Goal: Task Accomplishment & Management: Manage account settings

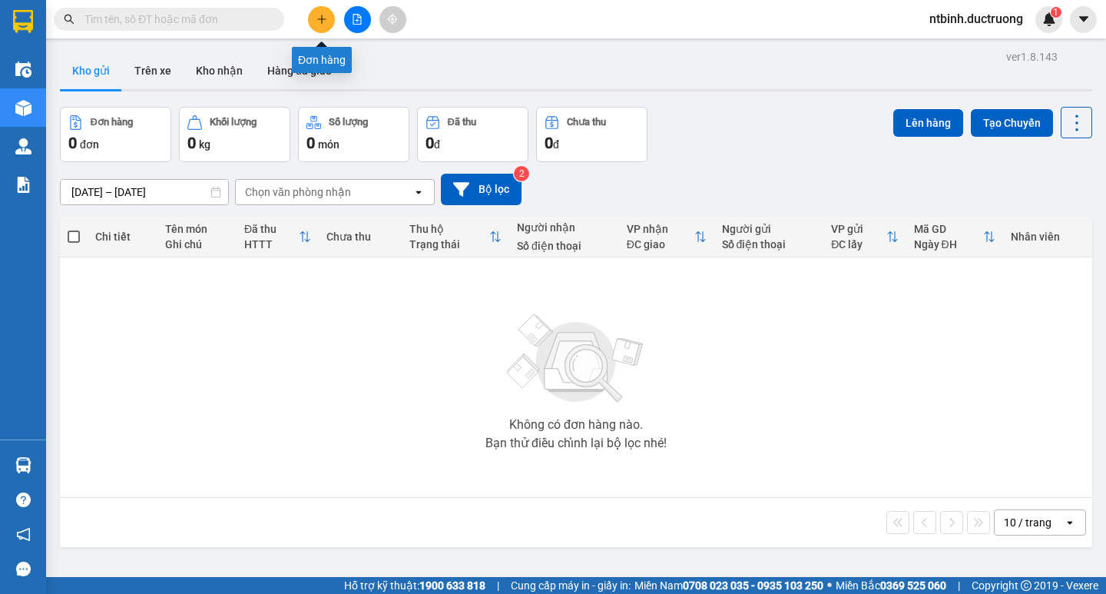
click at [324, 26] on button at bounding box center [321, 19] width 27 height 27
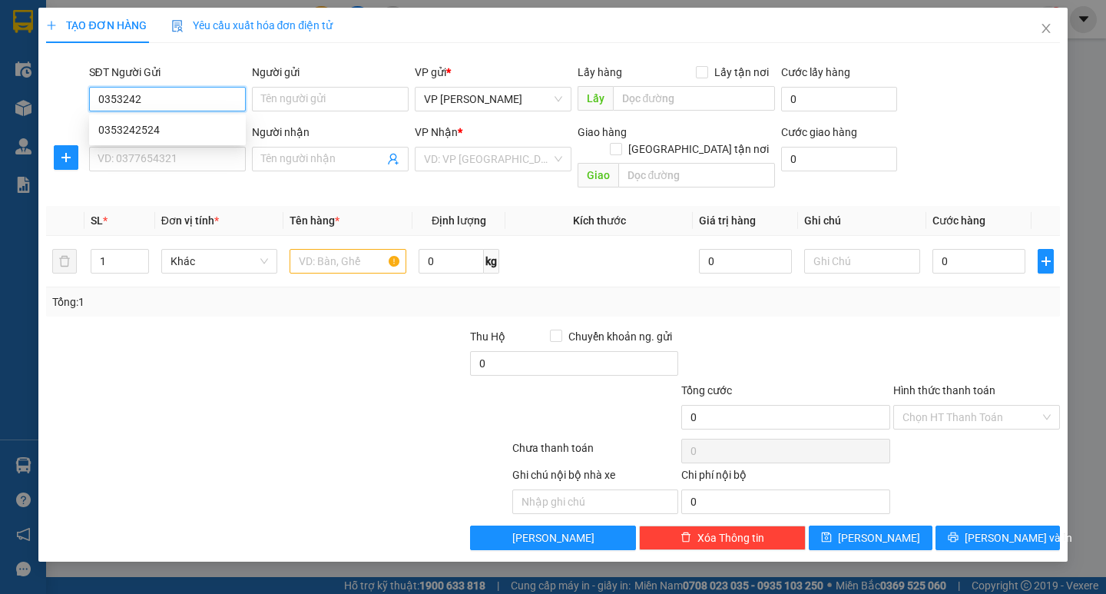
click at [163, 131] on div "0353242524" at bounding box center [167, 129] width 138 height 17
type input "0353242524"
click at [191, 163] on input "SĐT Người Nhận *" at bounding box center [167, 159] width 157 height 25
type input "0336408888"
click at [476, 156] on input "search" at bounding box center [488, 159] width 128 height 23
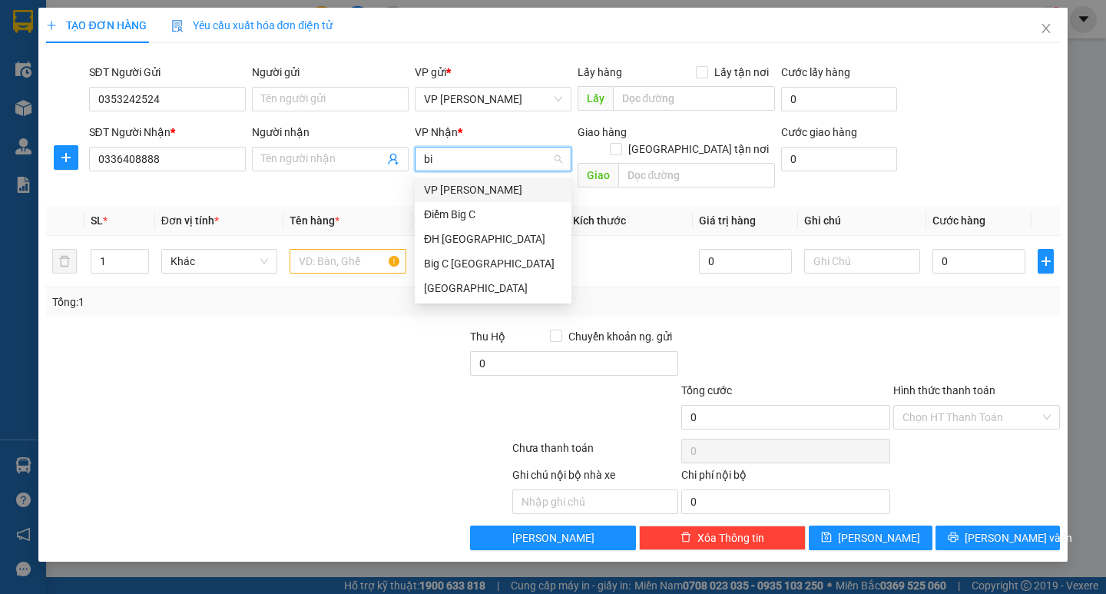
type input "big"
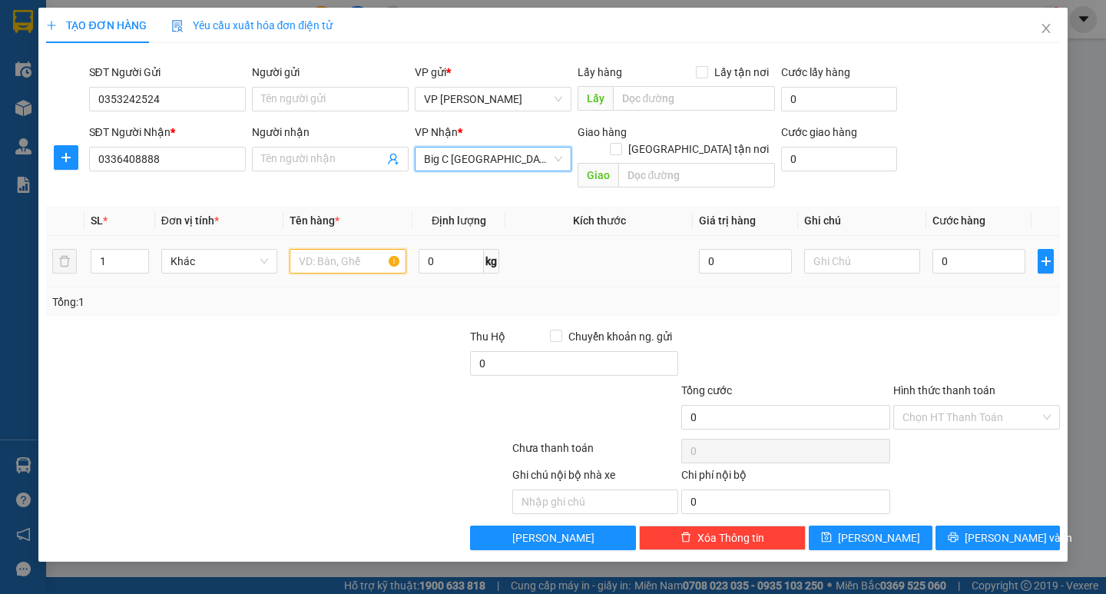
click at [357, 249] on input "text" at bounding box center [348, 261] width 116 height 25
type input "1 xốp"
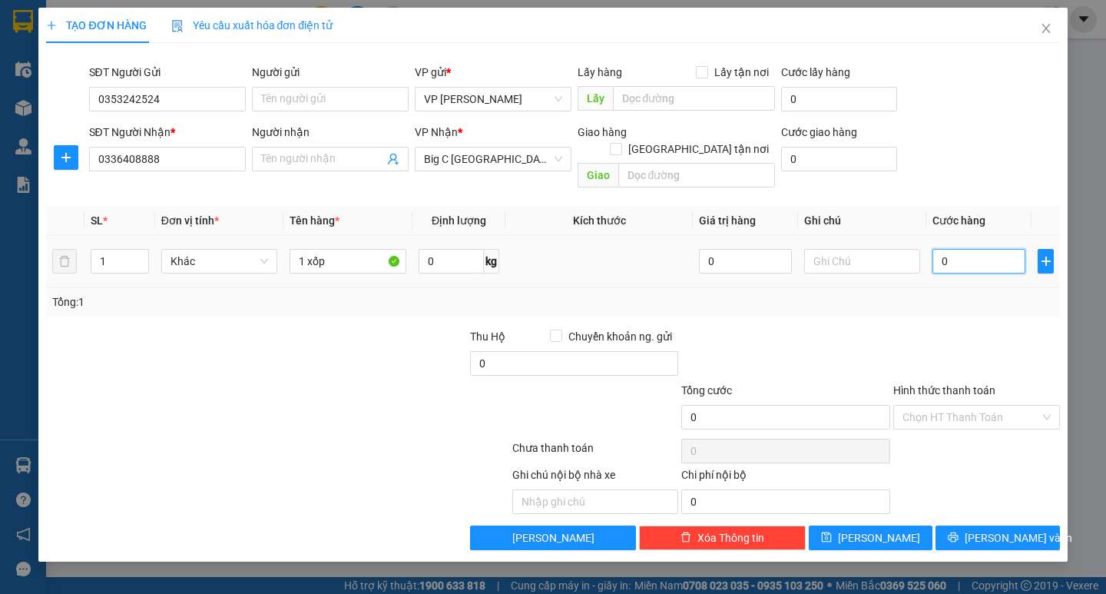
click at [951, 249] on input "0" at bounding box center [979, 261] width 93 height 25
click at [941, 249] on input "0" at bounding box center [979, 261] width 93 height 25
type input "560"
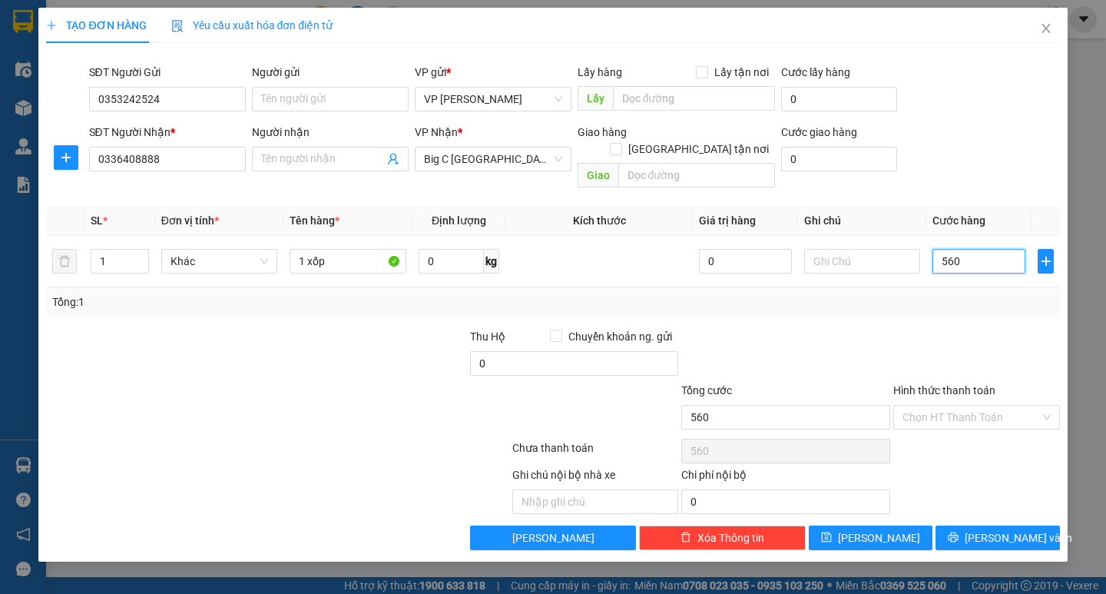
type input "50"
click at [965, 526] on button "[PERSON_NAME] và In" at bounding box center [998, 538] width 124 height 25
type input "50.000"
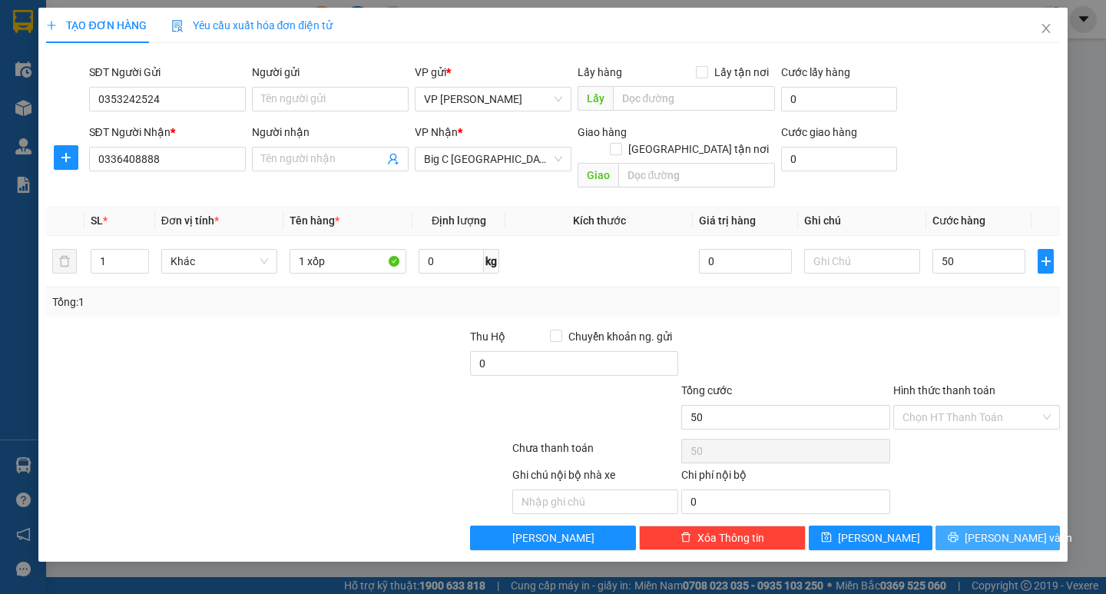
type input "50.000"
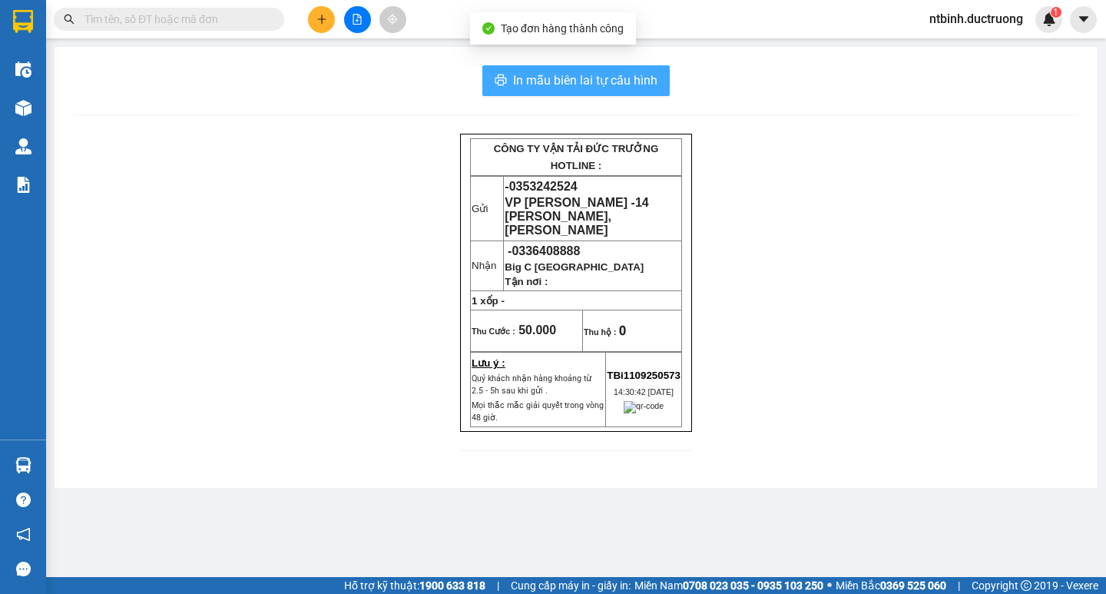
click at [571, 86] on span "In mẫu biên lai tự cấu hình" at bounding box center [585, 80] width 144 height 19
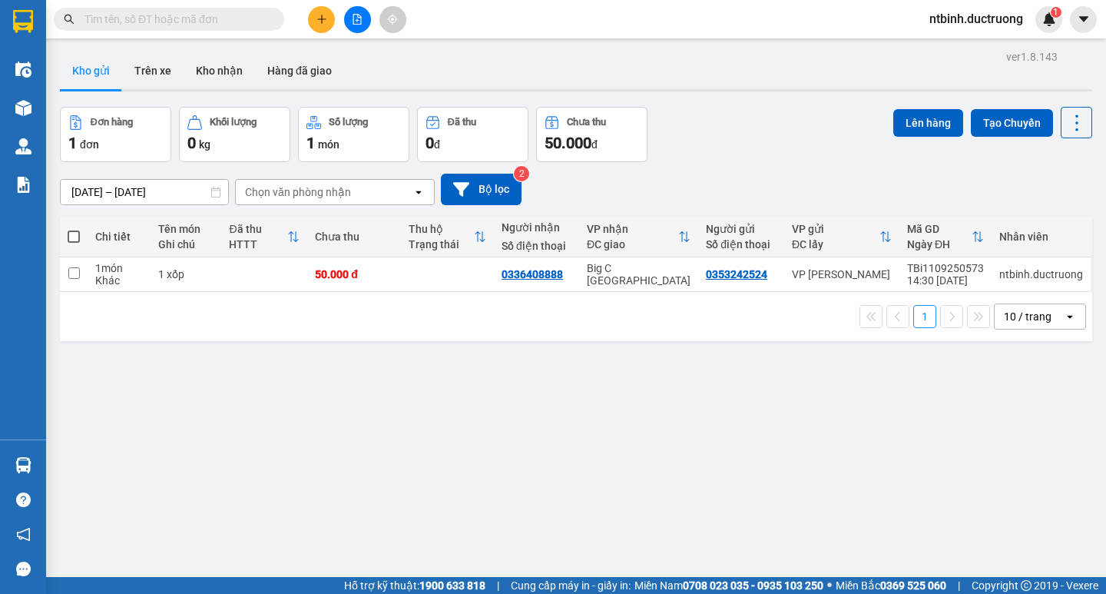
click at [323, 8] on button at bounding box center [321, 19] width 27 height 27
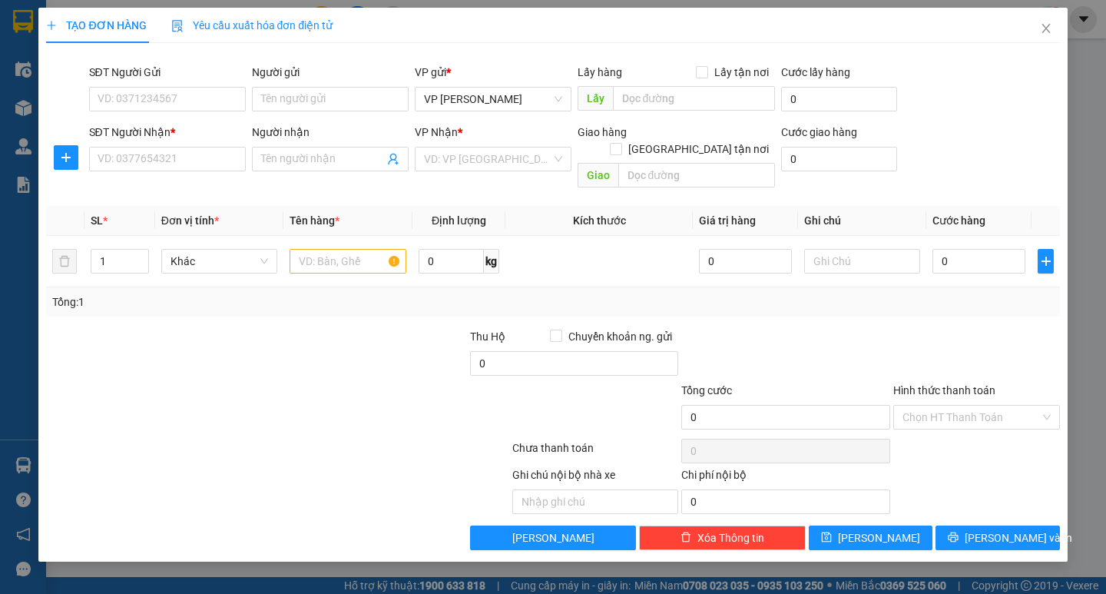
click at [171, 140] on div "SĐT Người Nhận *" at bounding box center [167, 132] width 157 height 17
click at [171, 147] on input "SĐT Người Nhận *" at bounding box center [167, 159] width 157 height 25
click at [161, 161] on input "SĐT Người Nhận *" at bounding box center [167, 159] width 157 height 25
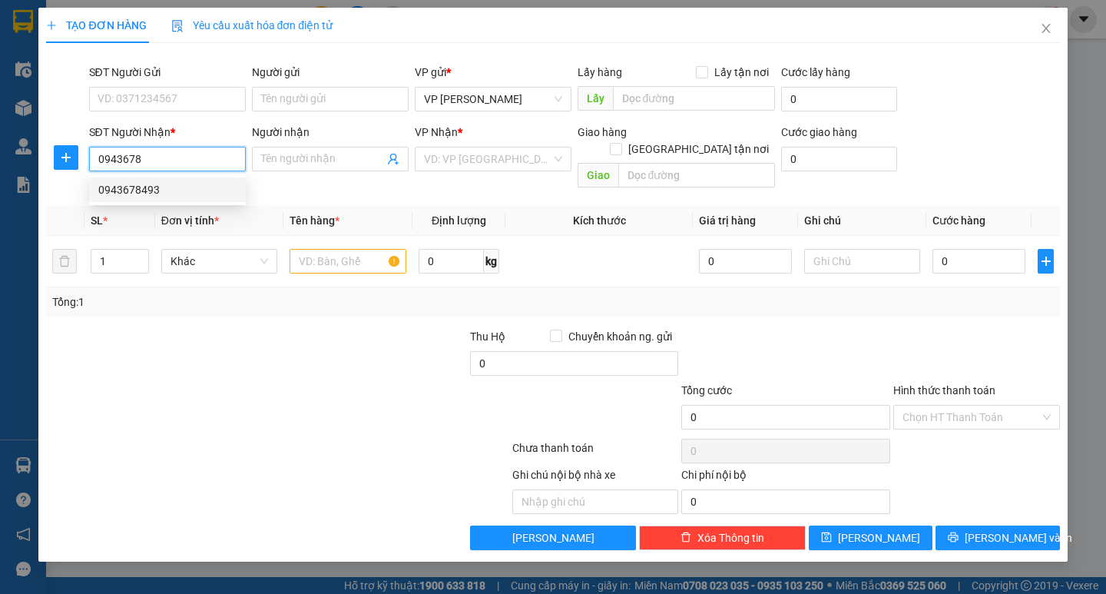
click at [167, 171] on input "0943678" at bounding box center [167, 159] width 157 height 25
click at [161, 184] on div "0943678493" at bounding box center [167, 189] width 138 height 17
type input "0943678493"
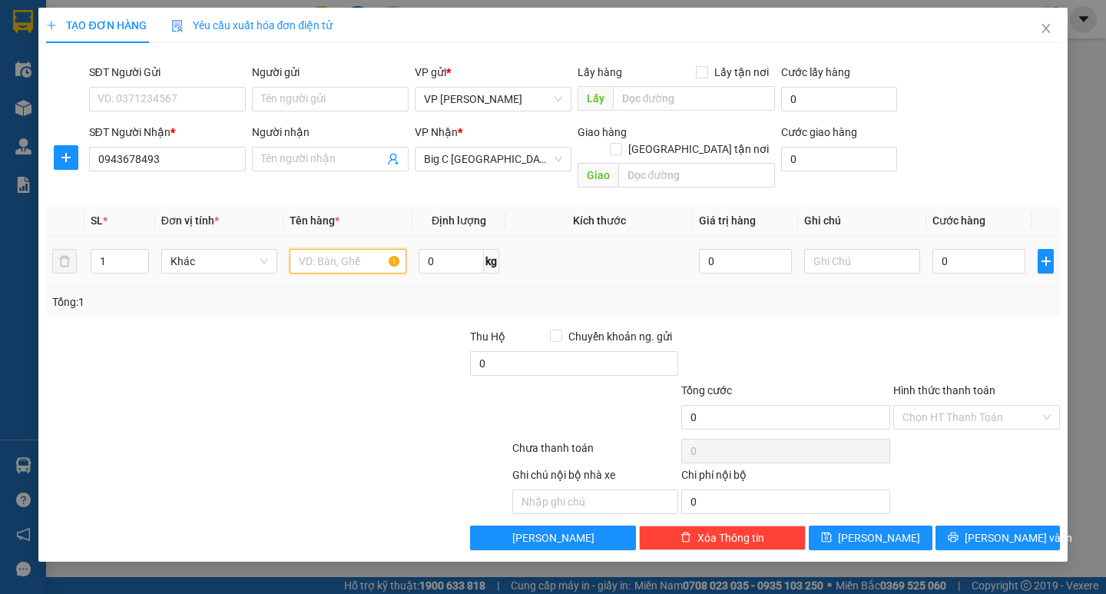
click at [358, 249] on input "text" at bounding box center [348, 261] width 116 height 25
type input "1 catong"
click at [953, 251] on input "0" at bounding box center [979, 261] width 93 height 25
click at [947, 252] on input "0" at bounding box center [979, 261] width 93 height 25
click at [945, 252] on input "0" at bounding box center [979, 261] width 93 height 25
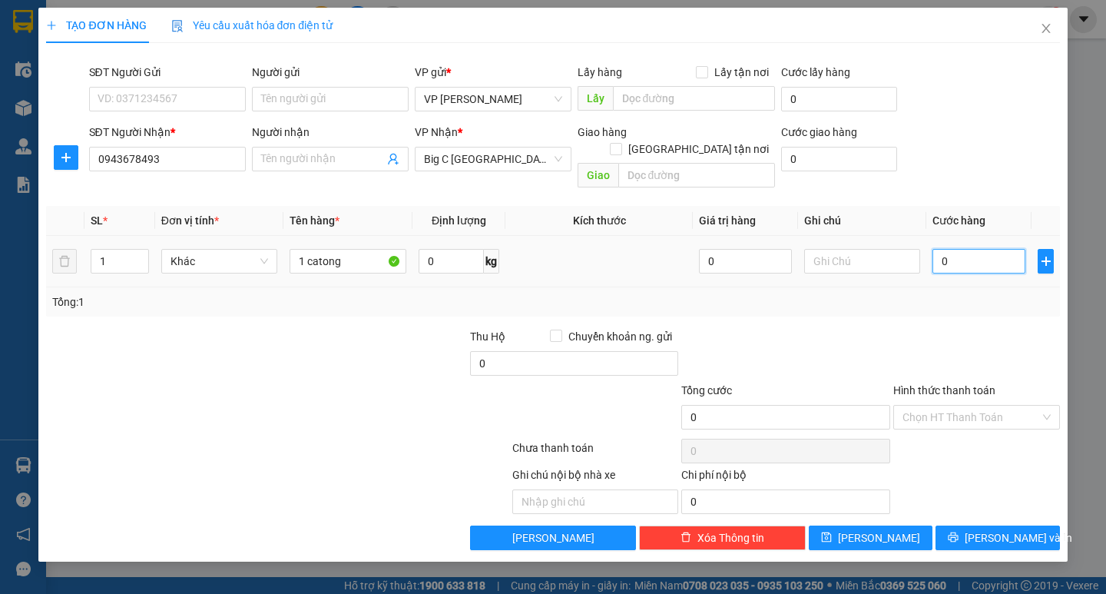
type input "50"
click at [945, 328] on div at bounding box center [977, 355] width 170 height 54
type input "50.000"
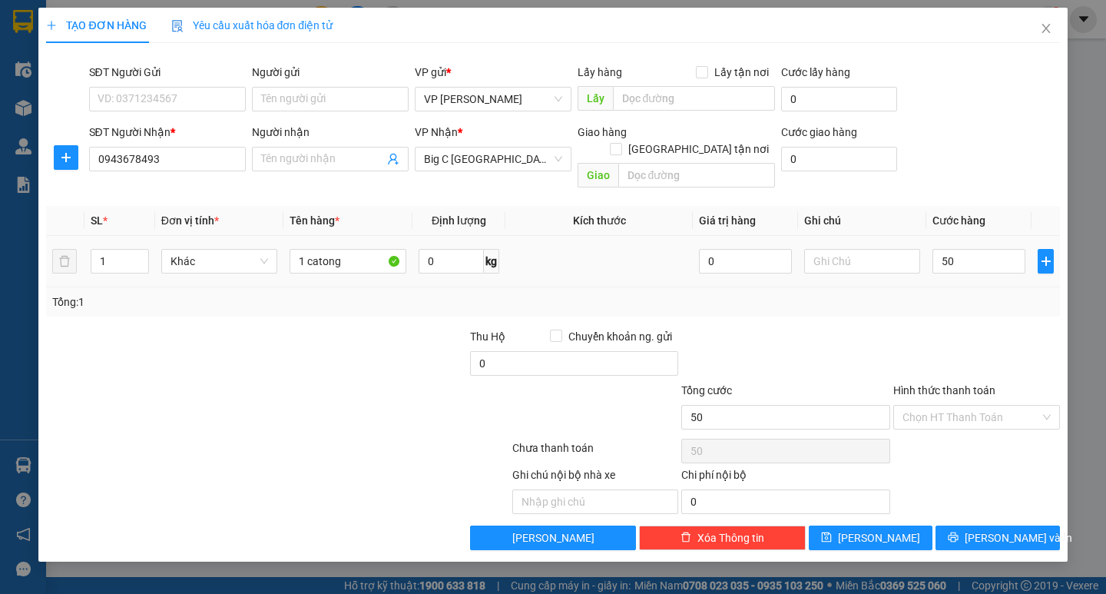
type input "50.000"
click at [982, 406] on input "Hình thức thanh toán" at bounding box center [972, 417] width 138 height 23
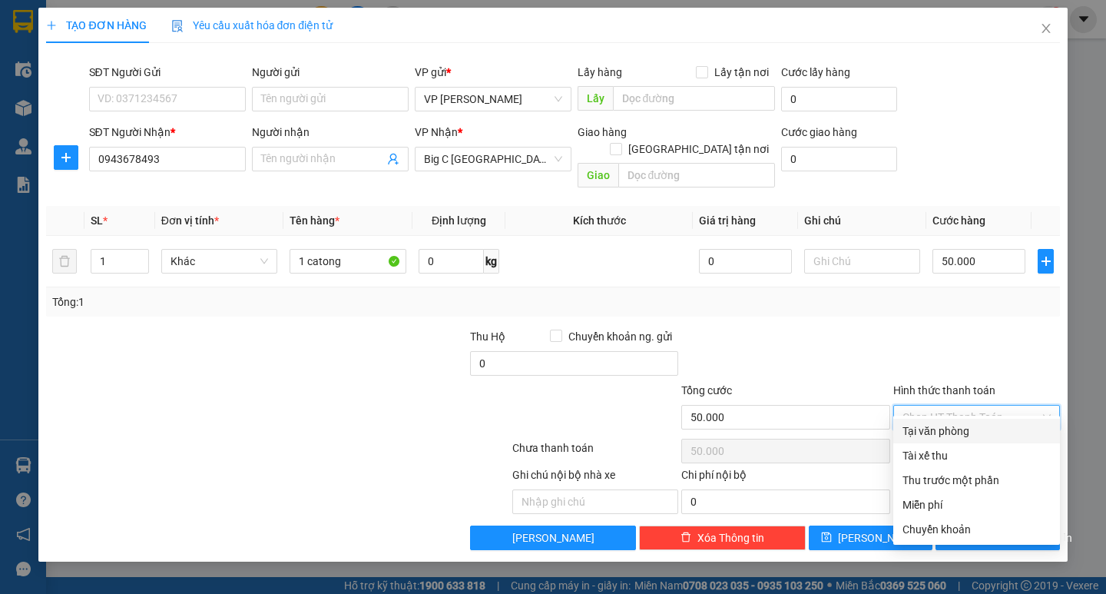
click at [978, 431] on div "Tại văn phòng" at bounding box center [977, 431] width 148 height 17
type input "0"
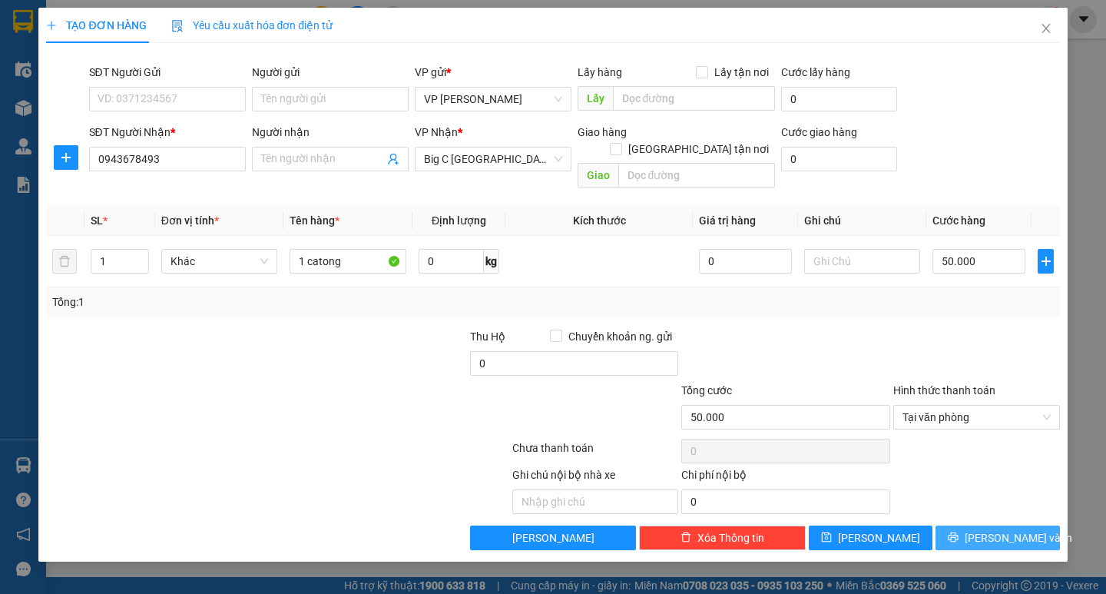
click at [997, 529] on span "[PERSON_NAME] và In" at bounding box center [1019, 537] width 108 height 17
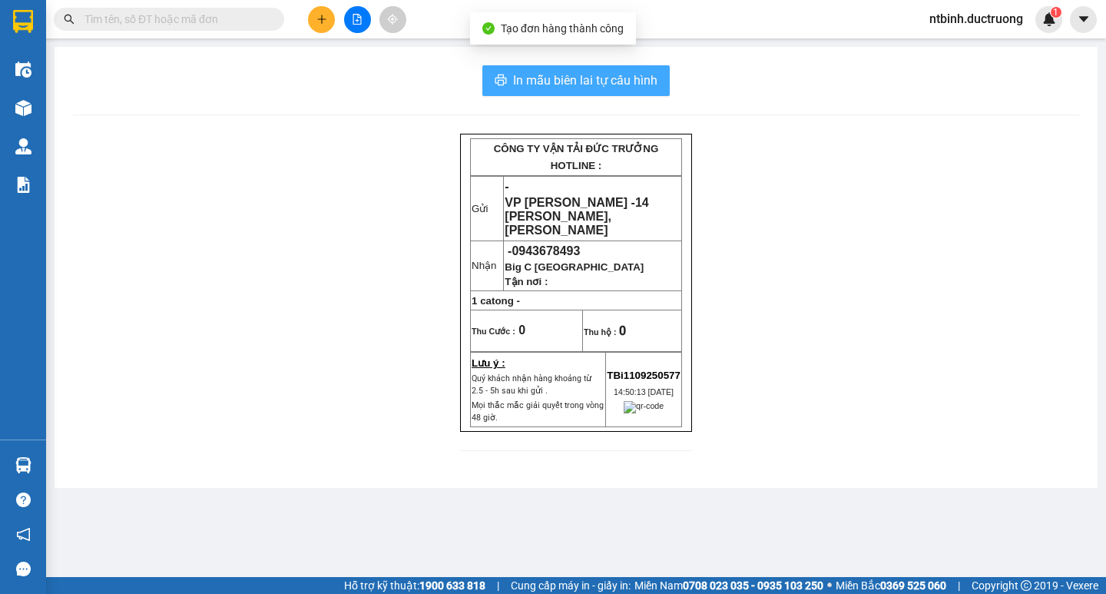
click at [542, 87] on span "In mẫu biên lai tự cấu hình" at bounding box center [585, 80] width 144 height 19
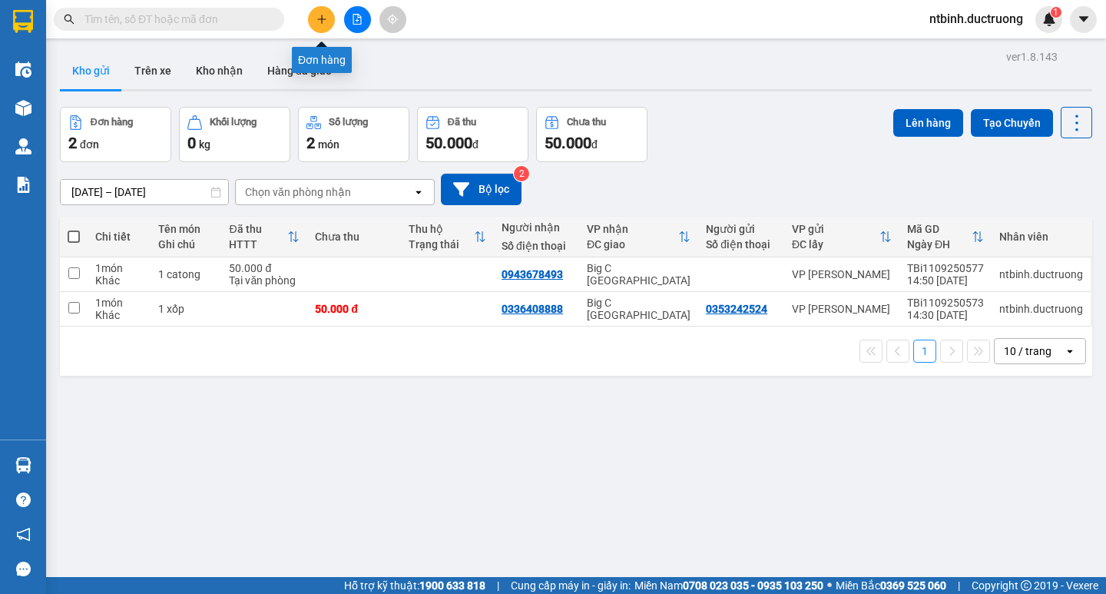
click at [320, 22] on icon "plus" at bounding box center [322, 19] width 11 height 11
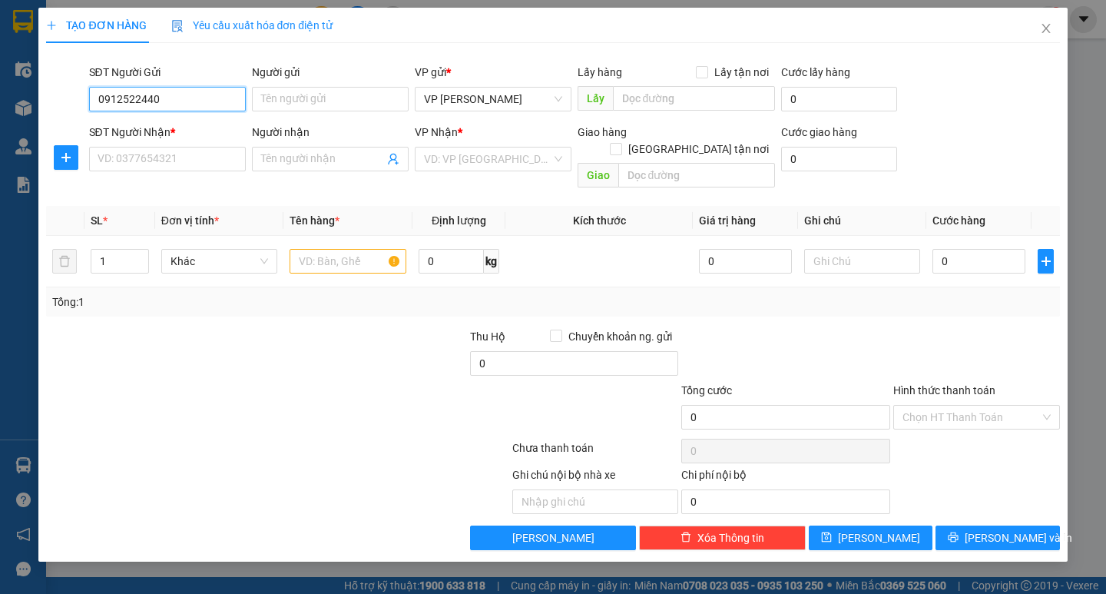
type input "0912522440"
click at [177, 172] on div "SĐT Người Nhận * VD: 0377654321" at bounding box center [167, 151] width 157 height 54
click at [180, 158] on input "SĐT Người Nhận *" at bounding box center [167, 159] width 157 height 25
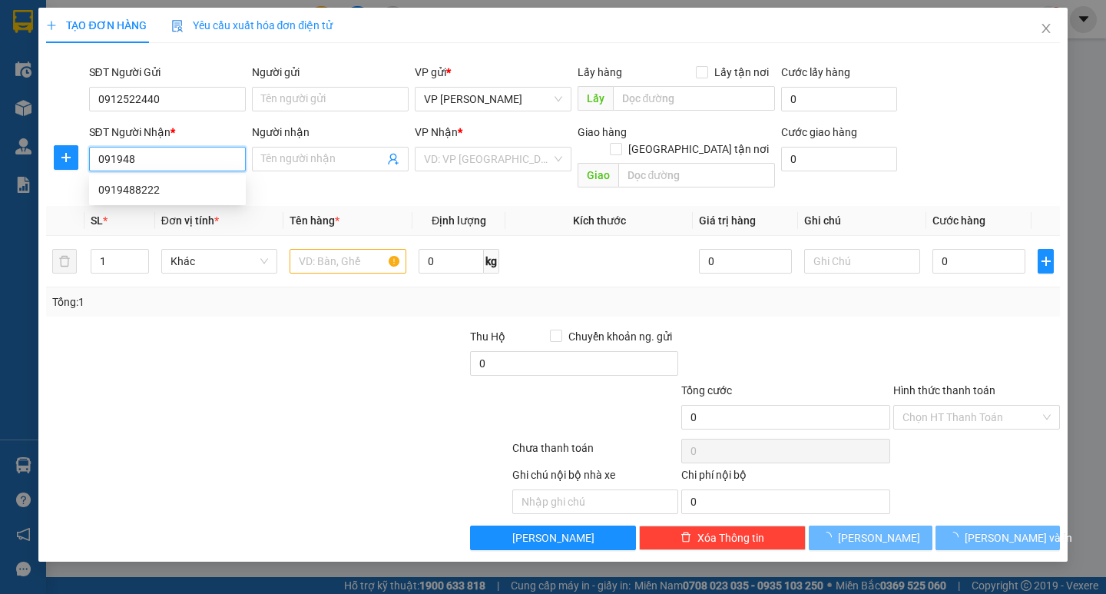
click at [180, 178] on div "0919488222" at bounding box center [167, 189] width 157 height 25
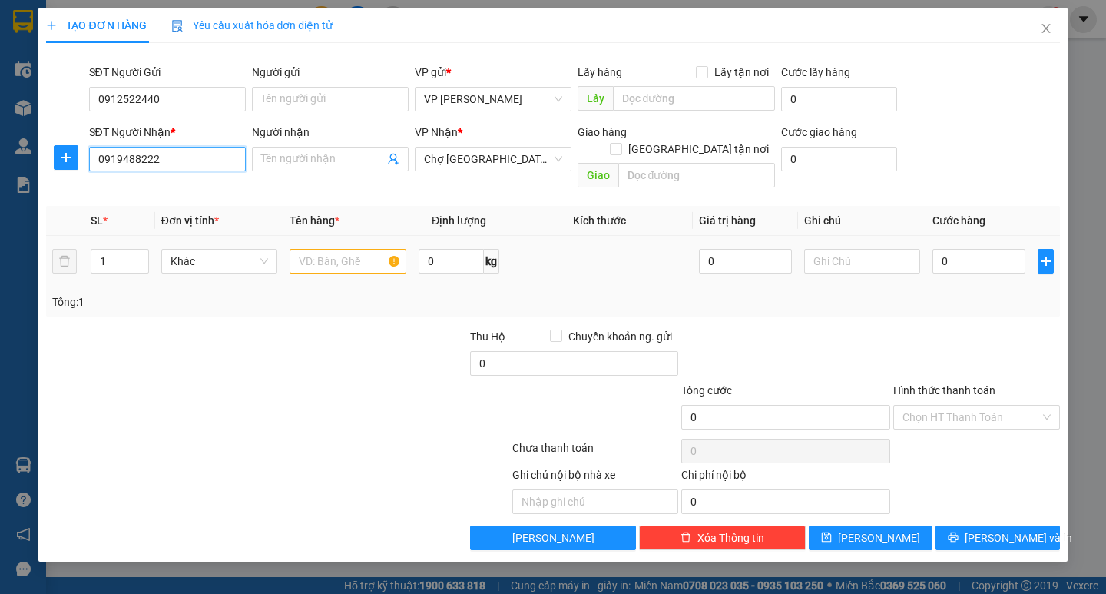
type input "0919488222"
click at [363, 252] on input "text" at bounding box center [348, 261] width 116 height 25
type input "1 tấm"
click at [990, 249] on input "0" at bounding box center [979, 261] width 93 height 25
click at [934, 249] on input "0" at bounding box center [979, 261] width 93 height 25
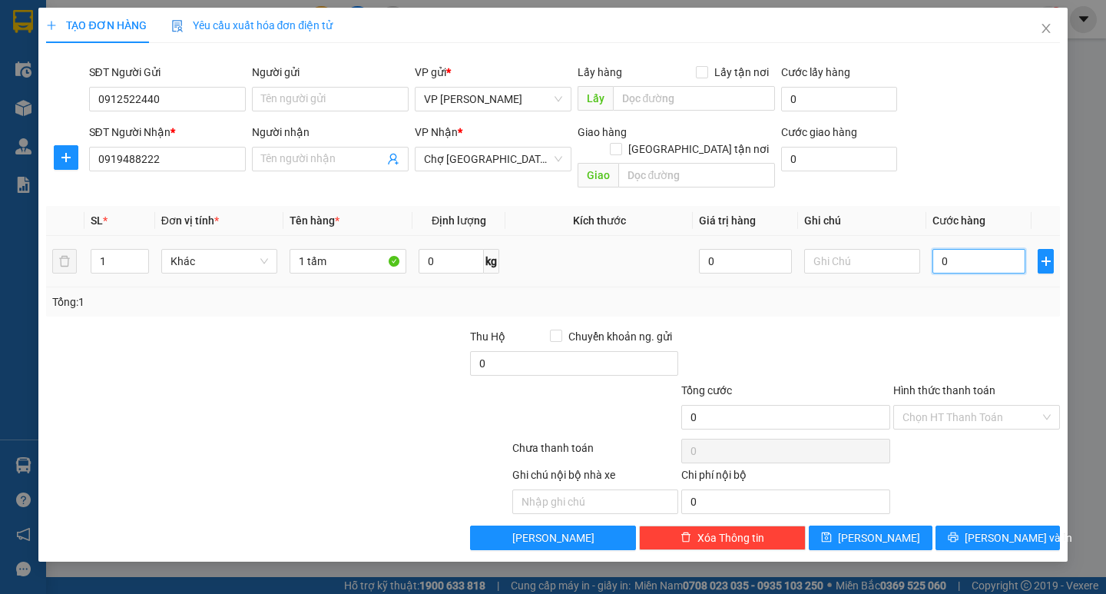
type input "40"
click at [937, 266] on td "40" at bounding box center [979, 261] width 105 height 51
type input "40.000"
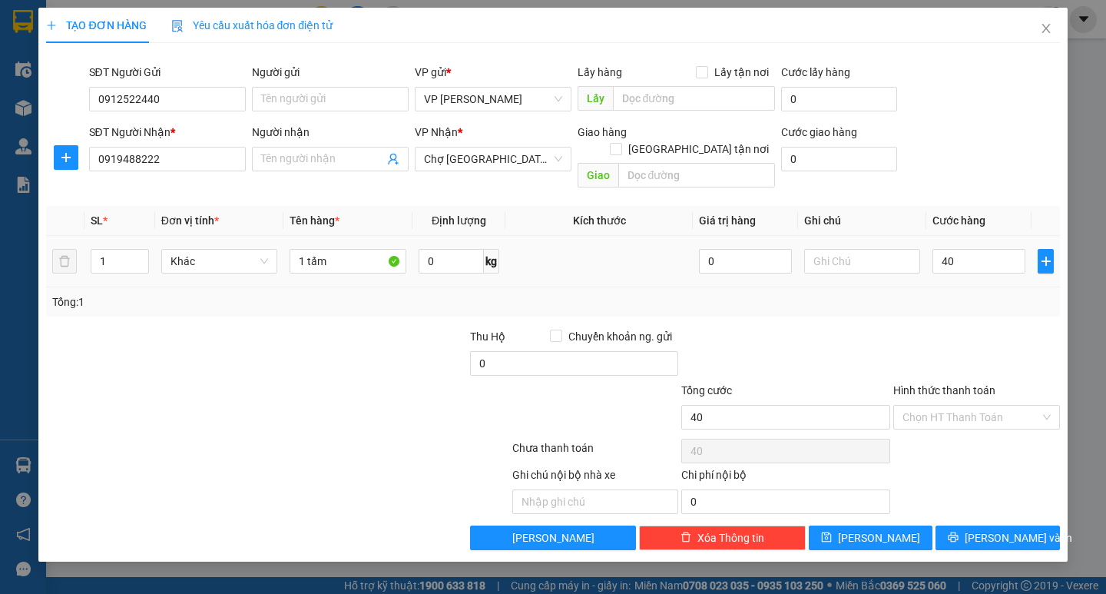
type input "40.000"
click at [959, 532] on icon "printer" at bounding box center [953, 537] width 11 height 11
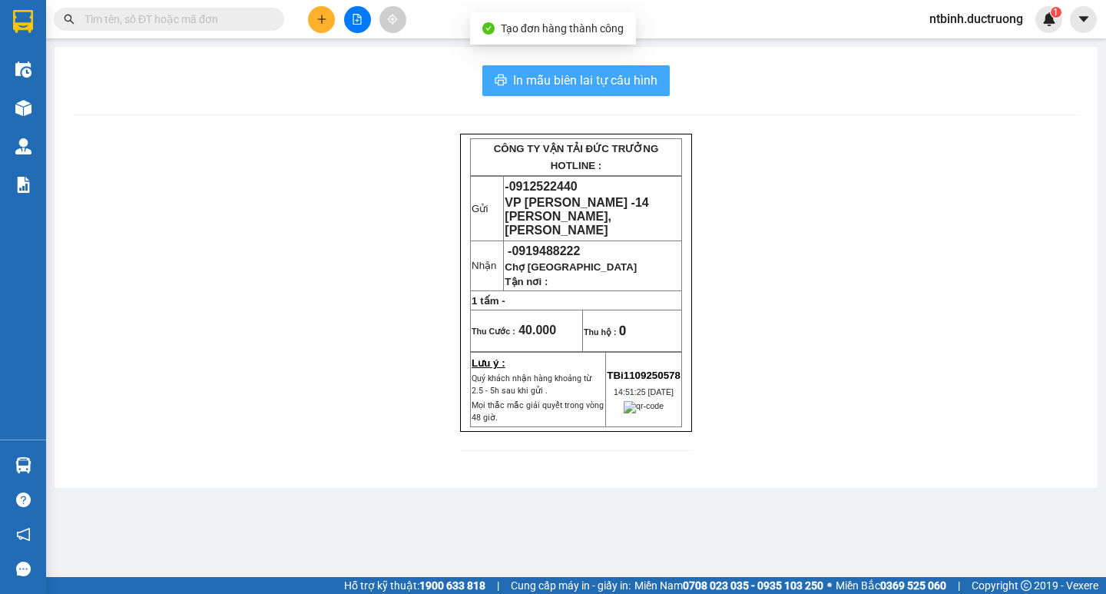
click at [624, 79] on span "In mẫu biên lai tự cấu hình" at bounding box center [585, 80] width 144 height 19
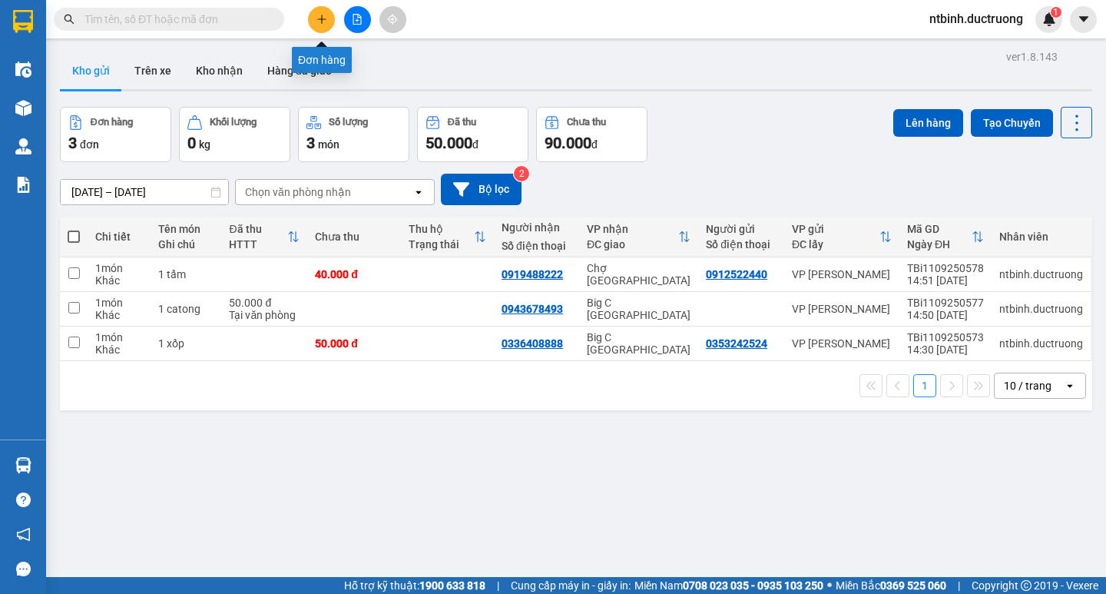
click at [322, 28] on button at bounding box center [321, 19] width 27 height 27
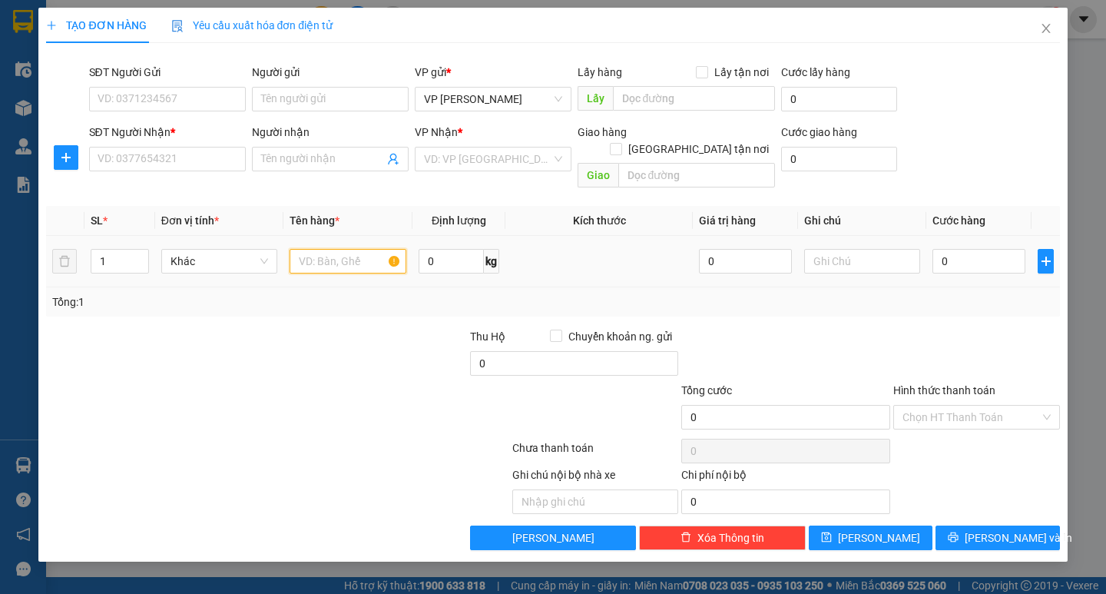
click at [357, 254] on input "text" at bounding box center [348, 261] width 116 height 25
type input "1 nồi"
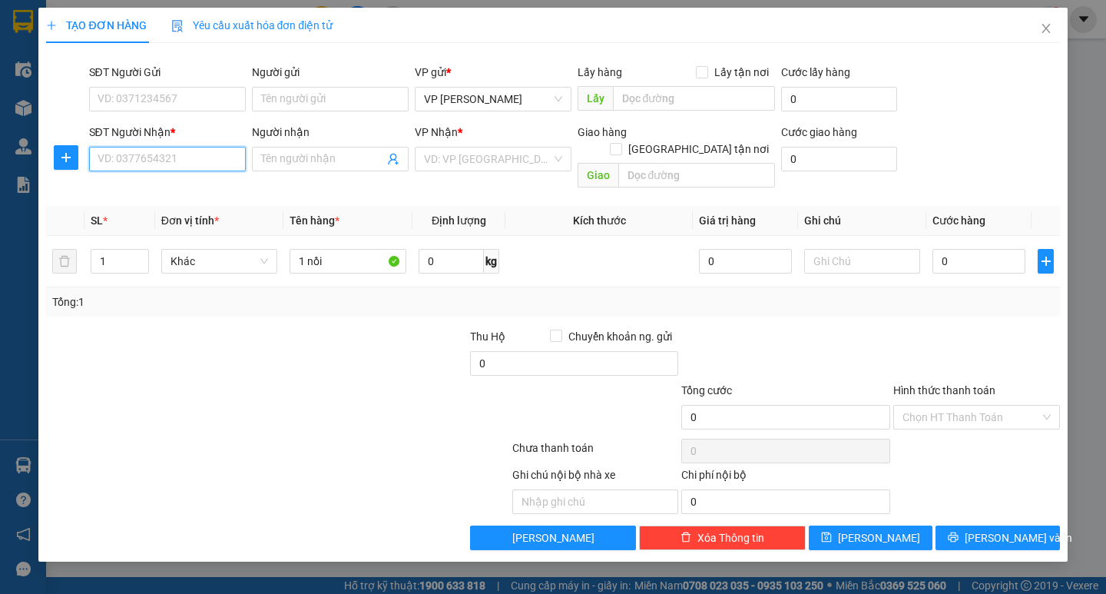
click at [161, 165] on input "SĐT Người Nhận *" at bounding box center [167, 159] width 157 height 25
click at [947, 250] on input "0" at bounding box center [979, 261] width 93 height 25
click at [935, 250] on input "0" at bounding box center [979, 261] width 93 height 25
type input "50"
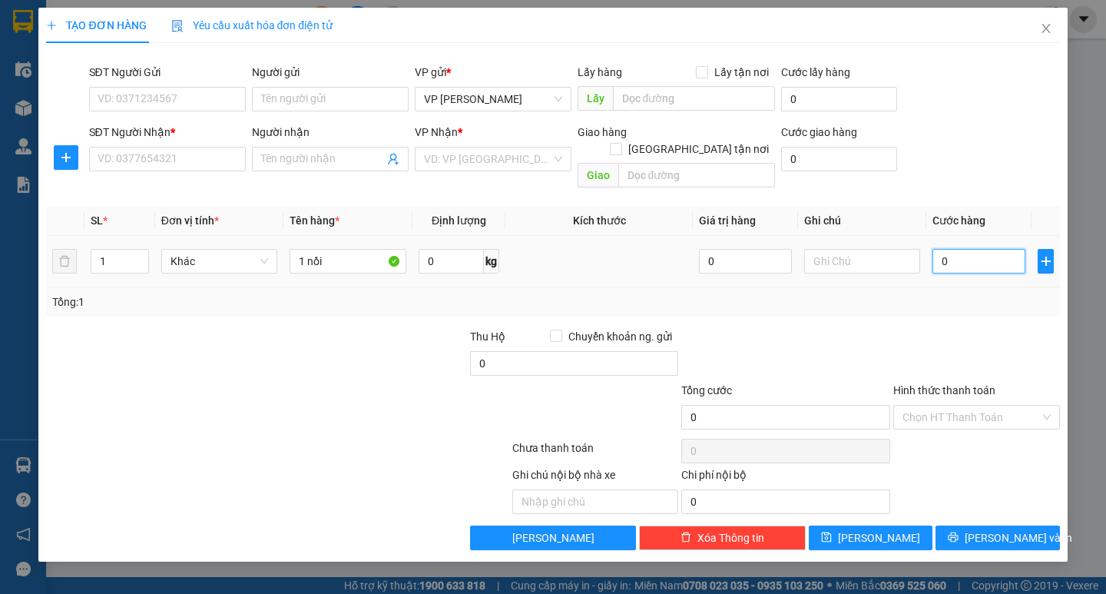
type input "50"
click at [938, 294] on div "Tổng: 1" at bounding box center [552, 302] width 1001 height 17
type input "50.000"
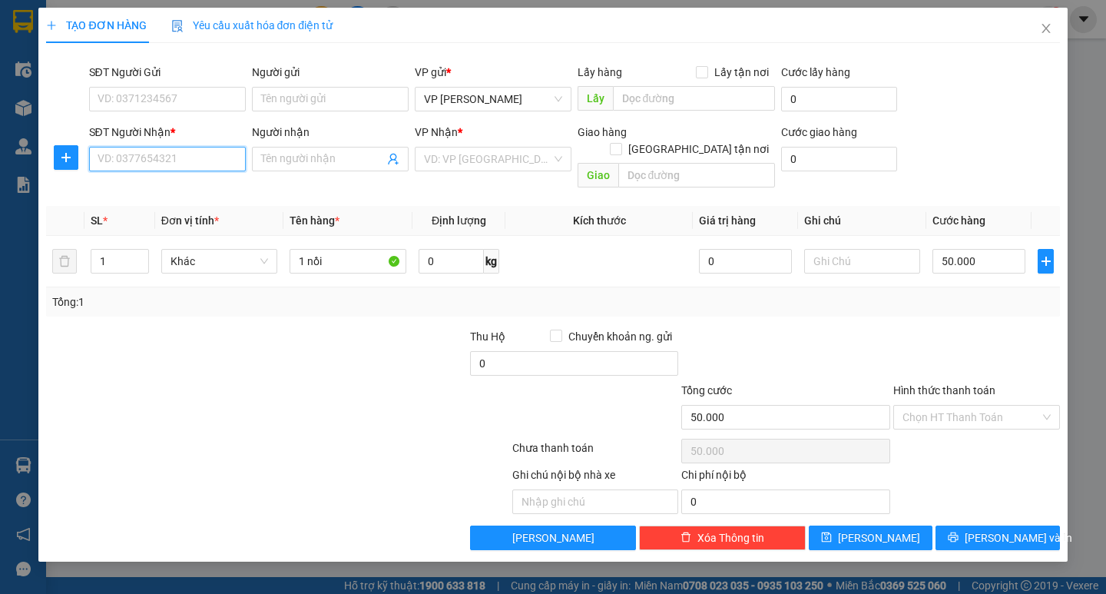
click at [159, 154] on input "SĐT Người Nhận *" at bounding box center [167, 159] width 157 height 25
click at [143, 101] on input "SĐT Người Gửi" at bounding box center [167, 99] width 157 height 25
click at [183, 168] on input "SĐT Người Nhận *" at bounding box center [167, 159] width 157 height 25
click at [174, 99] on input "SĐT Người Gửi" at bounding box center [167, 99] width 157 height 25
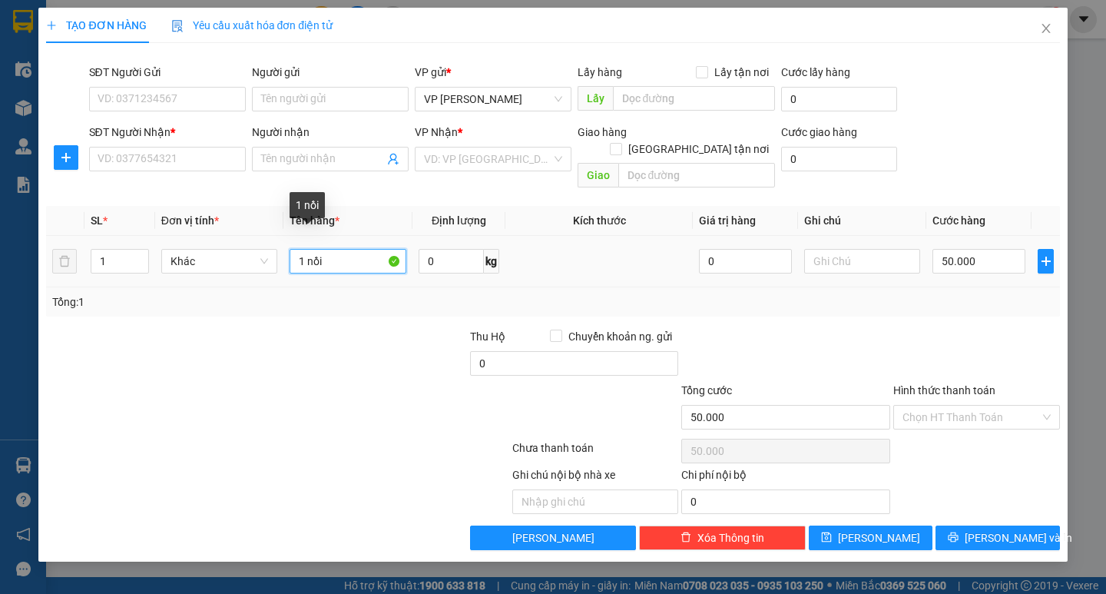
click at [342, 250] on input "1 nồi" at bounding box center [348, 261] width 116 height 25
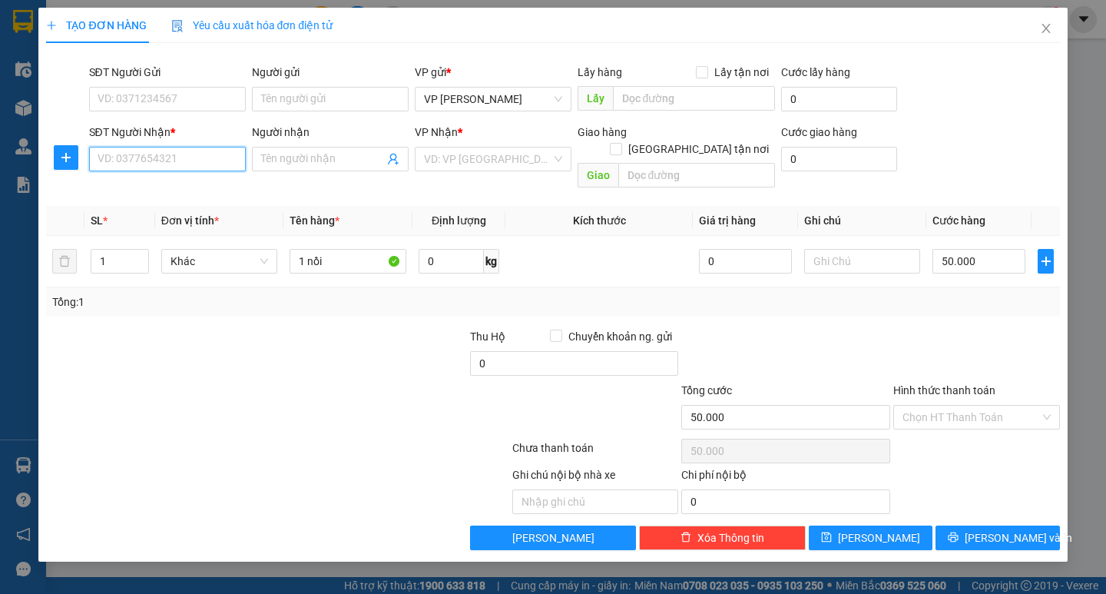
click at [158, 158] on input "SĐT Người Nhận *" at bounding box center [167, 159] width 157 height 25
click at [171, 94] on input "SĐT Người Gửi" at bounding box center [167, 99] width 157 height 25
click at [177, 151] on input "SĐT Người Nhận *" at bounding box center [167, 159] width 157 height 25
click at [177, 111] on input "SĐT Người Gửi" at bounding box center [167, 99] width 157 height 25
click at [175, 154] on input "SĐT Người Nhận *" at bounding box center [167, 159] width 157 height 25
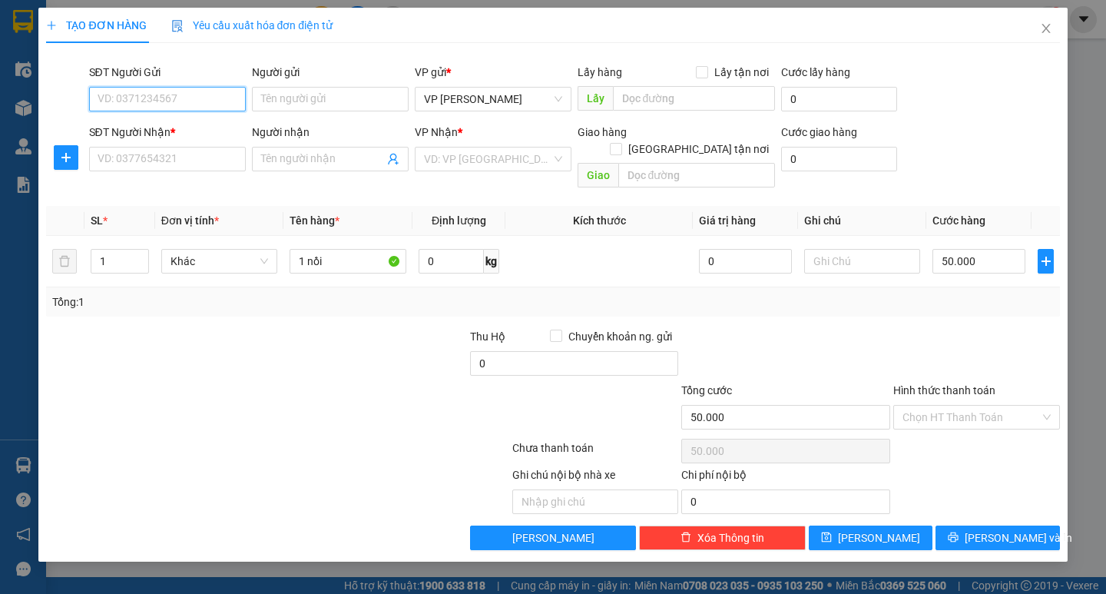
click at [168, 103] on input "SĐT Người Gửi" at bounding box center [167, 99] width 157 height 25
click at [158, 181] on div "Transit Pickup Surcharge Ids Transit Deliver Surcharge Ids Transit Deliver Surc…" at bounding box center [552, 302] width 1013 height 495
click at [160, 160] on input "SĐT Người Nhận *" at bounding box center [167, 159] width 157 height 25
click at [171, 88] on input "SĐT Người Gửi" at bounding box center [167, 99] width 157 height 25
type input "0"
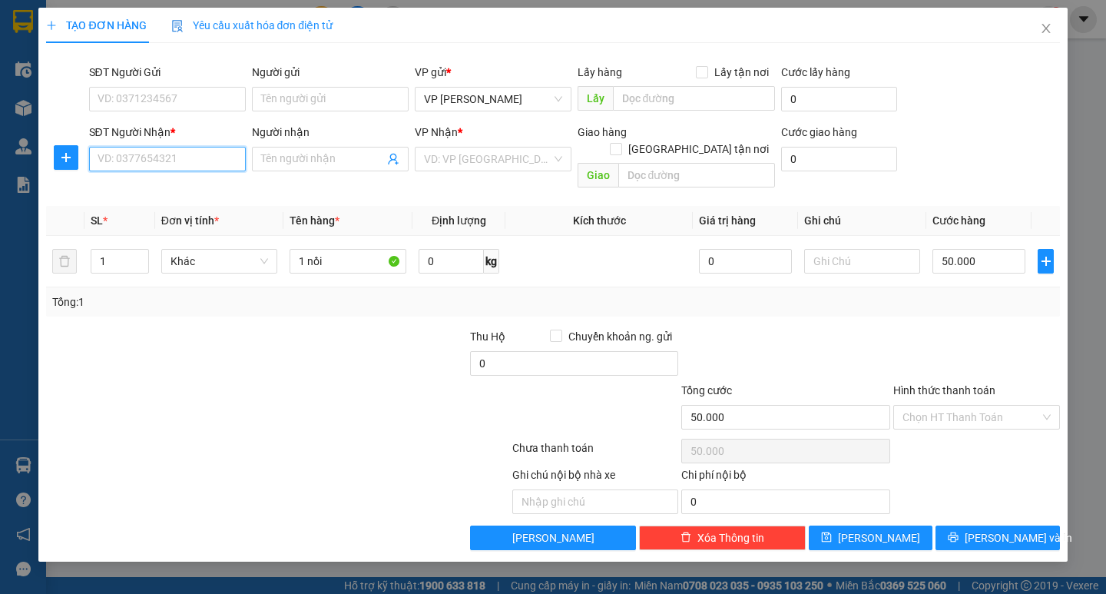
click at [174, 158] on input "SĐT Người Nhận *" at bounding box center [167, 159] width 157 height 25
type input "0986268357"
click at [492, 182] on div "Transit Pickup Surcharge Ids Transit Deliver Surcharge Ids Transit Deliver Surc…" at bounding box center [552, 302] width 1013 height 495
click at [492, 167] on input "search" at bounding box center [488, 159] width 128 height 23
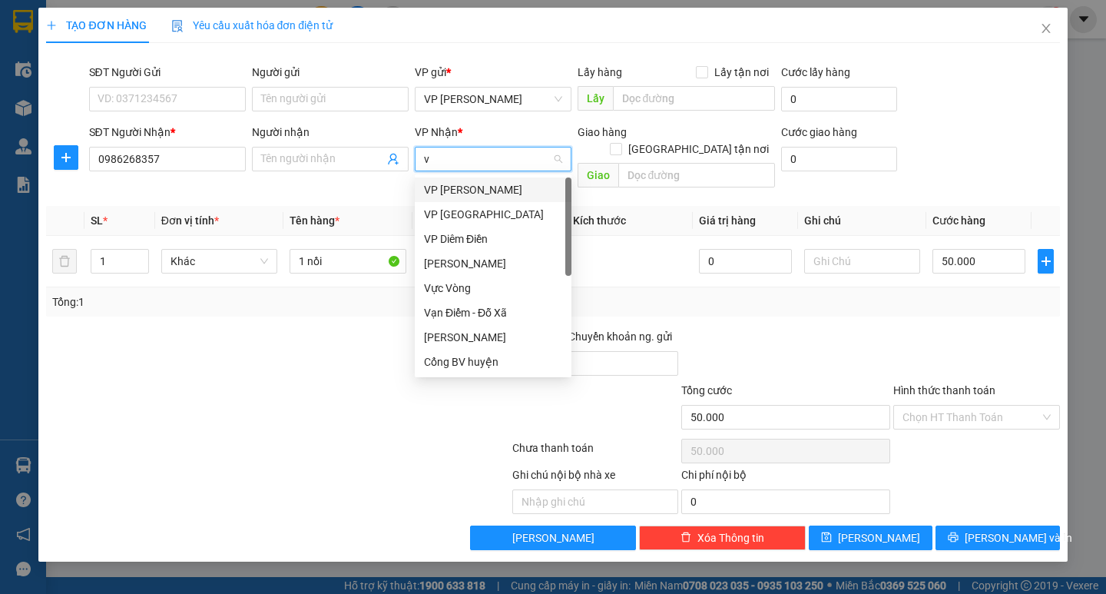
type input "vp"
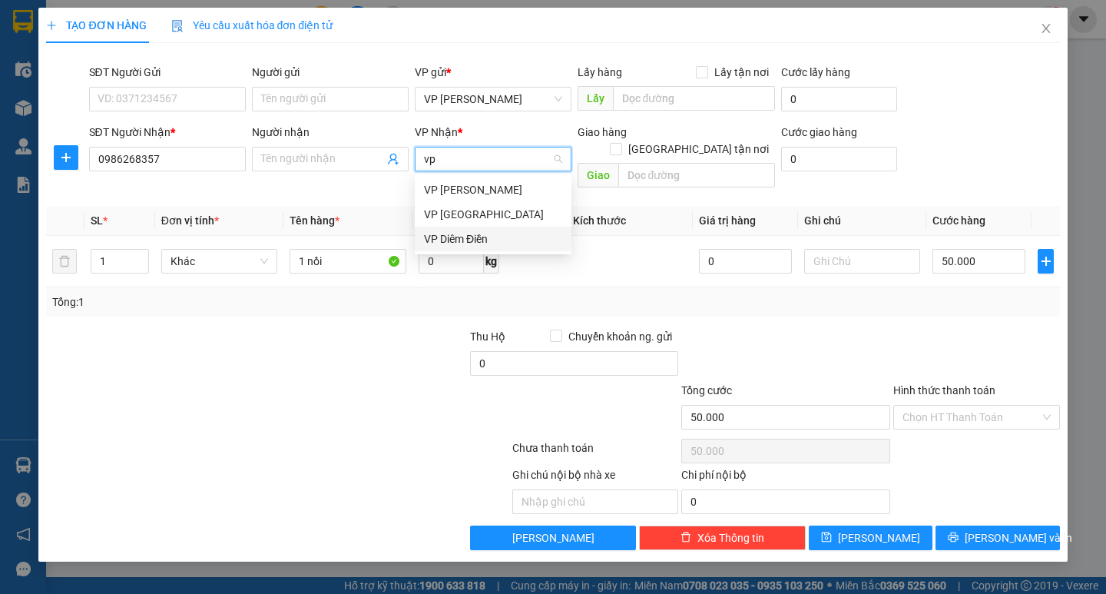
click at [457, 239] on div "VP Diêm Điền" at bounding box center [493, 238] width 138 height 17
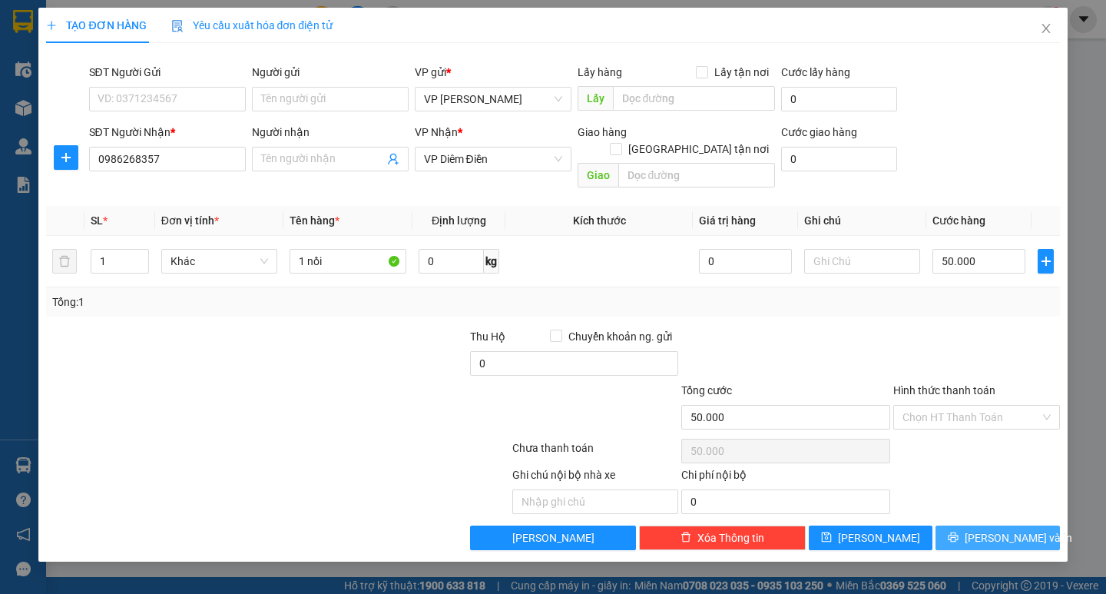
click at [993, 530] on button "[PERSON_NAME] và In" at bounding box center [998, 538] width 124 height 25
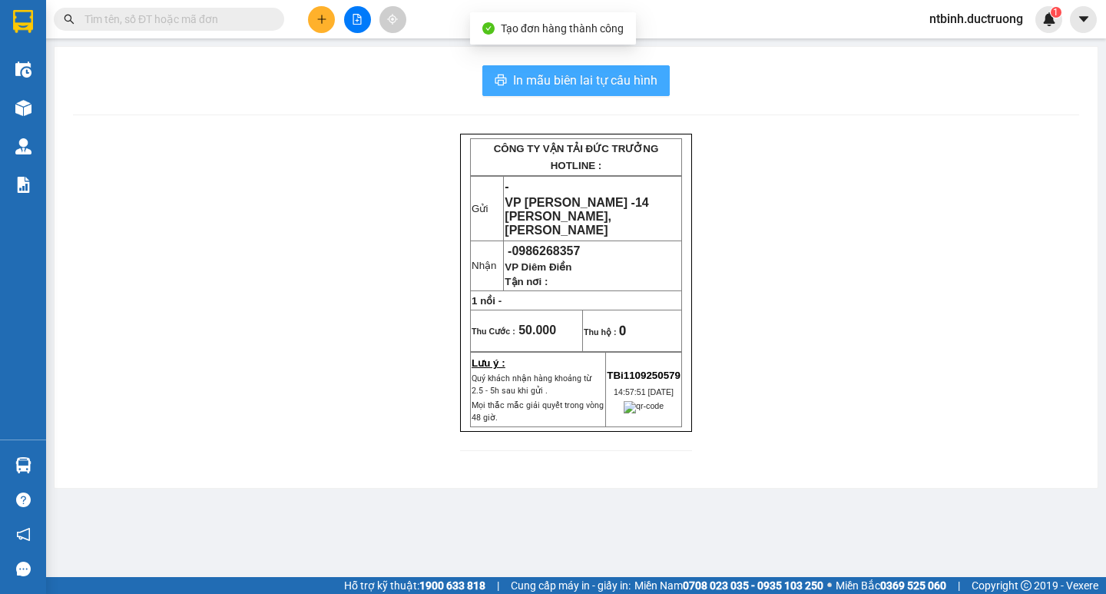
click at [511, 68] on button "In mẫu biên lai tự cấu hình" at bounding box center [576, 80] width 187 height 31
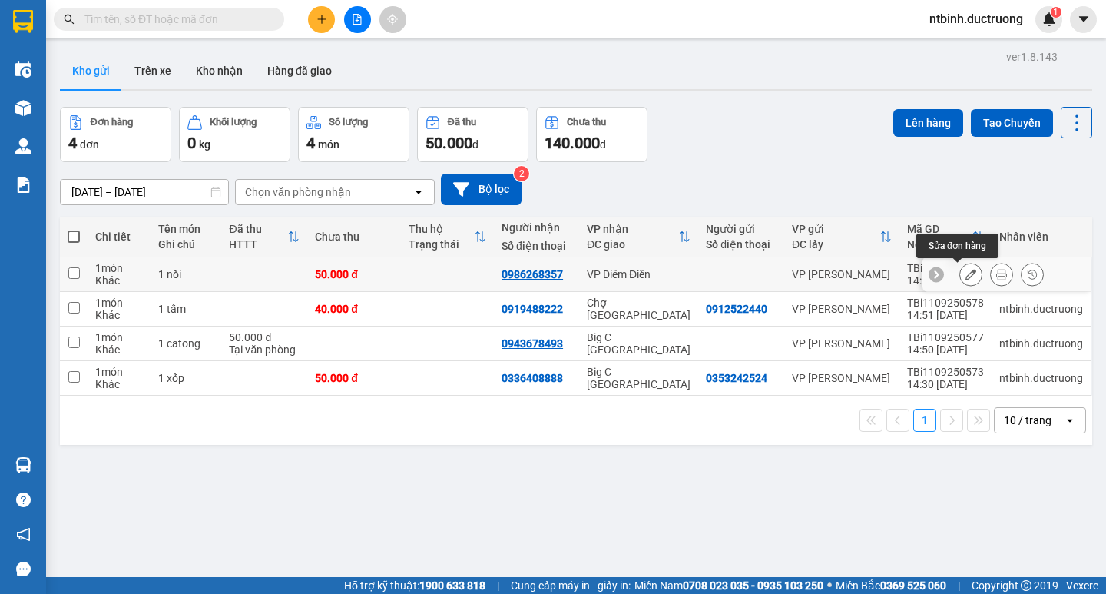
click at [966, 277] on icon at bounding box center [971, 274] width 11 height 11
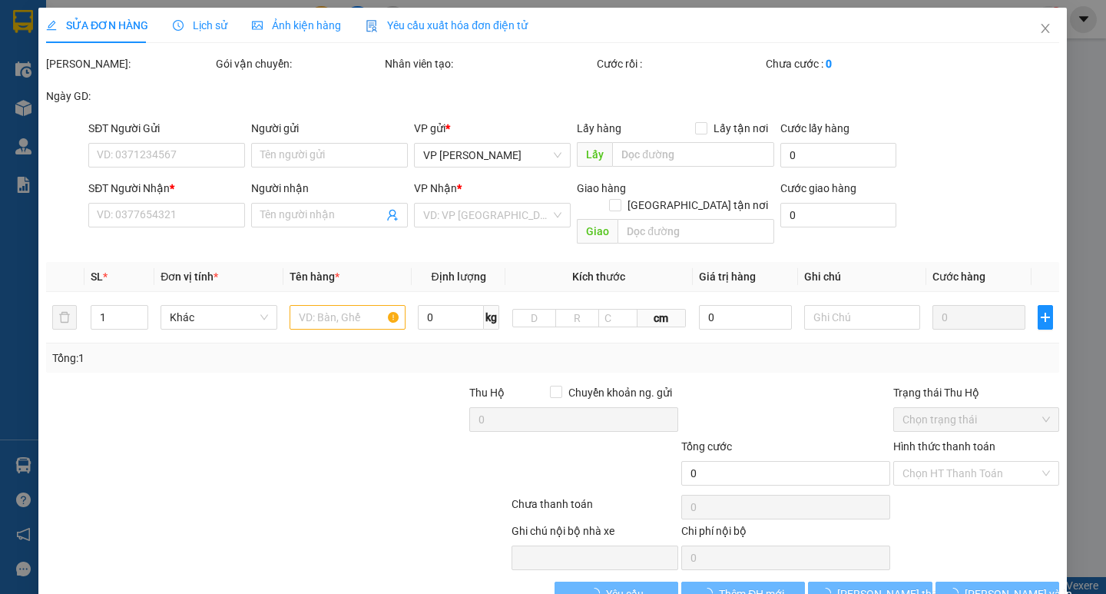
type input "0986268357"
type input "50.000"
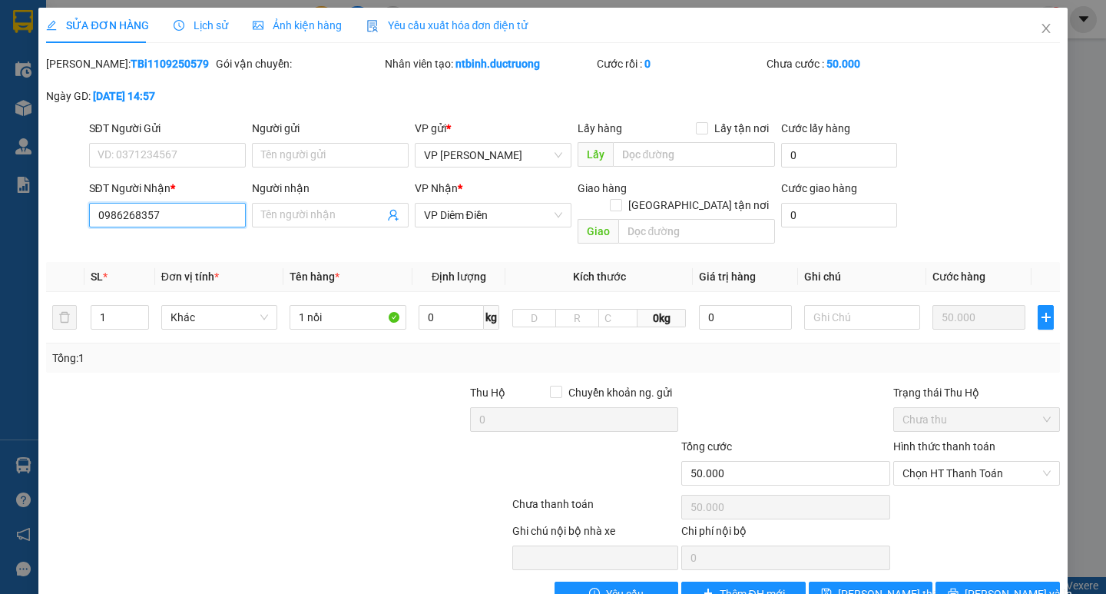
drag, startPoint x: 176, startPoint y: 212, endPoint x: 99, endPoint y: 212, distance: 76.8
click at [99, 212] on input "0986268357" at bounding box center [167, 215] width 157 height 25
click at [1040, 28] on icon "close" at bounding box center [1046, 28] width 12 height 12
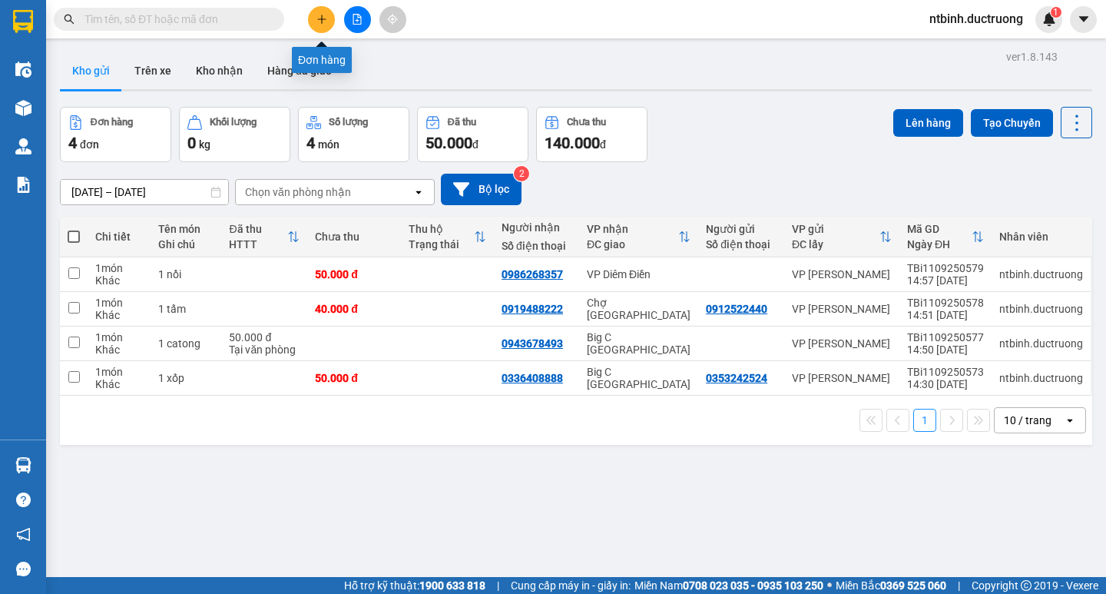
click at [332, 22] on button at bounding box center [321, 19] width 27 height 27
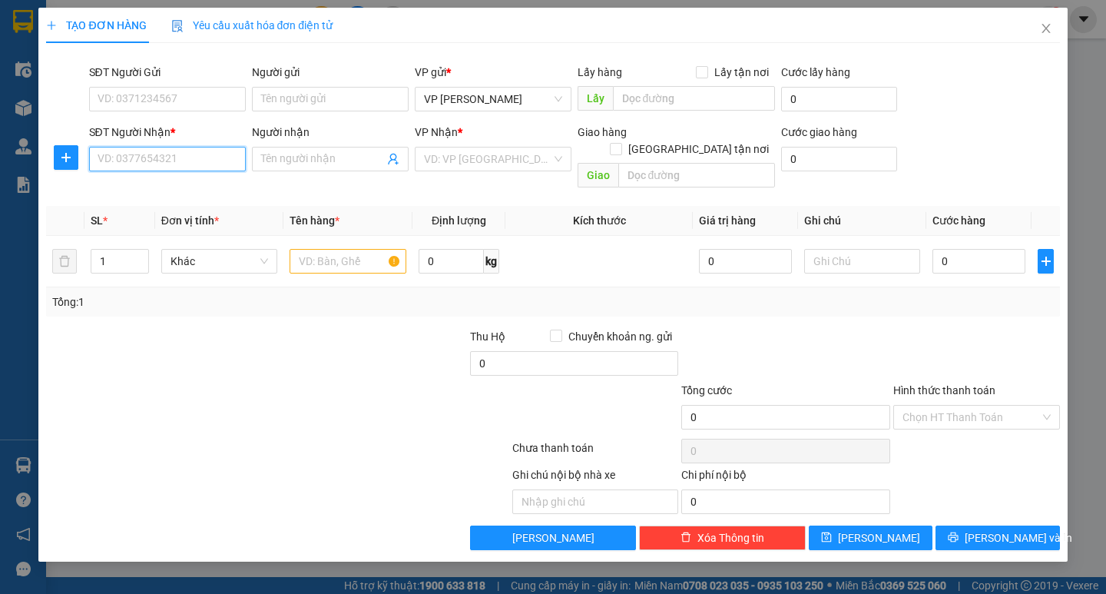
click at [178, 163] on input "SĐT Người Nhận *" at bounding box center [167, 159] width 157 height 25
paste input "0986268357"
click at [194, 184] on div "0986268357" at bounding box center [167, 189] width 138 height 17
type input "0986268357"
click at [323, 249] on input "text" at bounding box center [348, 261] width 116 height 25
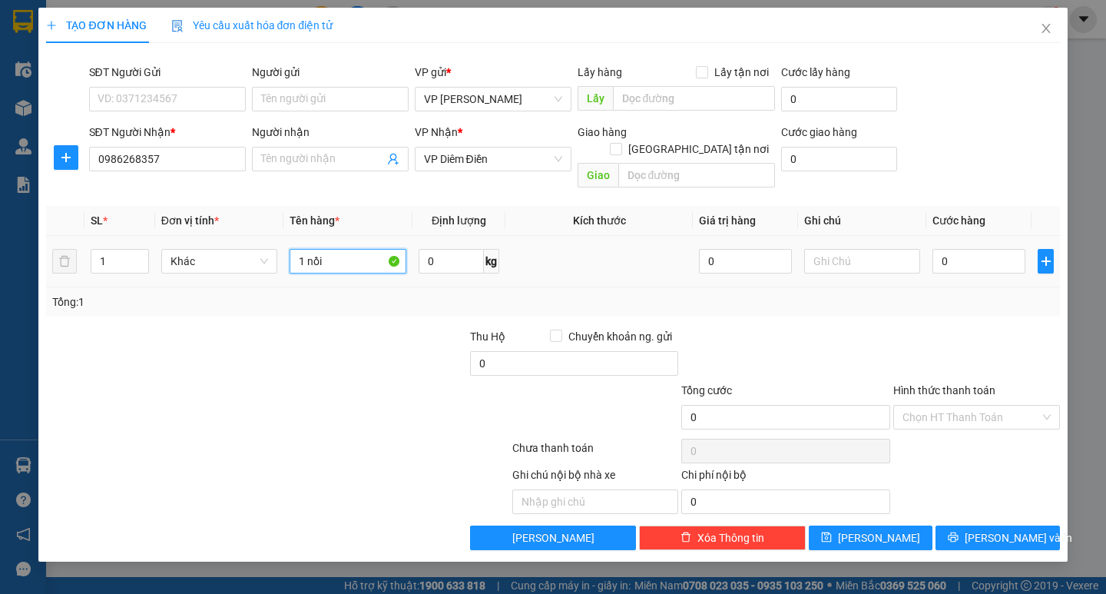
type input "1 nồi"
click at [922, 240] on td at bounding box center [862, 261] width 128 height 51
click at [933, 249] on input "0" at bounding box center [979, 261] width 93 height 25
type input "60"
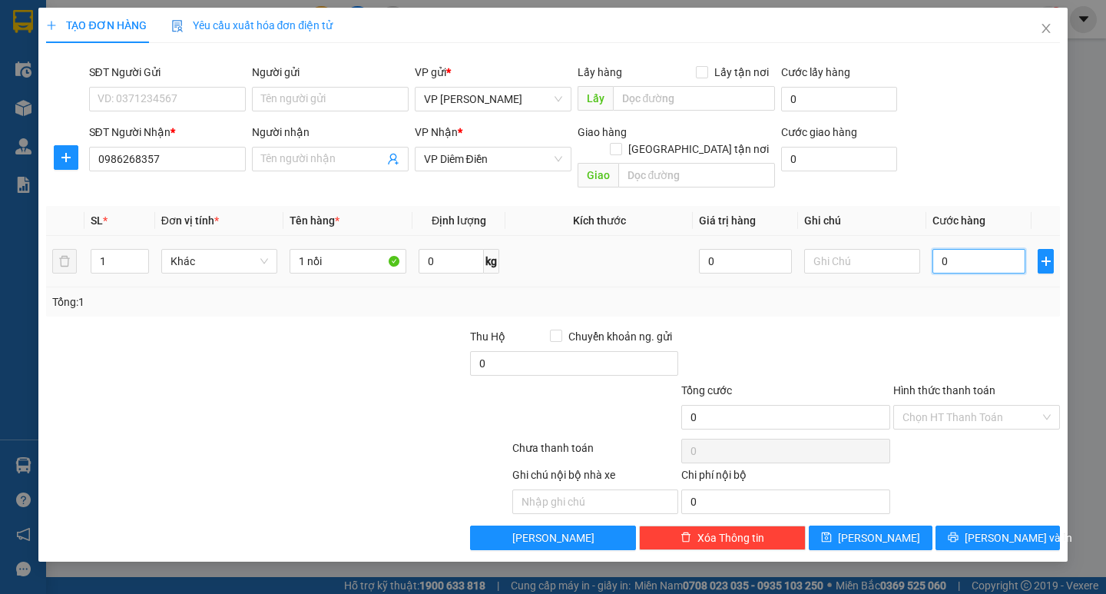
type input "60"
click at [947, 294] on div "Tổng: 1" at bounding box center [552, 302] width 1001 height 17
type input "60.000"
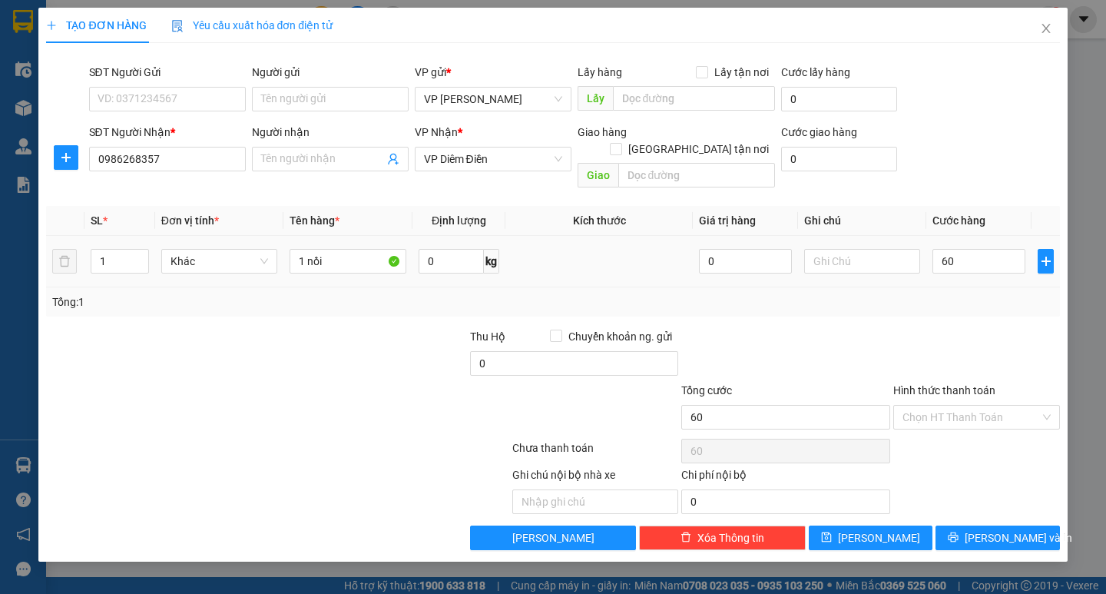
type input "60.000"
click at [979, 526] on button "[PERSON_NAME] và In" at bounding box center [998, 538] width 124 height 25
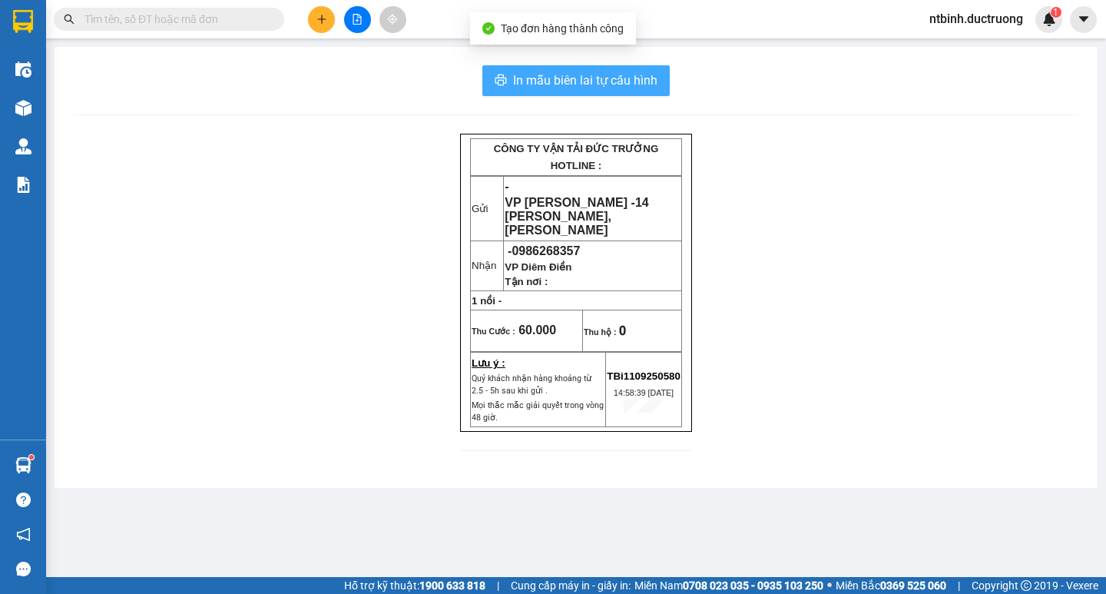
click at [618, 94] on button "In mẫu biên lai tự cấu hình" at bounding box center [576, 80] width 187 height 31
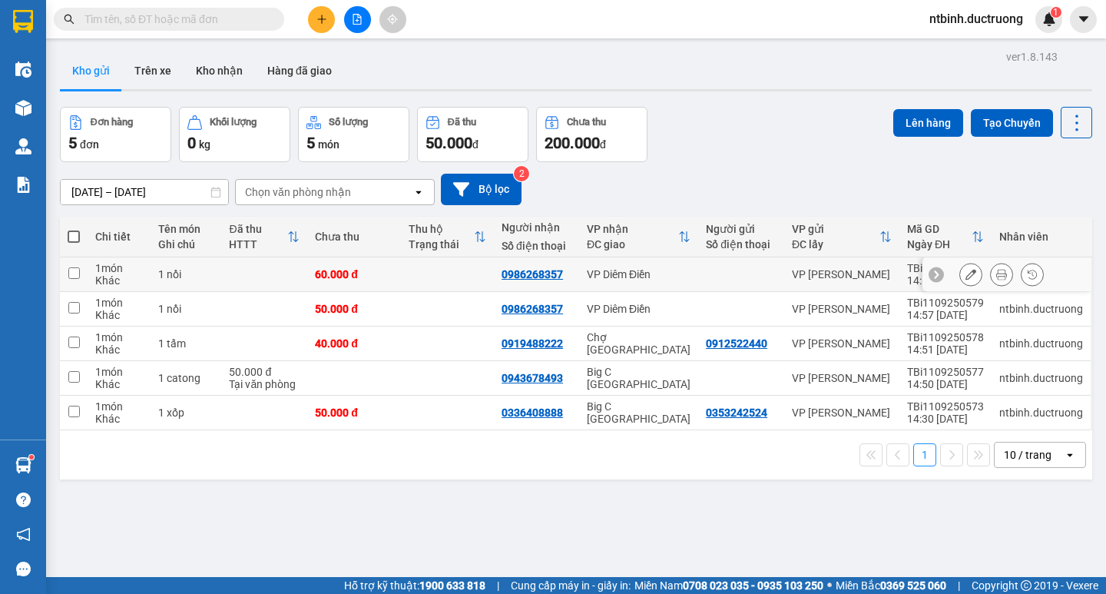
click at [383, 284] on td "60.000 đ" at bounding box center [353, 274] width 93 height 35
checkbox input "true"
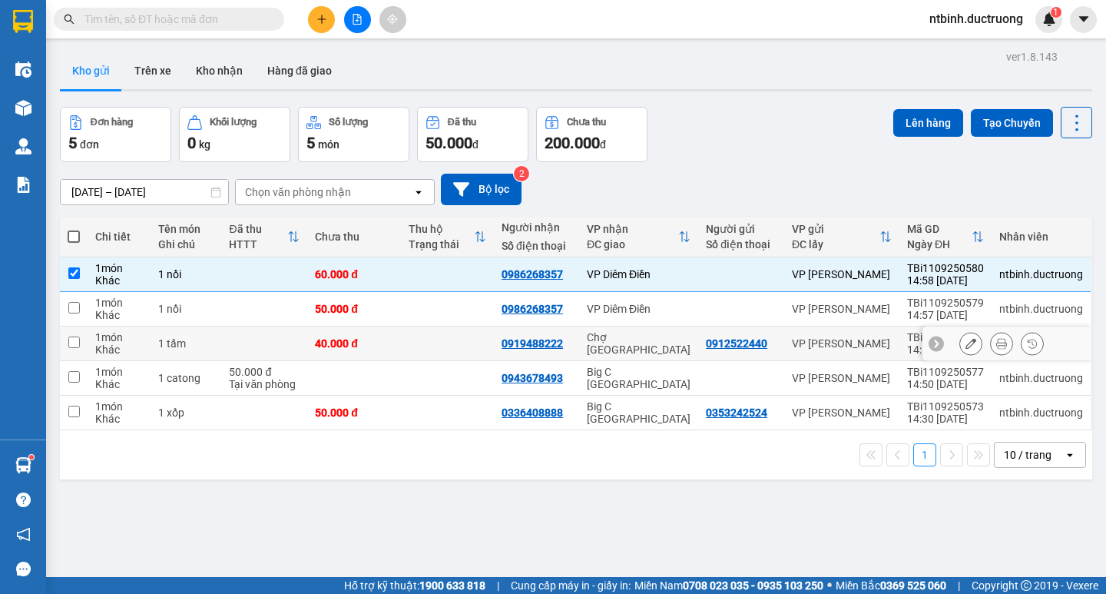
click at [390, 332] on td "40.000 đ" at bounding box center [353, 344] width 93 height 35
checkbox input "true"
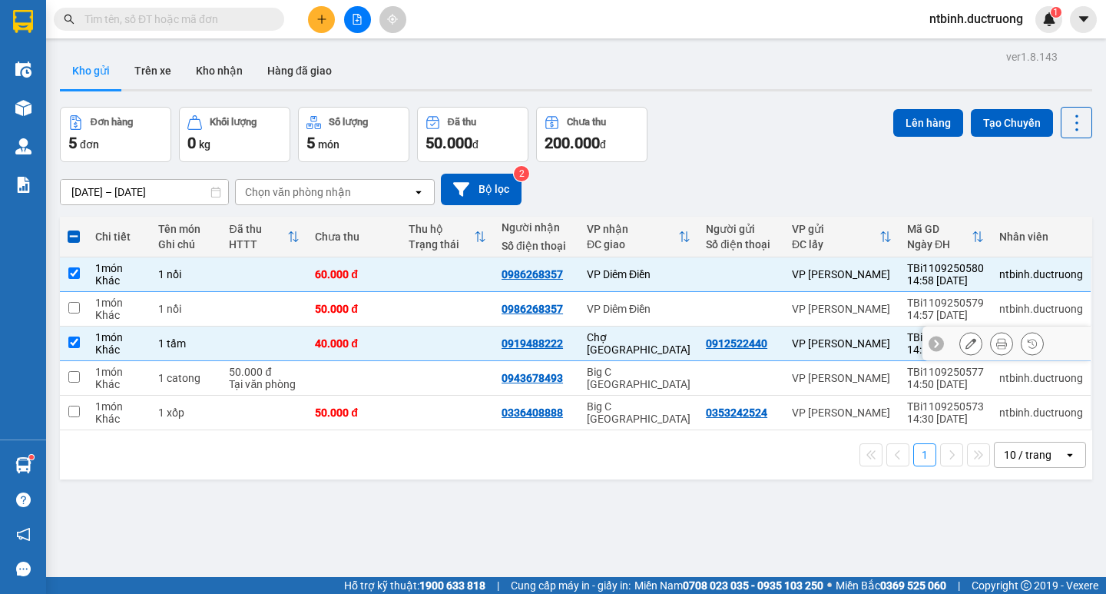
click at [405, 372] on td at bounding box center [447, 378] width 93 height 35
checkbox input "true"
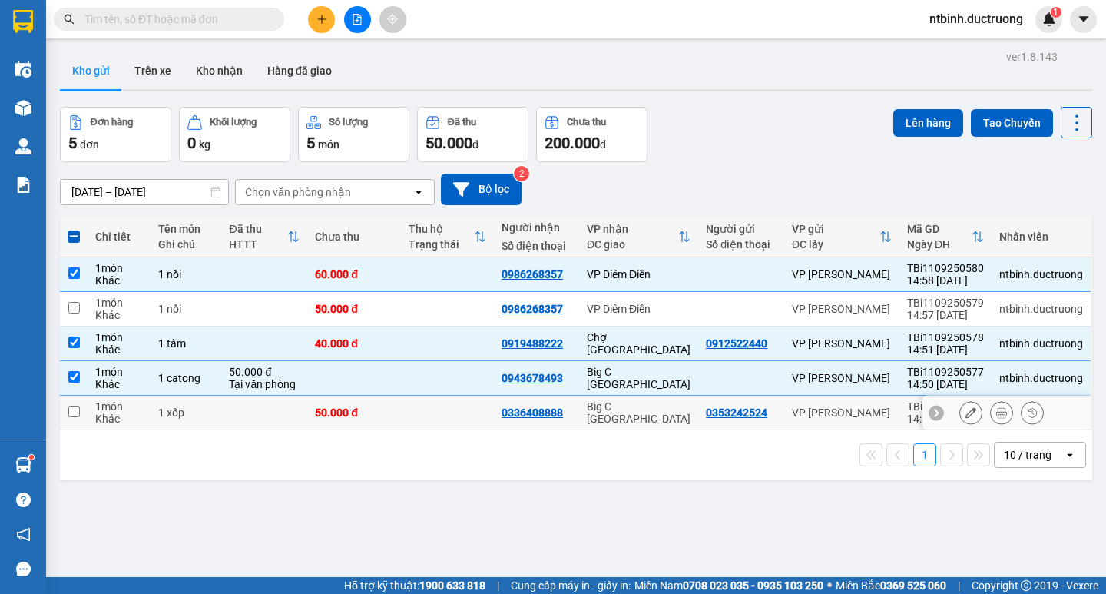
click at [419, 409] on td at bounding box center [447, 413] width 93 height 35
checkbox input "true"
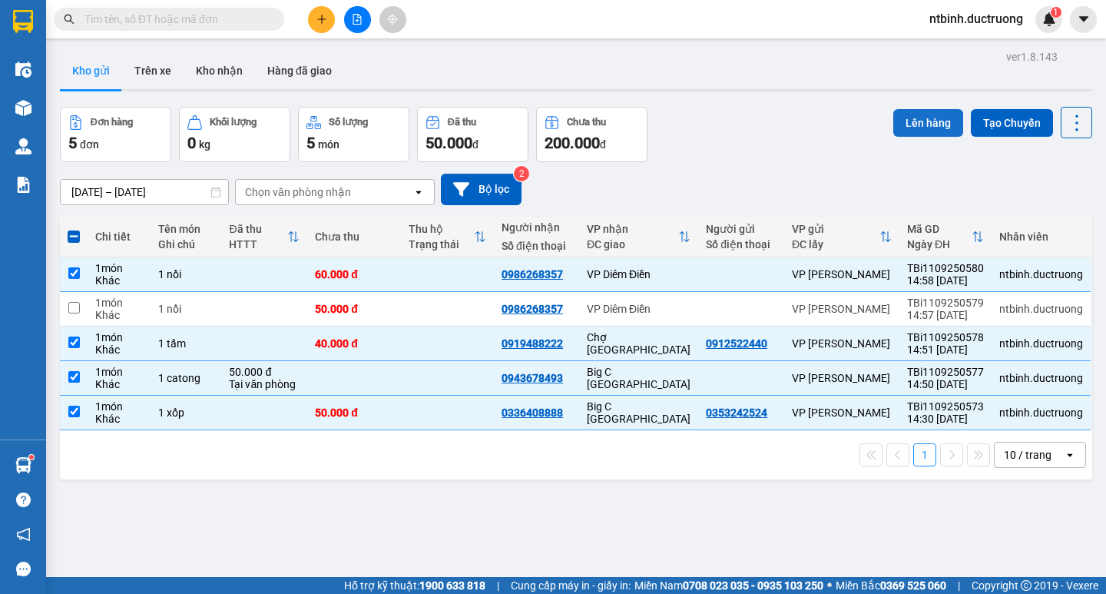
click at [900, 112] on button "Lên hàng" at bounding box center [929, 123] width 70 height 28
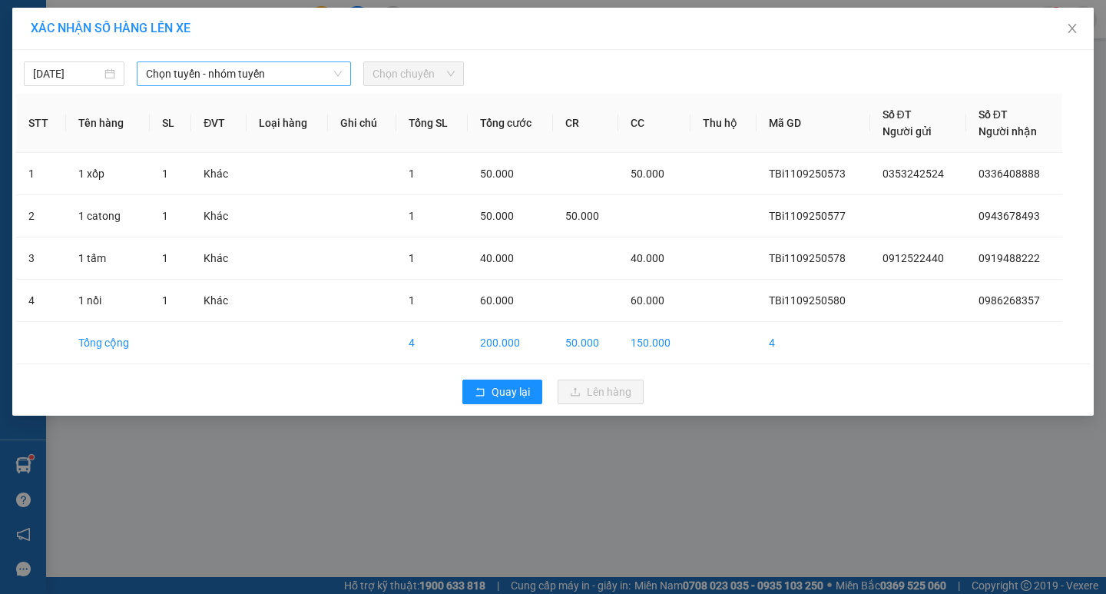
click at [291, 69] on span "Chọn tuyến - nhóm tuyến" at bounding box center [244, 73] width 196 height 23
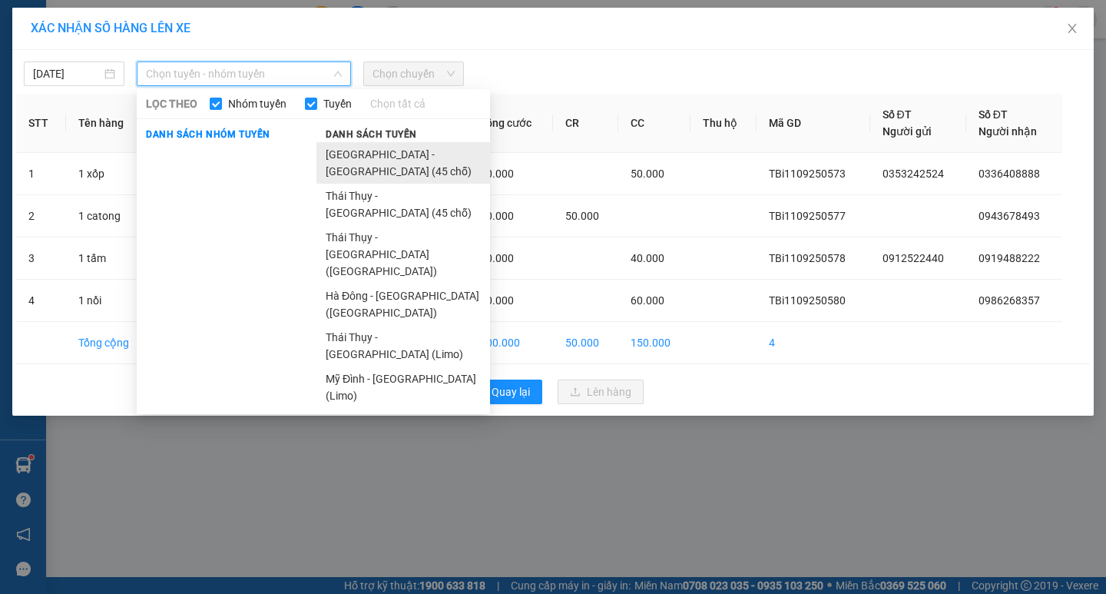
click at [368, 160] on li "[GEOGRAPHIC_DATA] - [GEOGRAPHIC_DATA] (45 chỗ)" at bounding box center [404, 162] width 174 height 41
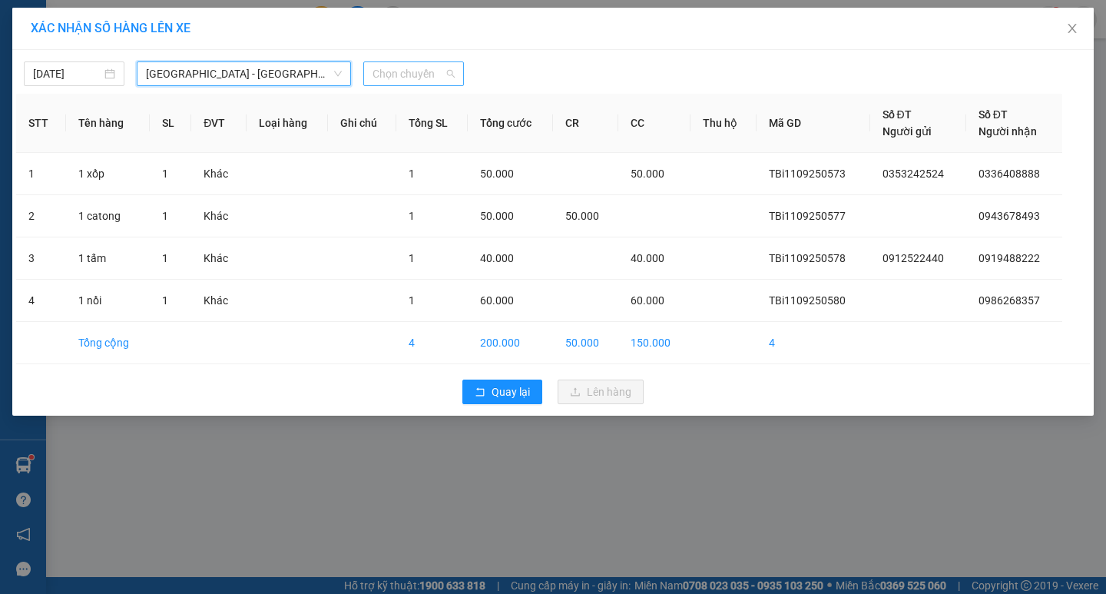
click at [394, 79] on span "Chọn chuyến" at bounding box center [414, 73] width 82 height 23
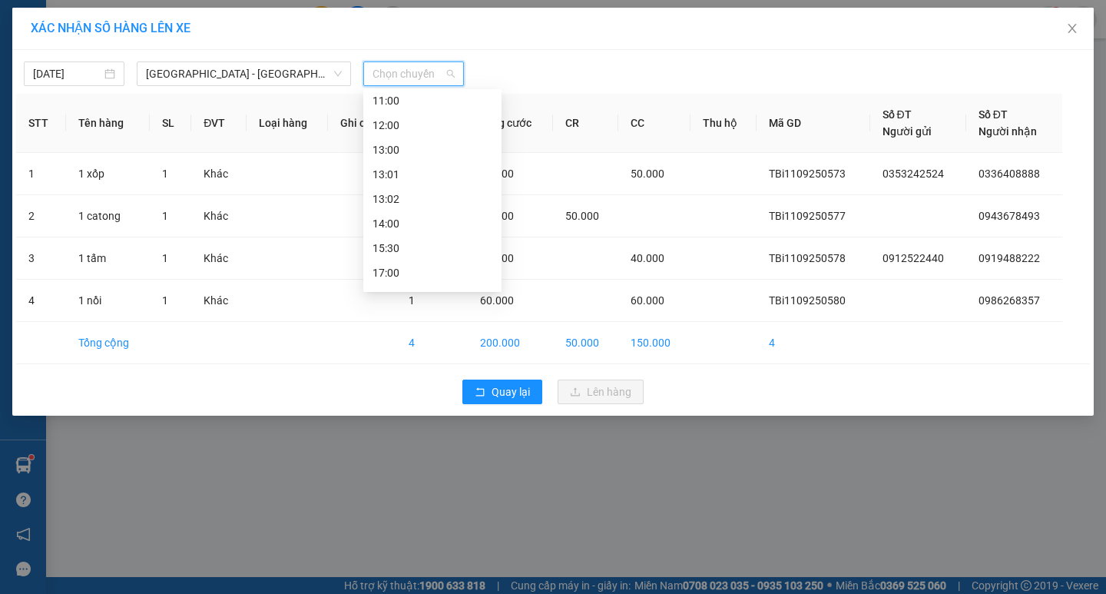
scroll to position [154, 0]
click at [403, 244] on div "15:30" at bounding box center [433, 245] width 120 height 17
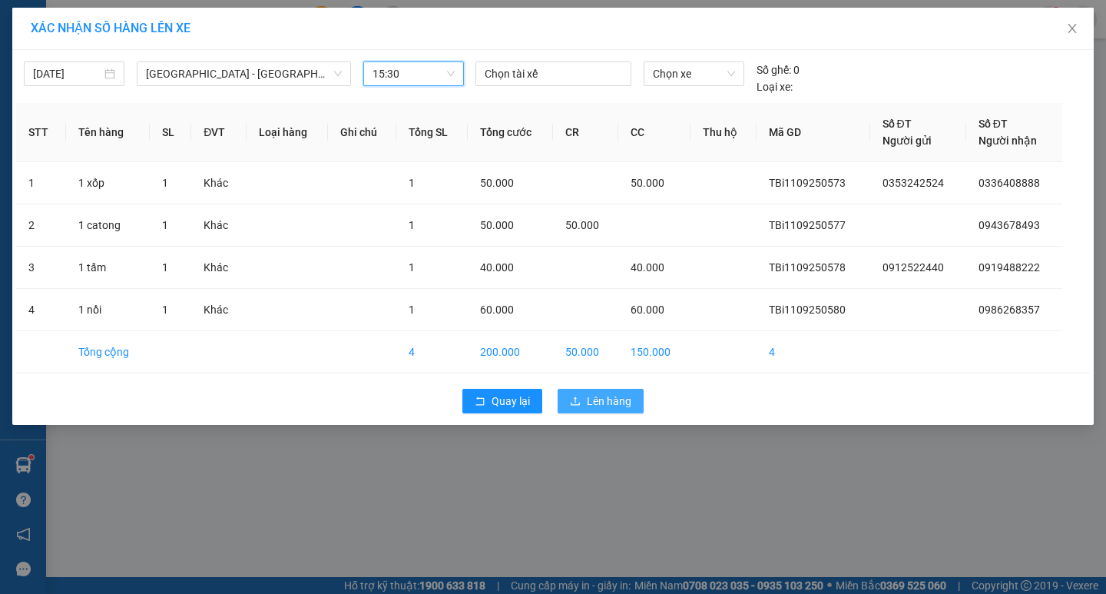
click at [609, 399] on span "Lên hàng" at bounding box center [609, 401] width 45 height 17
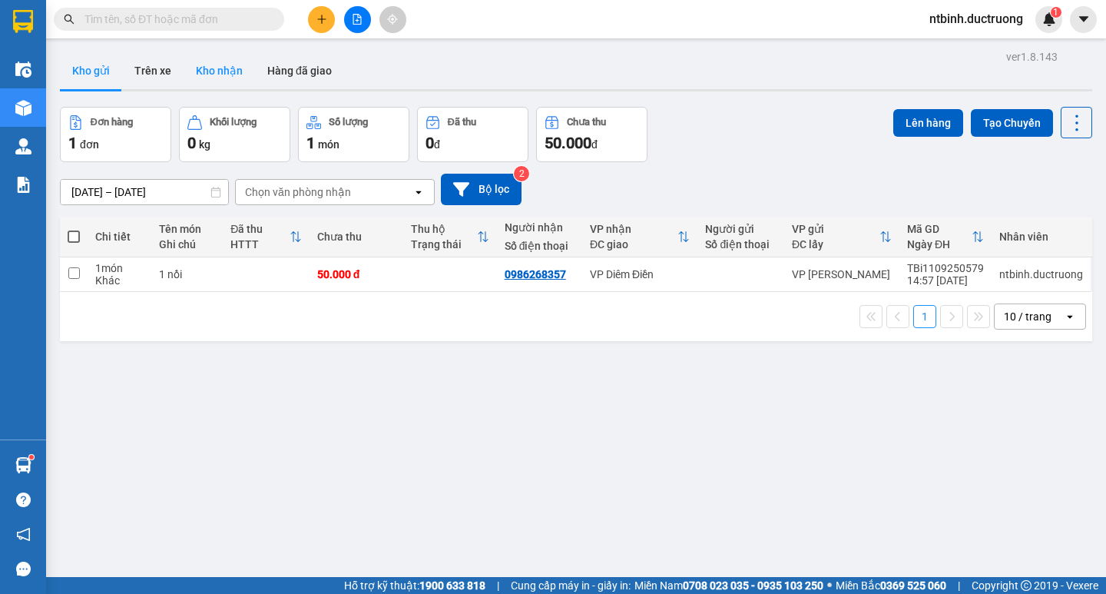
click at [233, 74] on button "Kho nhận" at bounding box center [219, 70] width 71 height 37
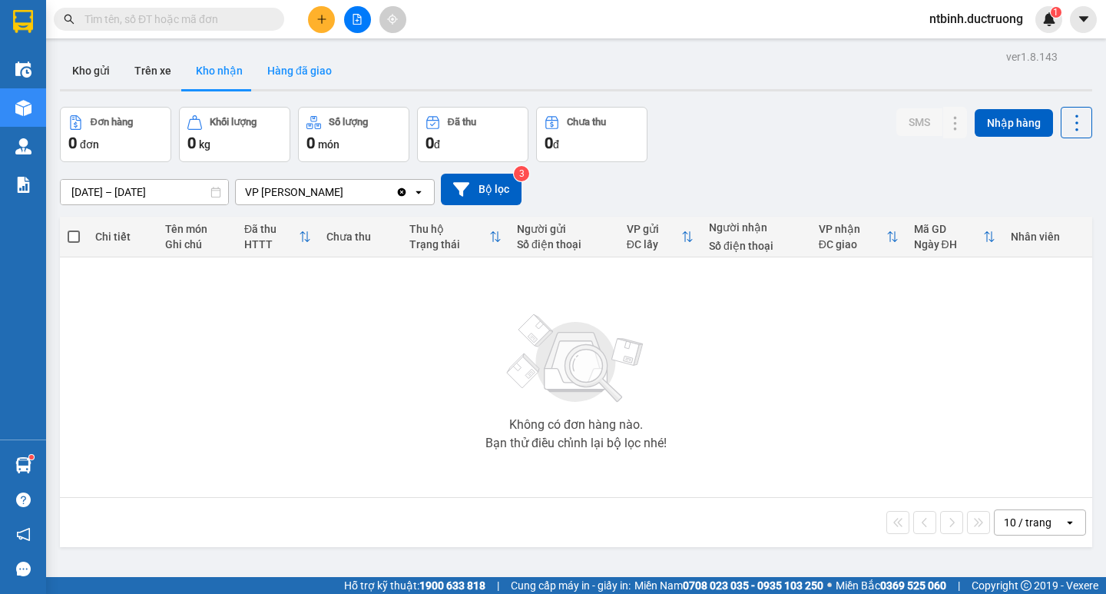
click at [325, 68] on button "Hàng đã giao" at bounding box center [299, 70] width 89 height 37
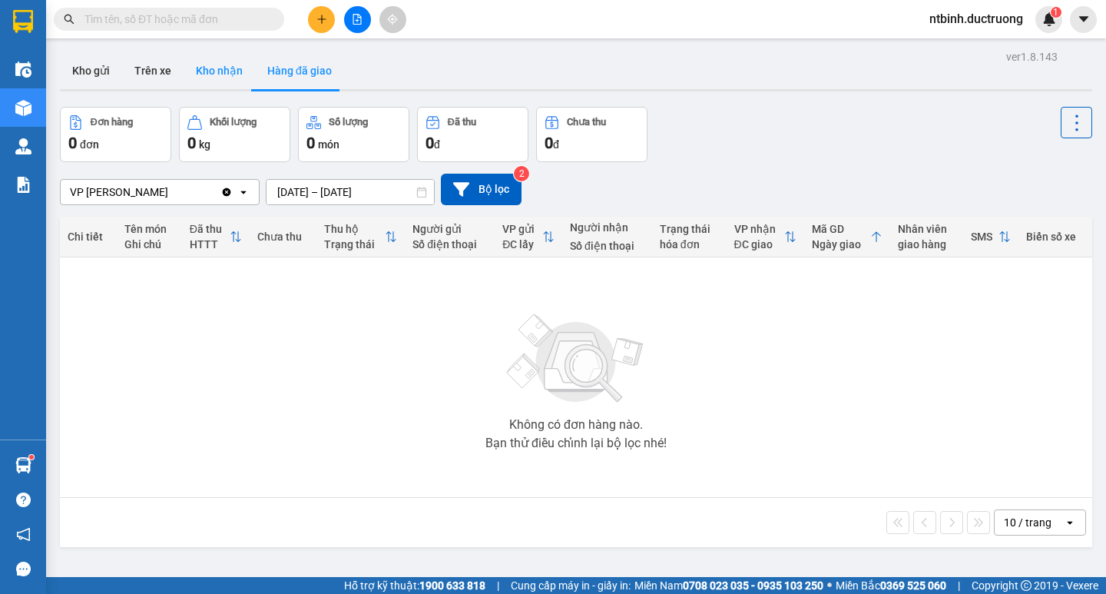
click at [211, 75] on button "Kho nhận" at bounding box center [219, 70] width 71 height 37
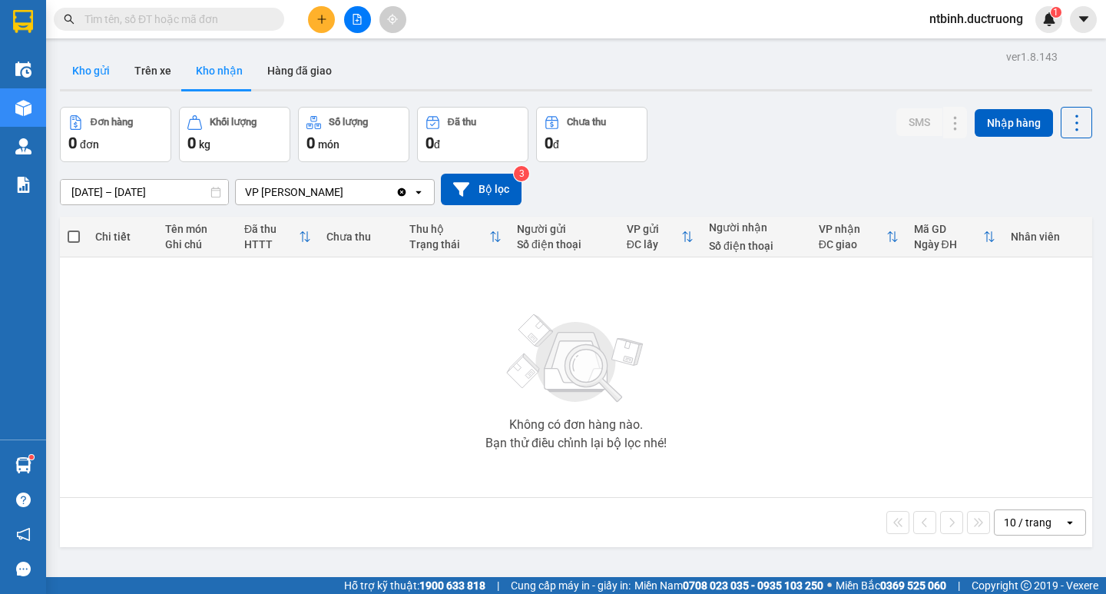
click at [101, 71] on button "Kho gửi" at bounding box center [91, 70] width 62 height 37
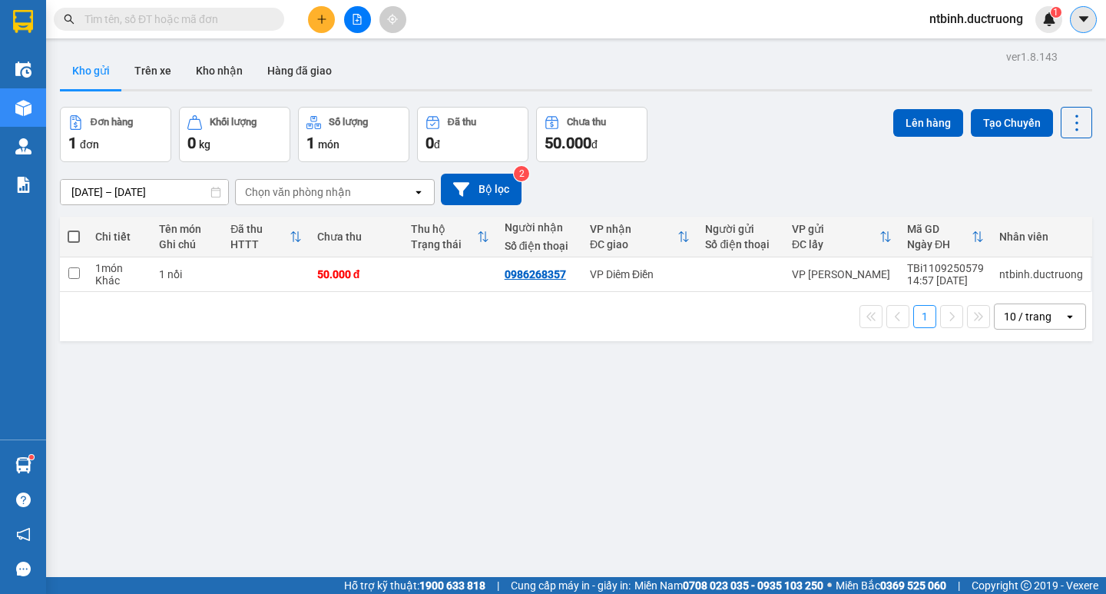
click at [1089, 22] on icon "caret-down" at bounding box center [1084, 19] width 14 height 14
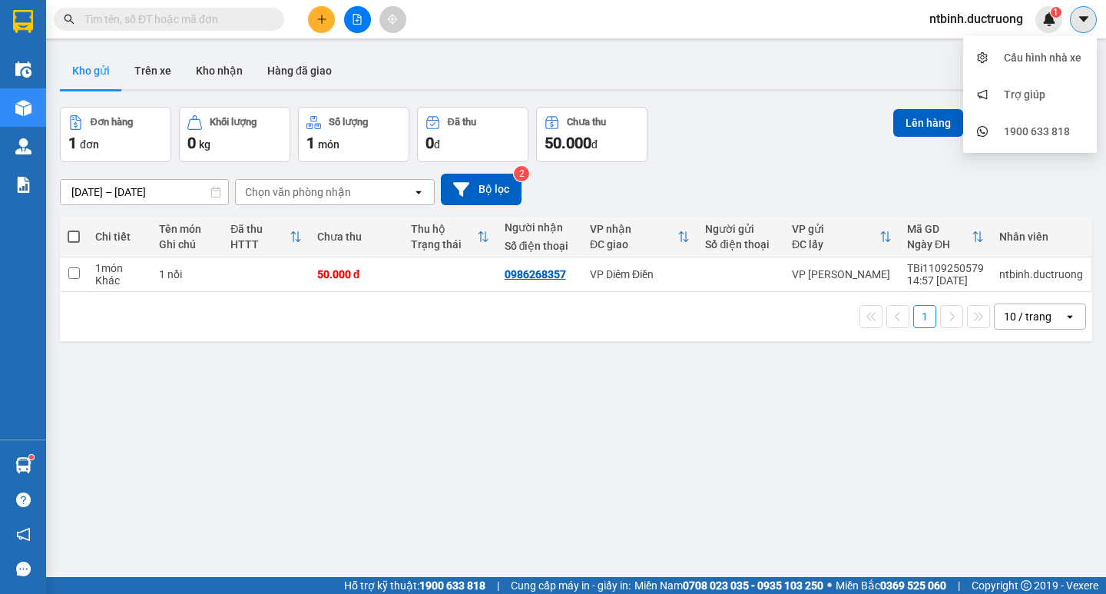
click at [1089, 22] on icon "caret-down" at bounding box center [1084, 19] width 14 height 14
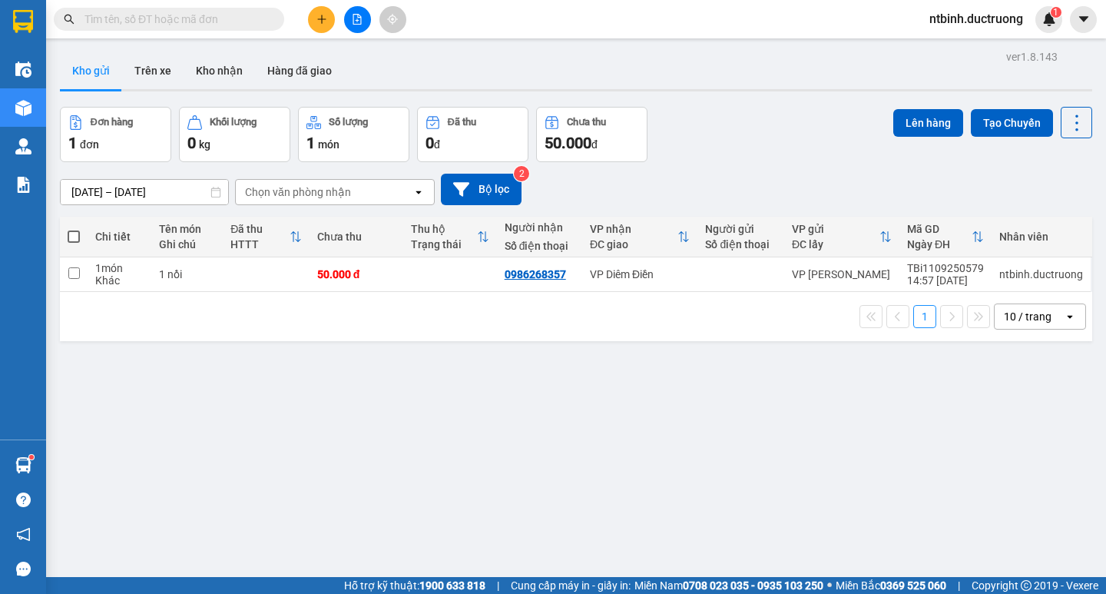
click at [1002, 20] on span "ntbinh.ductruong" at bounding box center [976, 18] width 118 height 19
click at [758, 68] on div "Kho gửi Trên xe Kho nhận Hàng đã giao" at bounding box center [576, 72] width 1033 height 41
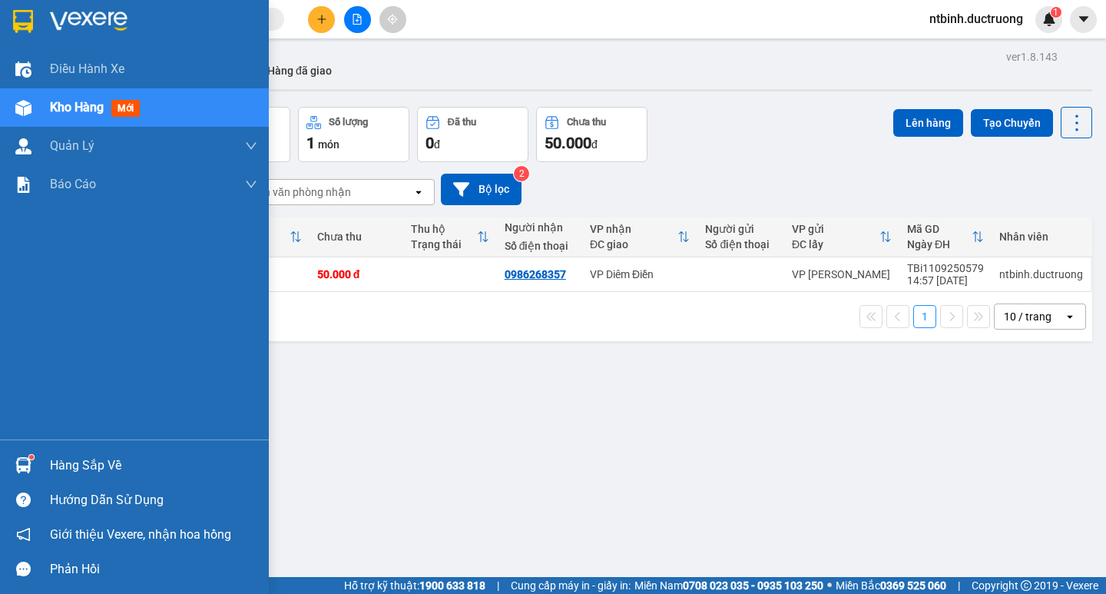
click at [35, 19] on div at bounding box center [23, 21] width 27 height 27
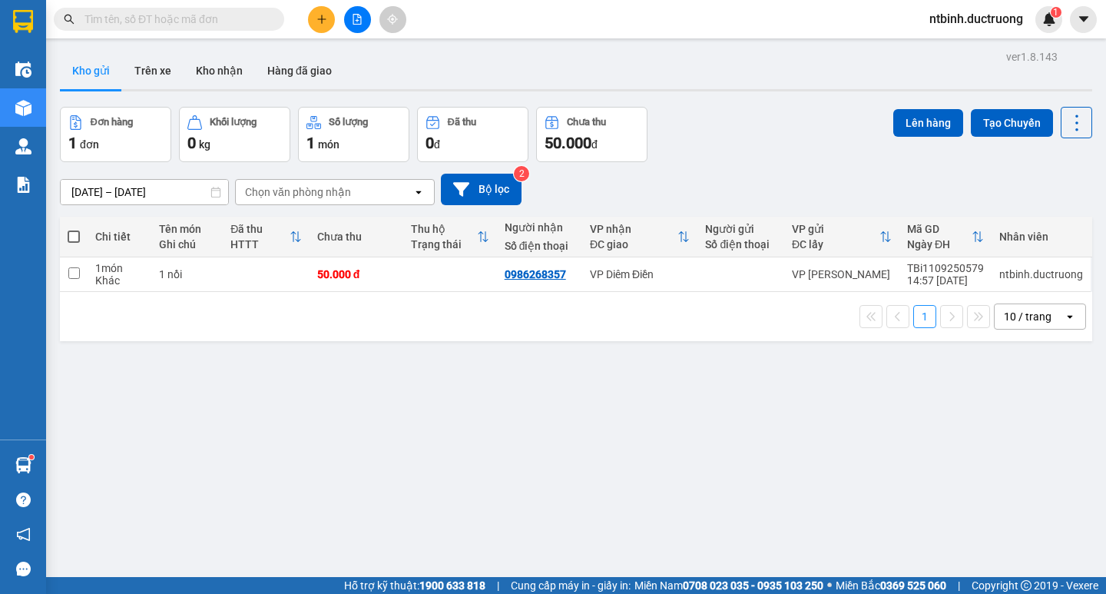
click at [337, 194] on div "Chọn văn phòng nhận" at bounding box center [298, 191] width 106 height 15
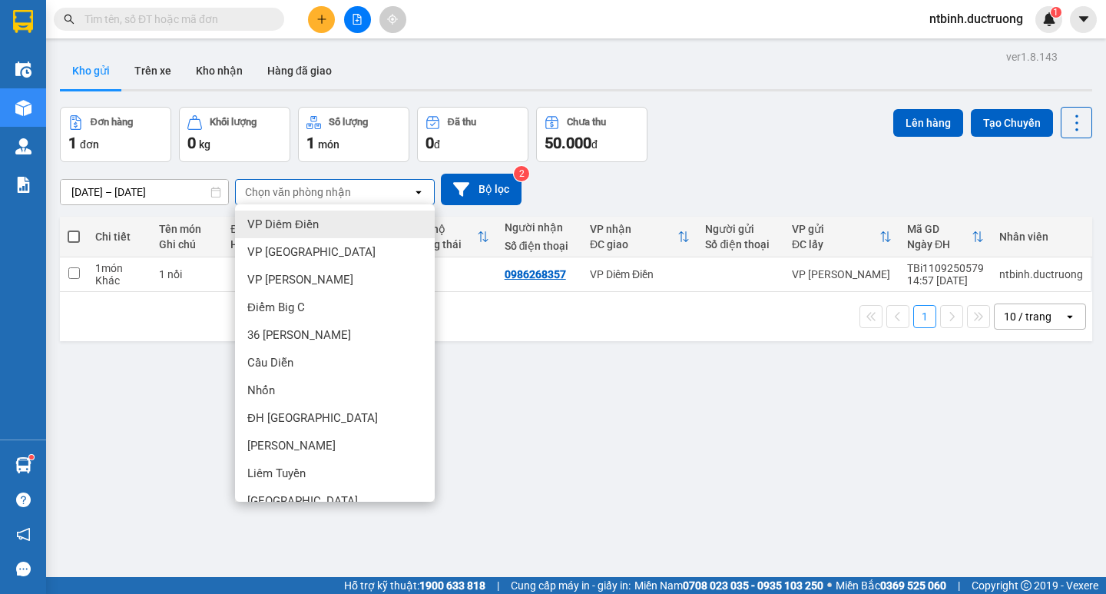
click at [337, 194] on div "Chọn văn phòng nhận" at bounding box center [298, 191] width 106 height 15
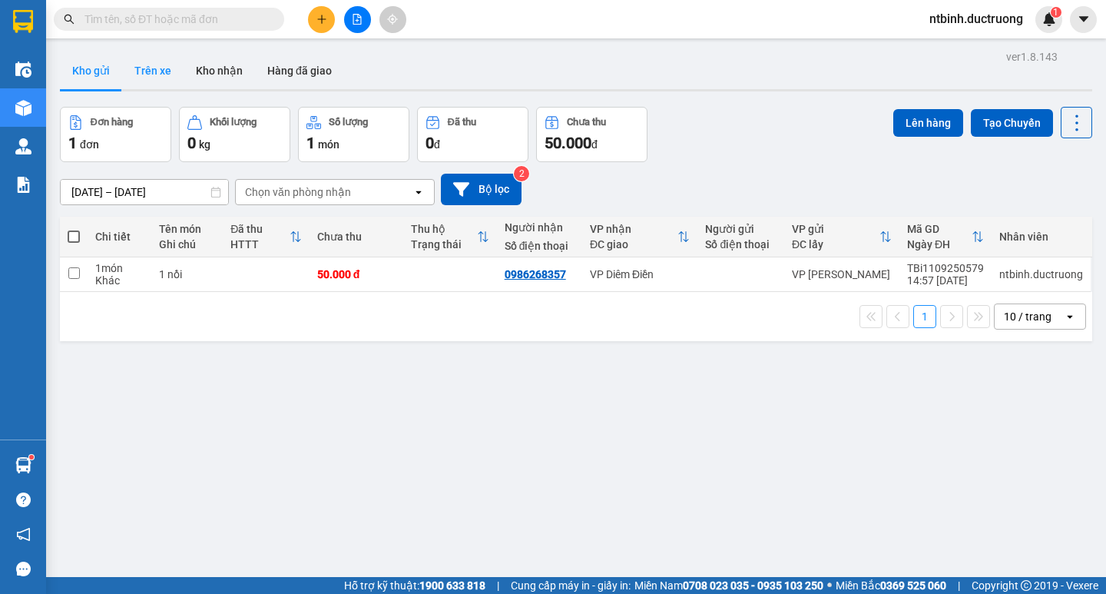
click at [150, 72] on button "Trên xe" at bounding box center [152, 70] width 61 height 37
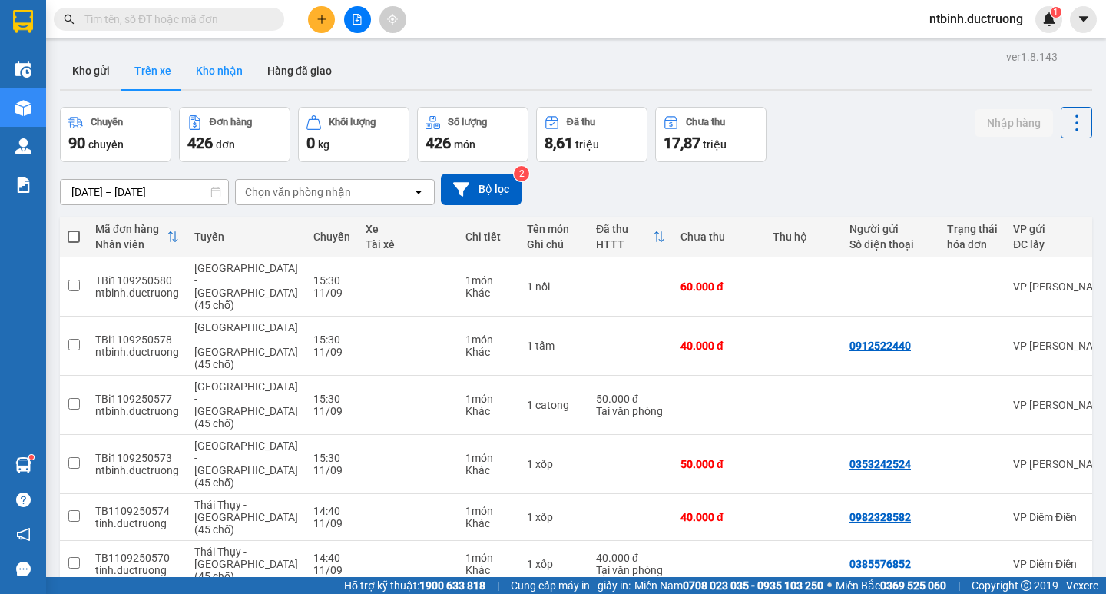
click at [242, 75] on button "Kho nhận" at bounding box center [219, 70] width 71 height 37
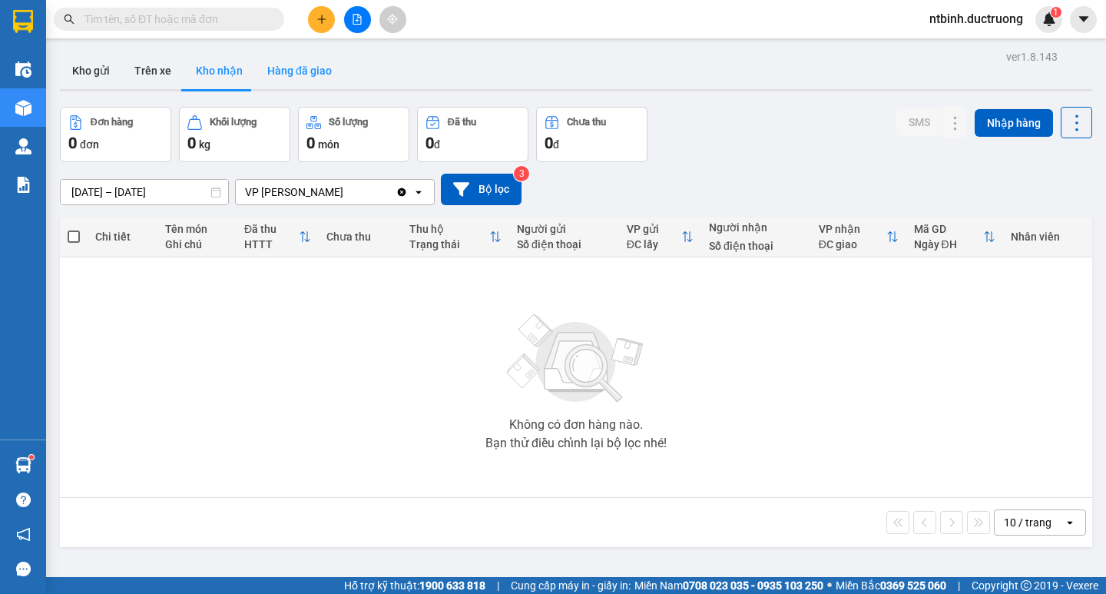
click at [285, 75] on button "Hàng đã giao" at bounding box center [299, 70] width 89 height 37
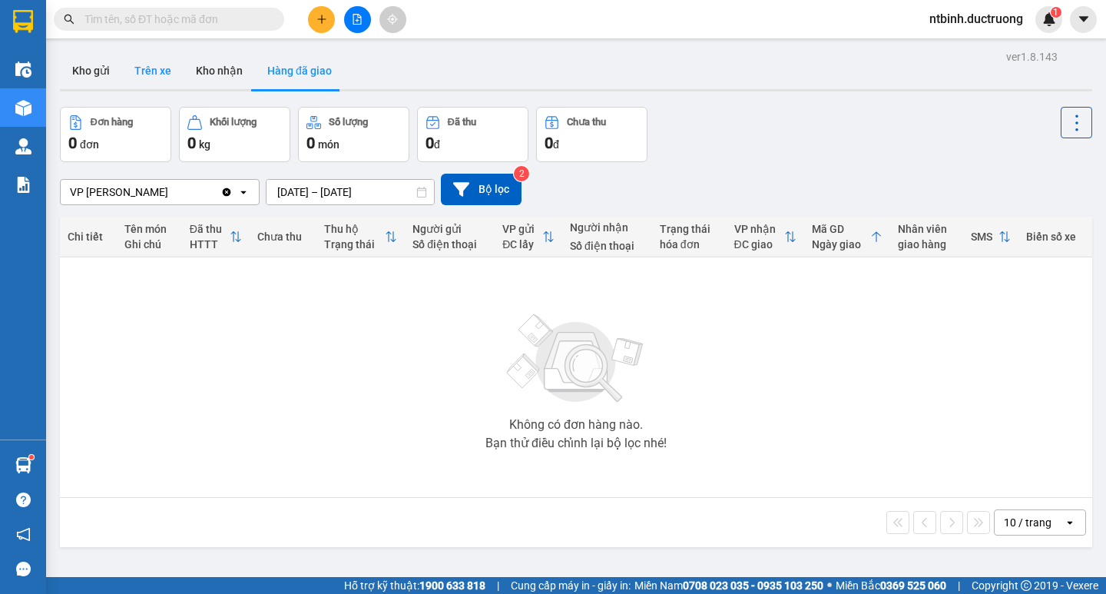
click at [164, 74] on button "Trên xe" at bounding box center [152, 70] width 61 height 37
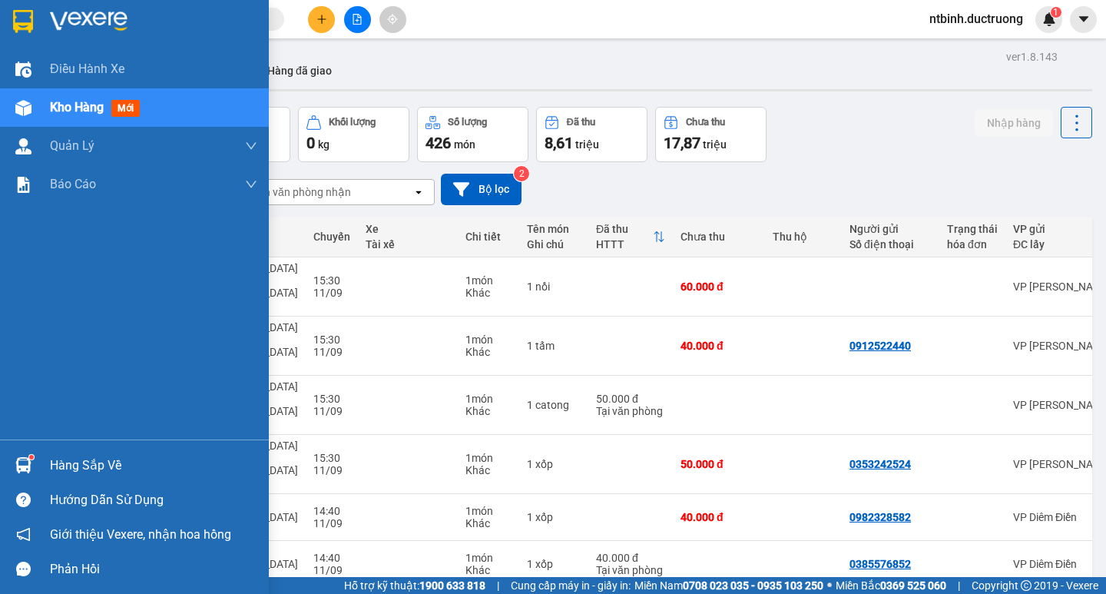
click at [45, 111] on div "Kho hàng mới" at bounding box center [134, 107] width 269 height 38
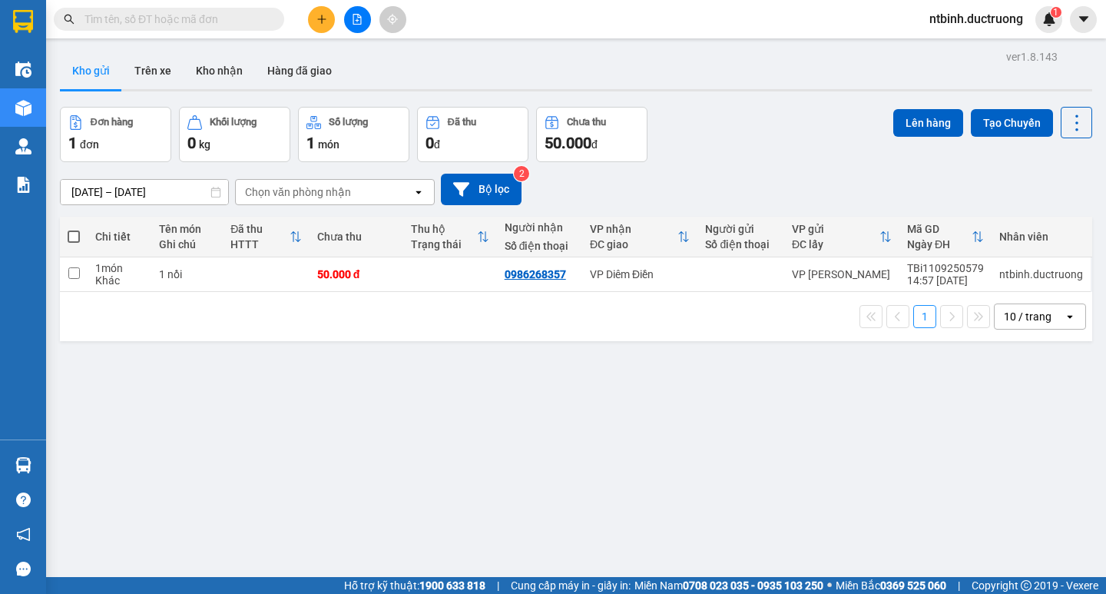
click at [175, 15] on input "text" at bounding box center [175, 19] width 181 height 17
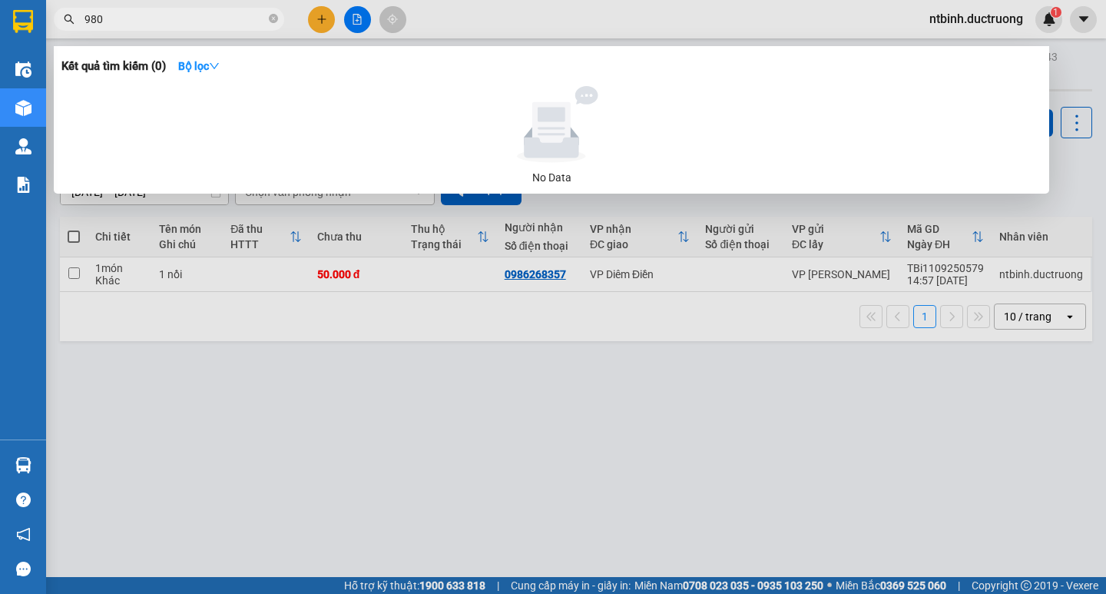
type input "9804"
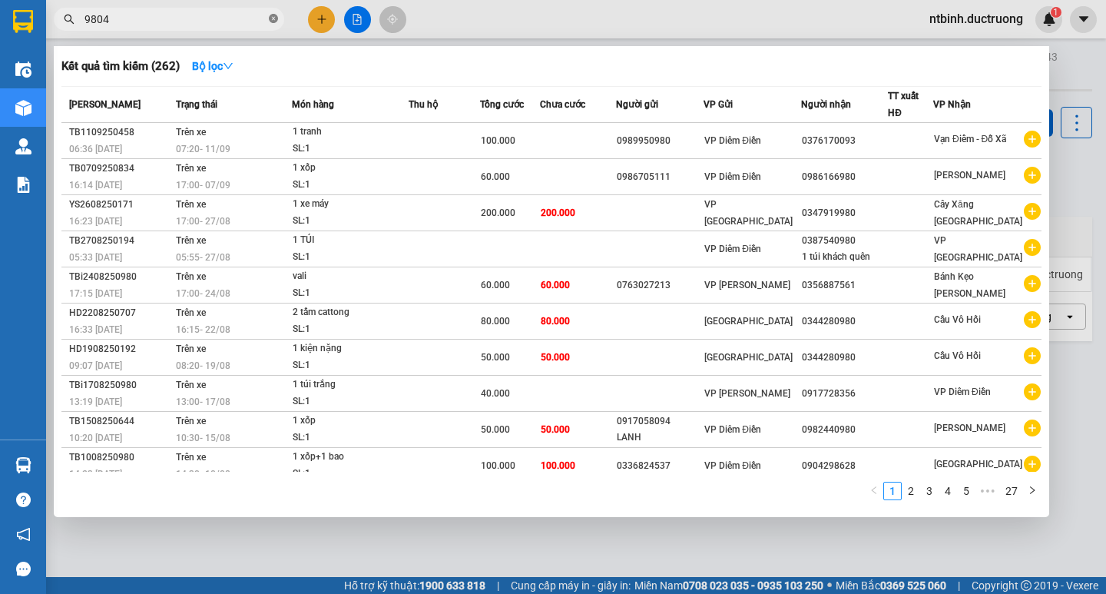
click at [276, 22] on icon "close-circle" at bounding box center [273, 18] width 9 height 9
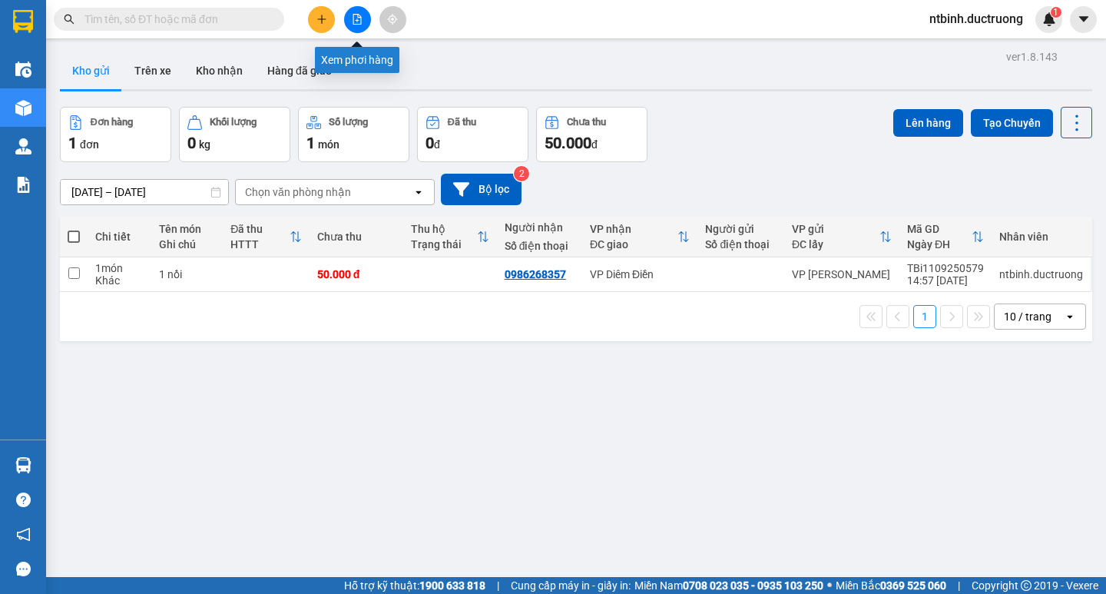
click at [347, 22] on button at bounding box center [357, 19] width 27 height 27
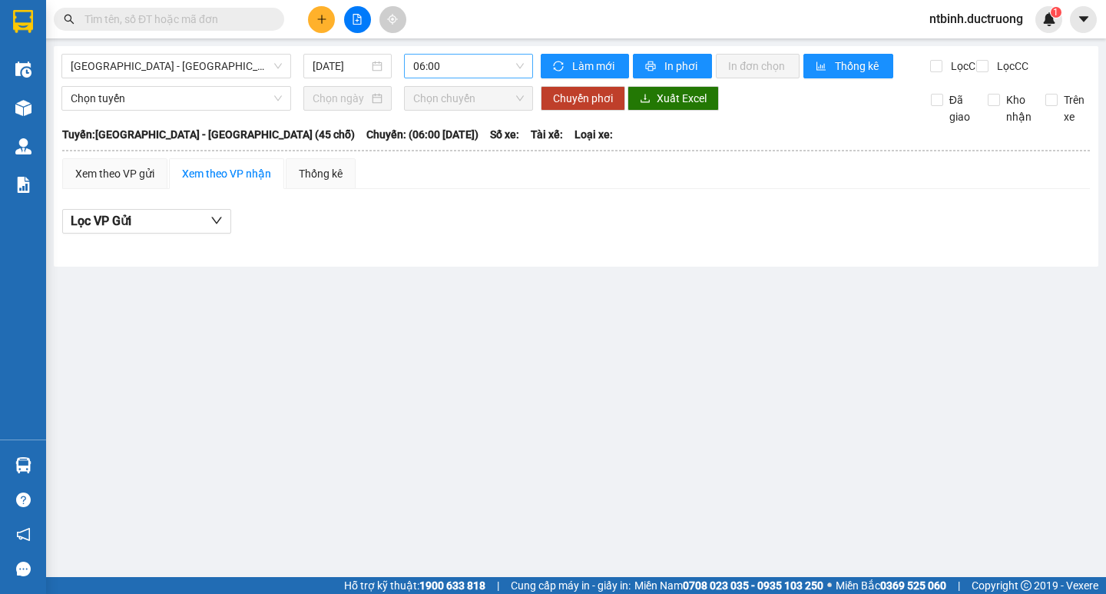
click at [461, 65] on span "06:00" at bounding box center [468, 66] width 111 height 23
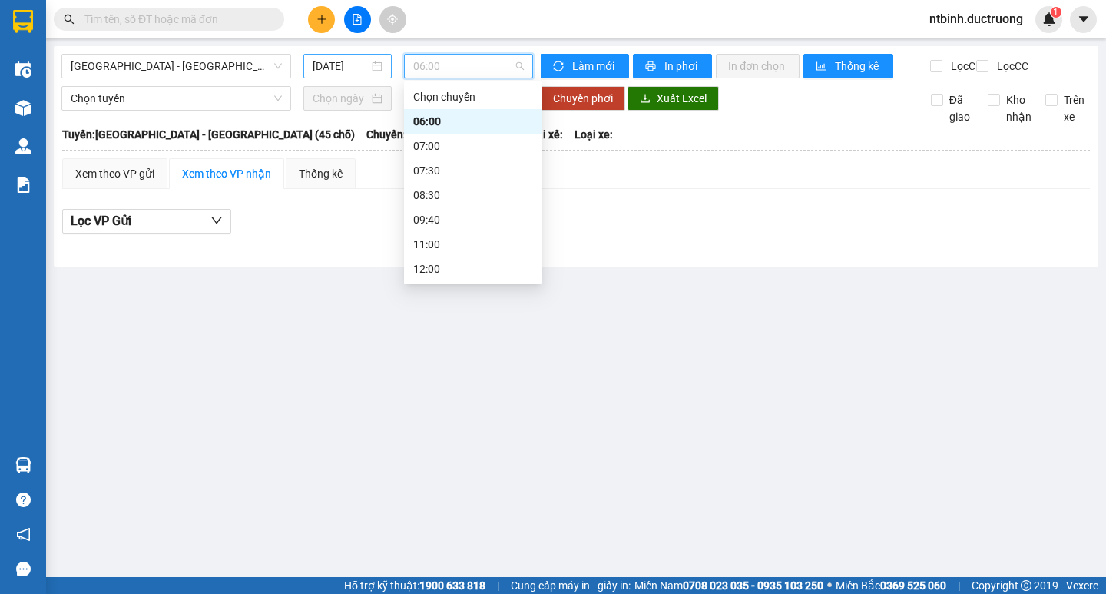
click at [346, 68] on input "[DATE]" at bounding box center [341, 66] width 56 height 17
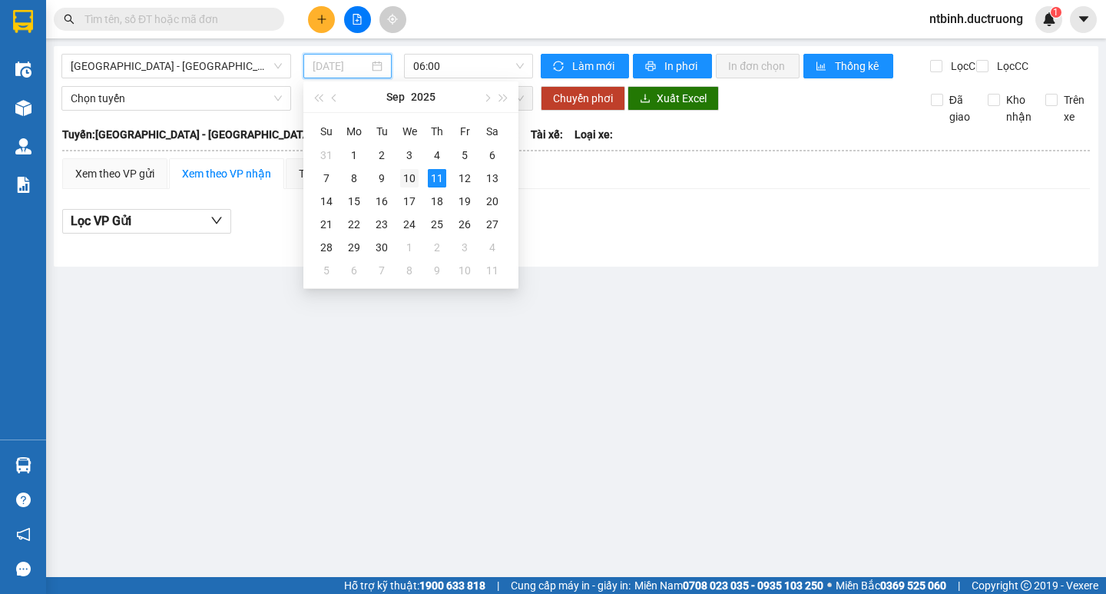
click at [412, 177] on div "10" at bounding box center [409, 178] width 18 height 18
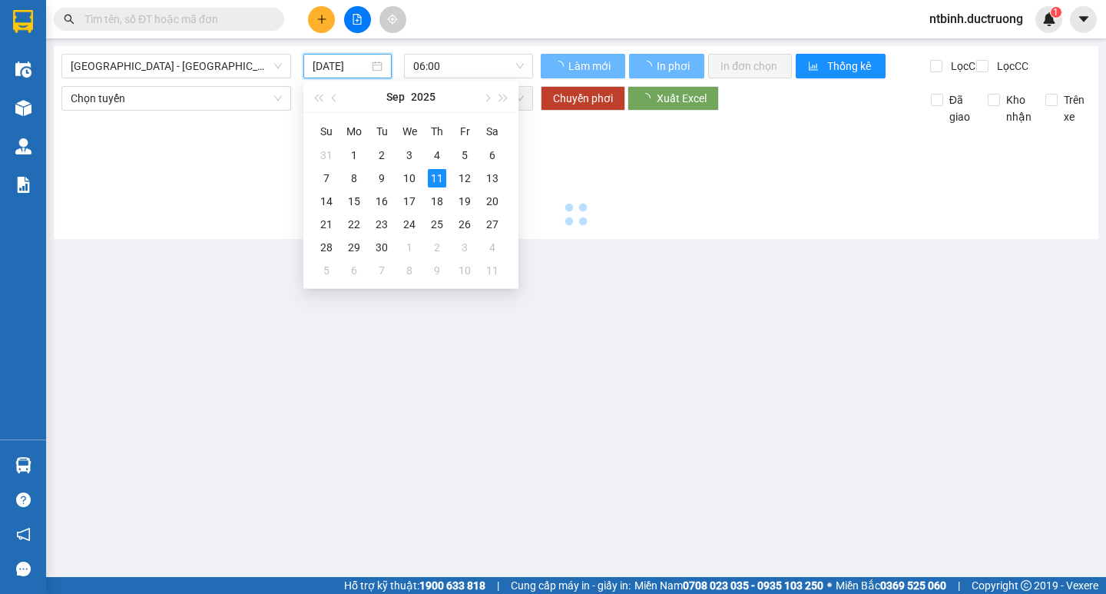
type input "10/09/2025"
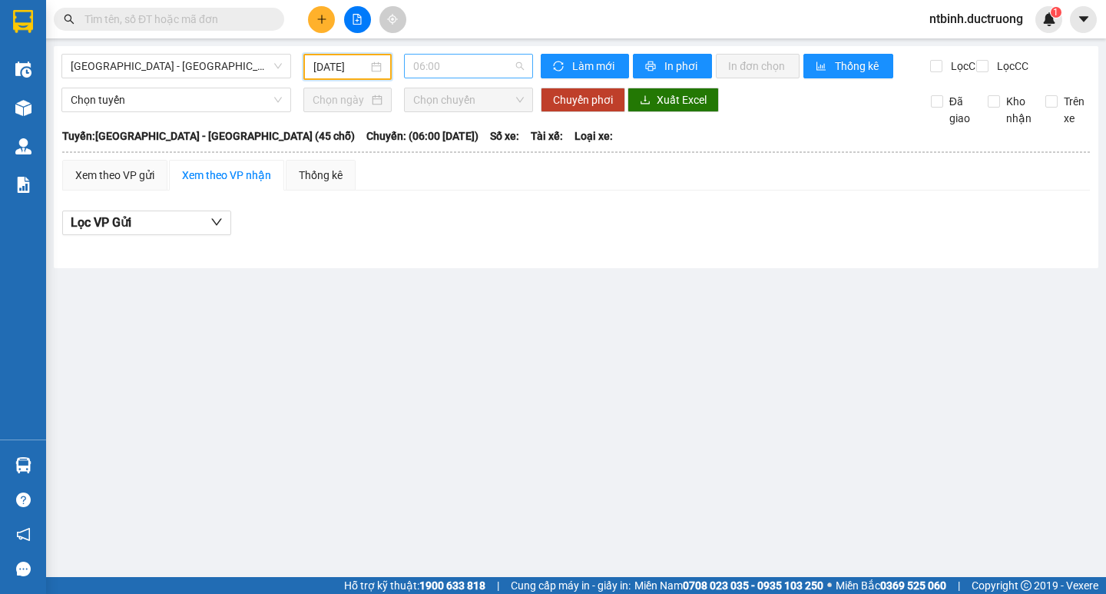
click at [466, 65] on span "06:00" at bounding box center [468, 66] width 111 height 23
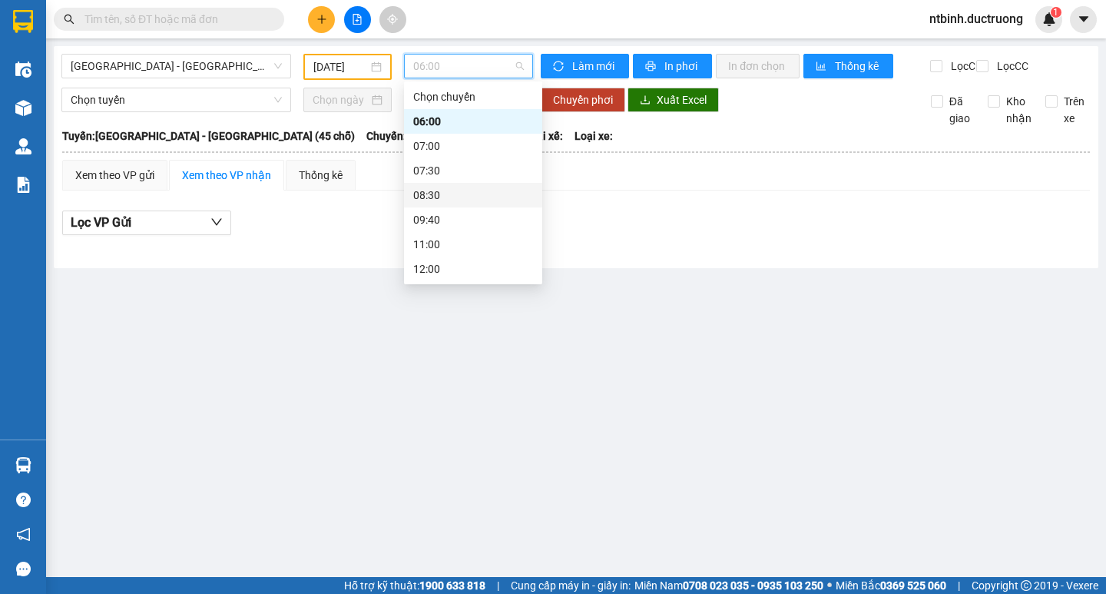
scroll to position [221, 0]
click at [451, 217] on div "18:30" at bounding box center [473, 219] width 120 height 17
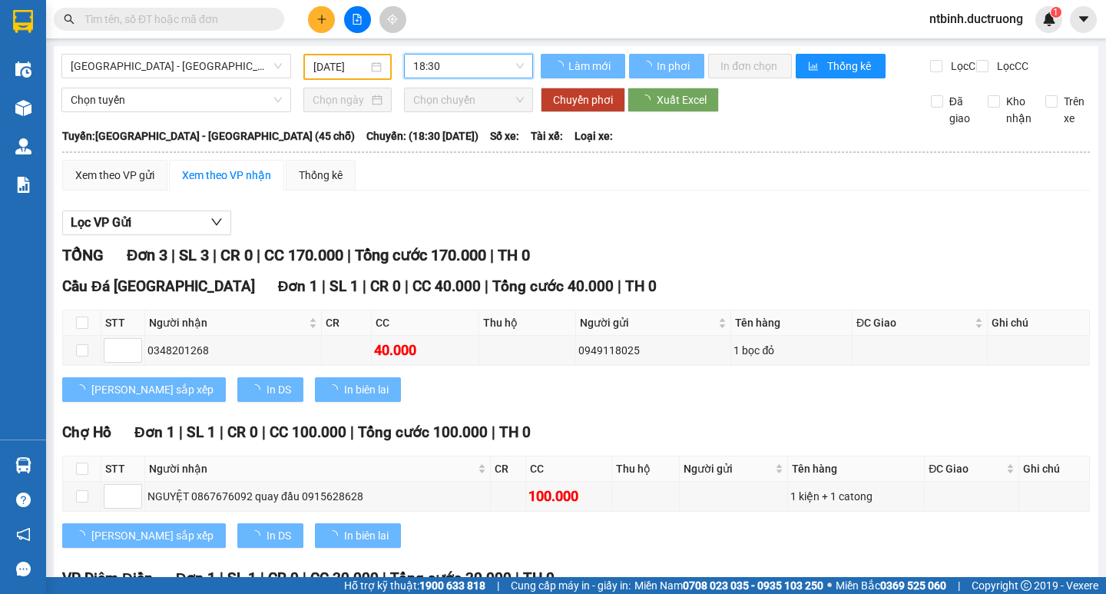
click at [145, 236] on div at bounding box center [576, 235] width 1028 height 1
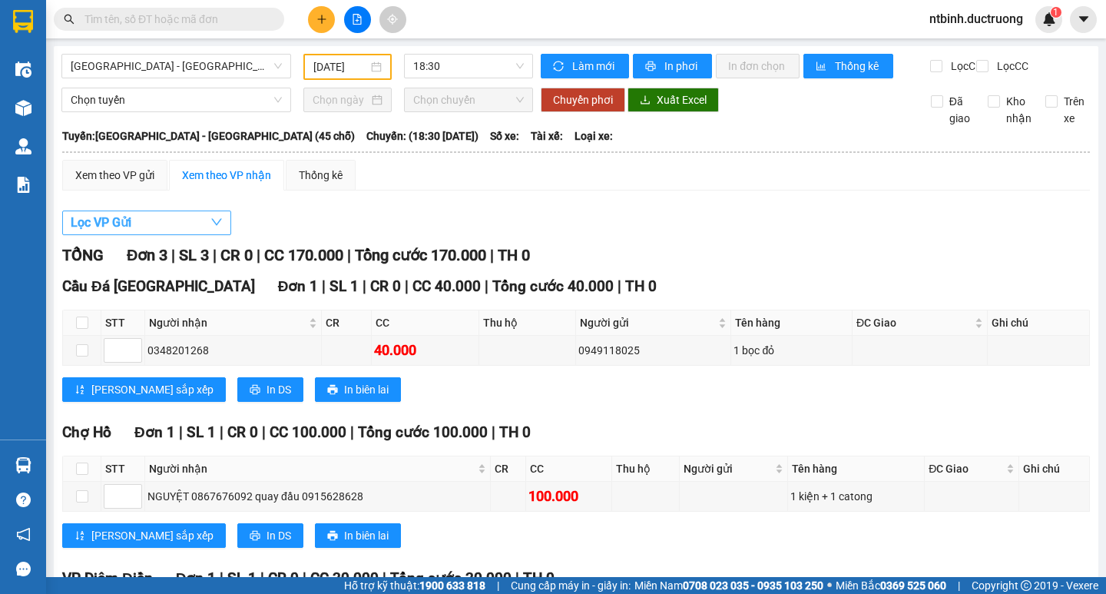
click at [147, 234] on button "Lọc VP Gửi" at bounding box center [146, 223] width 169 height 25
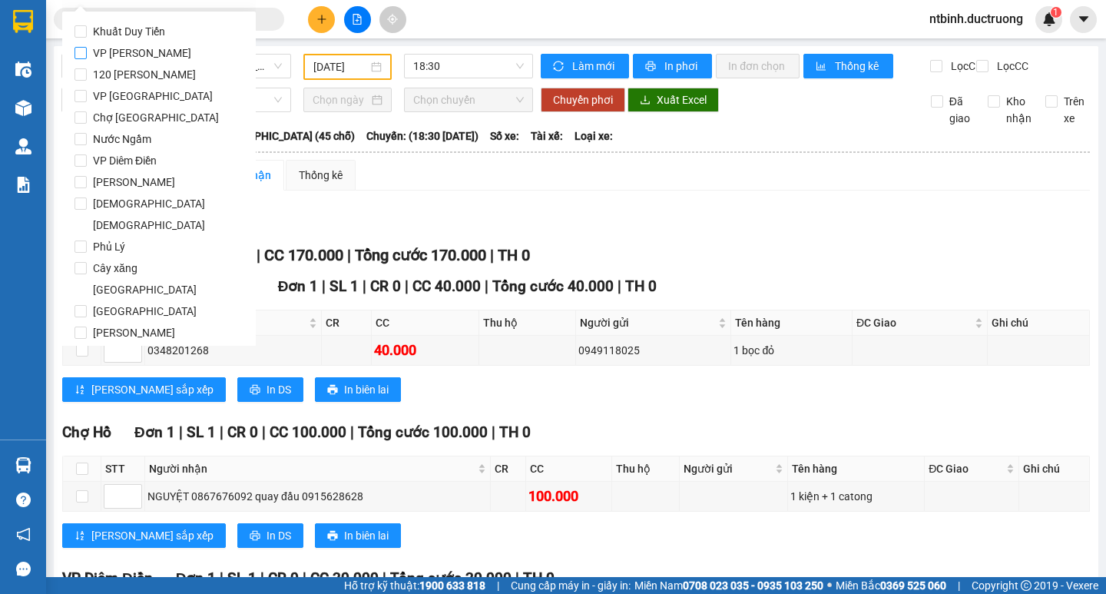
click at [137, 49] on span "VP [PERSON_NAME]" at bounding box center [142, 53] width 111 height 22
click at [87, 49] on input "VP [PERSON_NAME]" at bounding box center [81, 53] width 12 height 12
checkbox input "true"
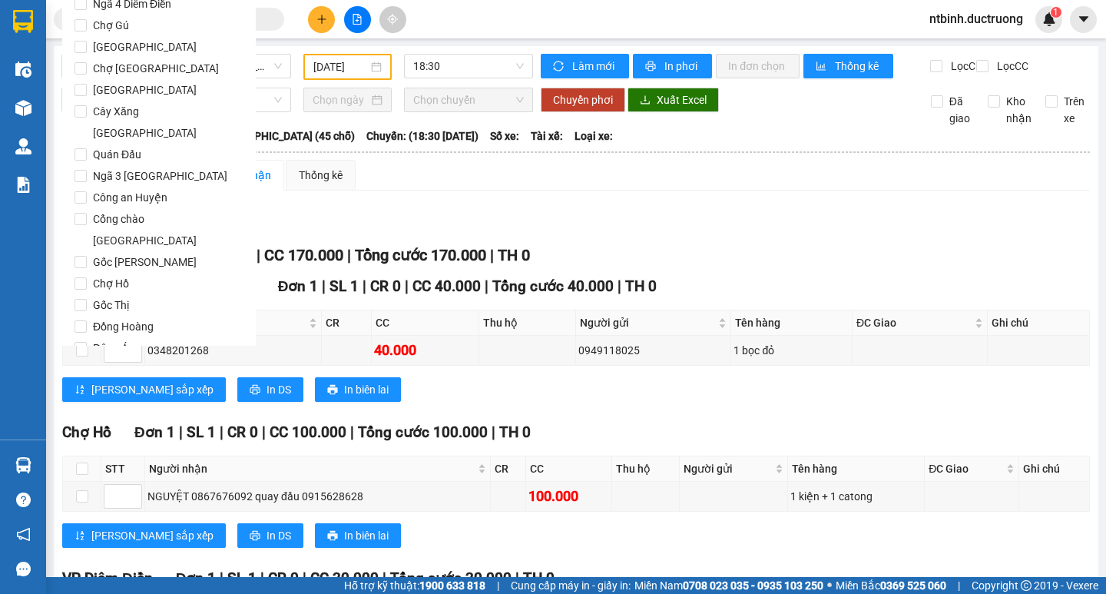
scroll to position [1279, 0]
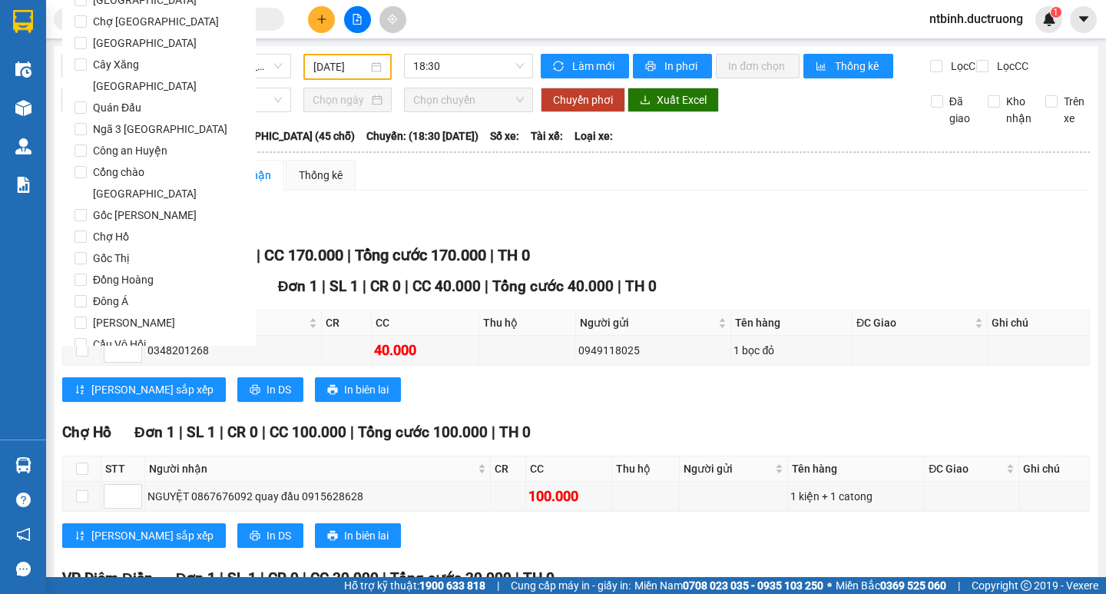
click at [105, 420] on button "Lọc" at bounding box center [96, 432] width 42 height 25
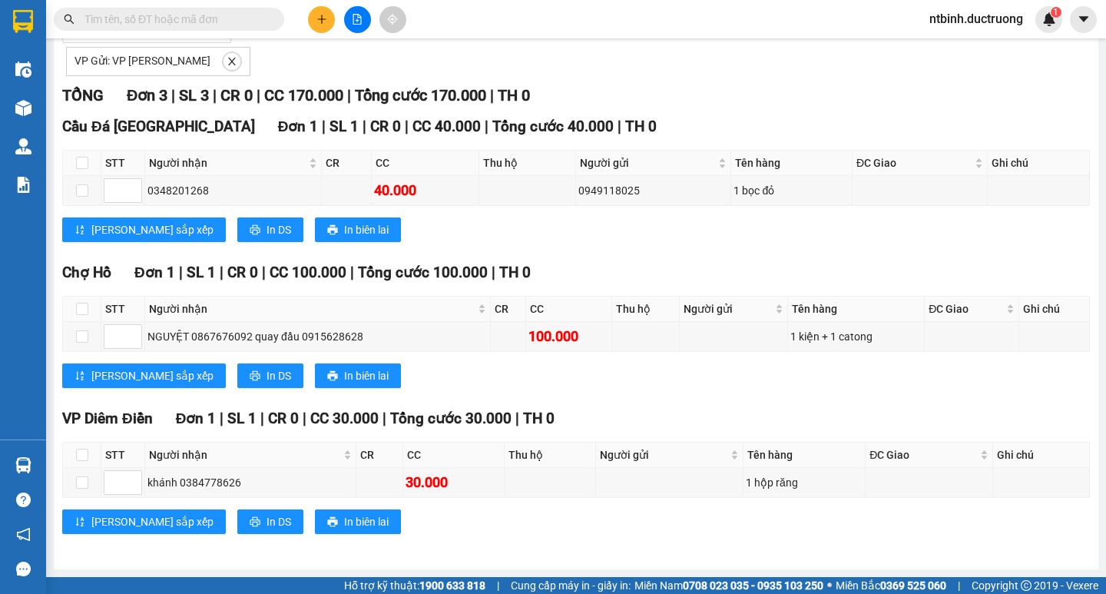
scroll to position [0, 0]
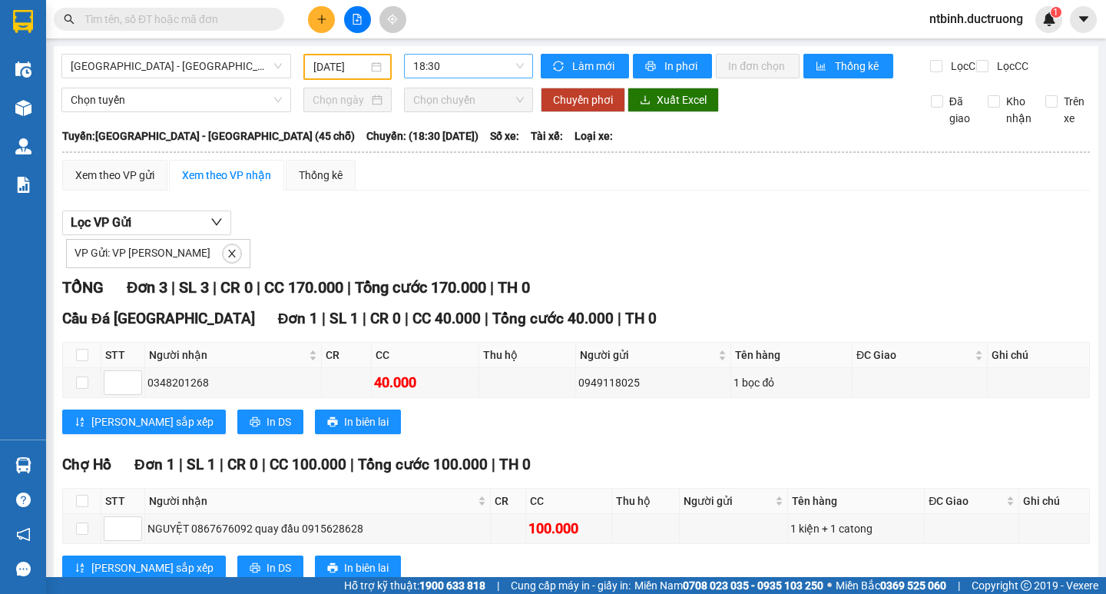
click at [466, 62] on span "18:30" at bounding box center [468, 66] width 111 height 23
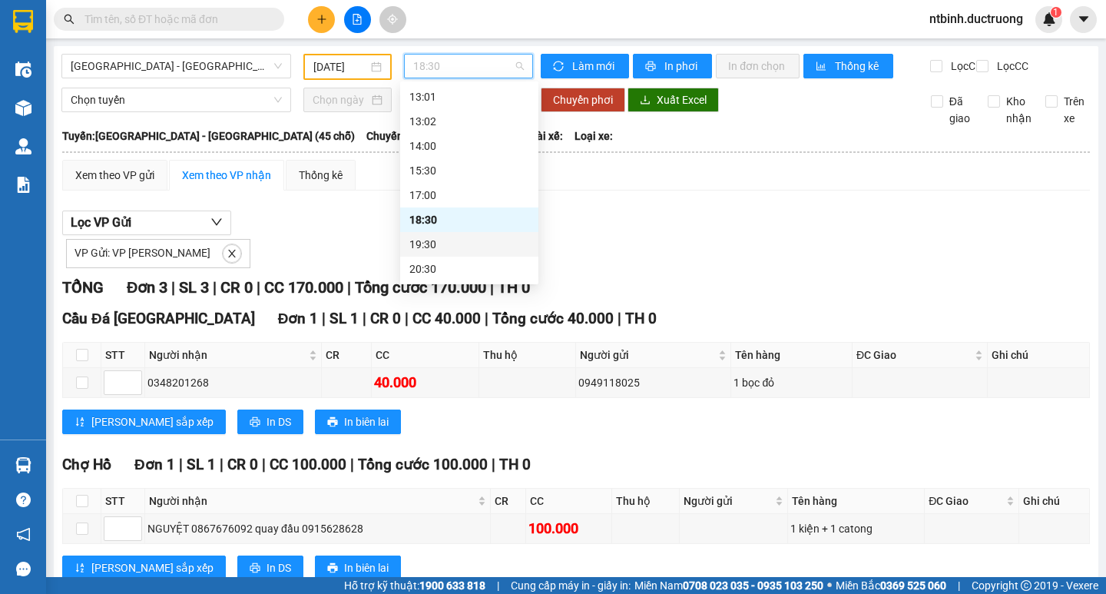
click at [446, 240] on div "19:30" at bounding box center [470, 244] width 120 height 17
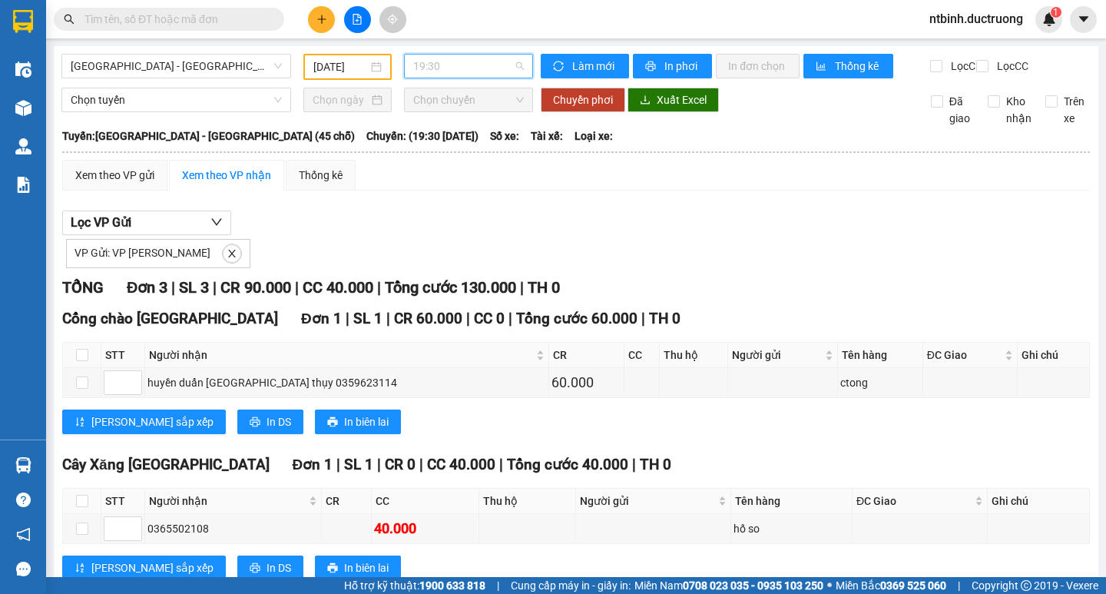
click at [470, 62] on span "19:30" at bounding box center [468, 66] width 111 height 23
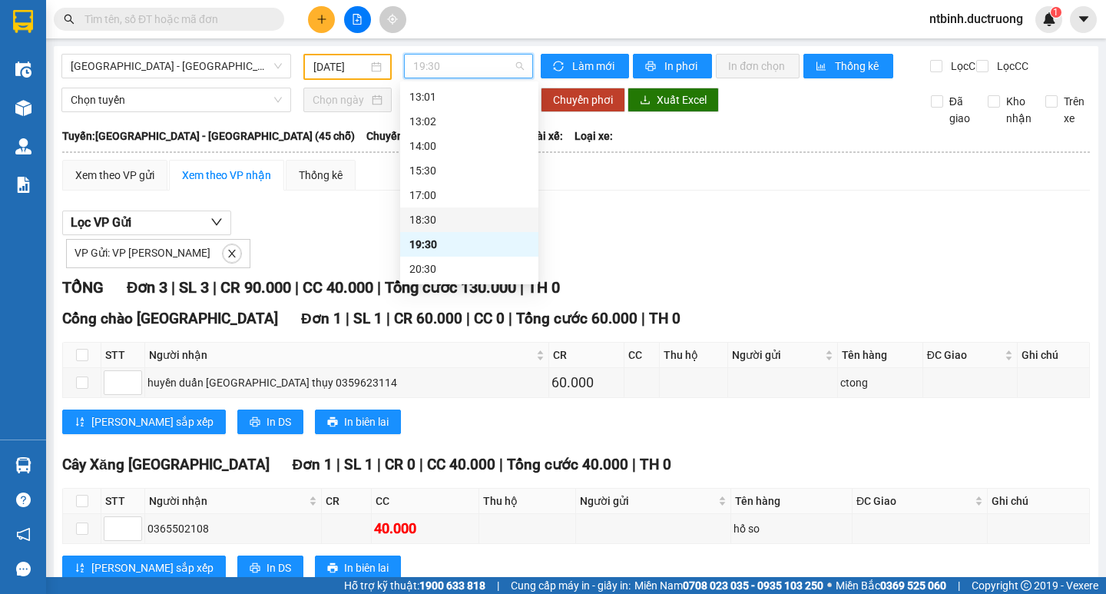
click at [425, 215] on div "18:30" at bounding box center [470, 219] width 120 height 17
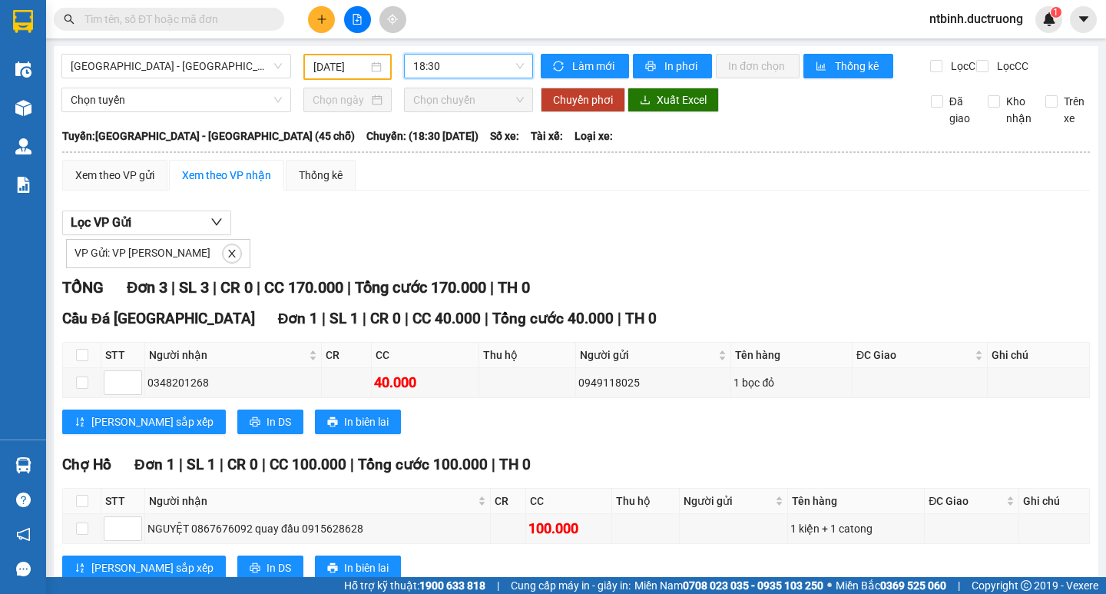
click at [469, 64] on span "18:30" at bounding box center [468, 66] width 111 height 23
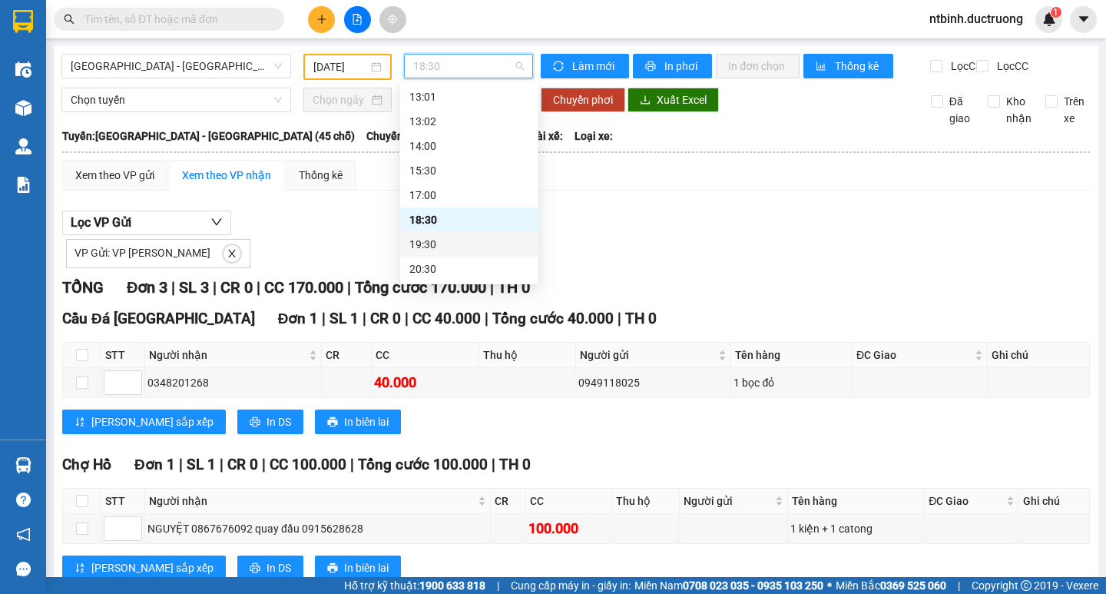
click at [406, 238] on div "19:30" at bounding box center [469, 244] width 138 height 25
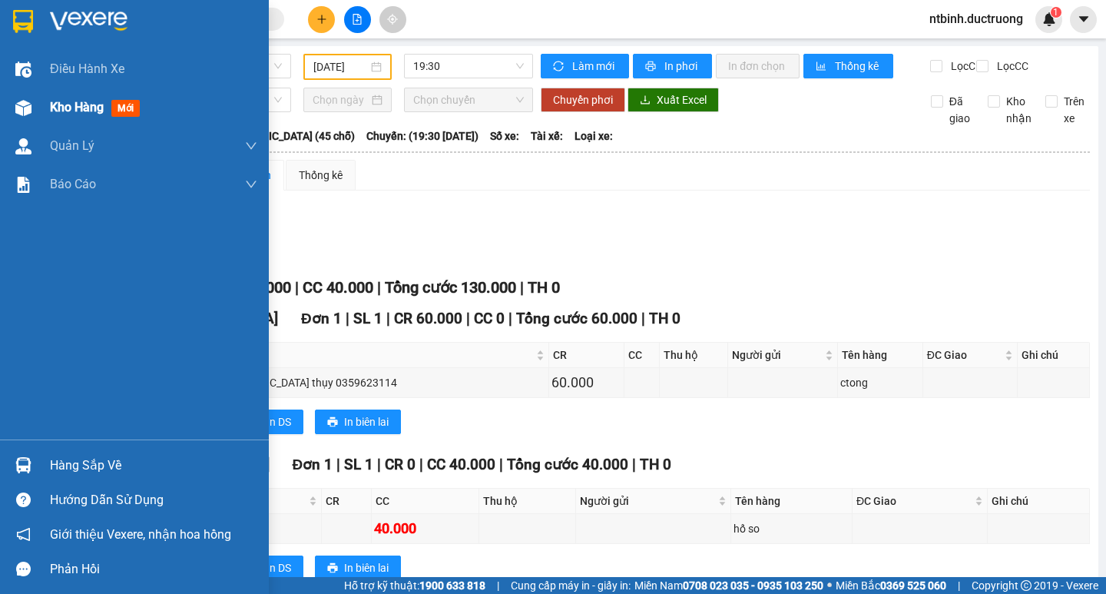
click at [62, 119] on div "Kho hàng mới" at bounding box center [153, 107] width 207 height 38
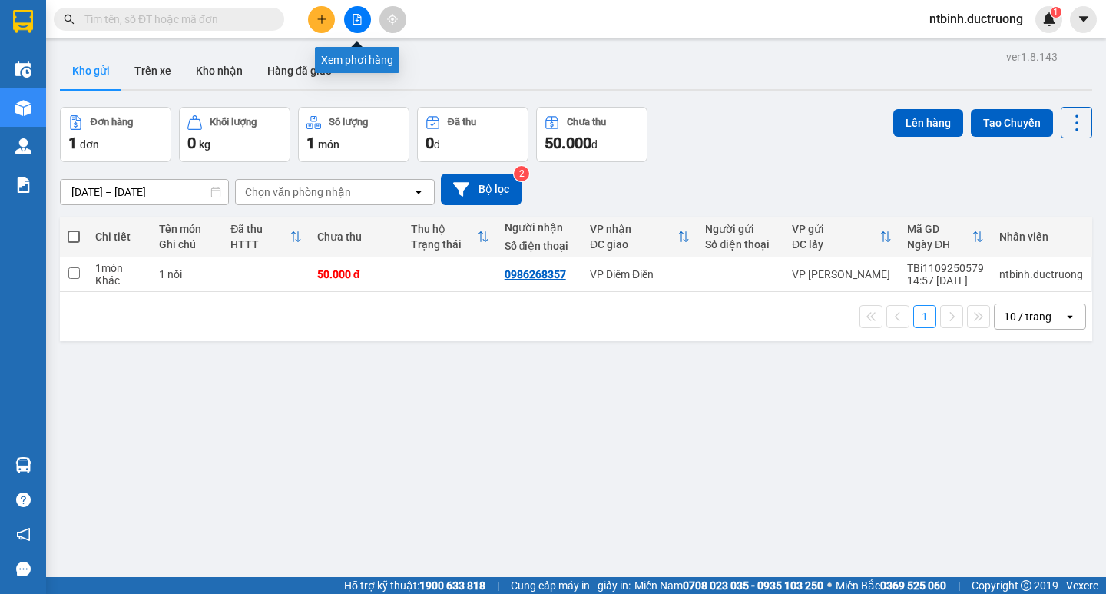
click at [358, 16] on icon "file-add" at bounding box center [357, 19] width 8 height 11
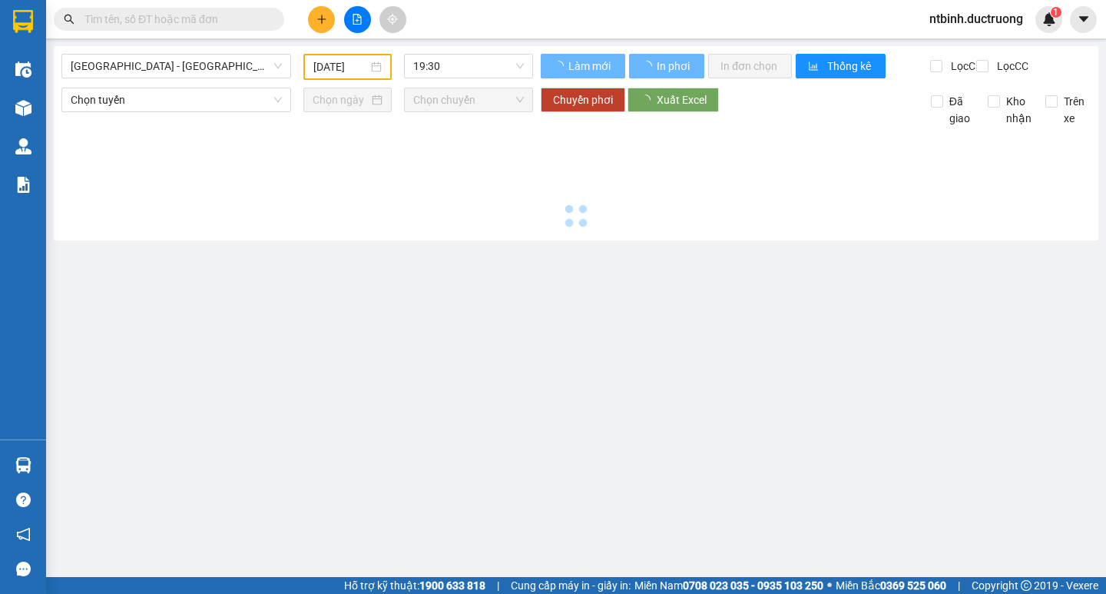
type input "[DATE]"
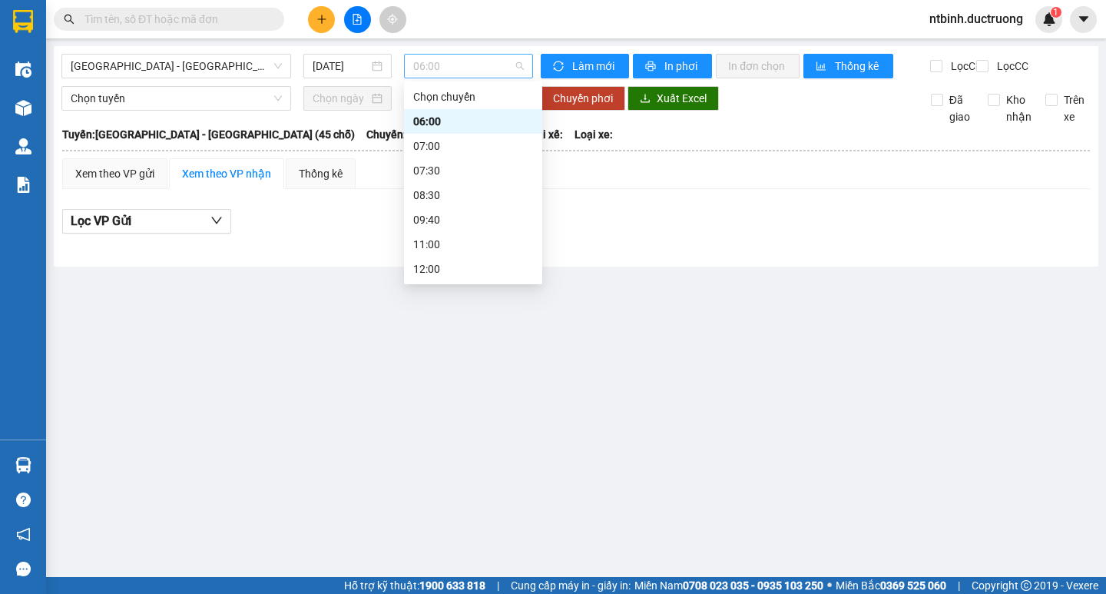
click at [461, 67] on span "06:00" at bounding box center [468, 66] width 111 height 23
click at [463, 180] on div "15:30" at bounding box center [473, 170] width 138 height 25
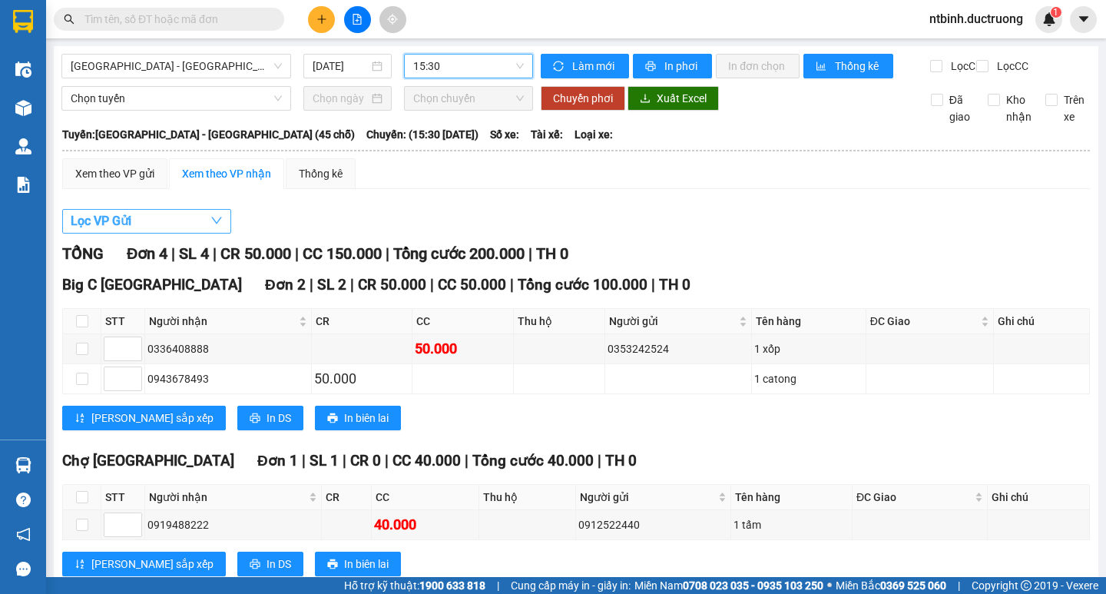
click at [145, 227] on button "Lọc VP Gửi" at bounding box center [146, 221] width 169 height 25
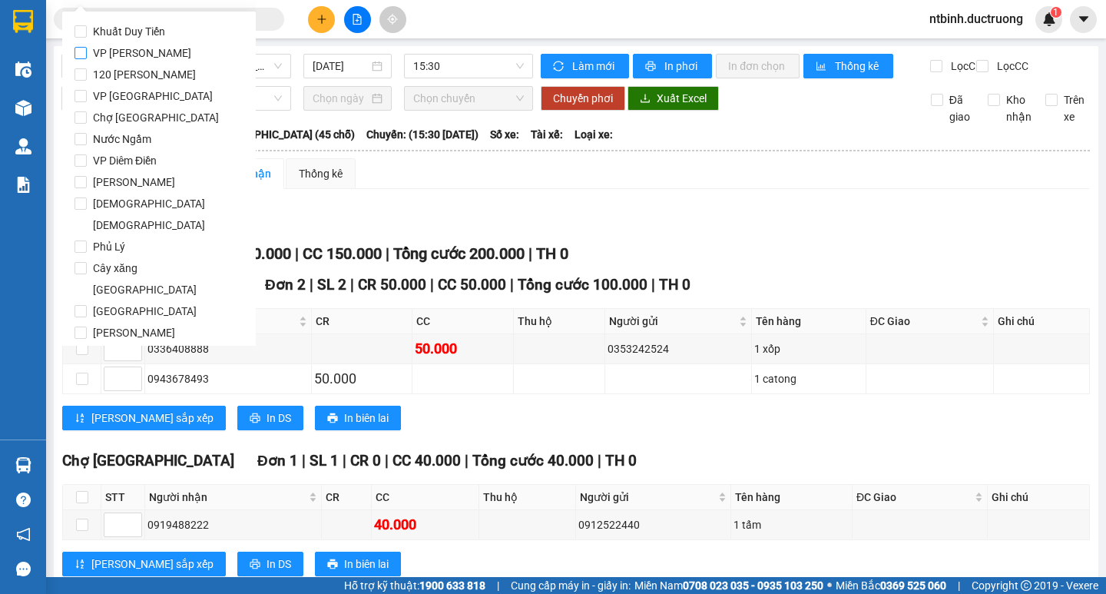
click at [149, 55] on span "VP [PERSON_NAME]" at bounding box center [142, 53] width 111 height 22
click at [87, 55] on input "VP [PERSON_NAME]" at bounding box center [81, 53] width 12 height 12
checkbox input "true"
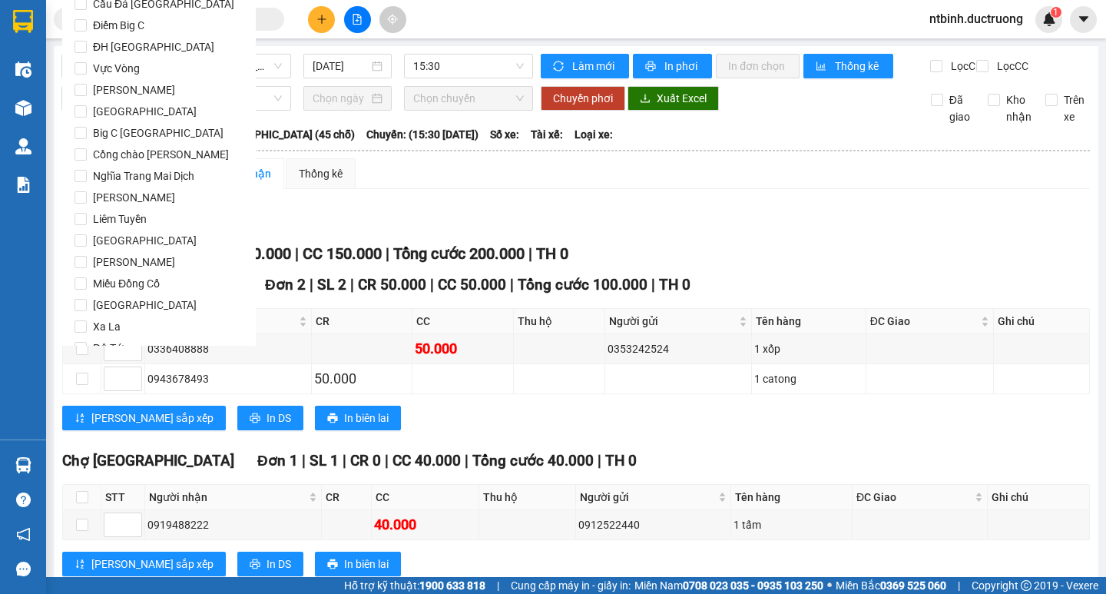
scroll to position [1279, 0]
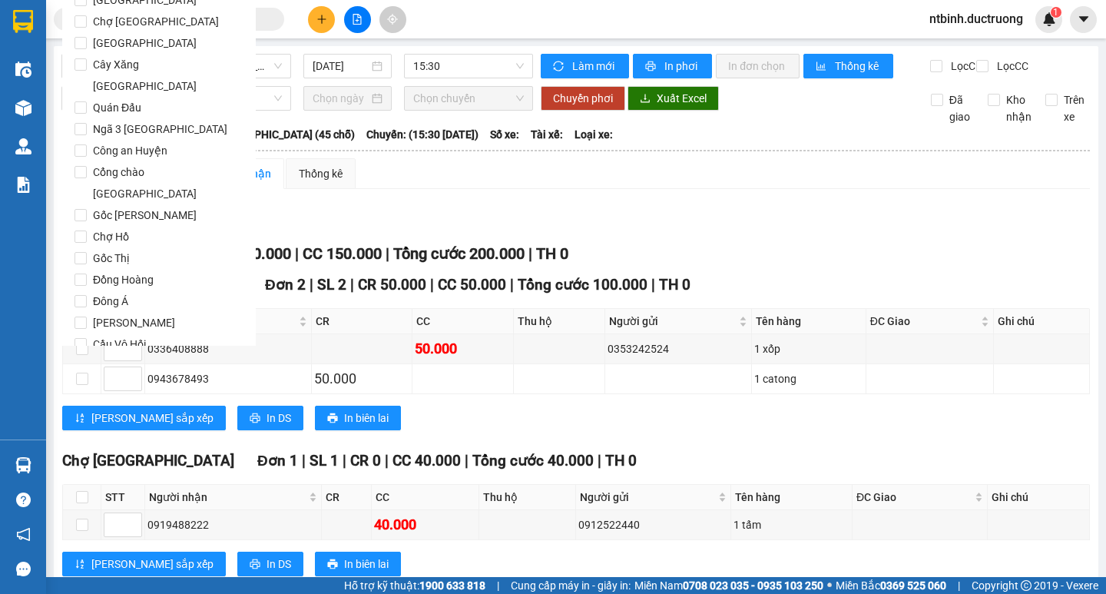
click at [95, 423] on span "Lọc" at bounding box center [96, 431] width 18 height 17
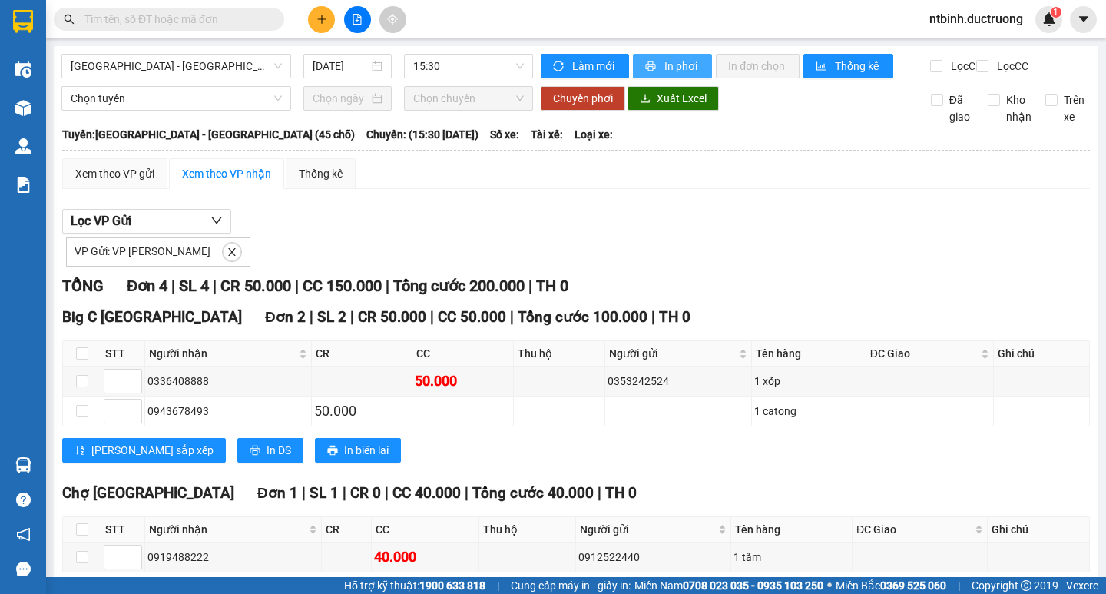
click at [667, 73] on span "In phơi" at bounding box center [682, 66] width 35 height 17
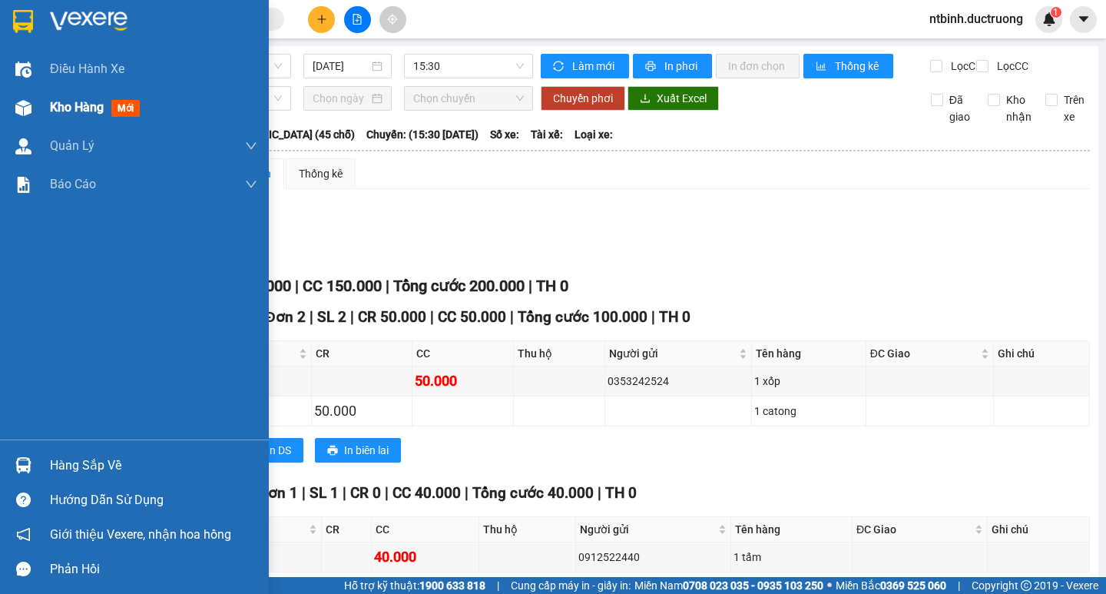
click at [85, 108] on span "Kho hàng" at bounding box center [77, 107] width 54 height 15
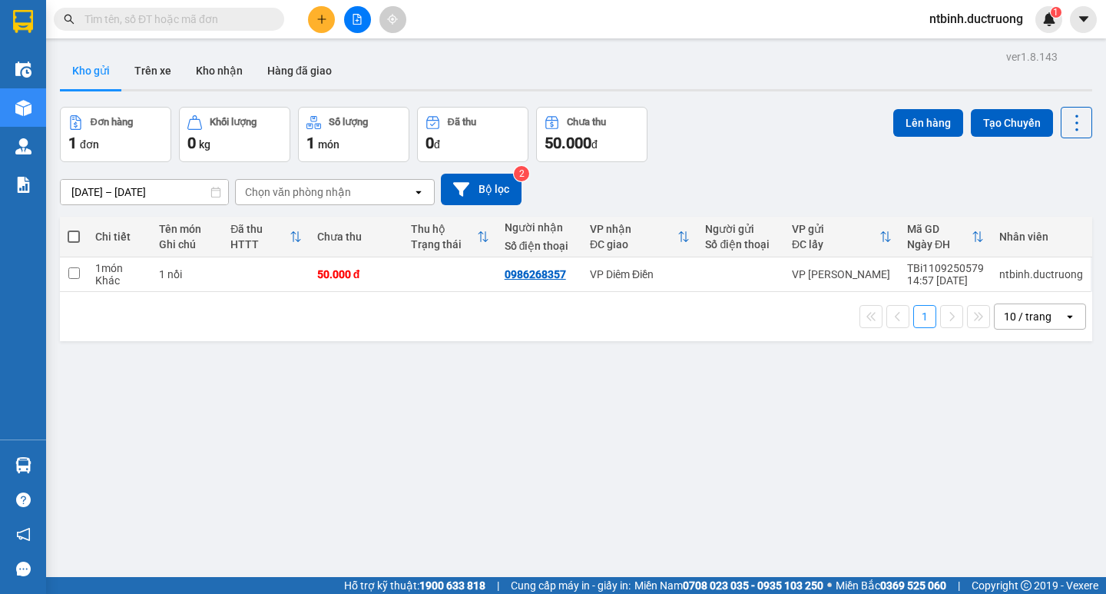
click at [364, 11] on button at bounding box center [357, 19] width 27 height 27
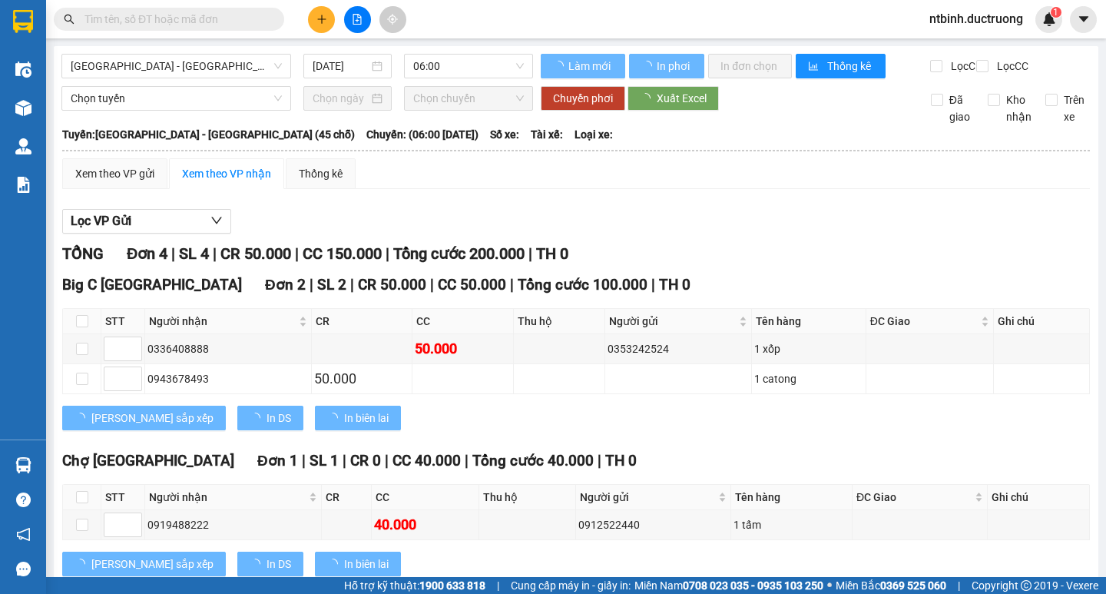
click at [449, 78] on div "Hà Nội - Thái Thụy (45 chỗ) 11/09/2025 06:00" at bounding box center [297, 66] width 472 height 25
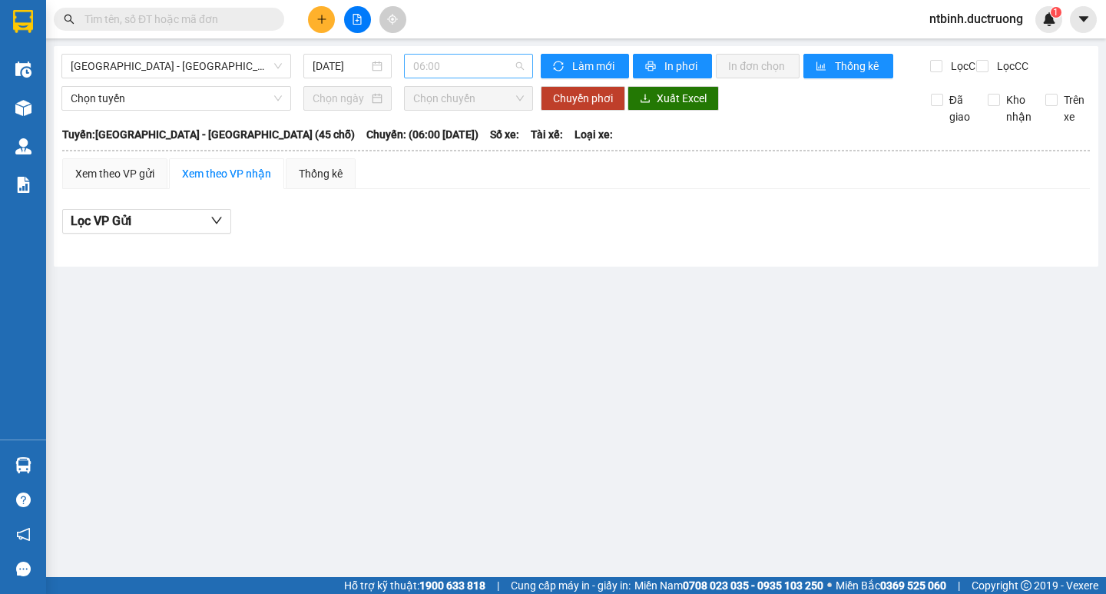
click at [456, 78] on div "06:00" at bounding box center [468, 66] width 129 height 25
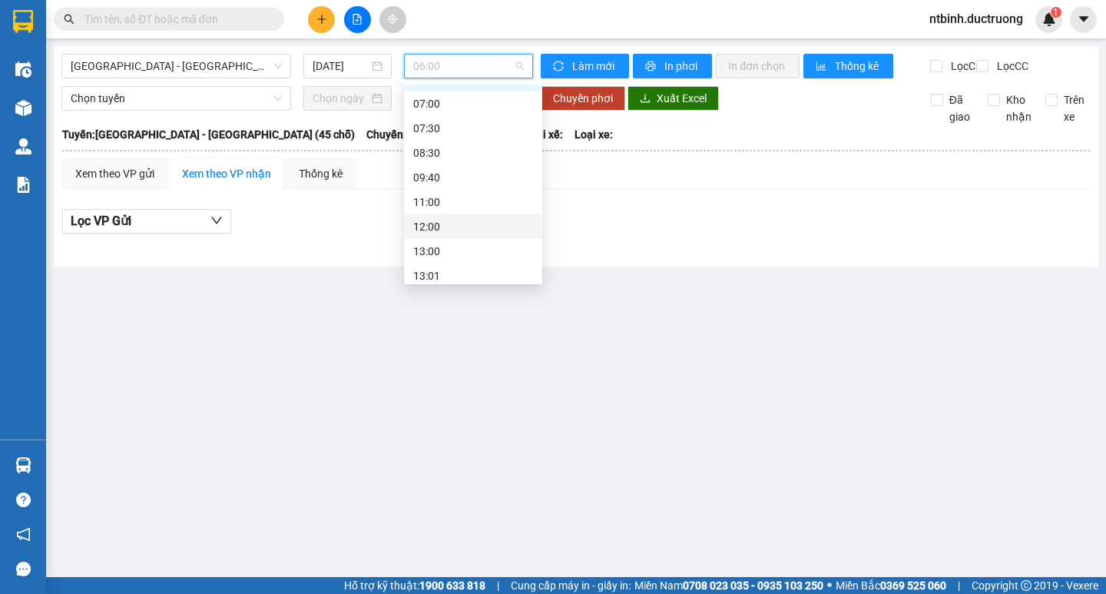
scroll to position [154, 0]
click at [445, 239] on div "15:30" at bounding box center [473, 238] width 120 height 17
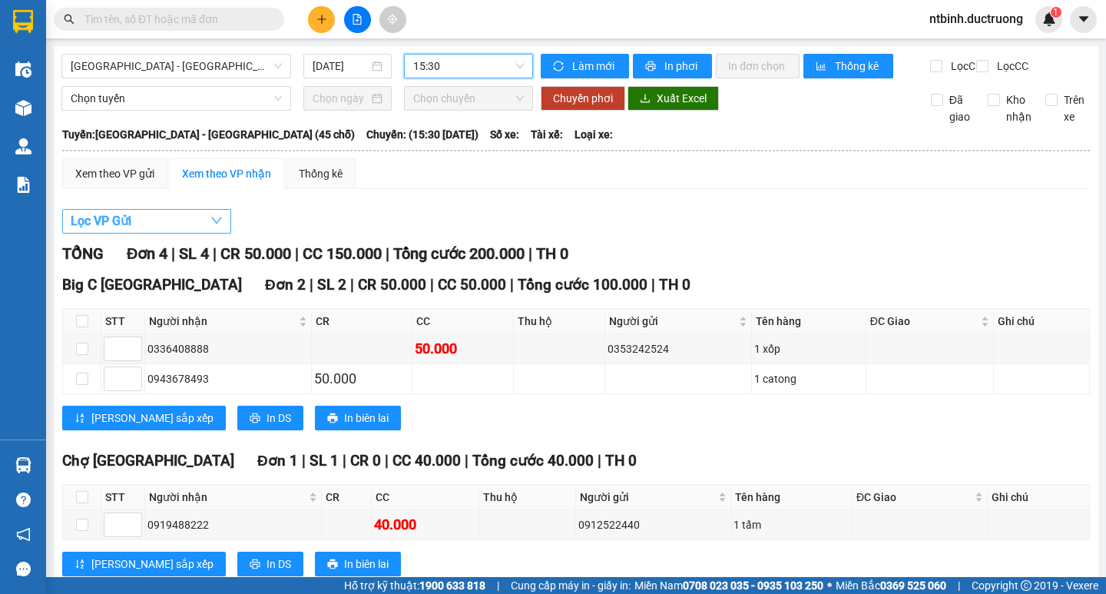
click at [191, 227] on button "Lọc VP Gửi" at bounding box center [146, 221] width 169 height 25
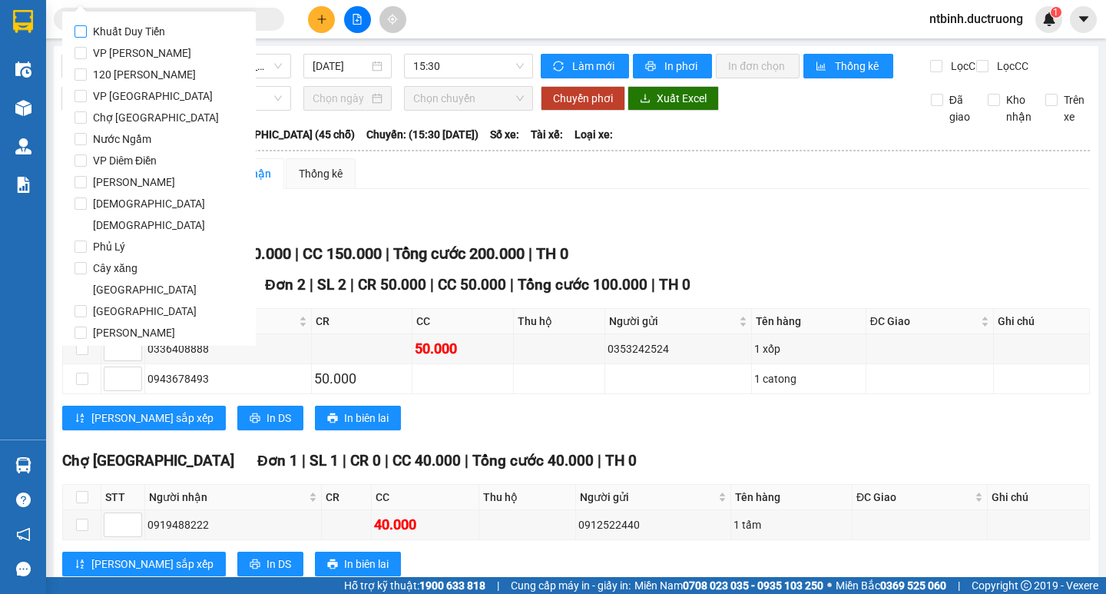
click at [138, 39] on span "Khuất Duy Tiến" at bounding box center [129, 32] width 85 height 22
click at [87, 38] on input "Khuất Duy Tiến" at bounding box center [81, 31] width 12 height 12
checkbox input "true"
click at [154, 60] on span "VP [PERSON_NAME]" at bounding box center [142, 53] width 111 height 22
click at [87, 59] on input "VP [PERSON_NAME]" at bounding box center [81, 53] width 12 height 12
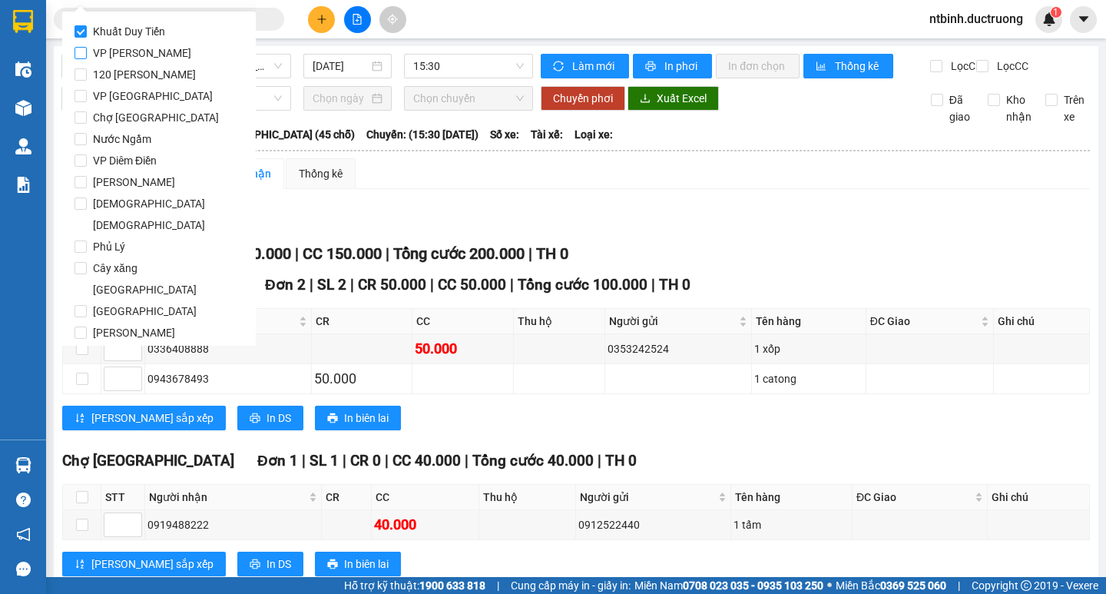
checkbox input "true"
click at [150, 21] on span "Khuất Duy Tiến" at bounding box center [129, 32] width 85 height 22
click at [87, 25] on input "Khuất Duy Tiến" at bounding box center [81, 31] width 12 height 12
checkbox input "false"
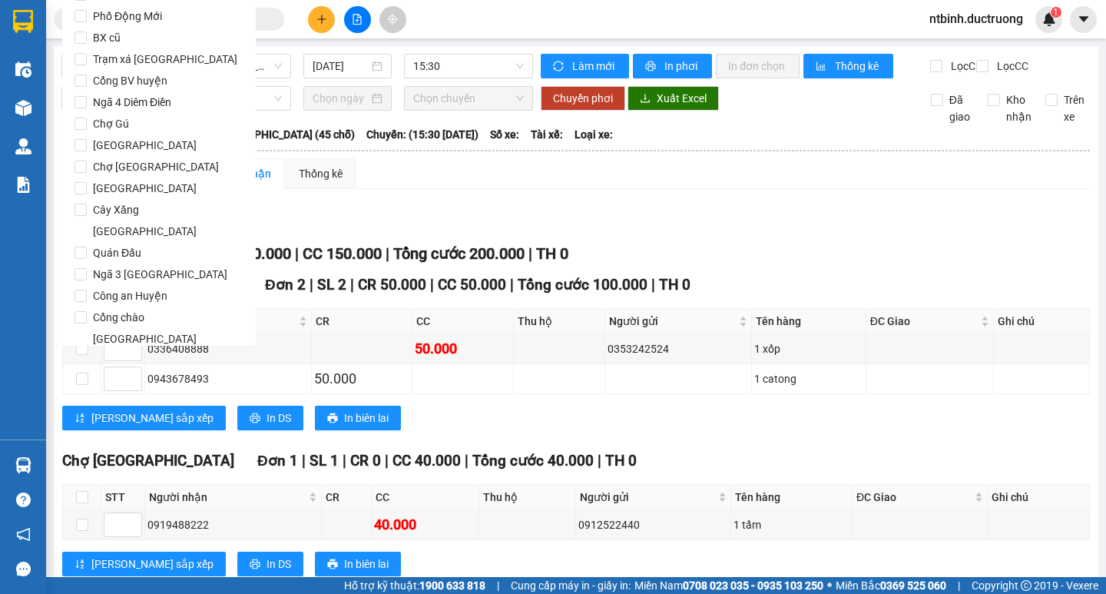
scroll to position [1279, 0]
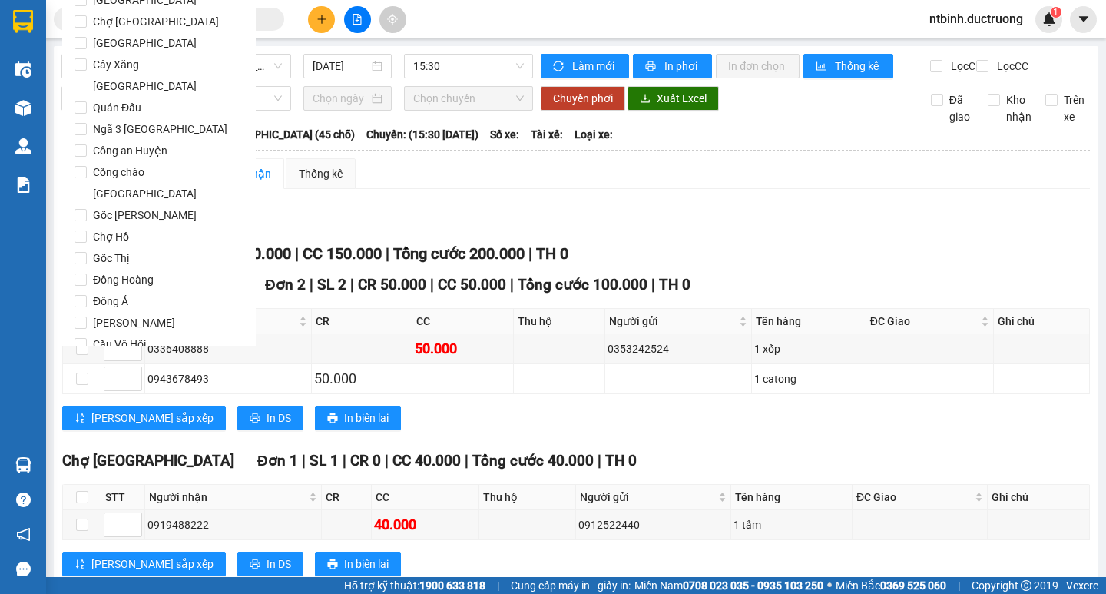
click at [90, 423] on span "Lọc" at bounding box center [96, 431] width 18 height 17
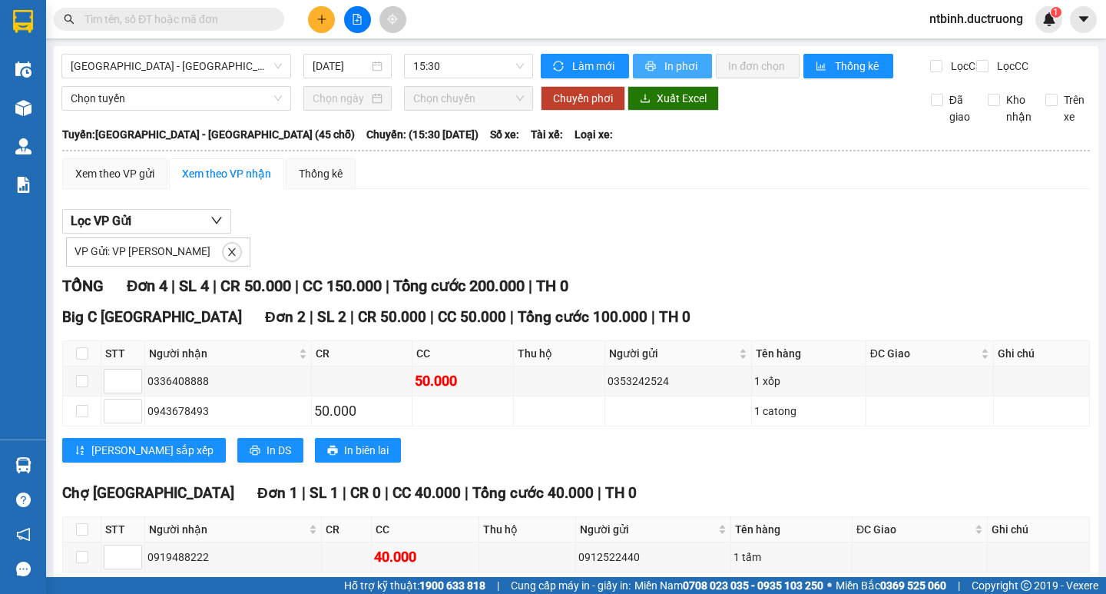
click at [669, 60] on span "In phơi" at bounding box center [682, 66] width 35 height 17
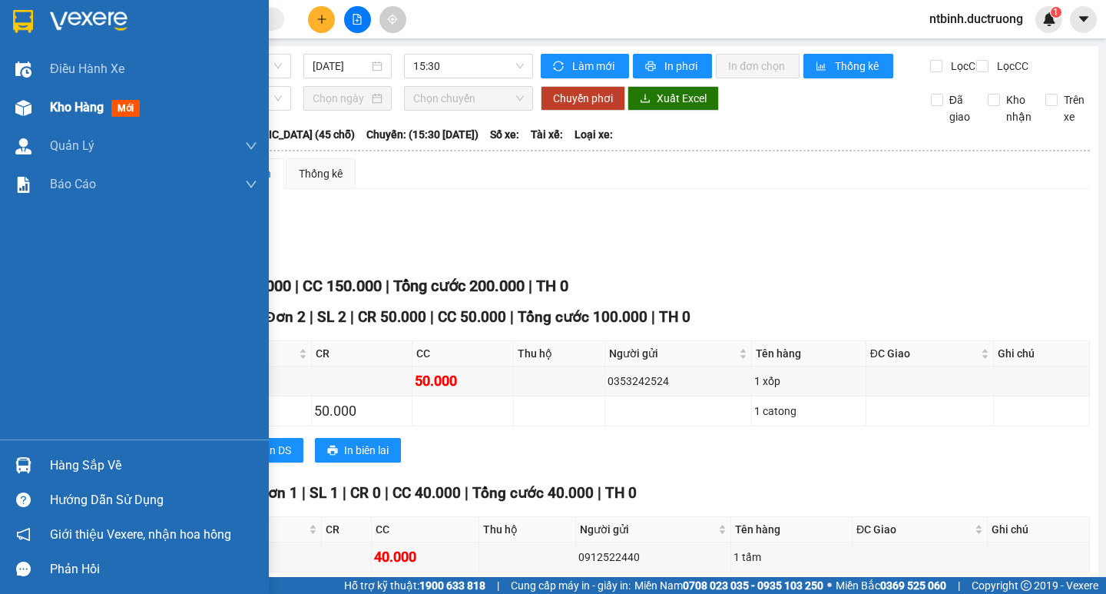
drag, startPoint x: 100, startPoint y: 86, endPoint x: 100, endPoint y: 110, distance: 23.8
click at [100, 110] on div "Điều hành xe Kho hàng mới Quản [PERSON_NAME] lý chuyến Quản lý khách hàng Quản …" at bounding box center [134, 245] width 269 height 390
click at [100, 110] on span "Kho hàng" at bounding box center [77, 107] width 54 height 15
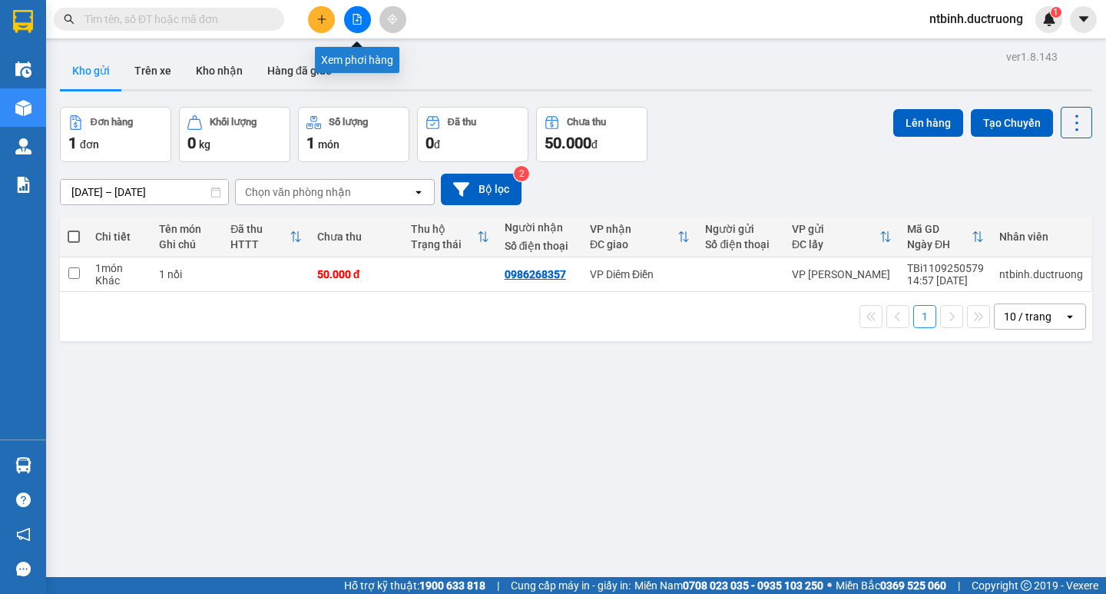
click at [357, 22] on icon "file-add" at bounding box center [357, 19] width 11 height 11
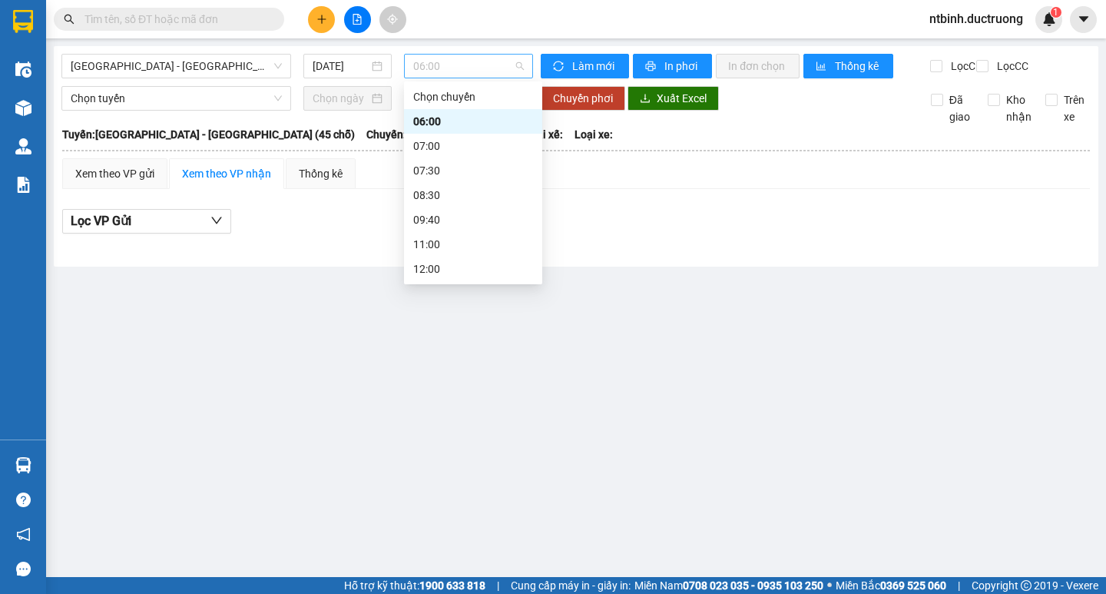
click at [461, 66] on span "06:00" at bounding box center [468, 66] width 111 height 23
click at [137, 27] on input "text" at bounding box center [175, 19] width 181 height 17
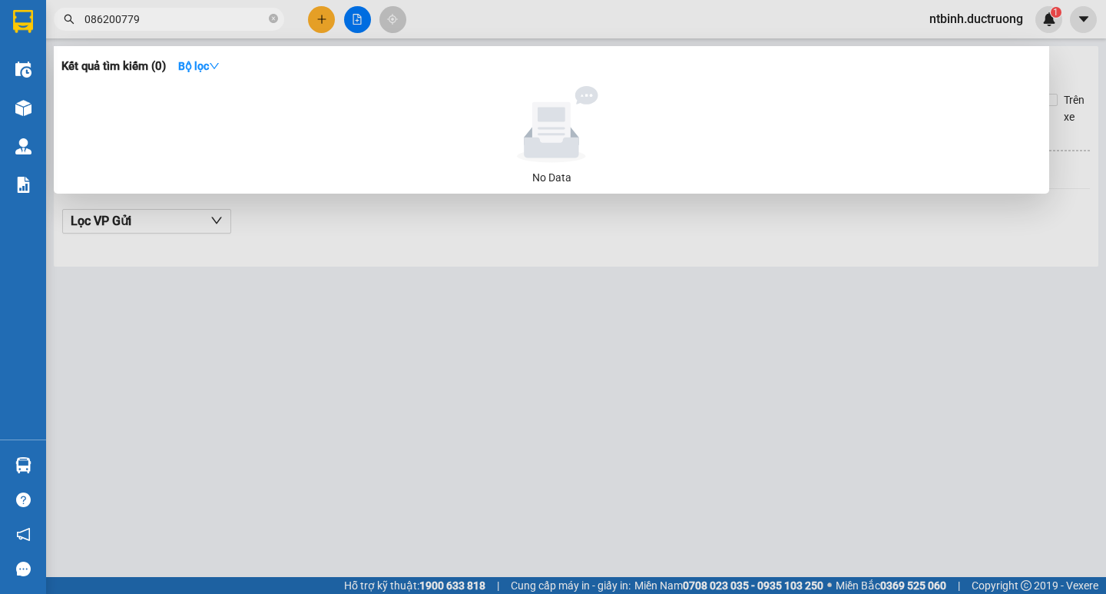
type input "0862007796"
click at [271, 25] on span at bounding box center [273, 19] width 9 height 15
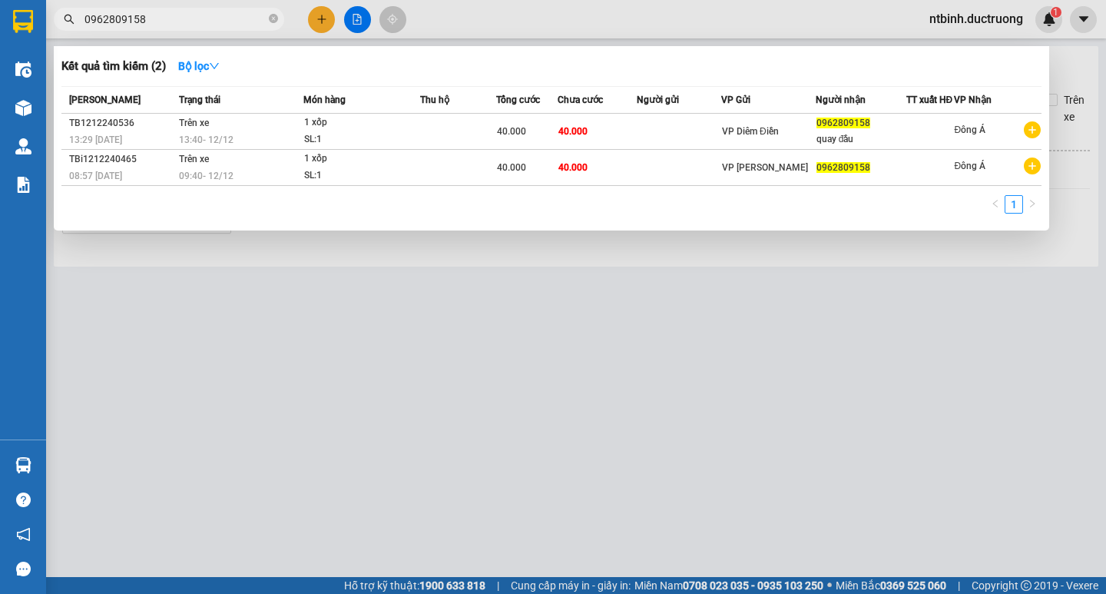
type input "0962809158"
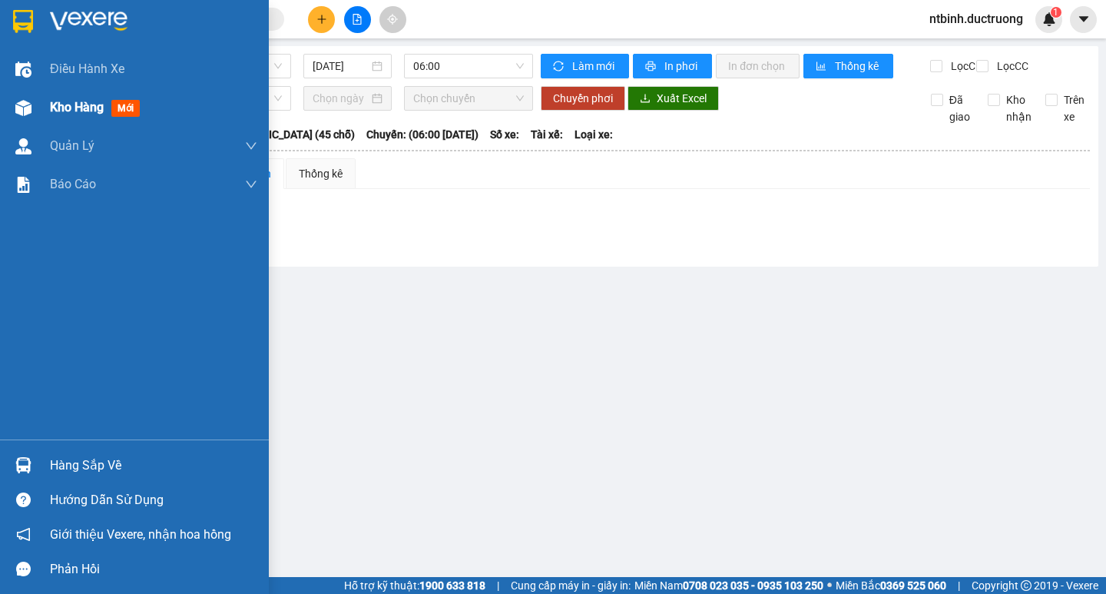
click at [5, 121] on div "Kho hàng mới" at bounding box center [134, 107] width 269 height 38
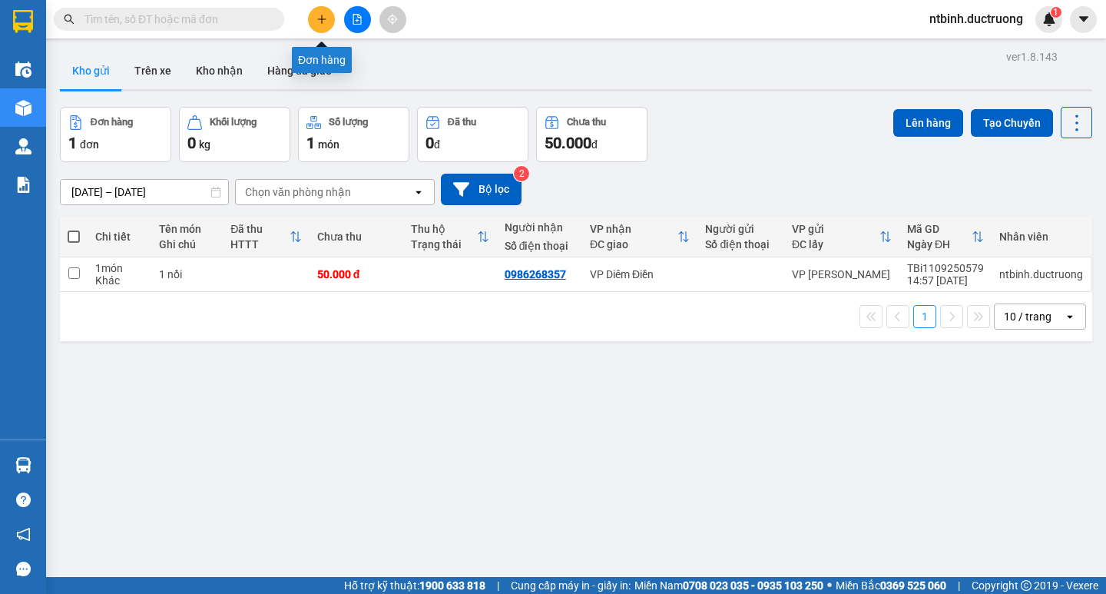
click at [331, 17] on button at bounding box center [321, 19] width 27 height 27
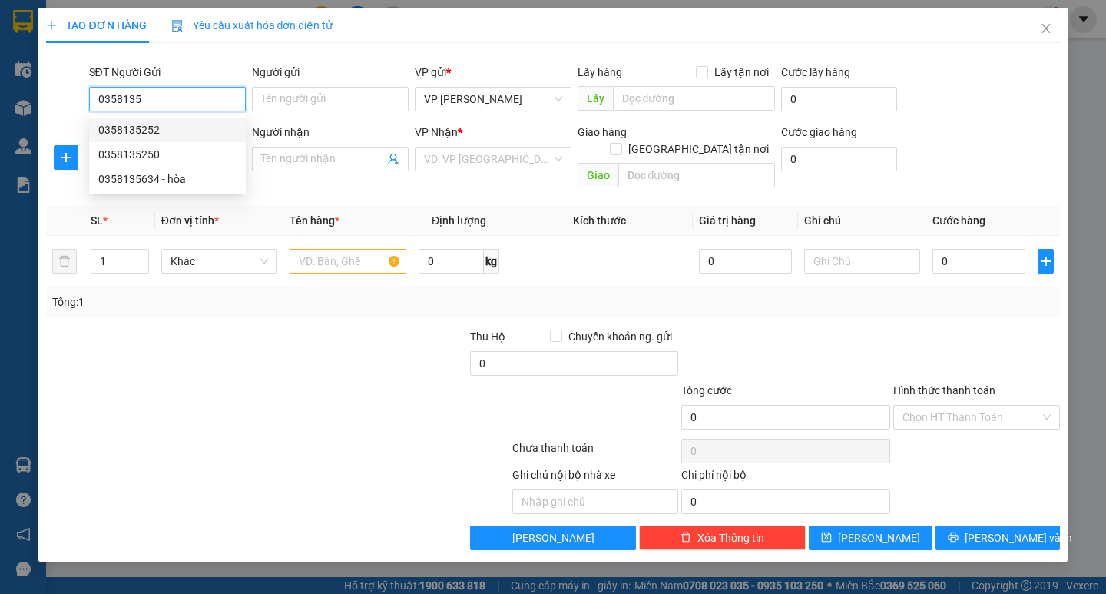
click at [150, 138] on div "0358135252" at bounding box center [167, 130] width 157 height 25
type input "0358135252"
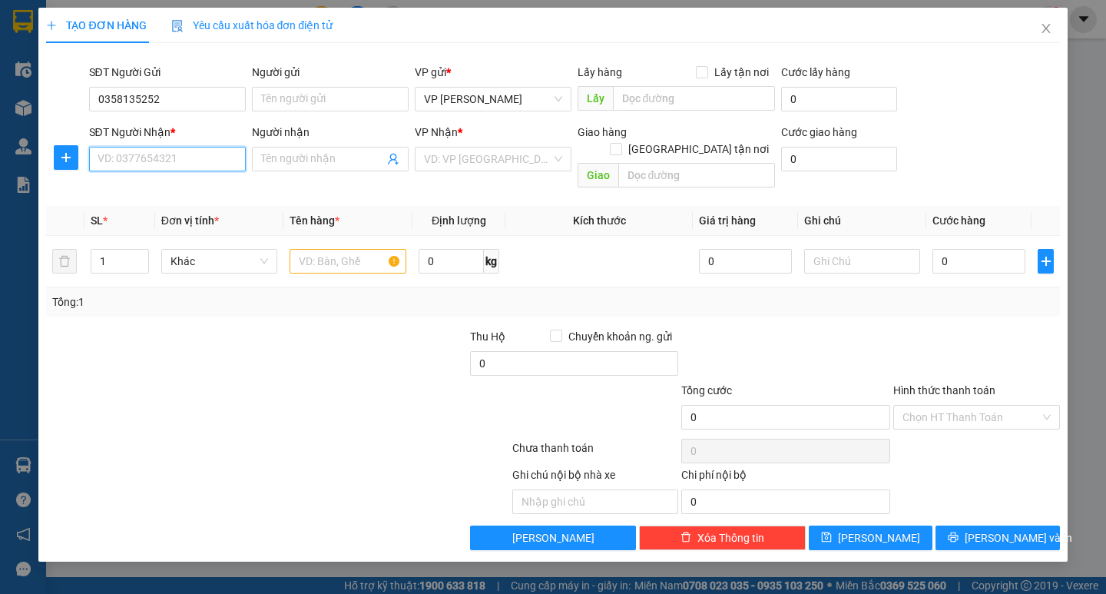
click at [166, 167] on input "SĐT Người Nhận *" at bounding box center [167, 159] width 157 height 25
click at [171, 191] on div "0919049013" at bounding box center [184, 189] width 173 height 17
type input "0919049013"
click at [334, 249] on input "text" at bounding box center [348, 261] width 116 height 25
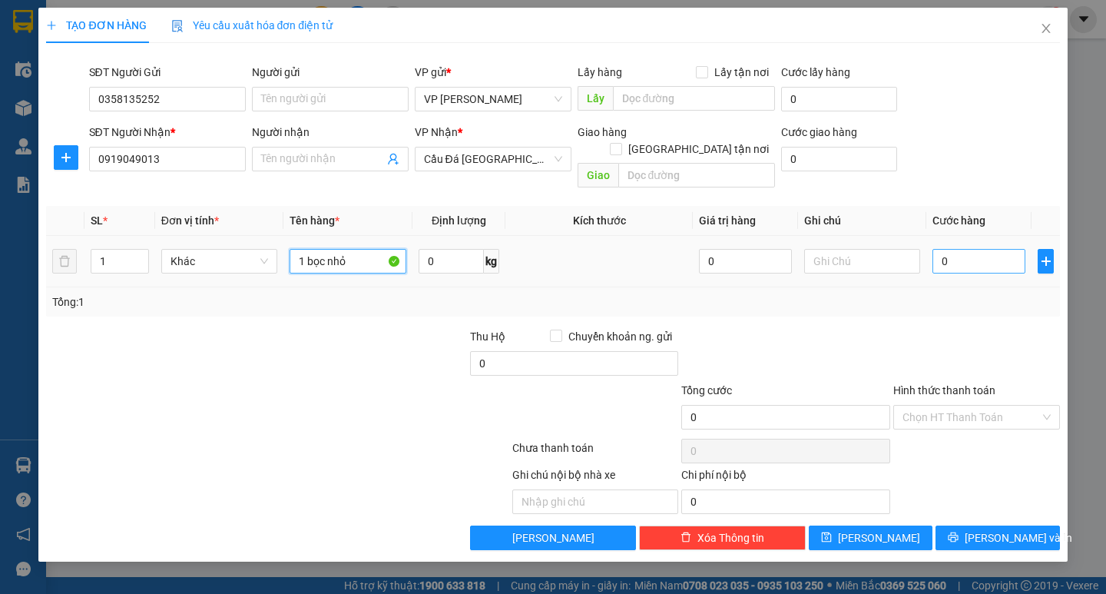
type input "1 bọc nhỏ"
click at [946, 249] on input "0" at bounding box center [979, 261] width 93 height 25
click at [942, 249] on input "0" at bounding box center [979, 261] width 93 height 25
type input "30"
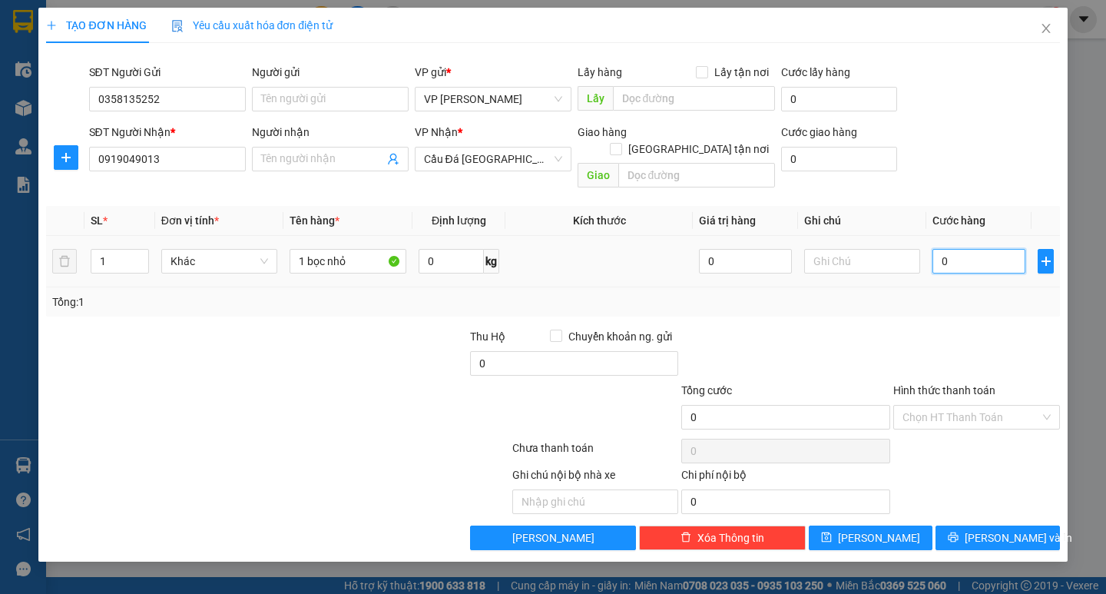
type input "30"
click at [923, 305] on div "Transit Pickup Surcharge Ids Transit Deliver Surcharge Ids Transit Deliver Surc…" at bounding box center [552, 302] width 1013 height 495
type input "30.000"
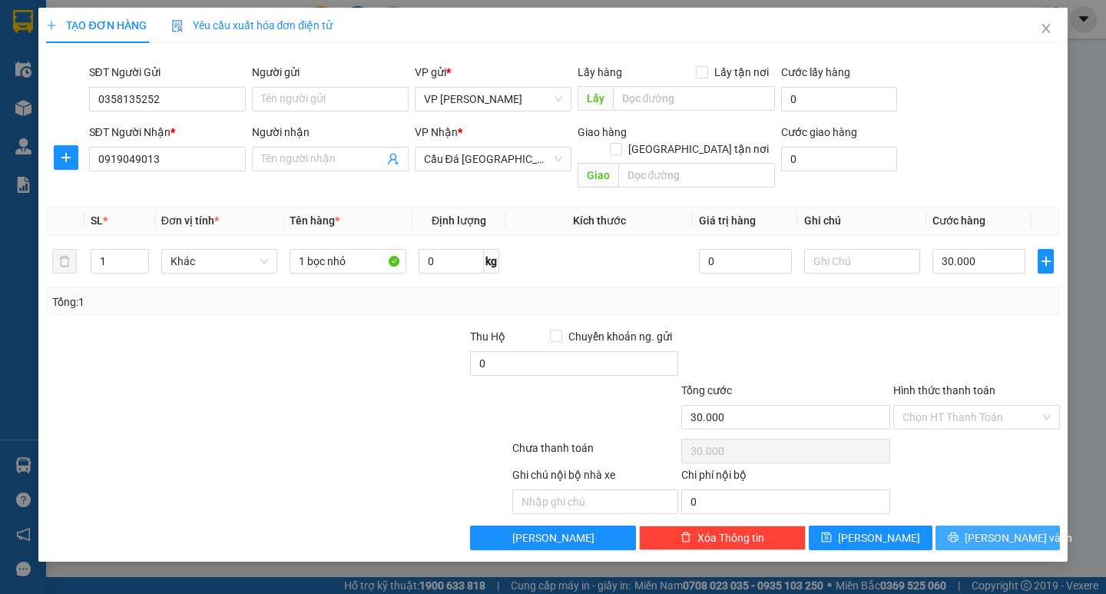
click at [1011, 529] on span "Lưu và In" at bounding box center [1019, 537] width 108 height 17
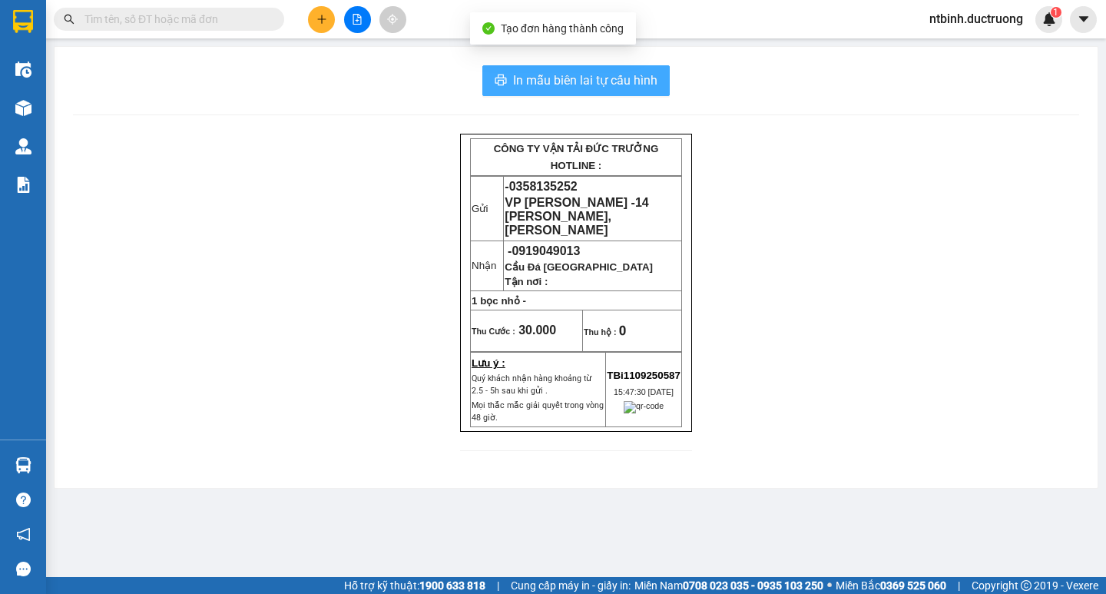
click at [598, 83] on span "In mẫu biên lai tự cấu hình" at bounding box center [585, 80] width 144 height 19
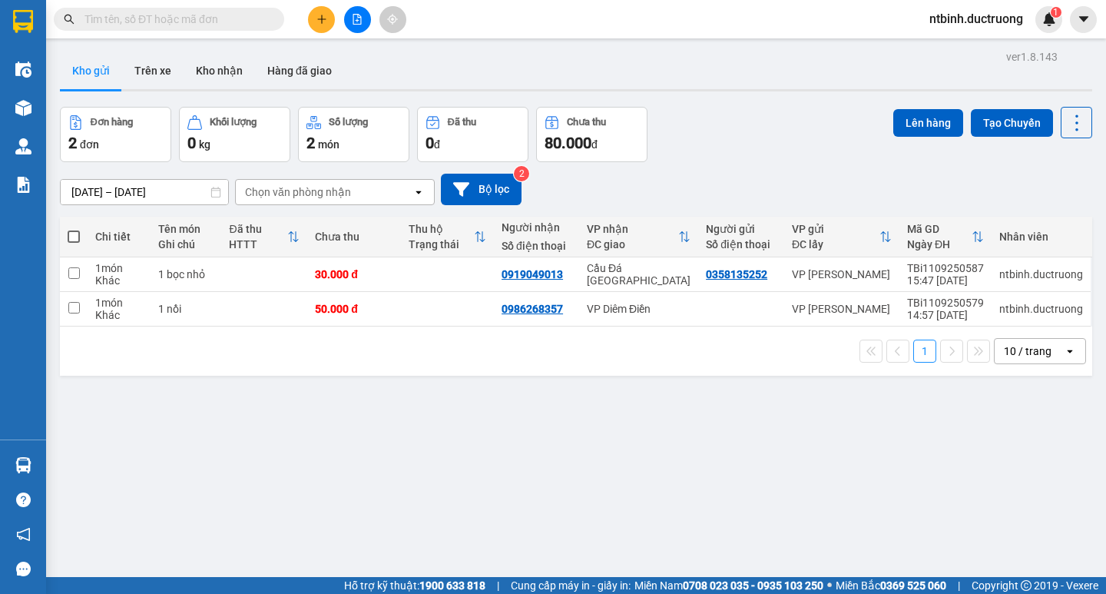
click at [327, 29] on button at bounding box center [321, 19] width 27 height 27
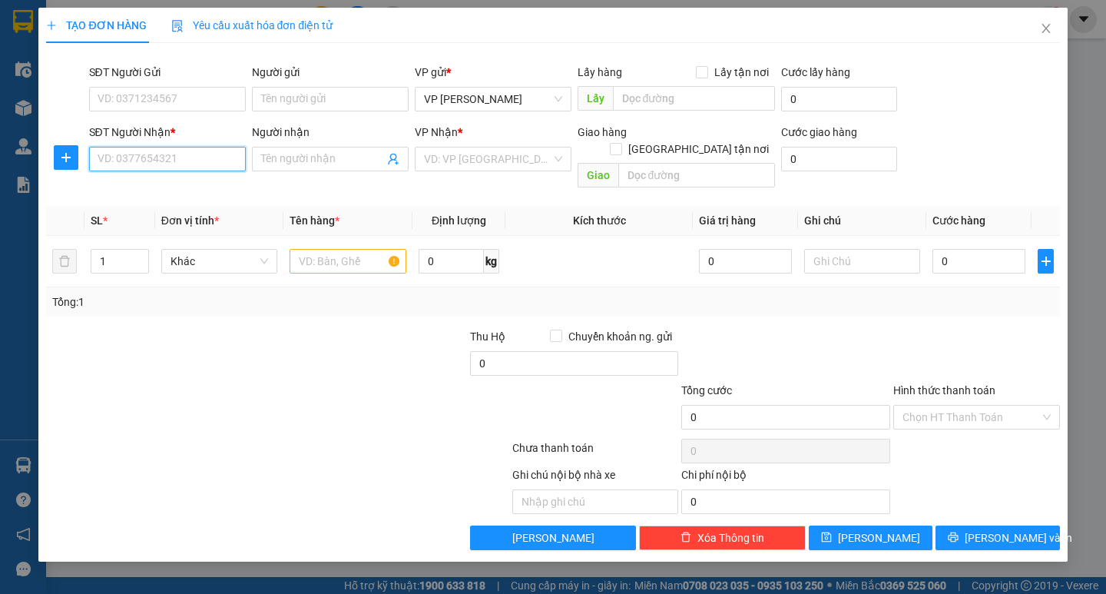
click at [168, 161] on input "SĐT Người Nhận *" at bounding box center [167, 159] width 157 height 25
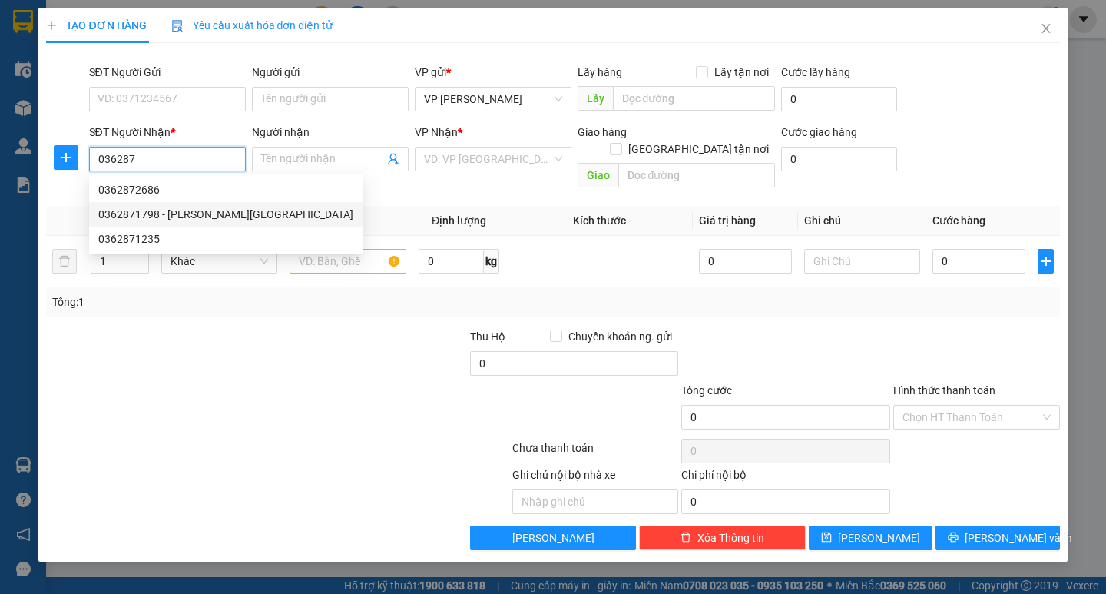
click at [167, 204] on div "0362871798 - huyền đông tân" at bounding box center [226, 214] width 274 height 25
type input "0362871798"
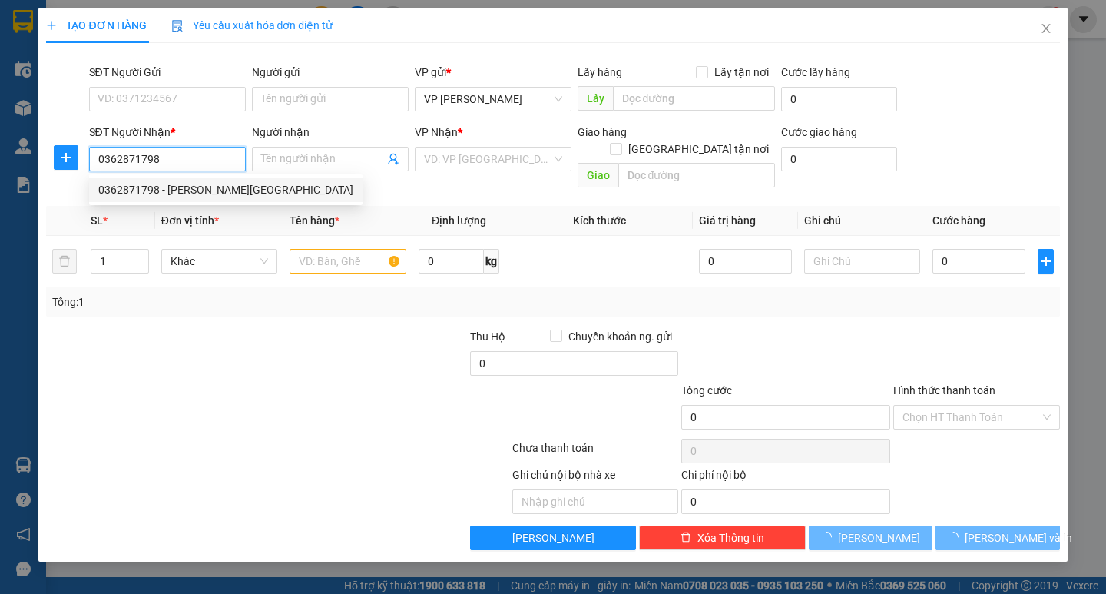
type input "huyền đông tân"
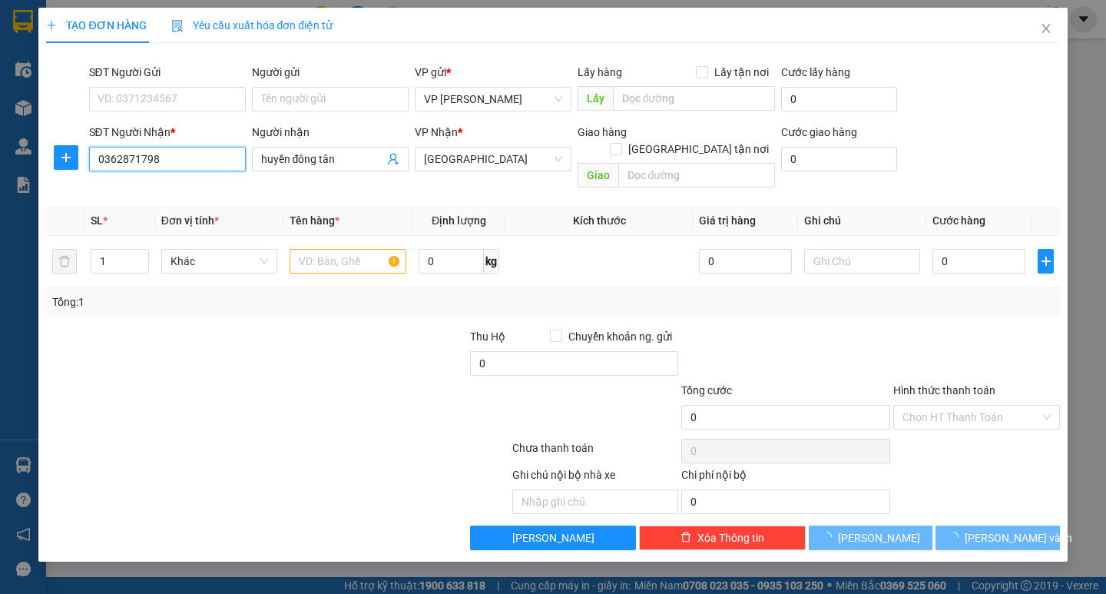
click at [157, 160] on input "0362871798" at bounding box center [167, 159] width 157 height 25
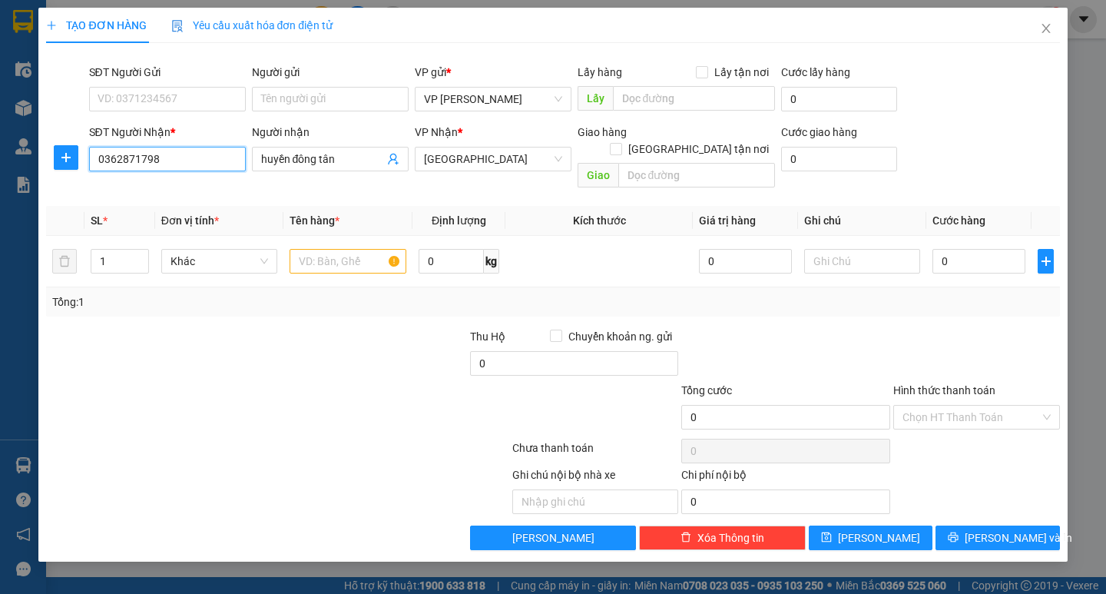
click at [91, 162] on input "0362871798" at bounding box center [167, 159] width 157 height 25
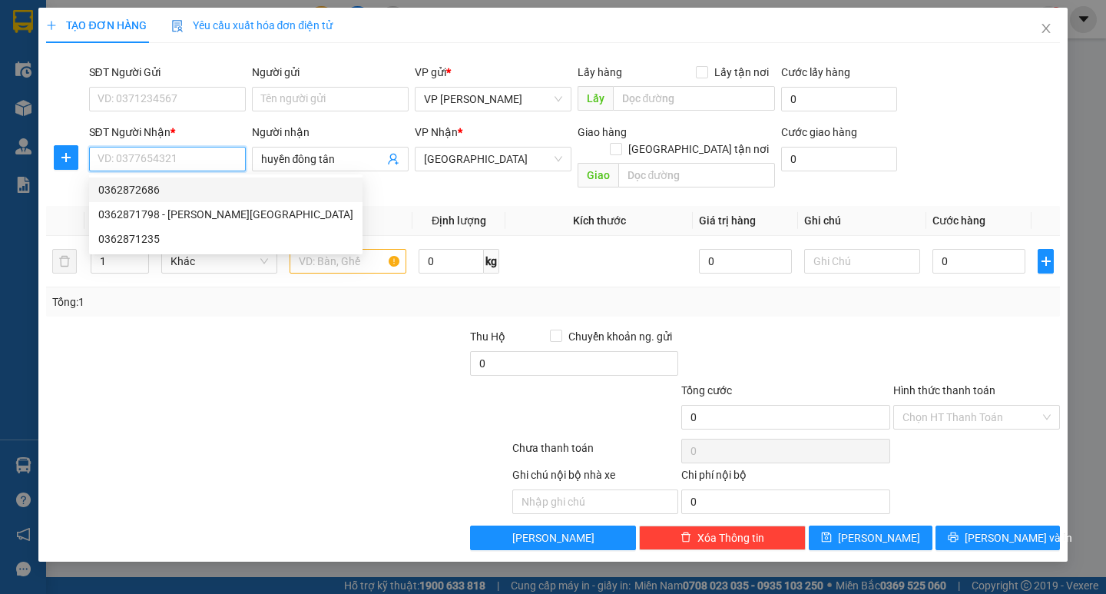
click at [192, 191] on div "0362872686" at bounding box center [225, 189] width 255 height 17
type input "0362872686"
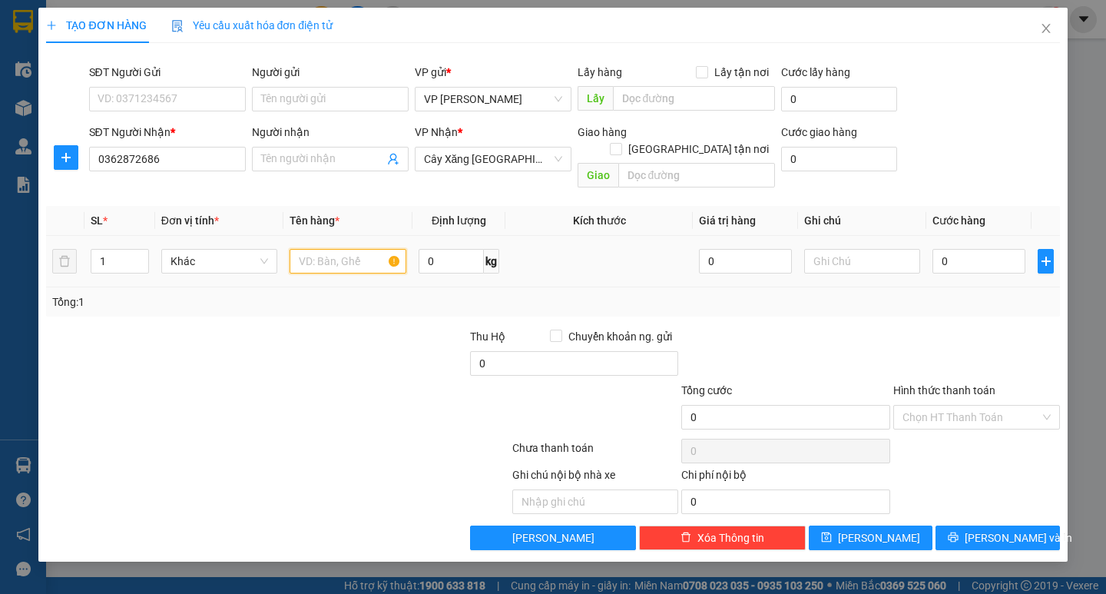
click at [369, 249] on input "text" at bounding box center [348, 261] width 116 height 25
type input "1 lon sơn"
click at [969, 249] on input "0" at bounding box center [979, 261] width 93 height 25
click at [932, 250] on td "0" at bounding box center [979, 261] width 105 height 51
click at [943, 249] on input "0" at bounding box center [979, 261] width 93 height 25
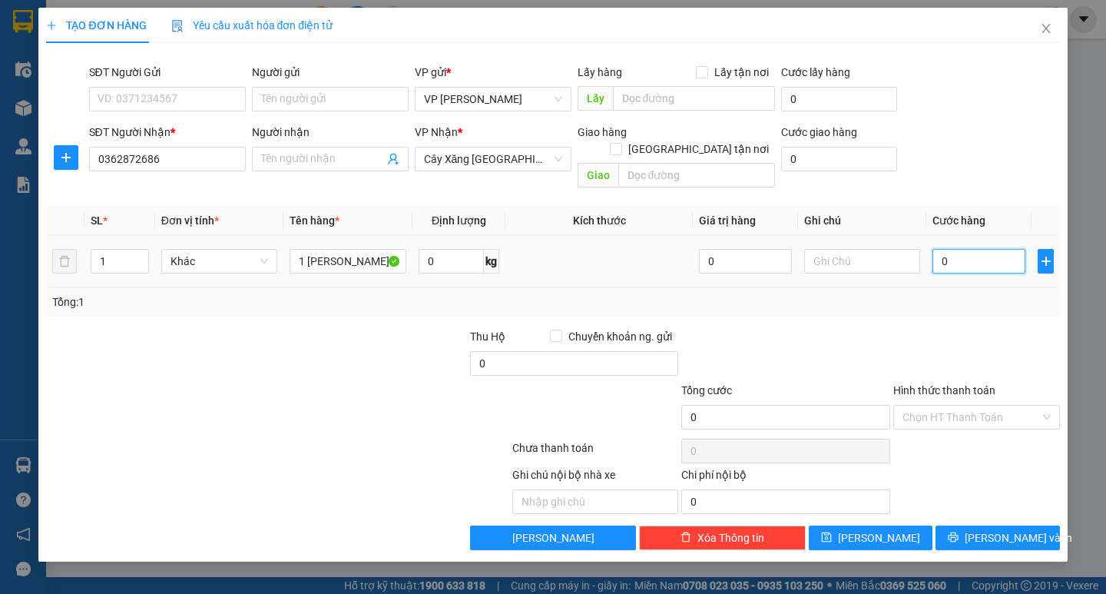
click at [934, 249] on input "0" at bounding box center [979, 261] width 93 height 25
type input "30"
click at [946, 301] on div "Transit Pickup Surcharge Ids Transit Deliver Surcharge Ids Transit Deliver Surc…" at bounding box center [552, 302] width 1013 height 495
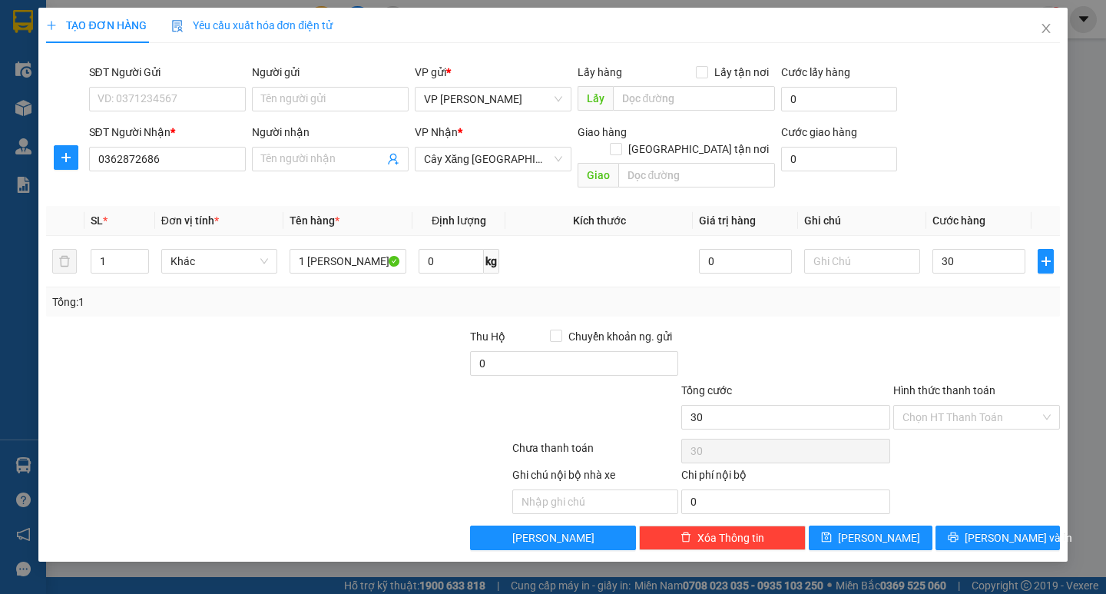
type input "30.000"
click at [1003, 535] on div "TẠO ĐƠN HÀNG Yêu cầu xuất hóa đơn điện tử Transit Pickup Surcharge Ids Transit …" at bounding box center [552, 285] width 1029 height 554
click at [1013, 529] on span "Lưu và In" at bounding box center [1019, 537] width 108 height 17
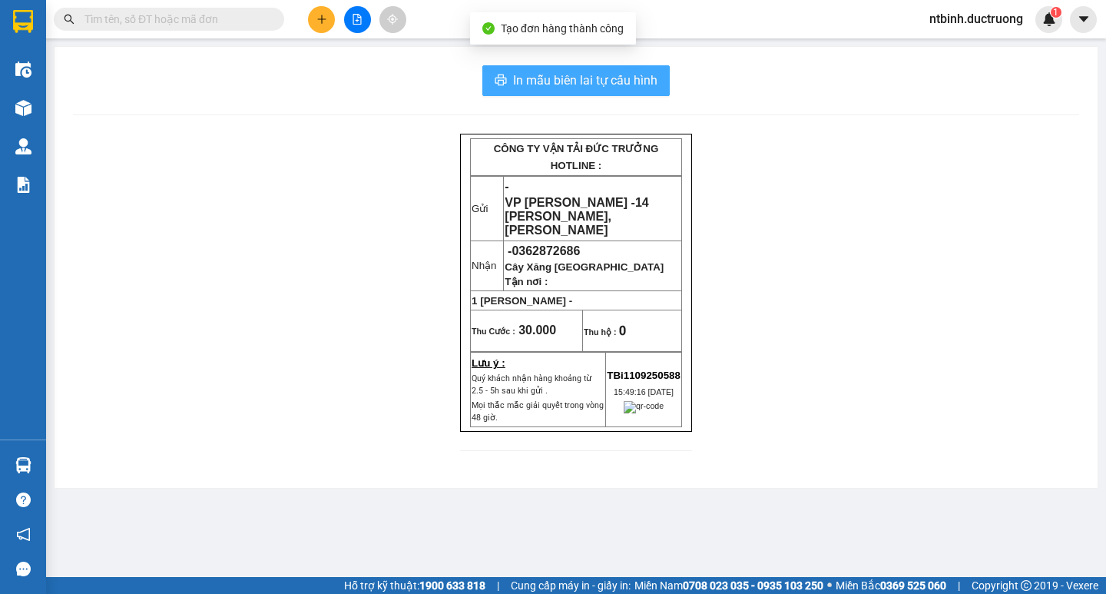
click at [575, 75] on span "In mẫu biên lai tự cấu hình" at bounding box center [585, 80] width 144 height 19
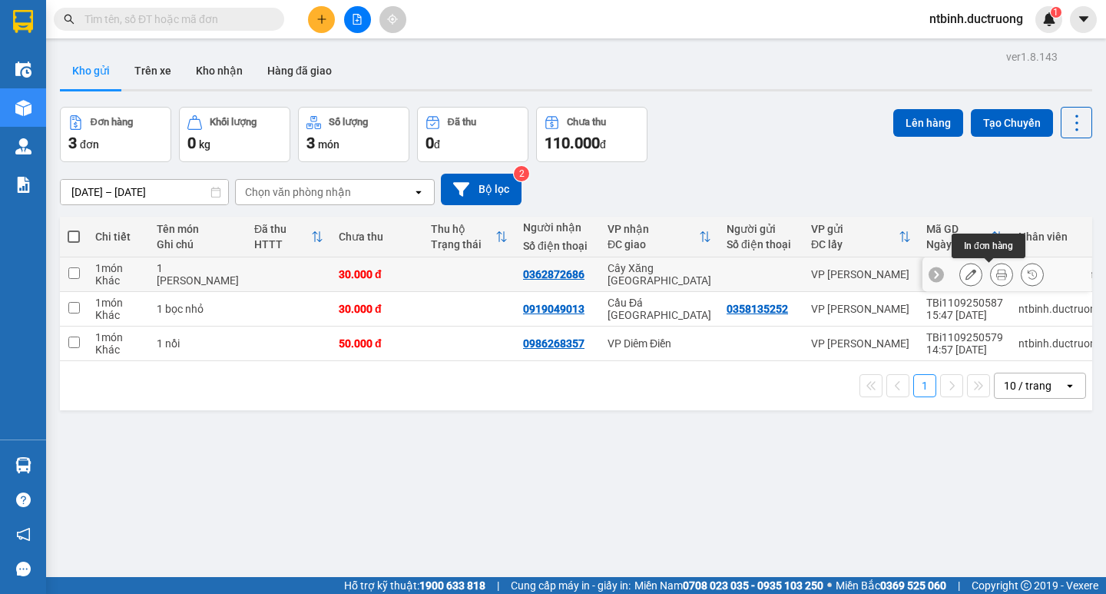
click at [997, 273] on icon at bounding box center [1002, 274] width 11 height 11
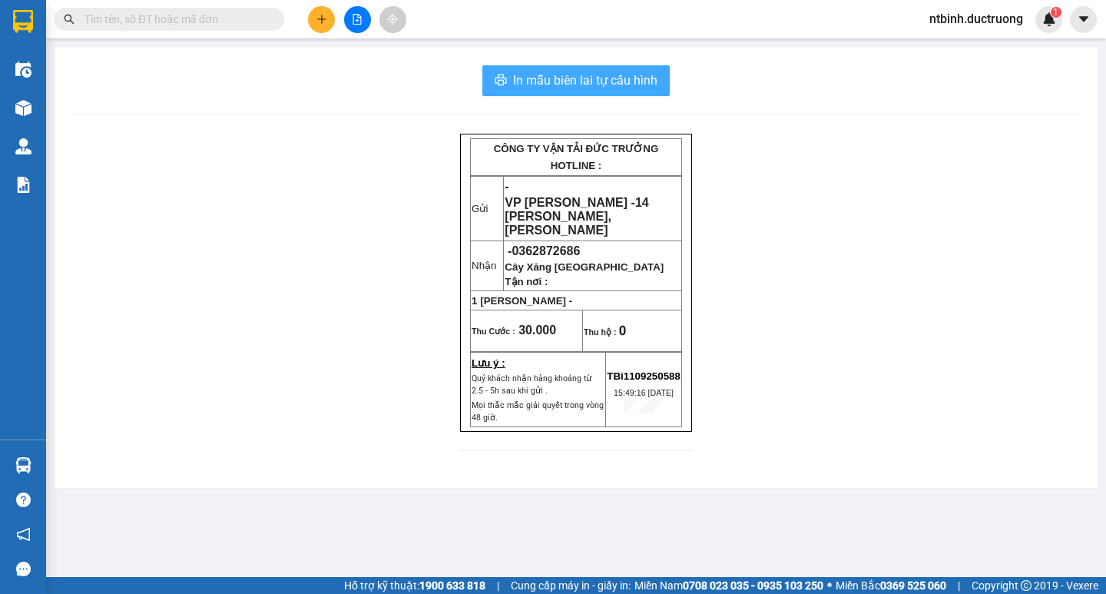
click at [579, 89] on span "In mẫu biên lai tự cấu hình" at bounding box center [585, 80] width 144 height 19
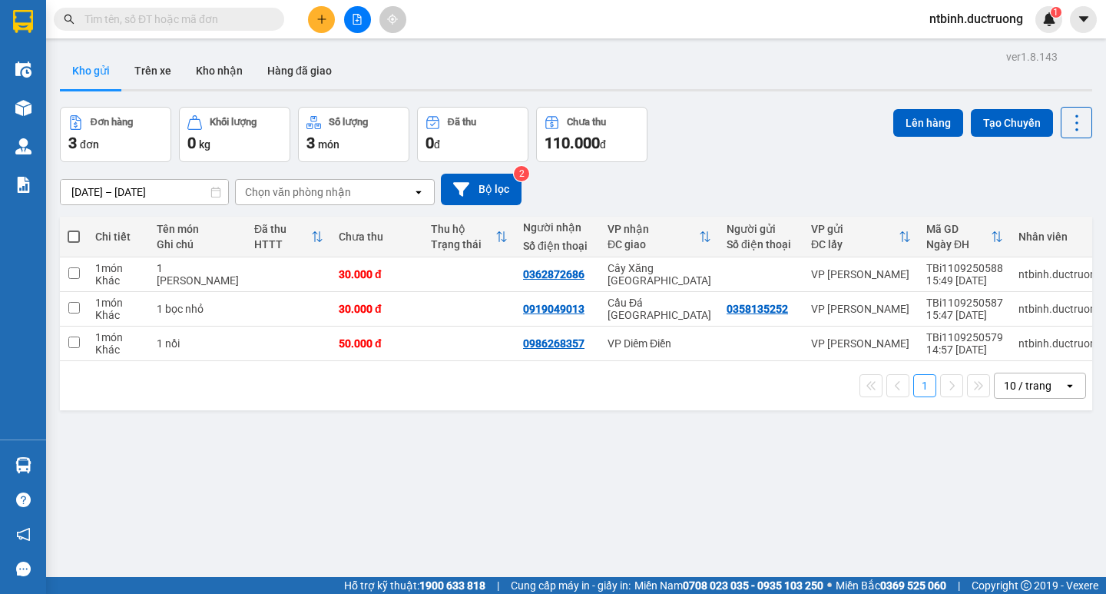
click at [320, 18] on icon "plus" at bounding box center [322, 19] width 11 height 11
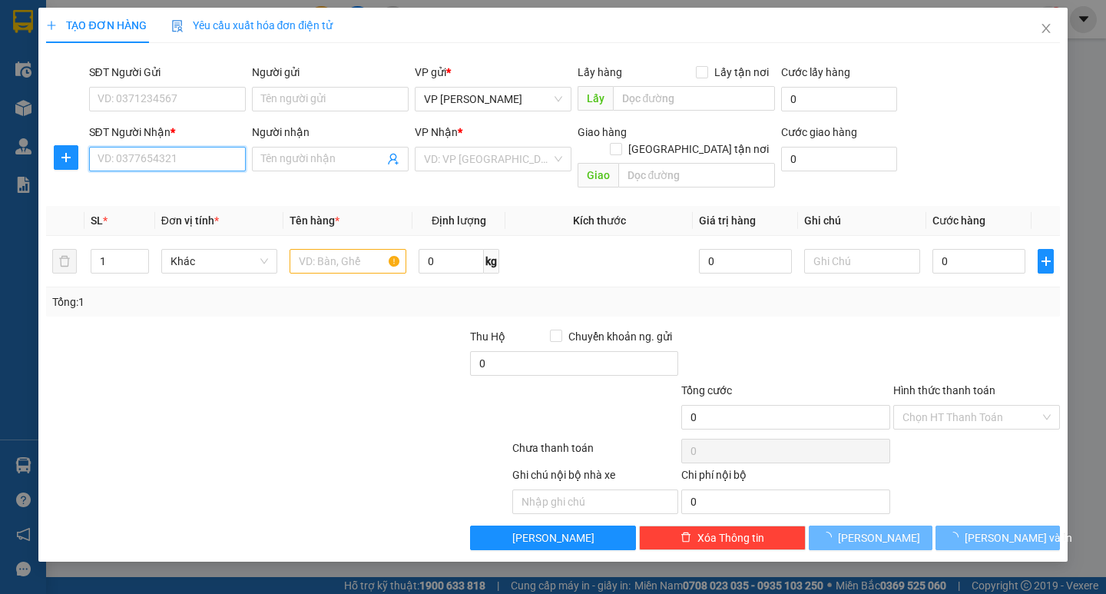
click at [144, 154] on input "SĐT Người Nhận *" at bounding box center [167, 159] width 157 height 25
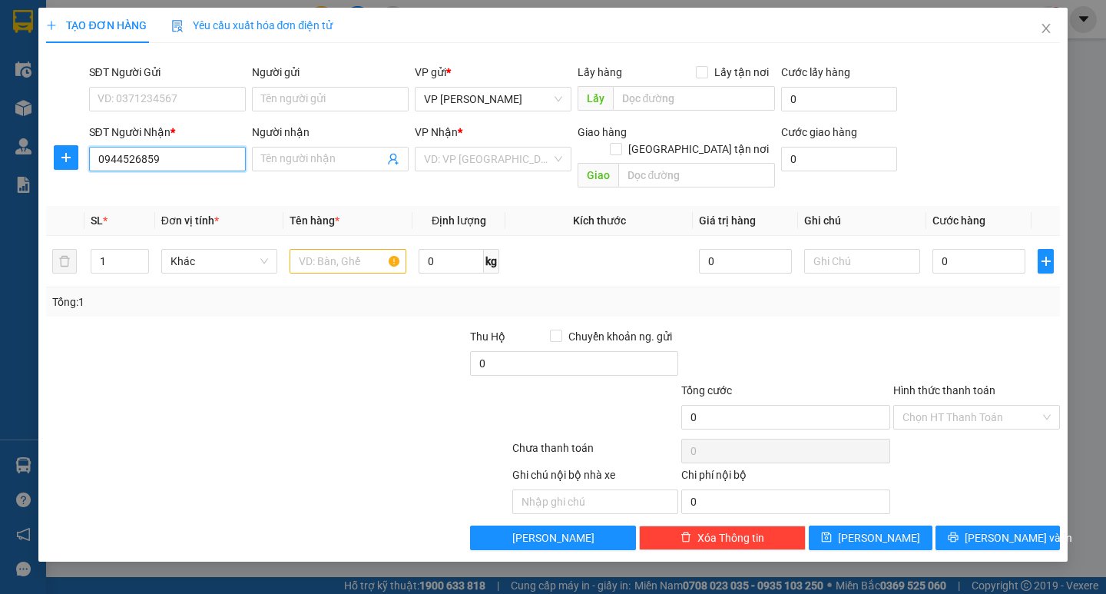
click at [124, 158] on input "0944526859" at bounding box center [167, 159] width 157 height 25
click at [122, 162] on input "0944526859" at bounding box center [167, 159] width 157 height 25
type input "0944526859"
click at [516, 163] on input "search" at bounding box center [488, 159] width 128 height 23
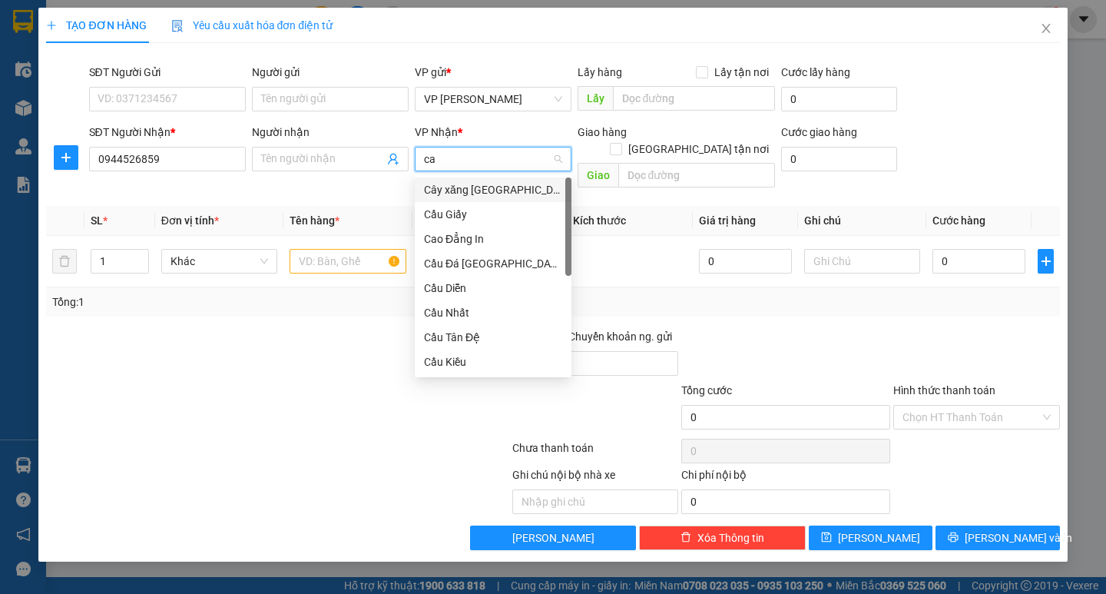
type input "cau"
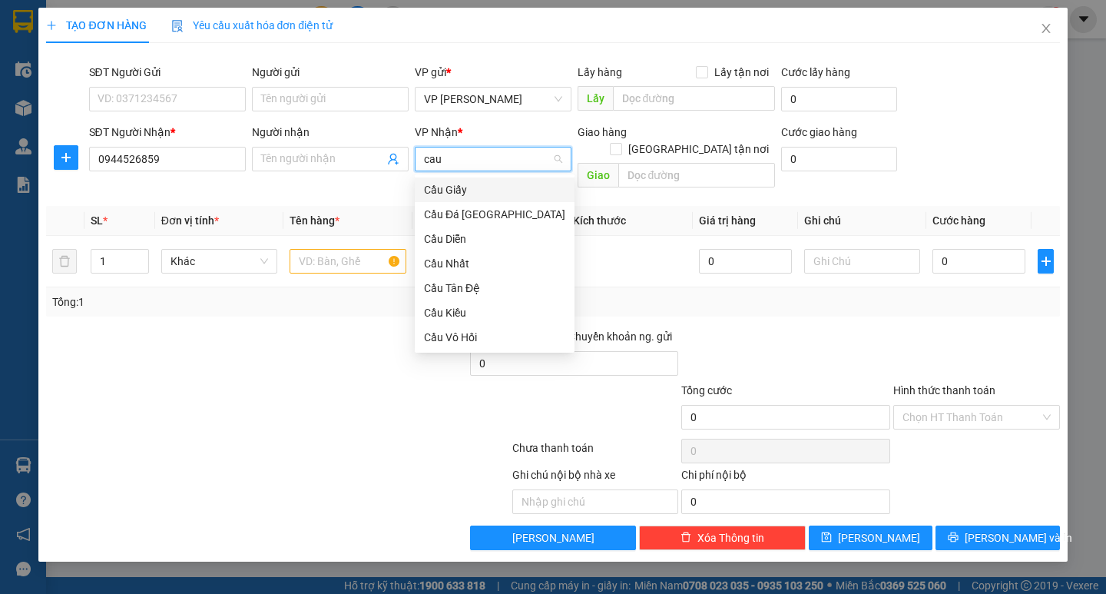
click at [473, 204] on div "Cầu Đá [GEOGRAPHIC_DATA]" at bounding box center [495, 214] width 160 height 25
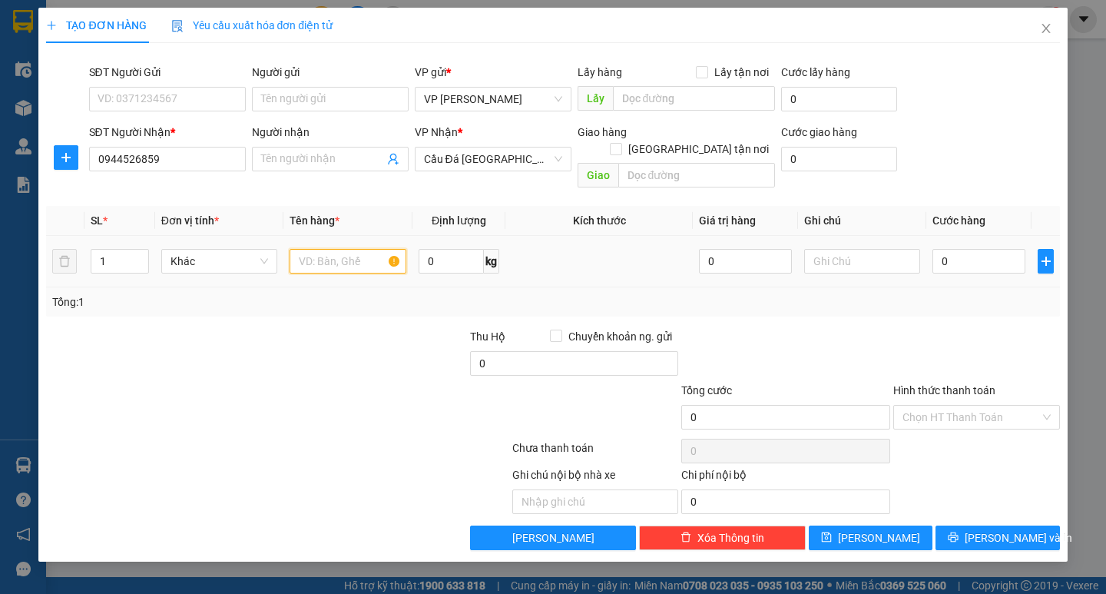
click at [344, 249] on input "text" at bounding box center [348, 261] width 116 height 25
type input "1 catong"
click at [940, 249] on input "0" at bounding box center [979, 261] width 93 height 25
type input "40"
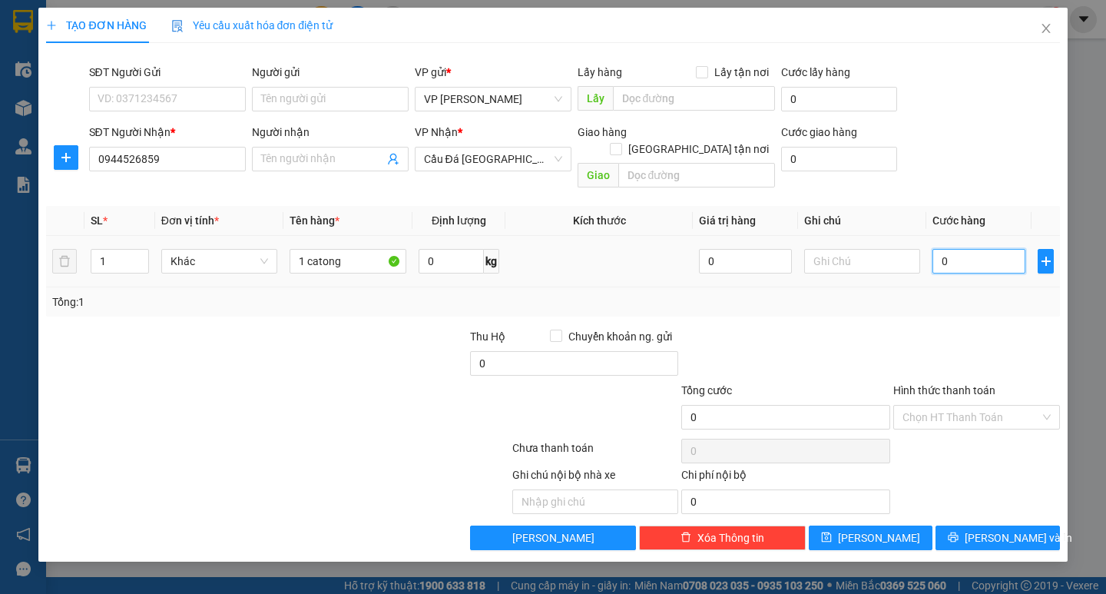
type input "40"
click at [960, 301] on div "Transit Pickup Surcharge Ids Transit Deliver Surcharge Ids Transit Deliver Surc…" at bounding box center [552, 302] width 1013 height 495
type input "40.000"
click at [998, 406] on input "Hình thức thanh toán" at bounding box center [972, 417] width 138 height 23
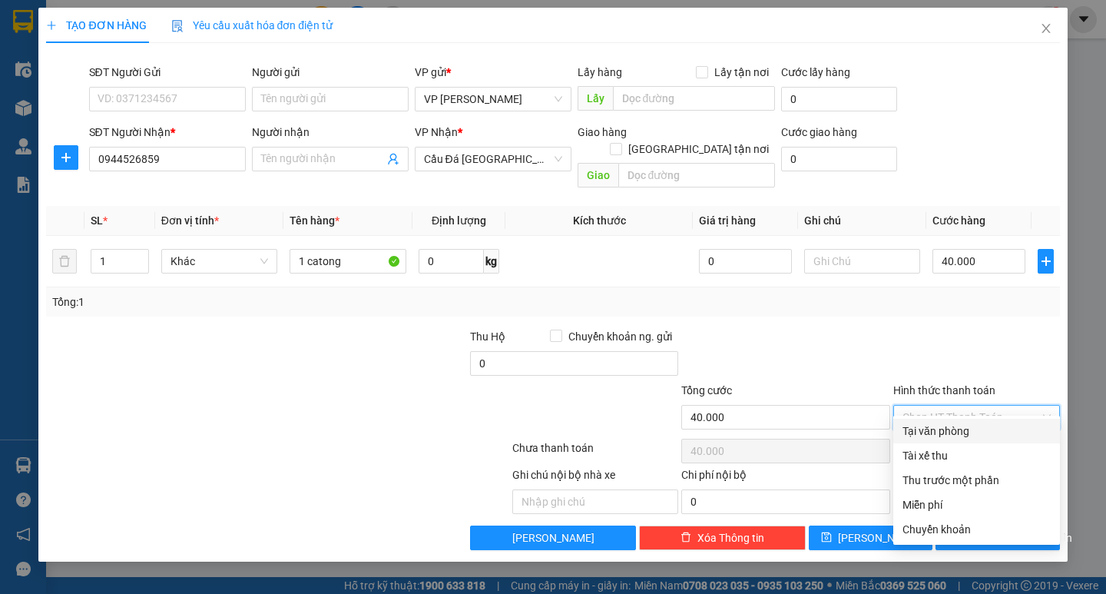
click at [990, 426] on div "Tại văn phòng" at bounding box center [977, 431] width 148 height 17
type input "0"
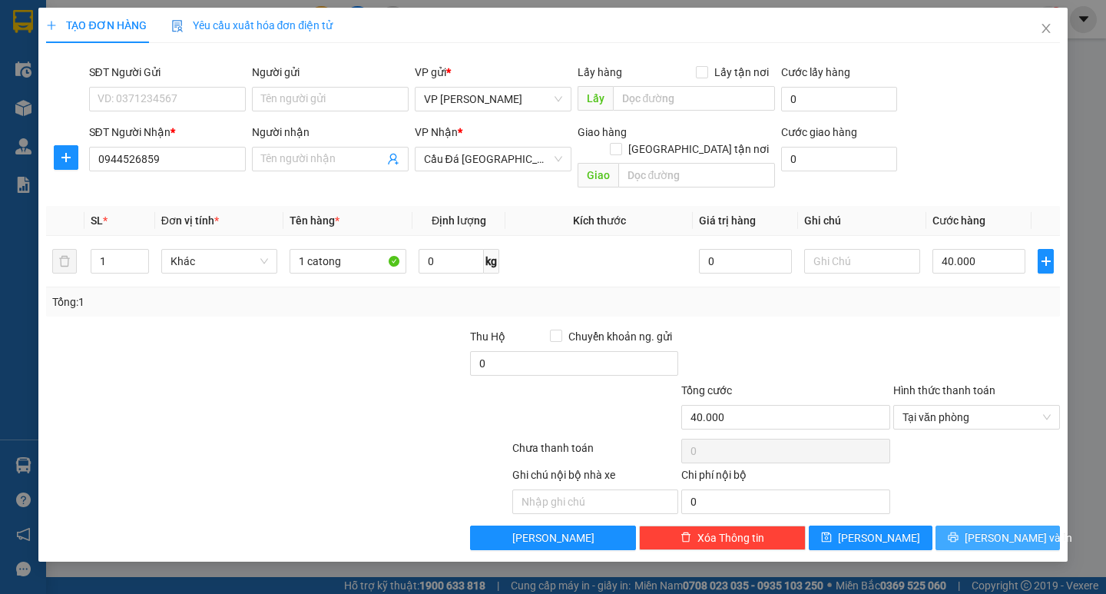
click at [1009, 529] on span "[PERSON_NAME] và In" at bounding box center [1019, 537] width 108 height 17
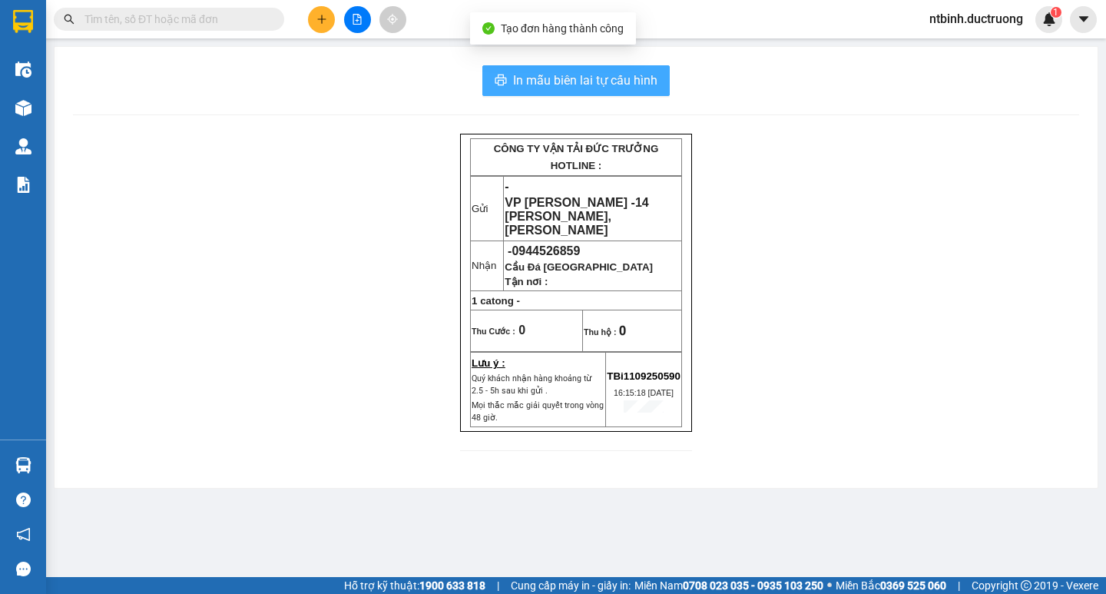
click at [649, 86] on span "In mẫu biên lai tự cấu hình" at bounding box center [585, 80] width 144 height 19
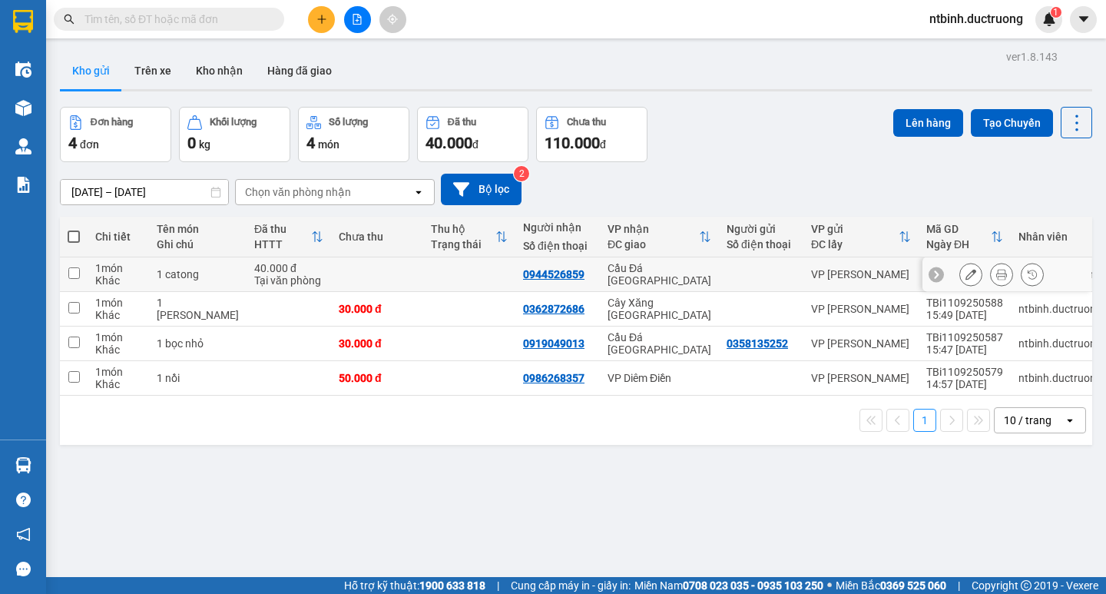
click at [423, 282] on td at bounding box center [469, 274] width 92 height 35
checkbox input "true"
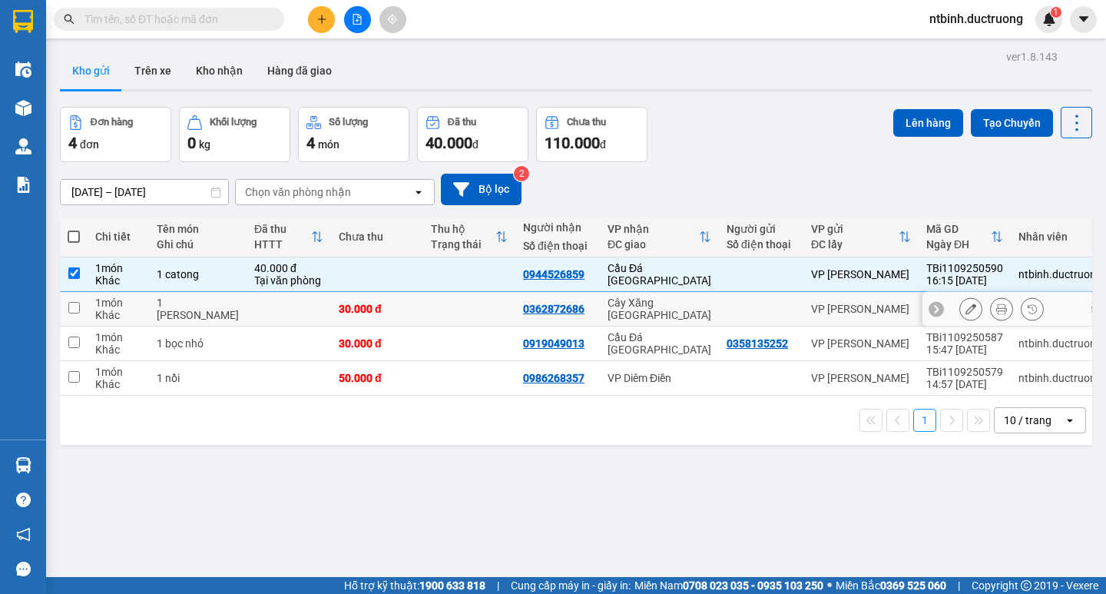
click at [423, 314] on td at bounding box center [469, 309] width 92 height 35
checkbox input "true"
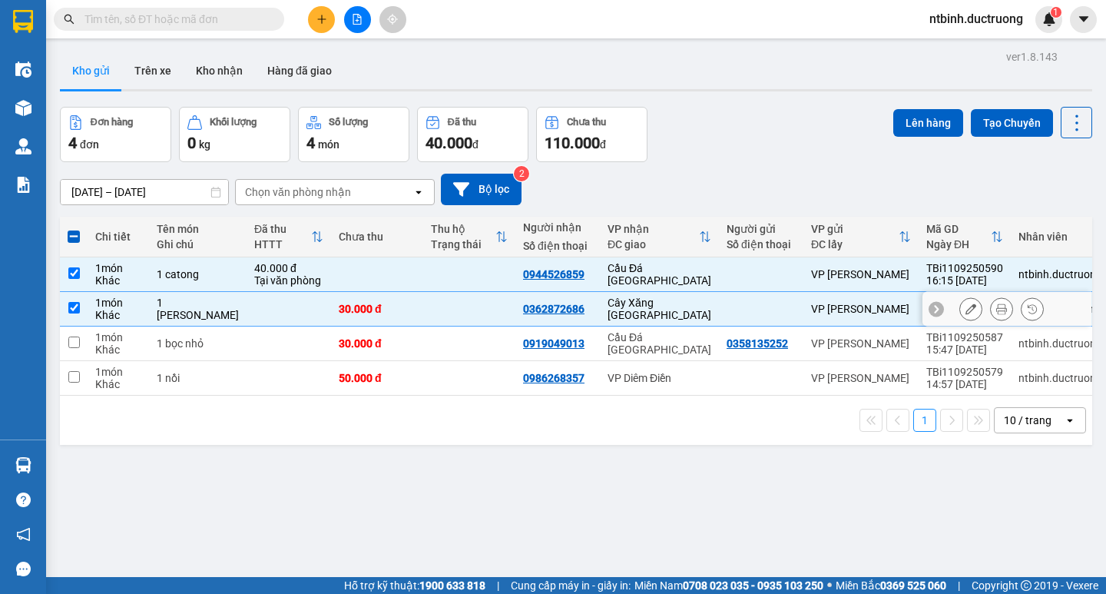
click at [423, 338] on td at bounding box center [469, 344] width 92 height 35
checkbox input "true"
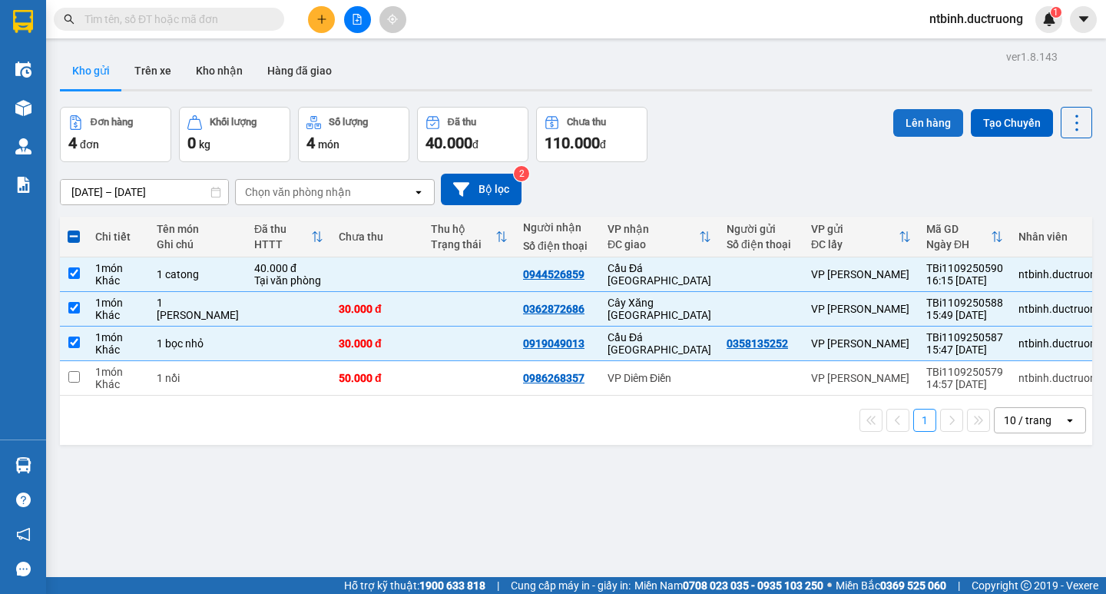
click at [912, 111] on button "Lên hàng" at bounding box center [929, 123] width 70 height 28
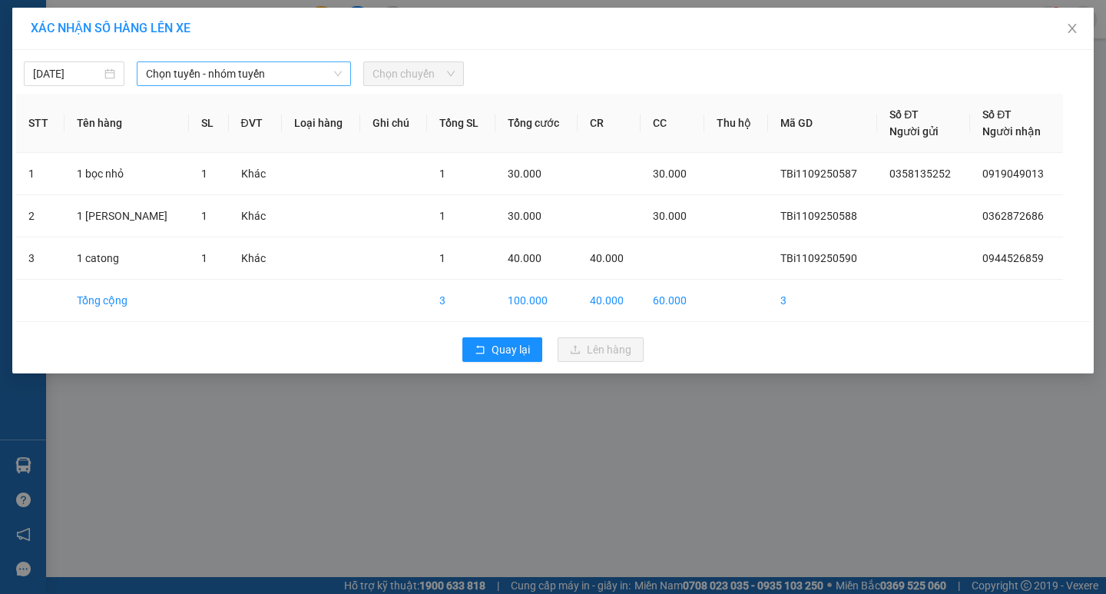
click at [223, 79] on span "Chọn tuyến - nhóm tuyến" at bounding box center [244, 73] width 196 height 23
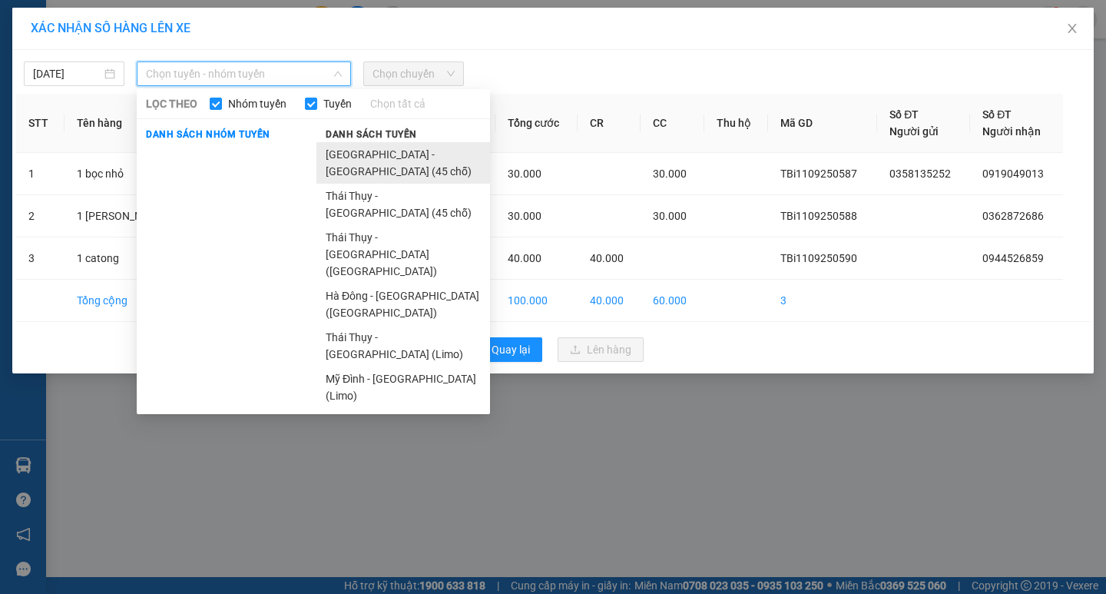
click at [323, 151] on li "[GEOGRAPHIC_DATA] - [GEOGRAPHIC_DATA] (45 chỗ)" at bounding box center [404, 162] width 174 height 41
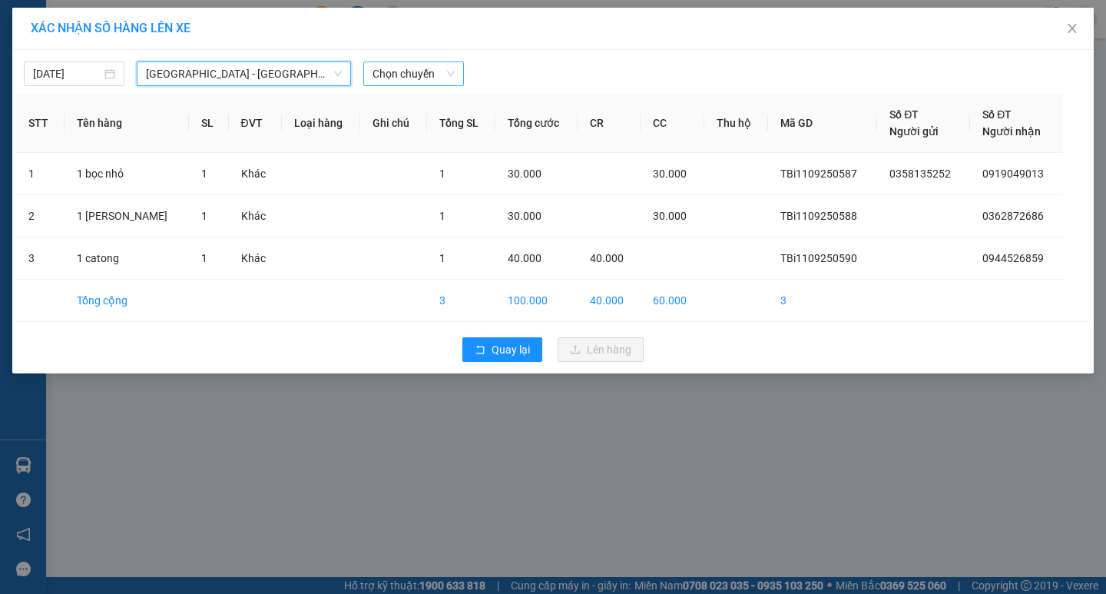
click at [393, 75] on span "Chọn chuyến" at bounding box center [414, 73] width 82 height 23
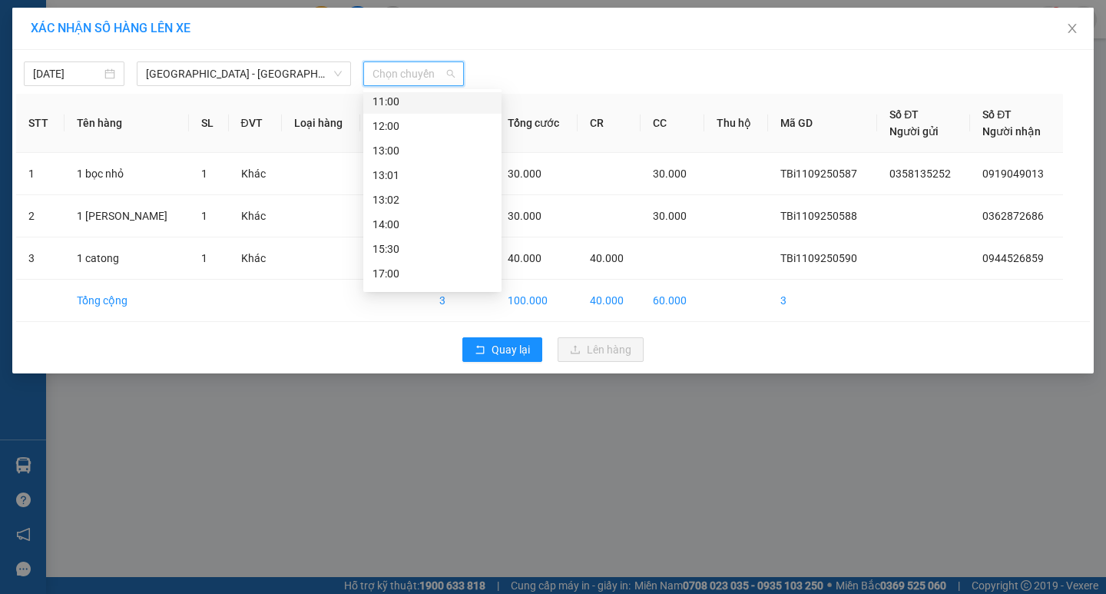
scroll to position [221, 0]
click at [409, 198] on div "17:00" at bounding box center [433, 202] width 120 height 17
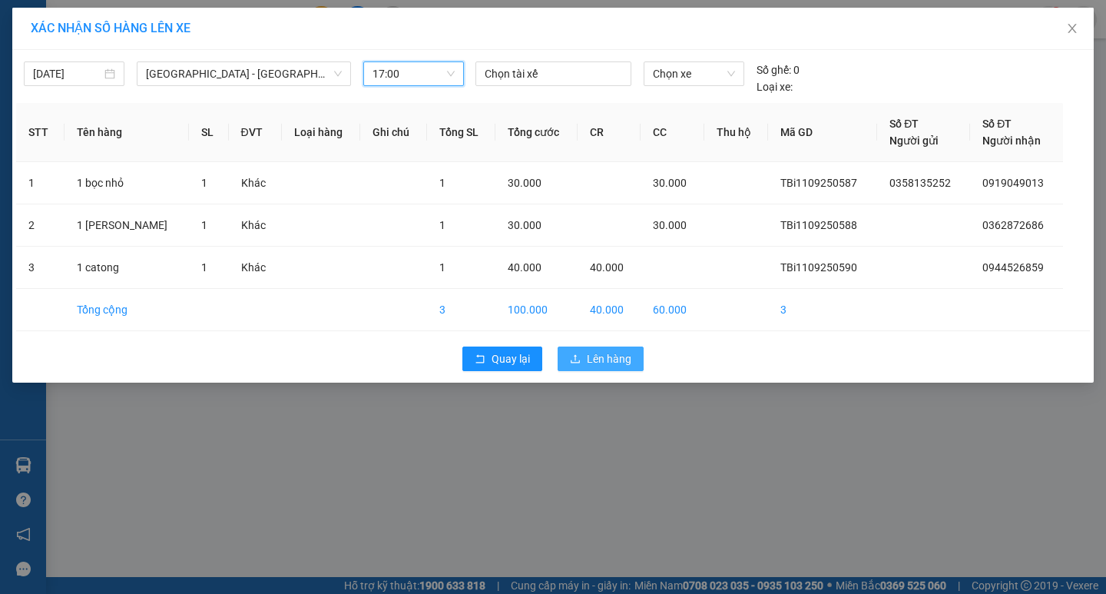
click at [608, 355] on span "Lên hàng" at bounding box center [609, 358] width 45 height 17
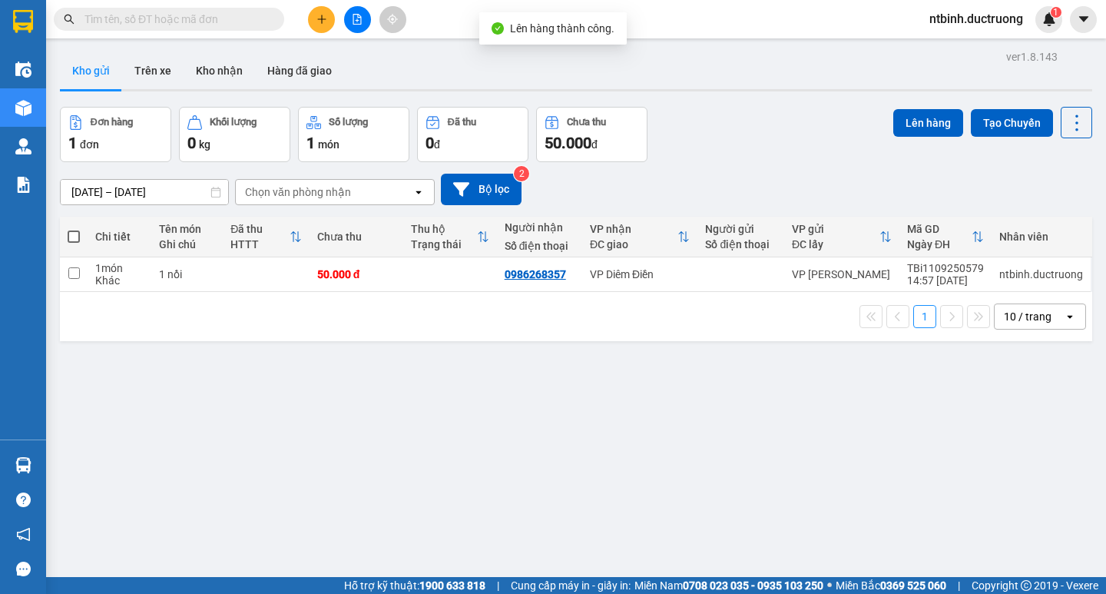
click at [366, 19] on button at bounding box center [357, 19] width 27 height 27
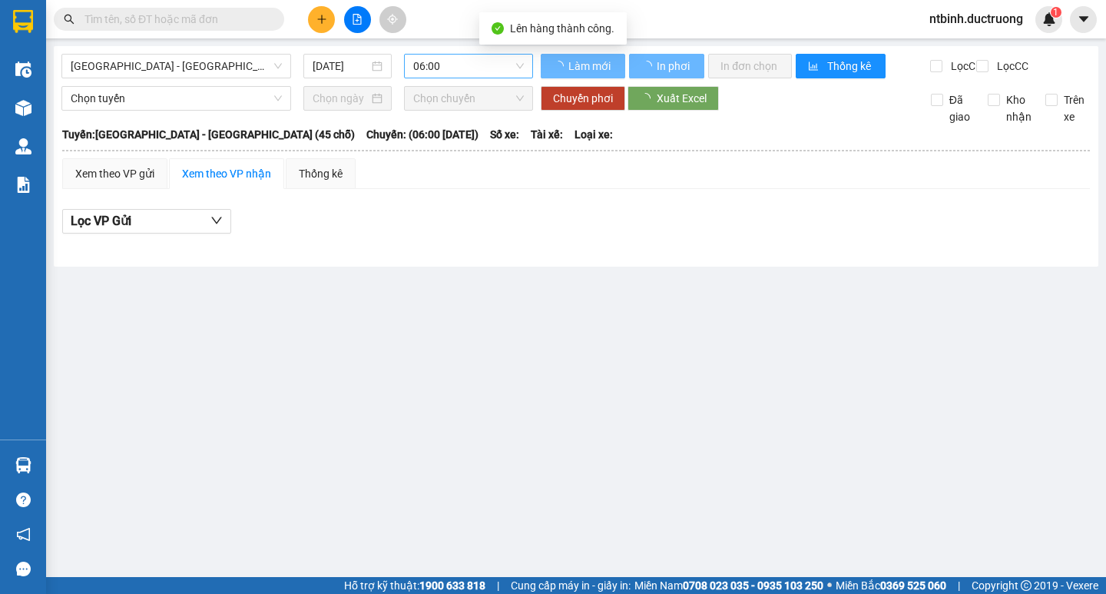
click at [460, 74] on span "06:00" at bounding box center [468, 66] width 111 height 23
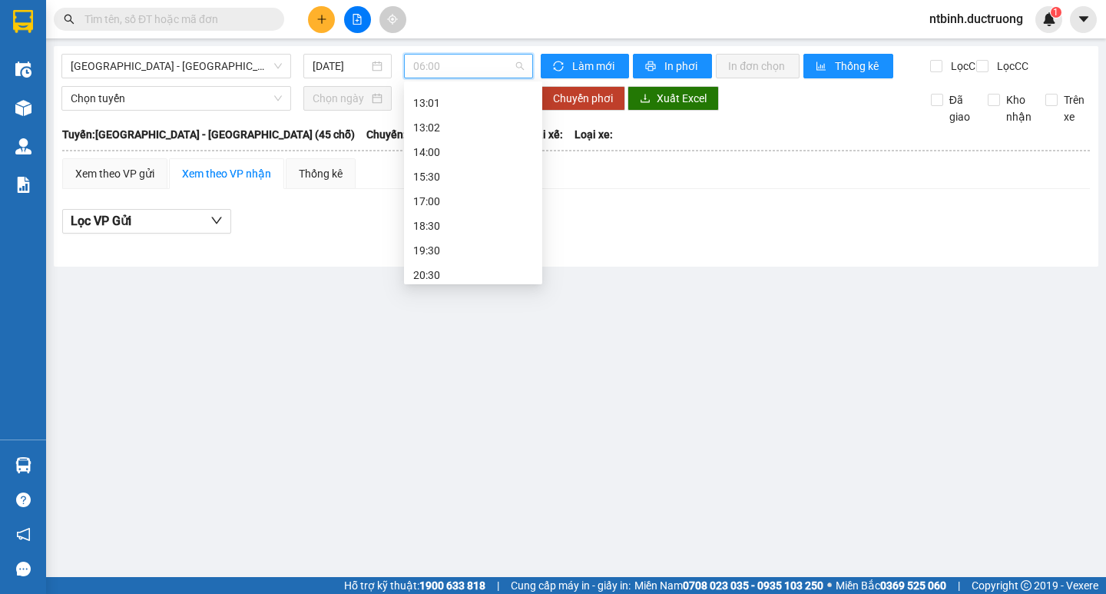
scroll to position [221, 0]
click at [453, 203] on div "17:00" at bounding box center [473, 195] width 120 height 17
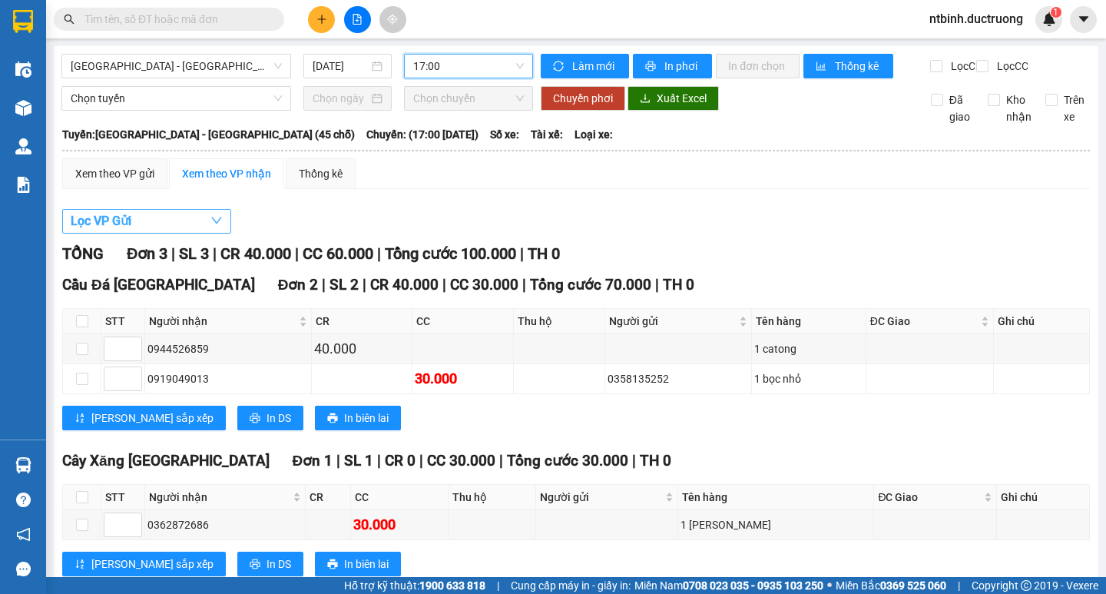
click at [154, 231] on button "Lọc VP Gửi" at bounding box center [146, 221] width 169 height 25
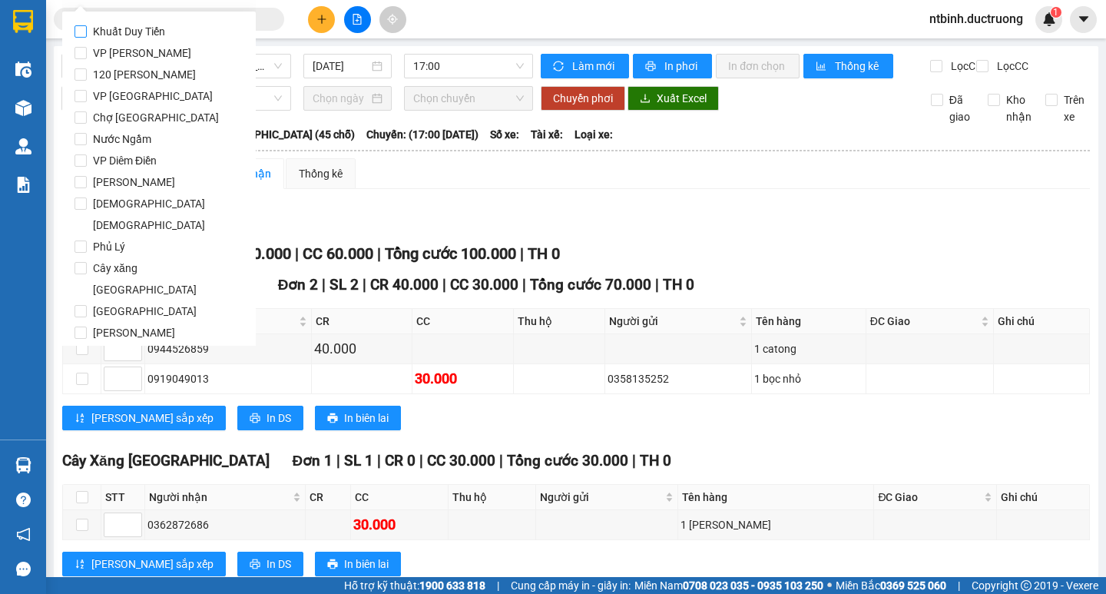
click at [142, 40] on span "Khuất Duy Tiến" at bounding box center [129, 32] width 85 height 22
click at [87, 38] on input "Khuất Duy Tiến" at bounding box center [81, 31] width 12 height 12
checkbox input "true"
click at [166, 51] on label "VP [PERSON_NAME]" at bounding box center [159, 53] width 169 height 22
click at [87, 51] on input "VP [PERSON_NAME]" at bounding box center [81, 53] width 12 height 12
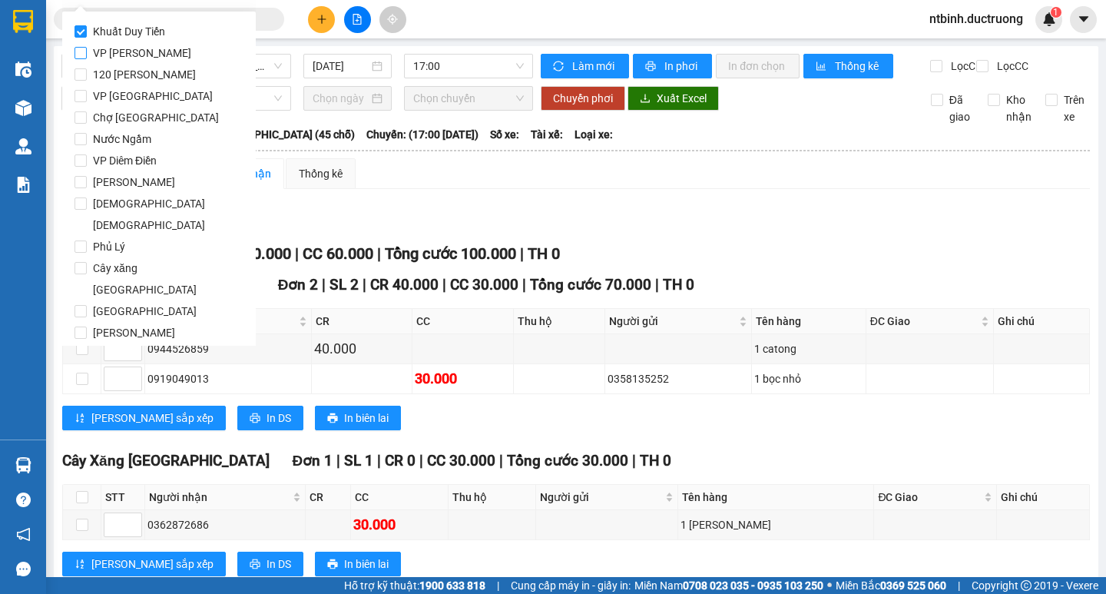
checkbox input "true"
click at [168, 31] on span "Khuất Duy Tiến" at bounding box center [129, 32] width 85 height 22
click at [87, 31] on input "Khuất Duy Tiến" at bounding box center [81, 31] width 12 height 12
checkbox input "false"
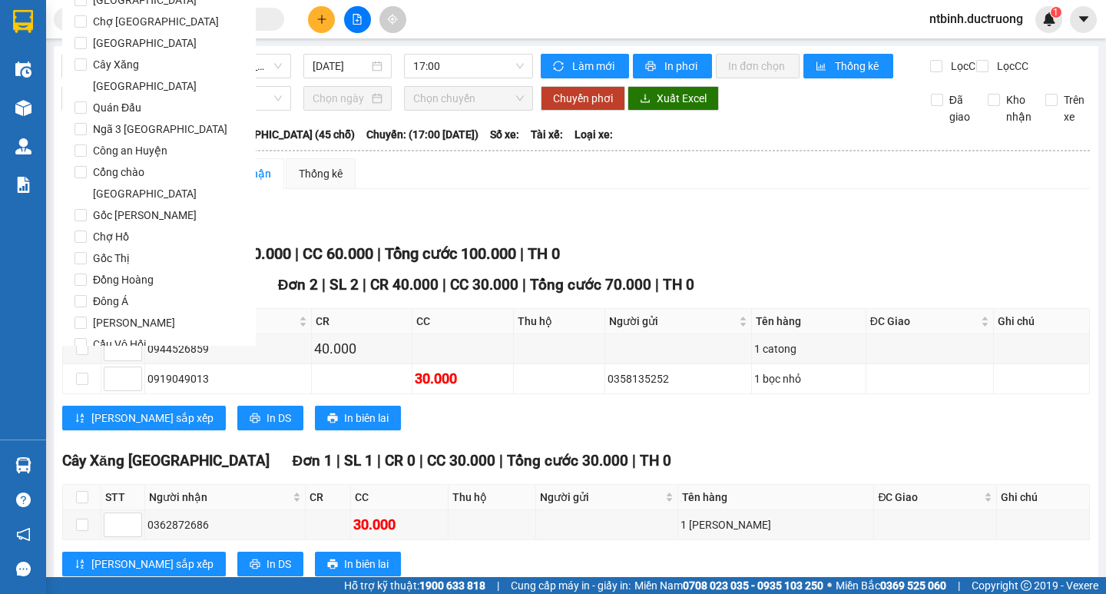
click at [98, 423] on span "Lọc" at bounding box center [96, 431] width 18 height 17
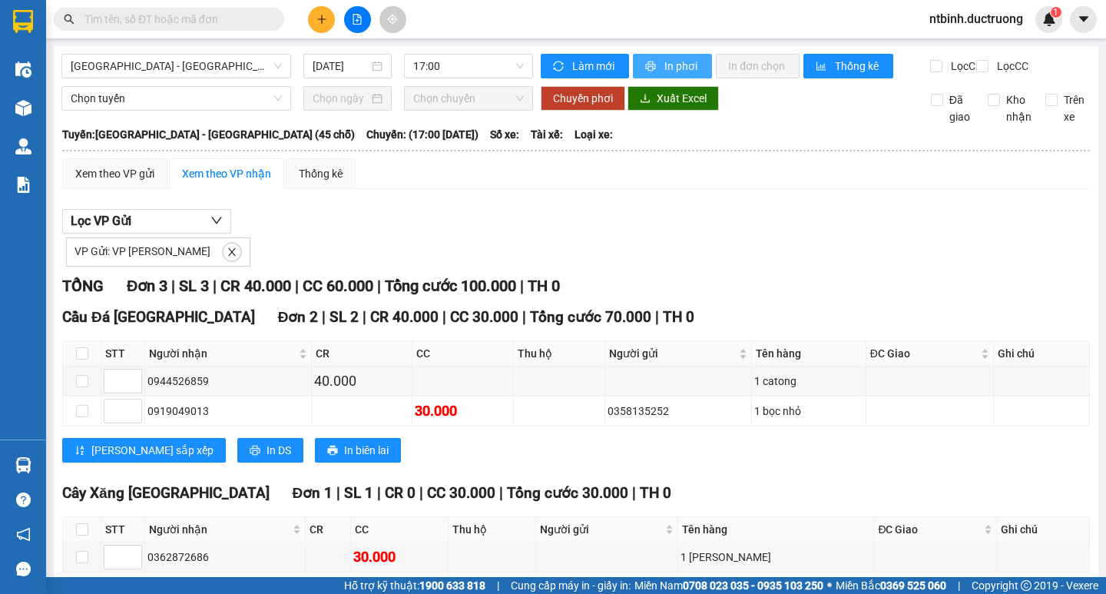
click at [652, 75] on button "In phơi" at bounding box center [672, 66] width 79 height 25
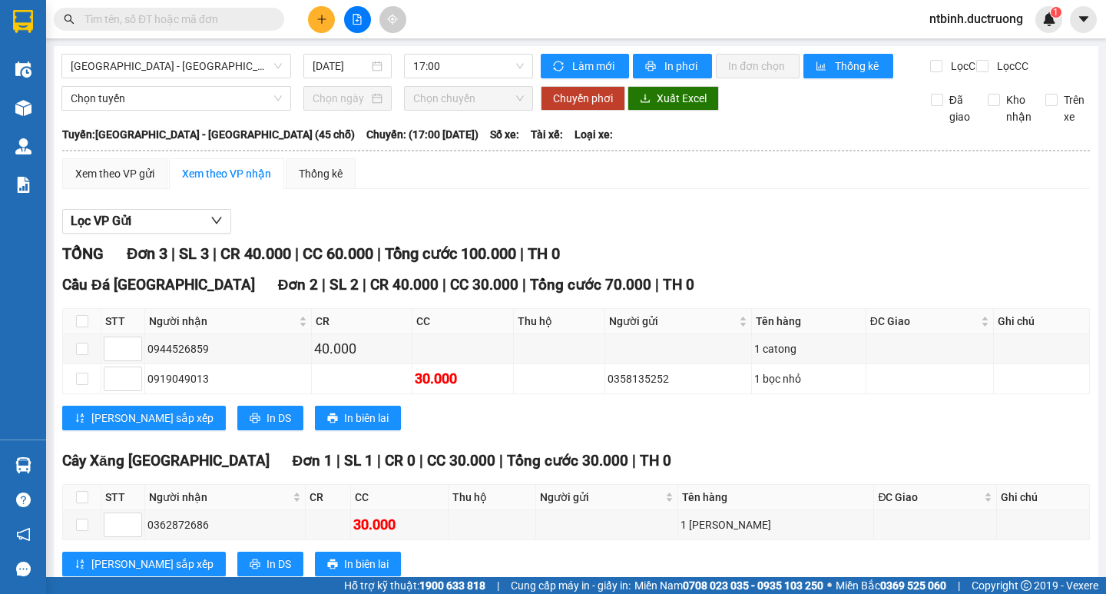
click at [323, 20] on icon "plus" at bounding box center [322, 19] width 11 height 11
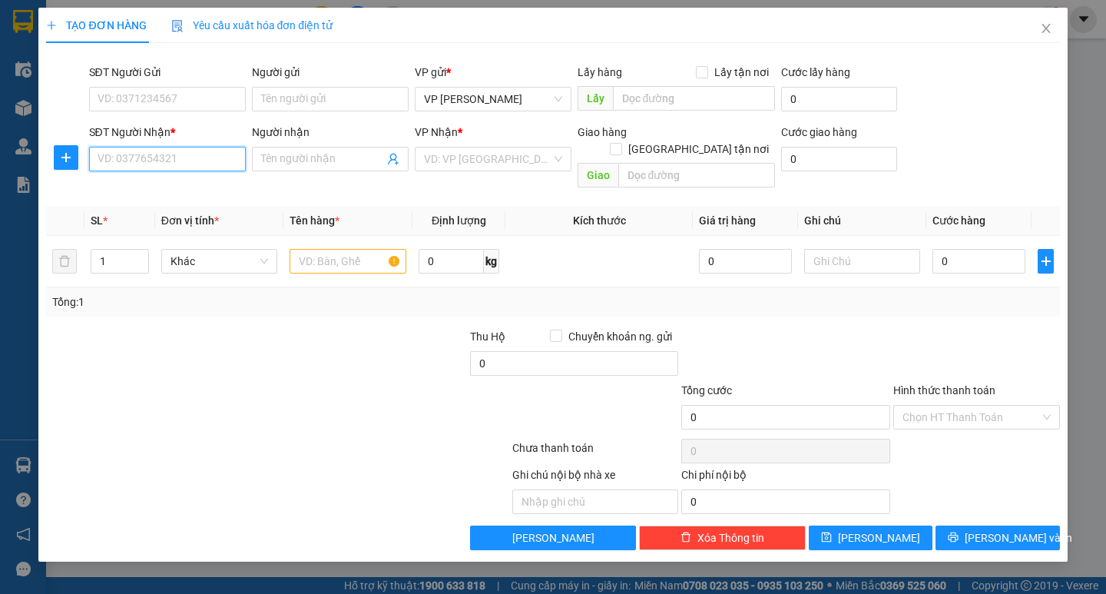
click at [139, 170] on input "SĐT Người Nhận *" at bounding box center [167, 159] width 157 height 25
click at [149, 182] on div "0384778626 - khánh" at bounding box center [167, 189] width 138 height 17
type input "0384778626"
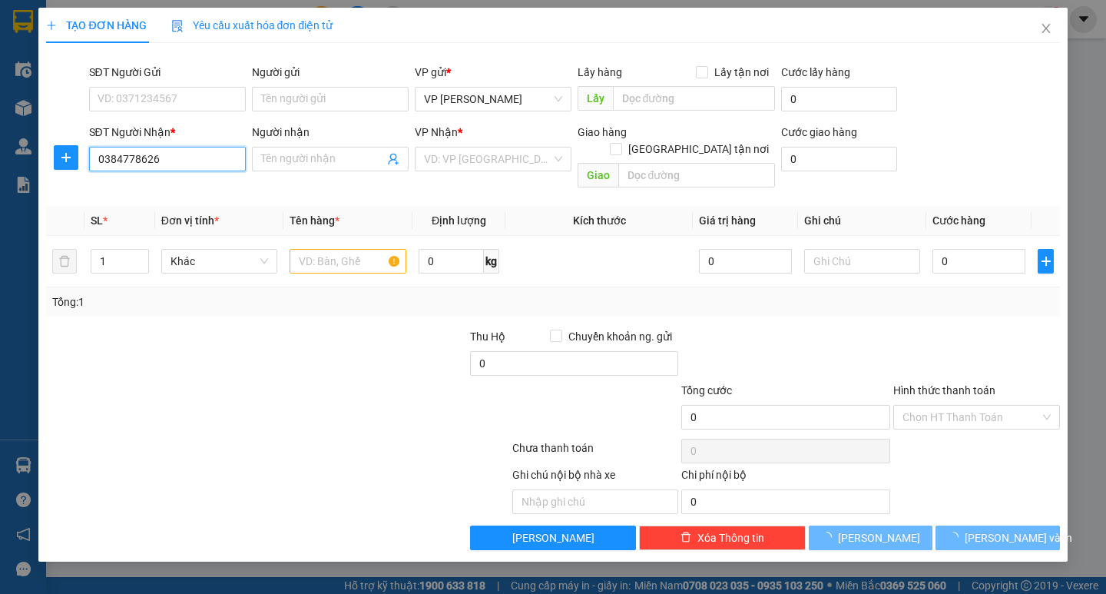
type input "khánh"
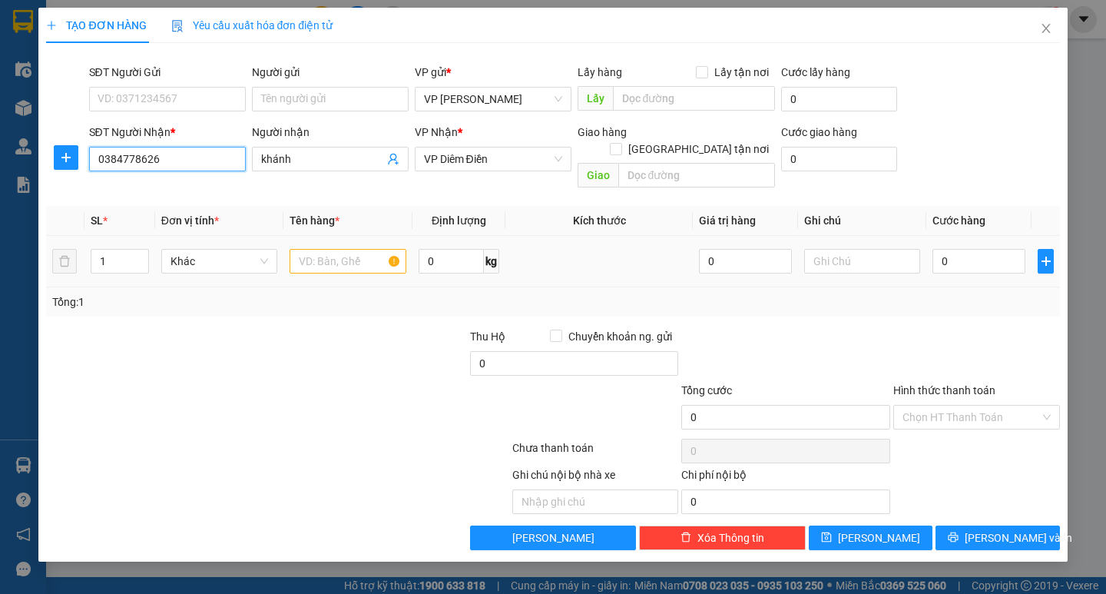
type input "0384778626"
click at [332, 249] on input "text" at bounding box center [348, 261] width 116 height 25
type input "1"
type input "rang"
click at [970, 249] on input "0" at bounding box center [979, 261] width 93 height 25
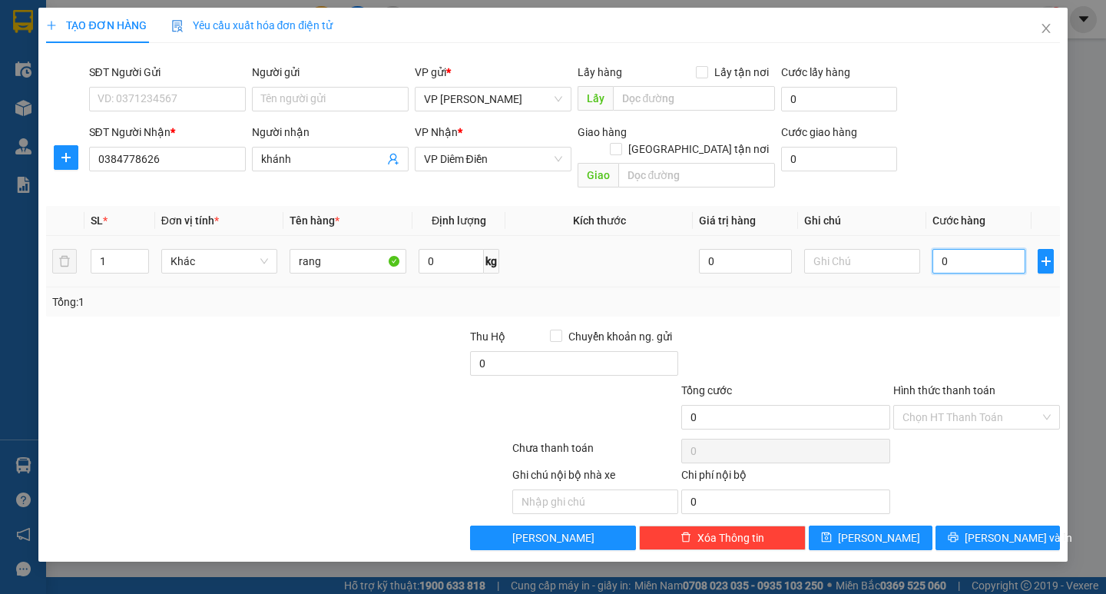
type input "3"
type input "30"
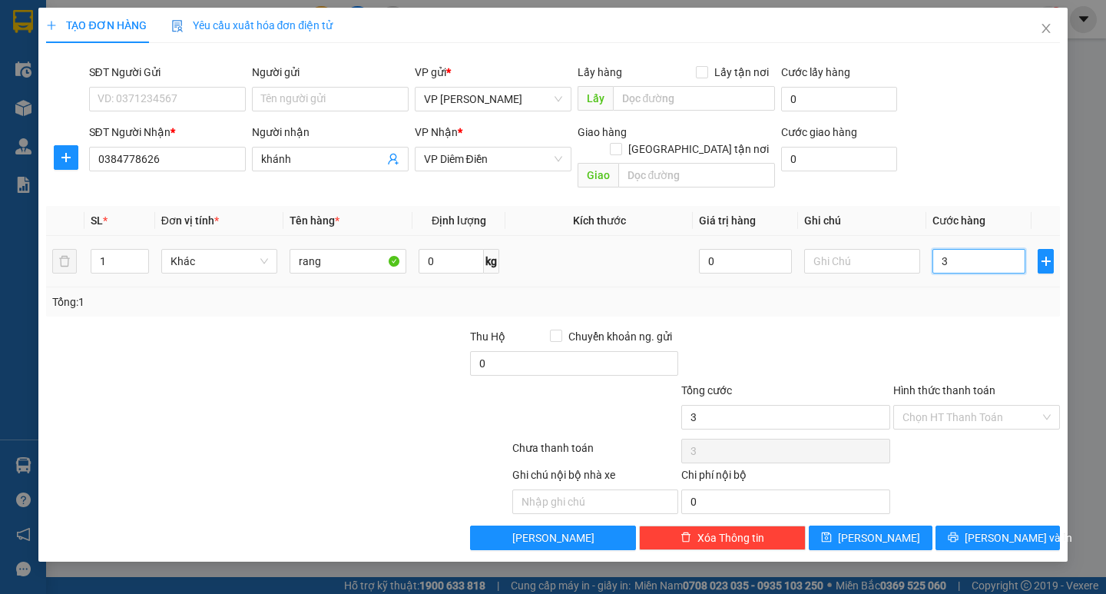
type input "30"
click at [970, 249] on input "30" at bounding box center [979, 261] width 93 height 25
type input "30.000"
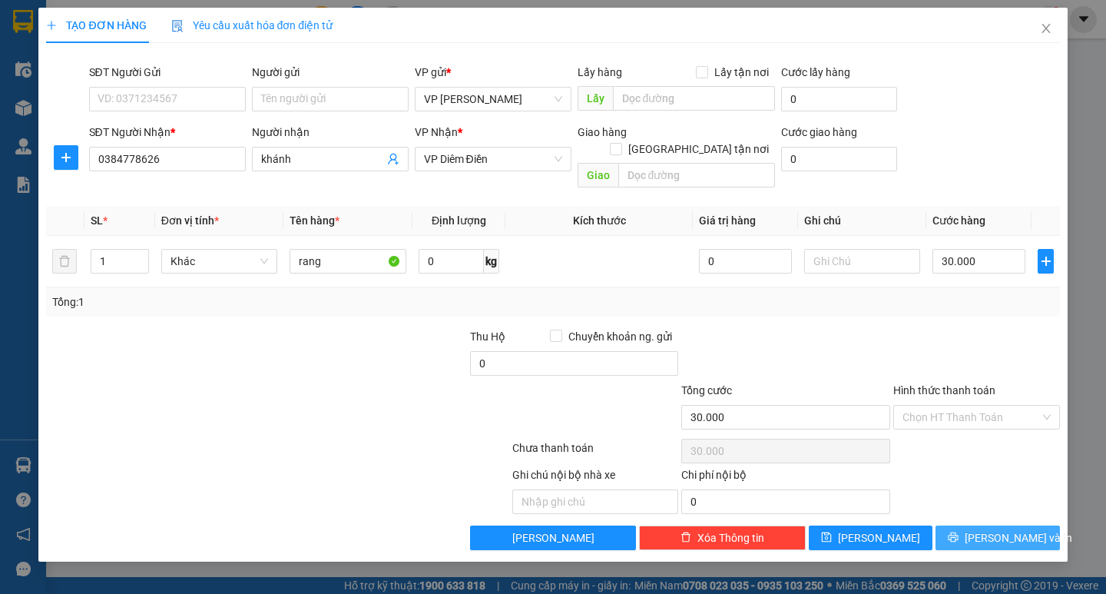
click at [997, 529] on span "[PERSON_NAME] và In" at bounding box center [1019, 537] width 108 height 17
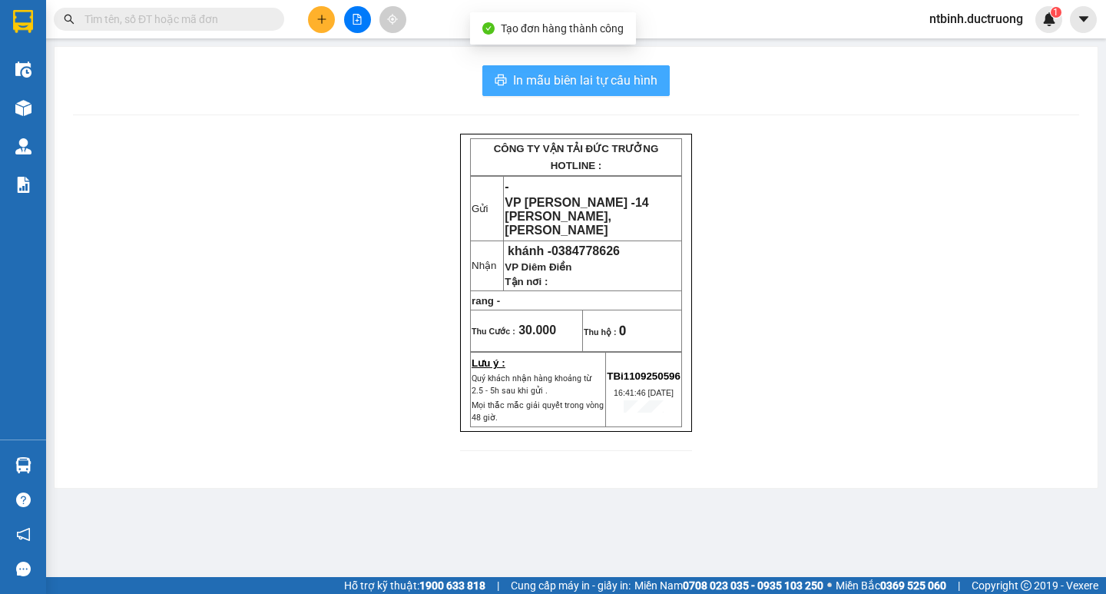
click at [596, 78] on span "In mẫu biên lai tự cấu hình" at bounding box center [585, 80] width 144 height 19
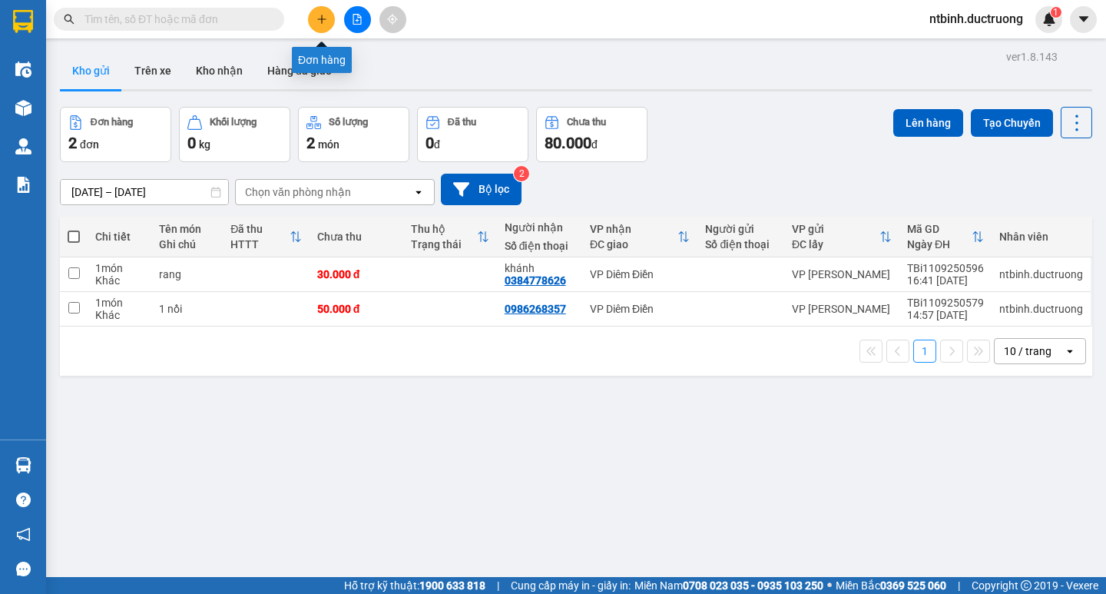
click at [321, 15] on icon "plus" at bounding box center [322, 19] width 11 height 11
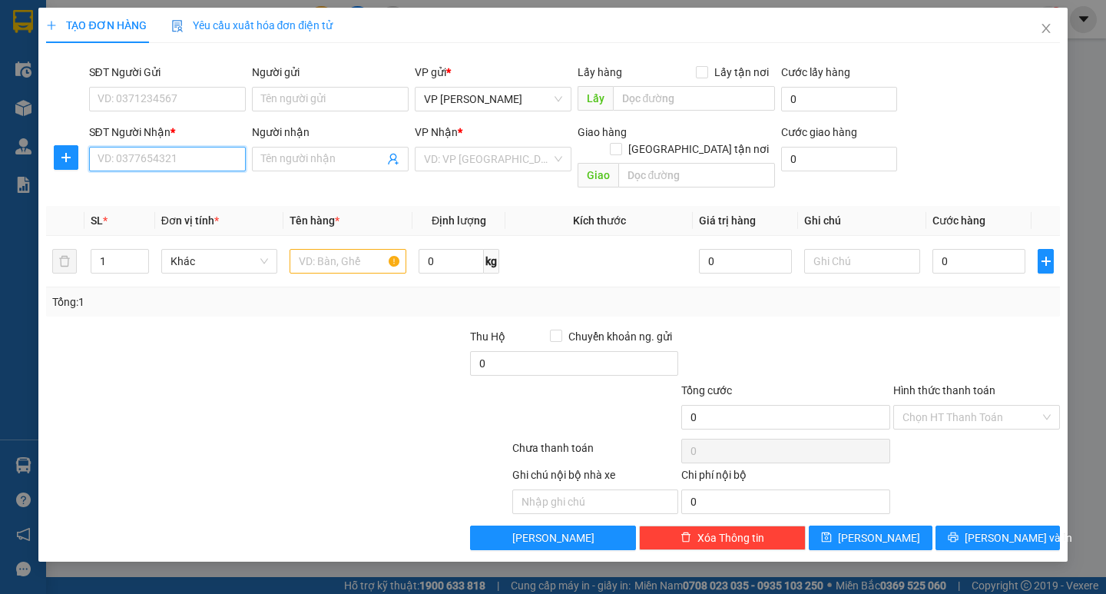
click at [180, 164] on input "SĐT Người Nhận *" at bounding box center [167, 159] width 157 height 25
click at [168, 167] on input "SĐT Người Nhận *" at bounding box center [167, 159] width 157 height 25
click at [127, 163] on input "SĐT Người Nhận *" at bounding box center [167, 159] width 157 height 25
type input "0986936832"
click at [453, 159] on input "search" at bounding box center [488, 159] width 128 height 23
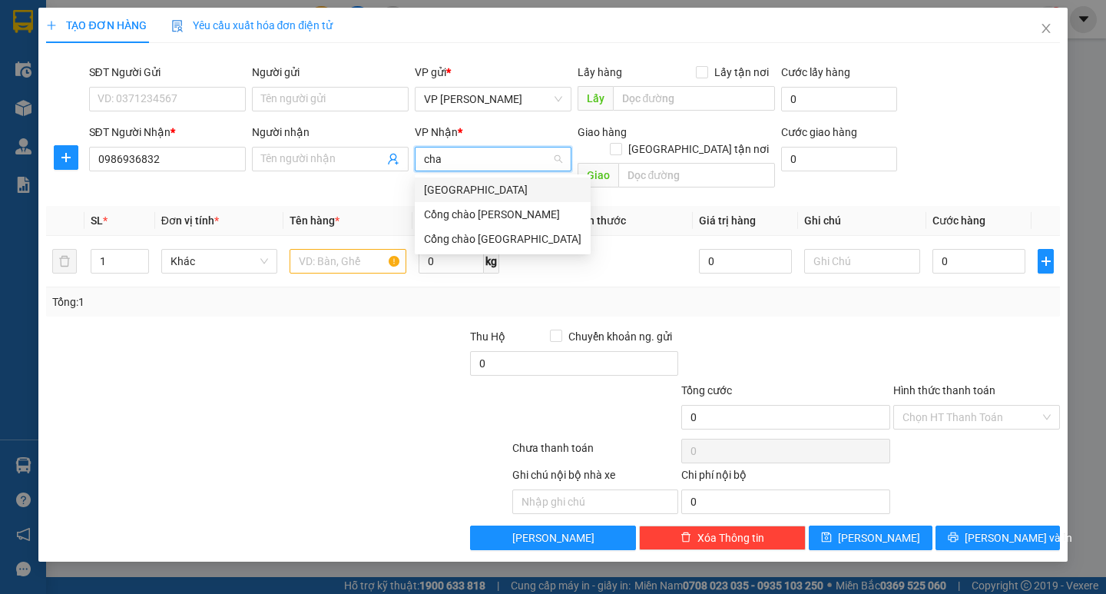
type input "chau"
click at [479, 187] on div "[GEOGRAPHIC_DATA]" at bounding box center [493, 189] width 138 height 17
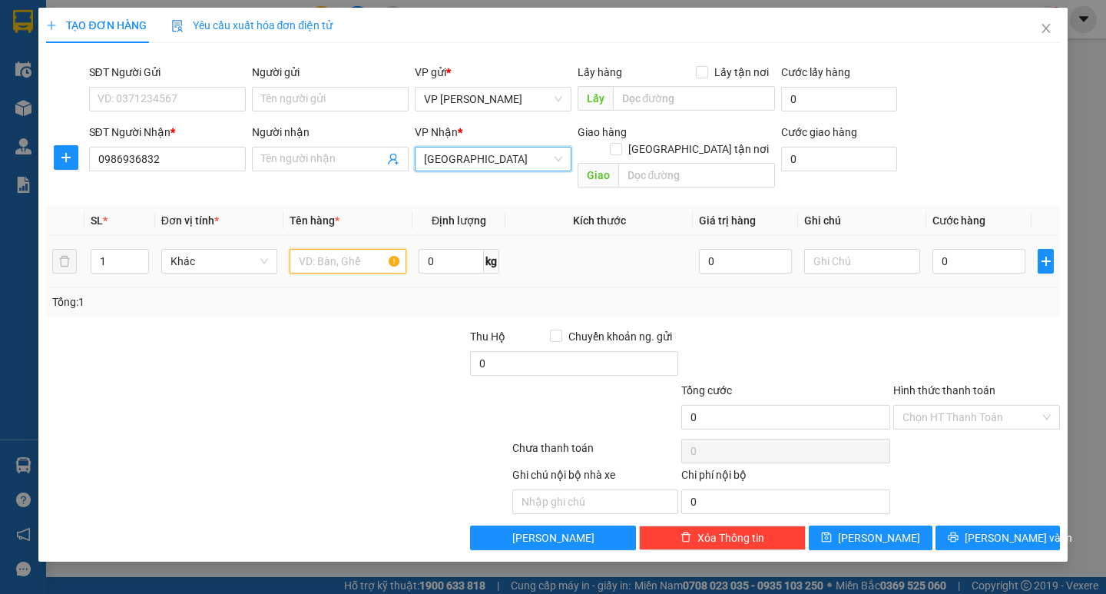
click at [323, 249] on input "text" at bounding box center [348, 261] width 116 height 25
type input "1 x"
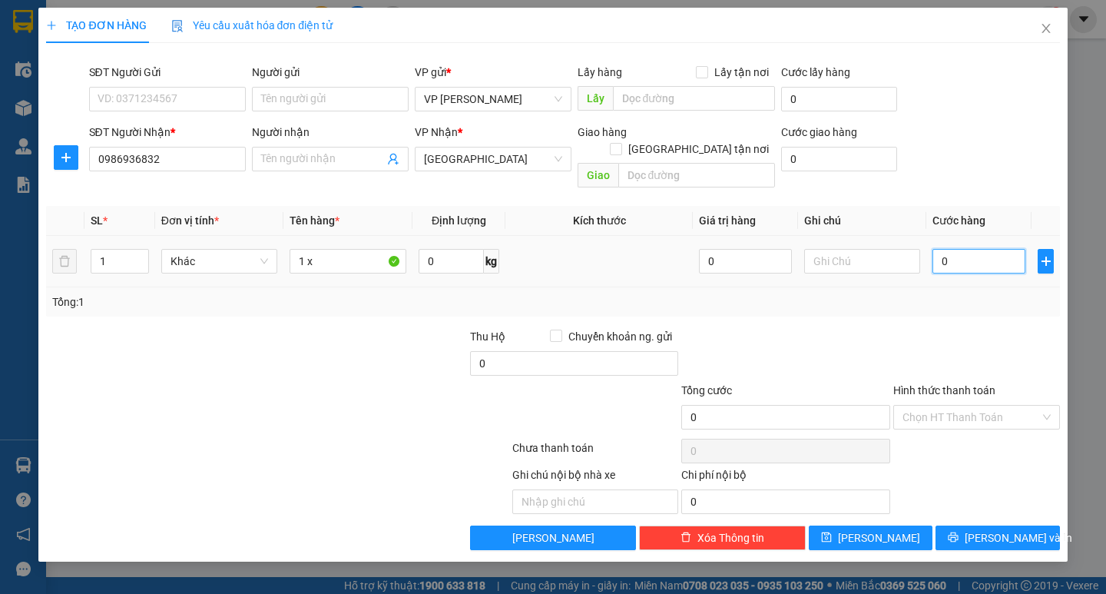
click at [948, 250] on input "0" at bounding box center [979, 261] width 93 height 25
type input "4"
type input "40"
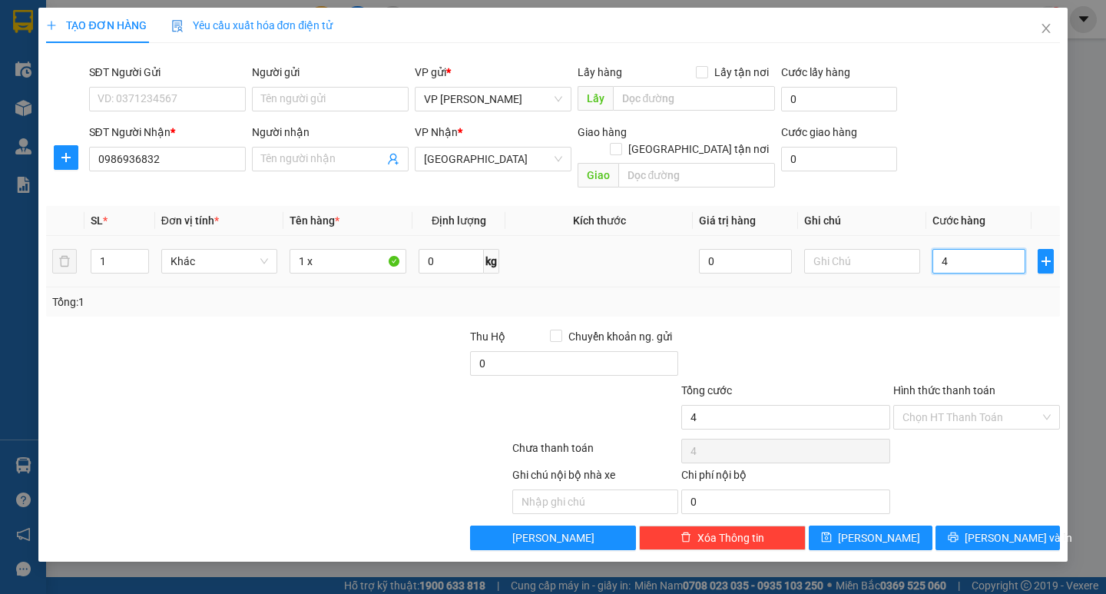
type input "40"
click at [948, 250] on input "40" at bounding box center [979, 261] width 93 height 25
type input "40.000"
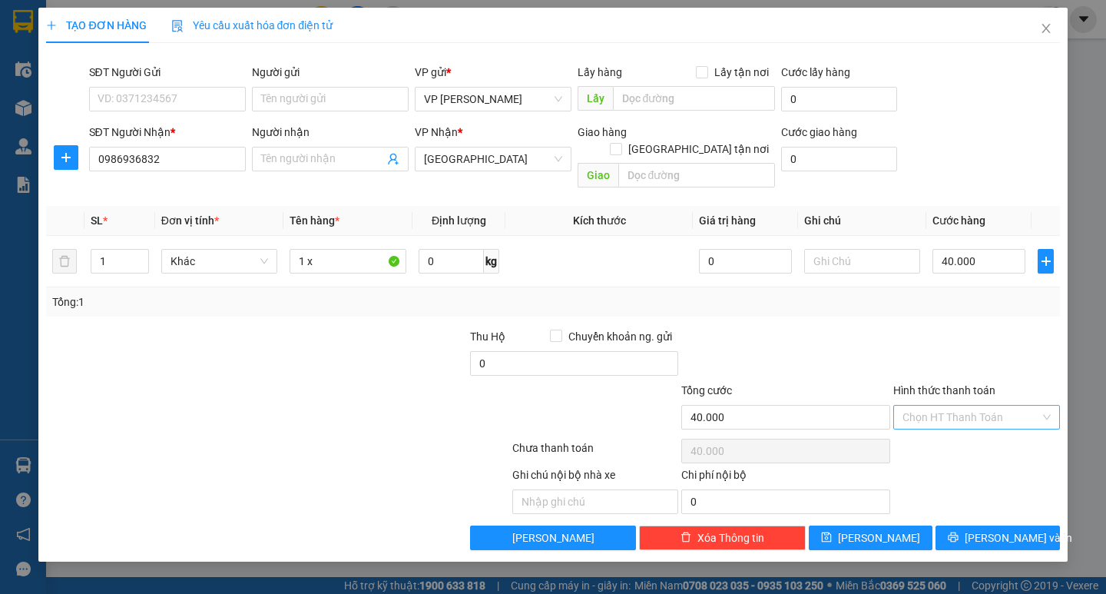
click at [999, 408] on input "Hình thức thanh toán" at bounding box center [972, 417] width 138 height 23
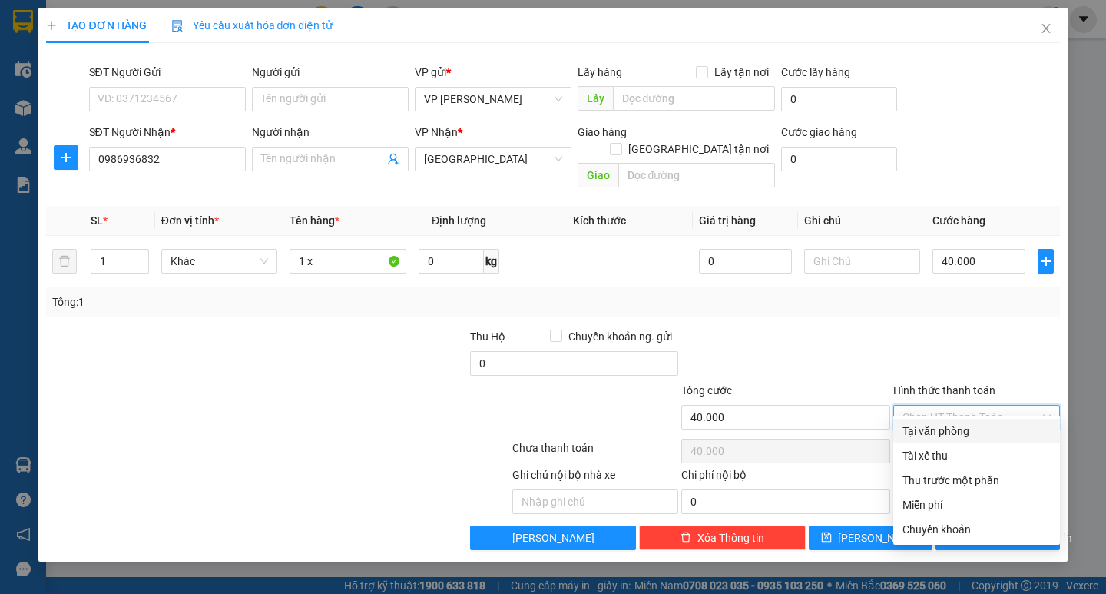
click at [960, 437] on div "Tại văn phòng" at bounding box center [977, 431] width 148 height 17
type input "0"
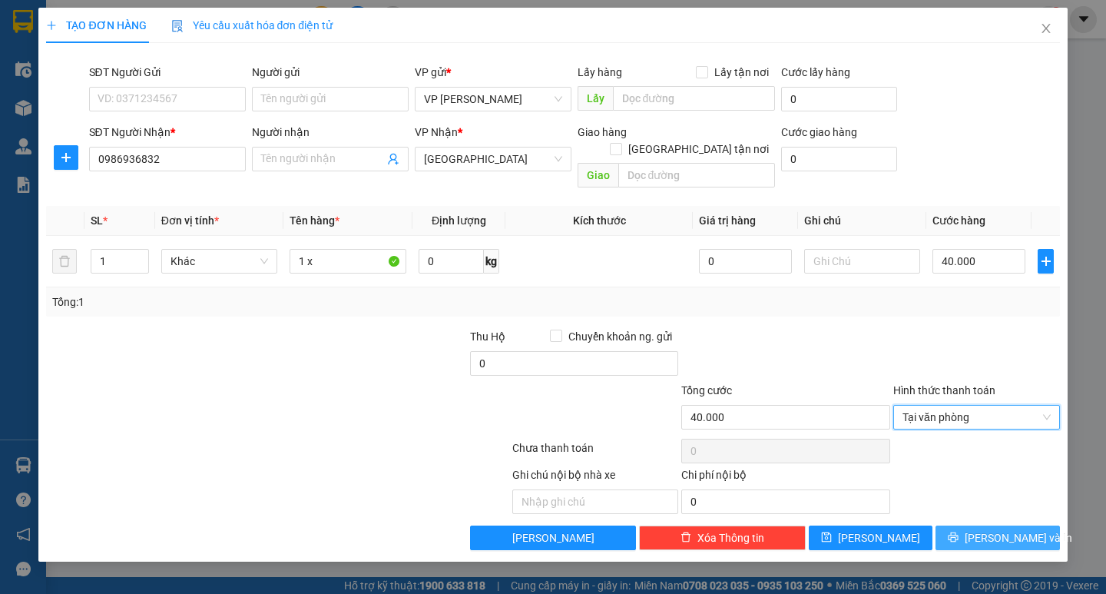
click at [1004, 529] on span "[PERSON_NAME] và In" at bounding box center [1019, 537] width 108 height 17
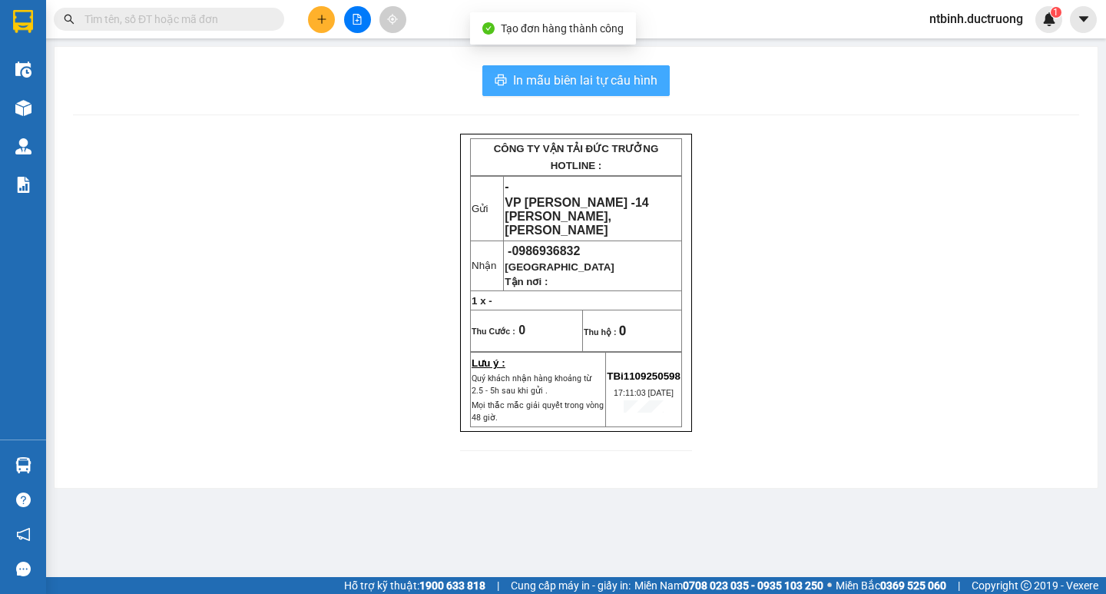
click at [601, 84] on span "In mẫu biên lai tự cấu hình" at bounding box center [585, 80] width 144 height 19
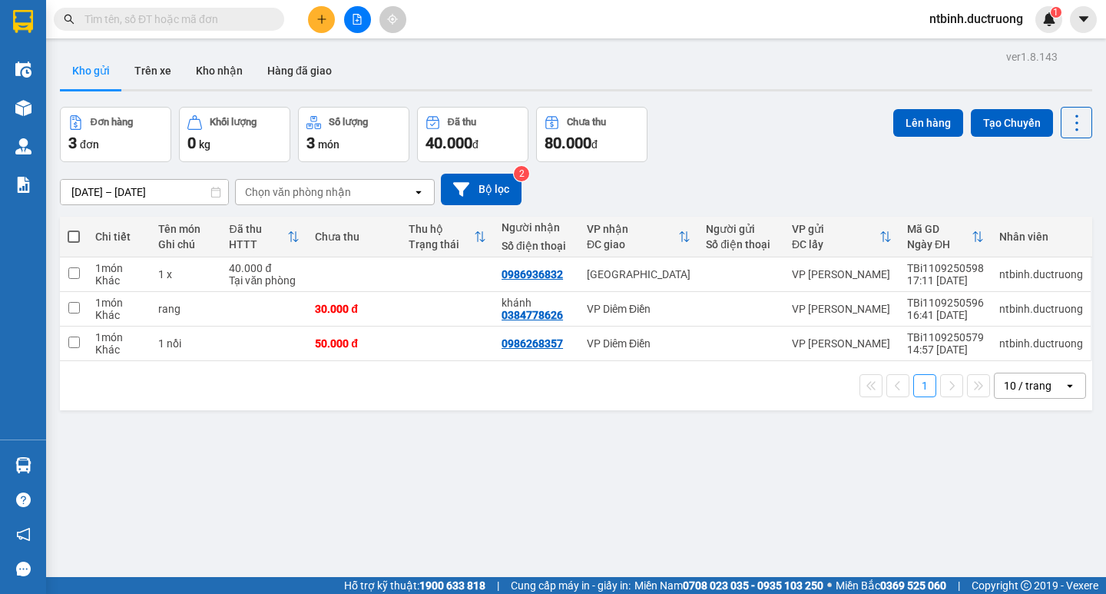
click at [304, 24] on div at bounding box center [357, 19] width 115 height 27
click at [315, 24] on button at bounding box center [321, 19] width 27 height 27
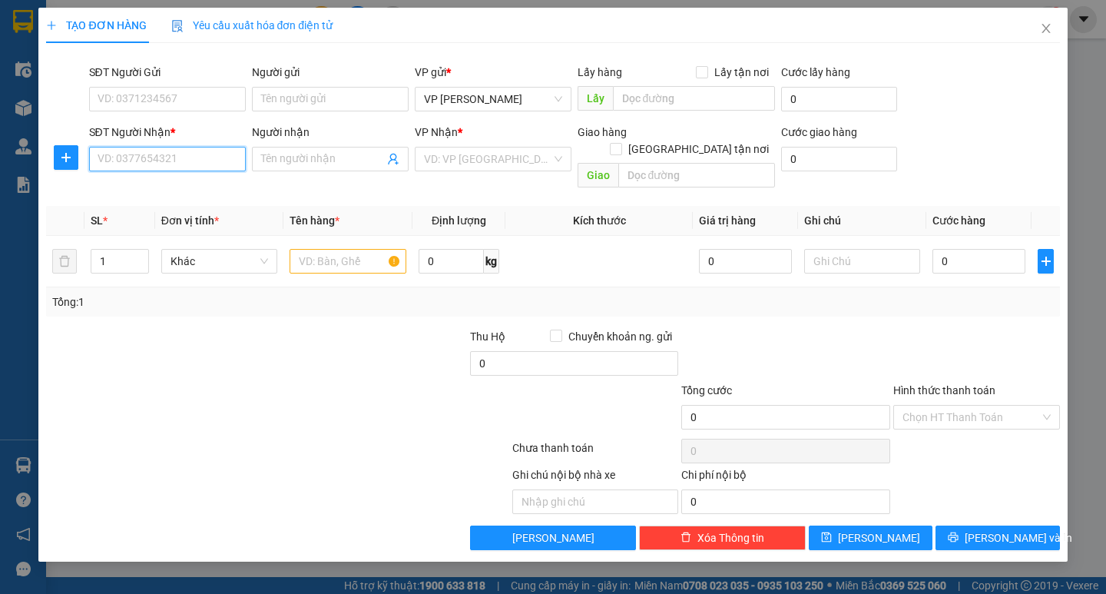
click at [133, 167] on input "SĐT Người Nhận *" at bounding box center [167, 159] width 157 height 25
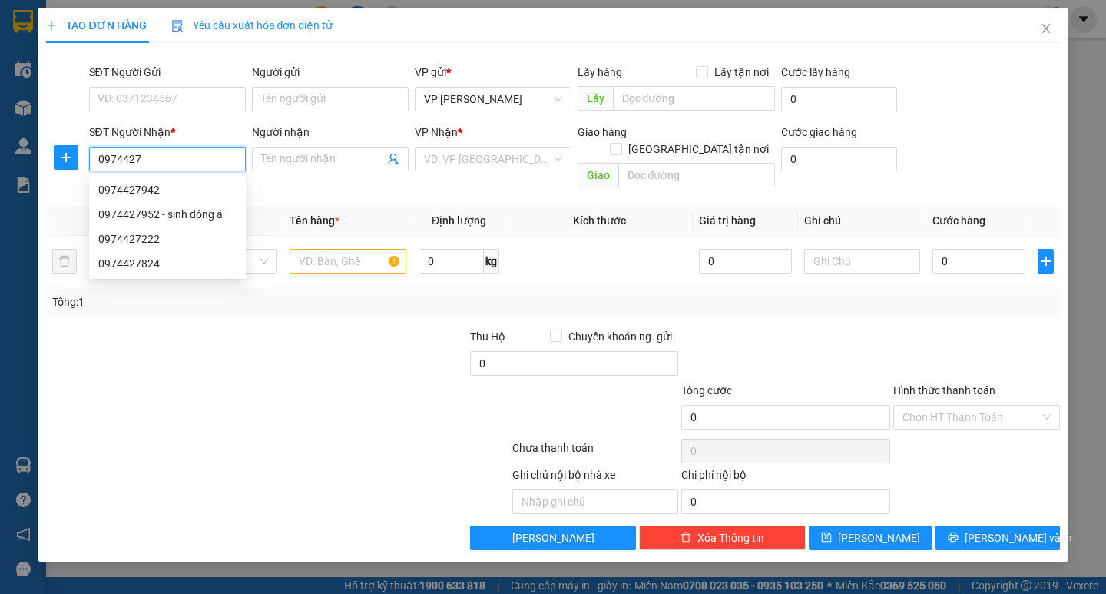
click at [131, 240] on div "0974427222" at bounding box center [167, 238] width 138 height 17
type input "0974427222"
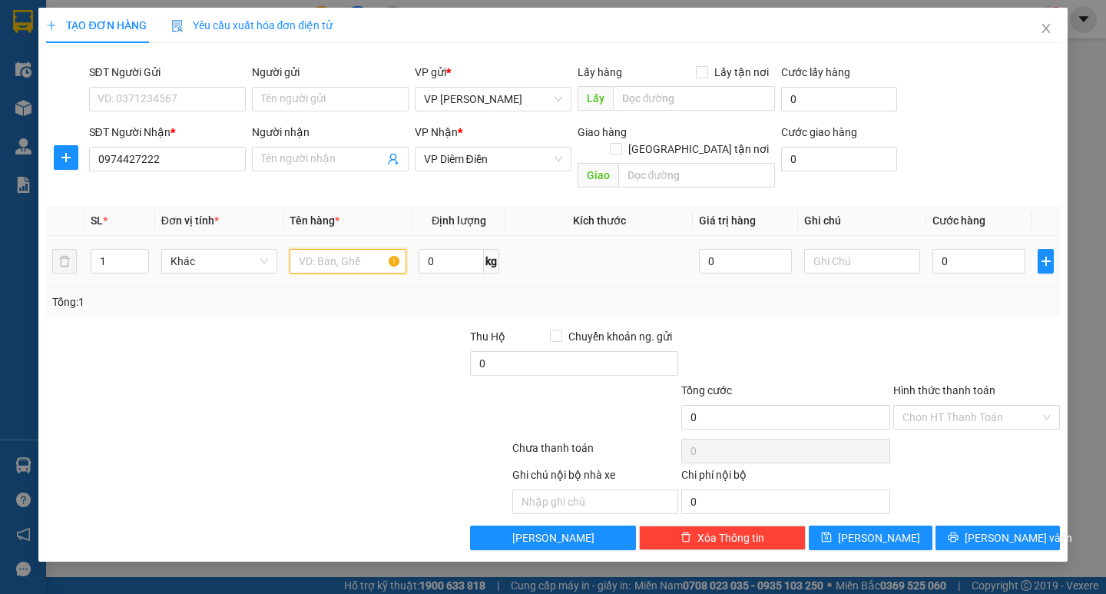
click at [334, 249] on input "text" at bounding box center [348, 261] width 116 height 25
type input "bọc trắng"
click at [949, 249] on input "0" at bounding box center [979, 261] width 93 height 25
type input "3"
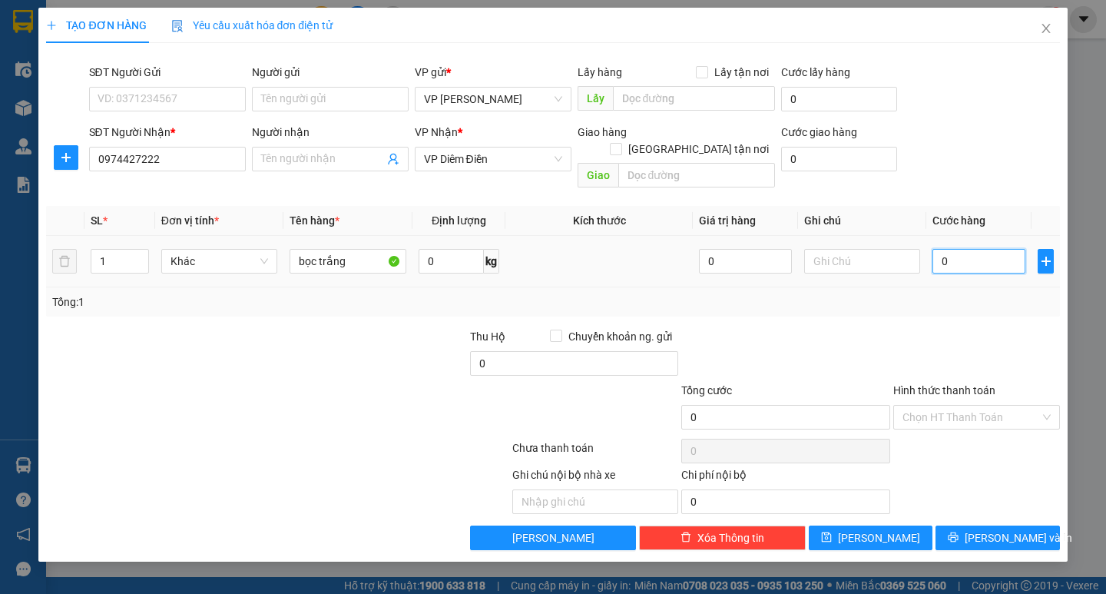
type input "3"
type input "30"
click at [949, 249] on input "30" at bounding box center [979, 261] width 93 height 25
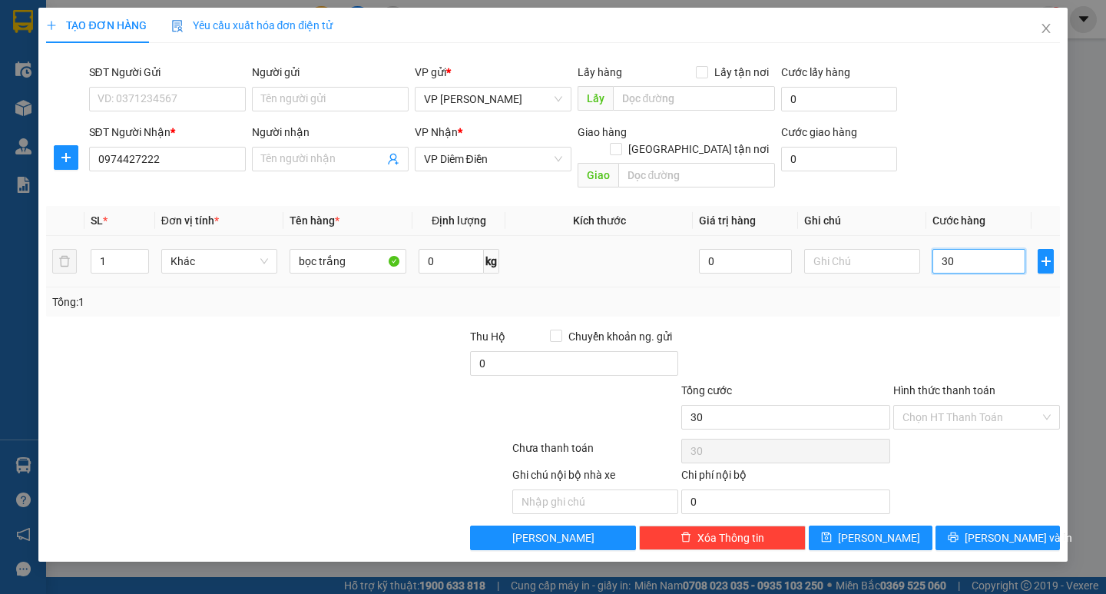
click at [990, 249] on input "30" at bounding box center [979, 261] width 93 height 25
type input "3"
type input "0"
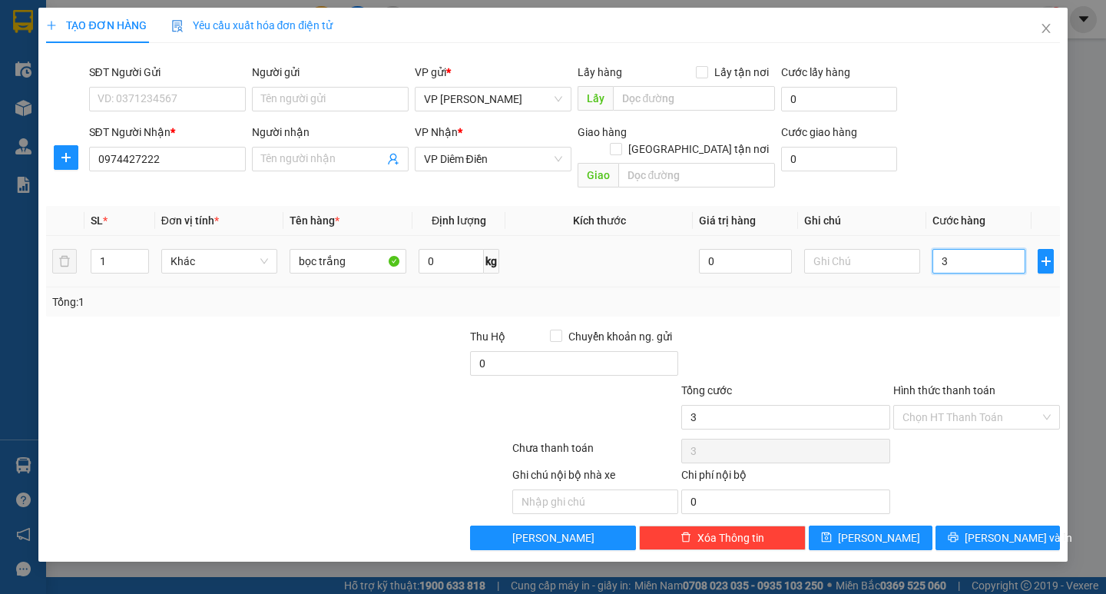
type input "0"
click at [990, 249] on input "0" at bounding box center [979, 261] width 93 height 25
click at [938, 249] on input "0" at bounding box center [979, 261] width 93 height 25
type input "40"
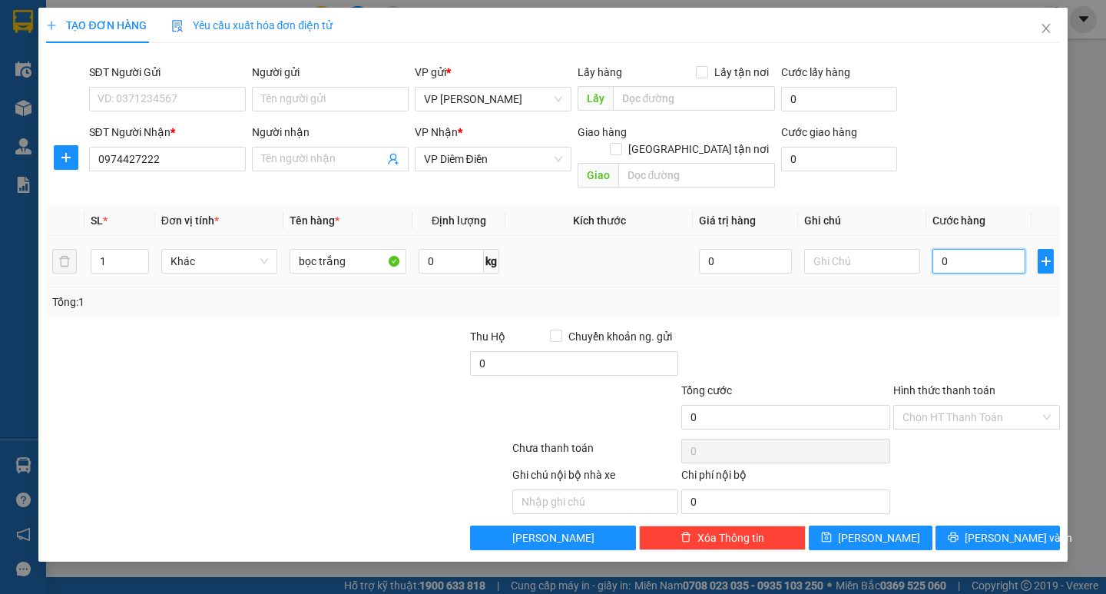
type input "40"
type input "400"
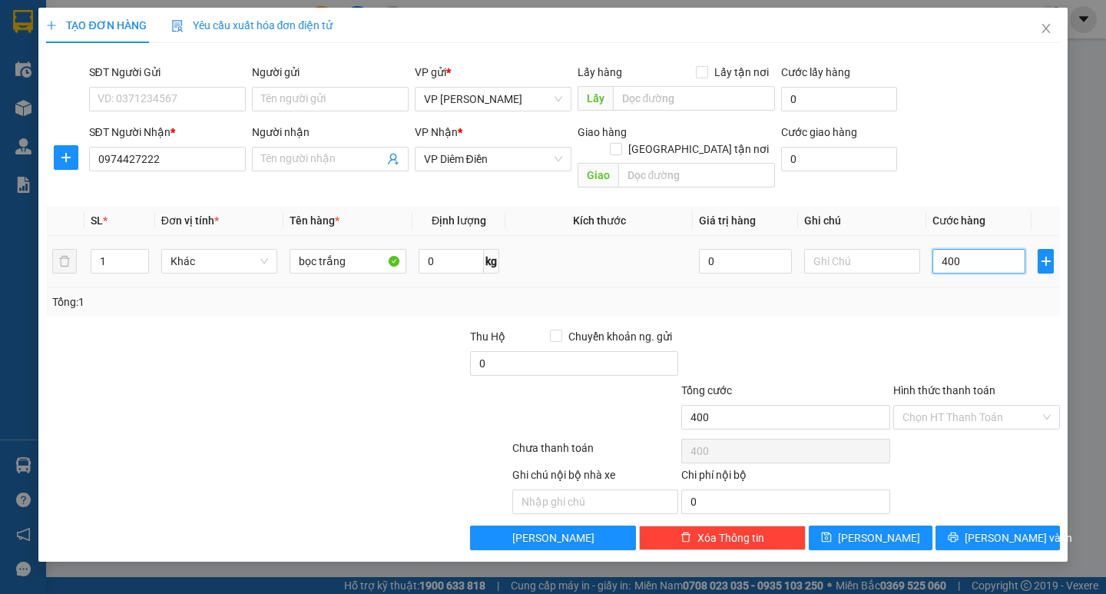
click at [938, 249] on input "400" at bounding box center [979, 261] width 93 height 25
click at [973, 249] on input "400" at bounding box center [979, 261] width 93 height 25
type input "40"
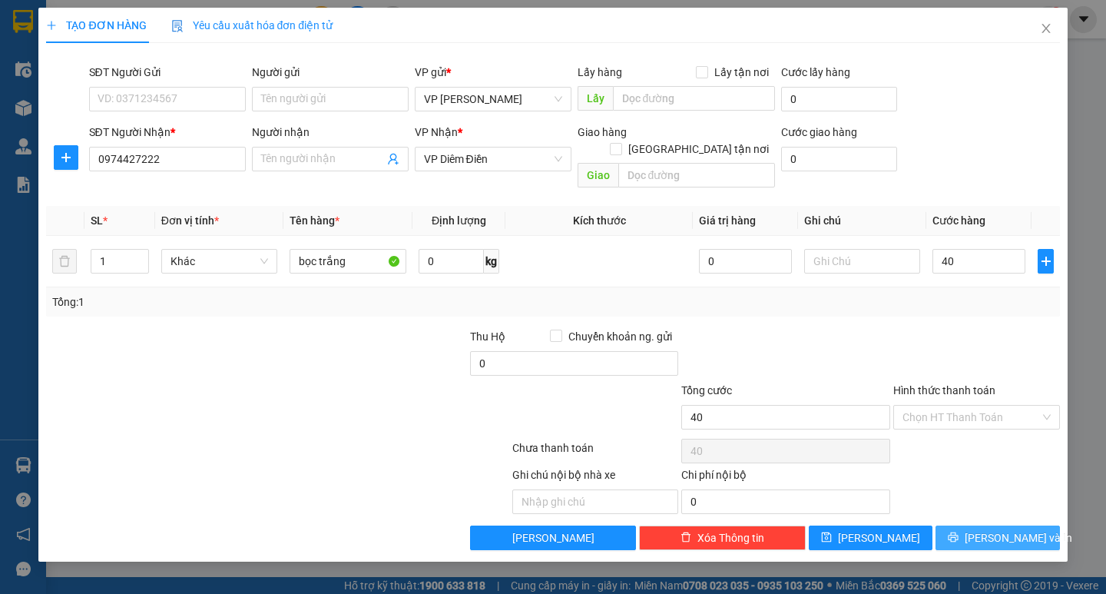
type input "40.000"
click at [994, 529] on span "[PERSON_NAME] và In" at bounding box center [1019, 537] width 108 height 17
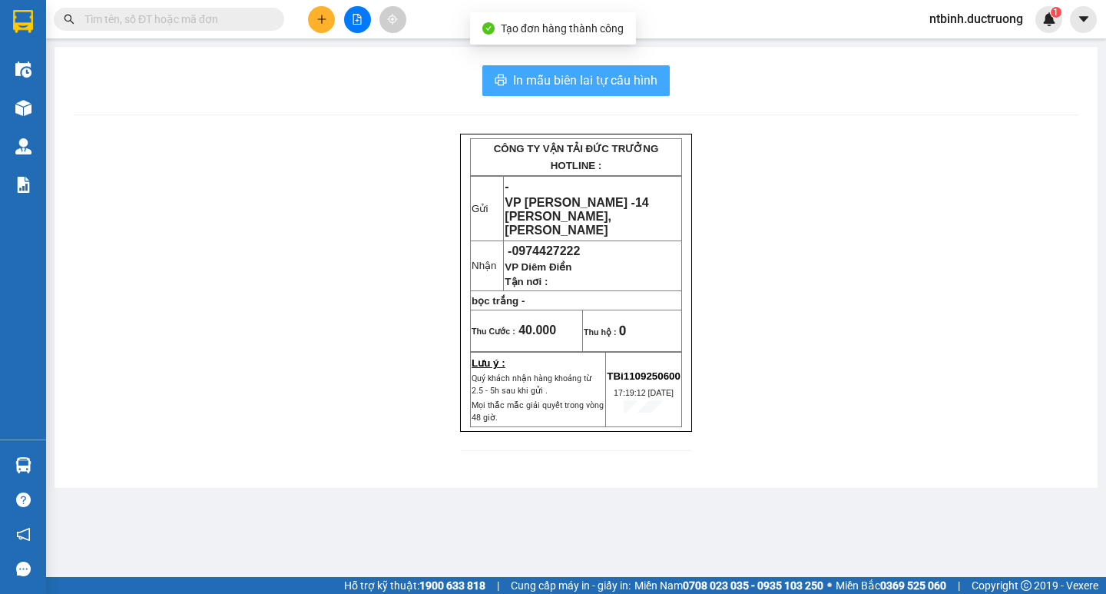
click at [591, 77] on span "In mẫu biên lai tự cấu hình" at bounding box center [585, 80] width 144 height 19
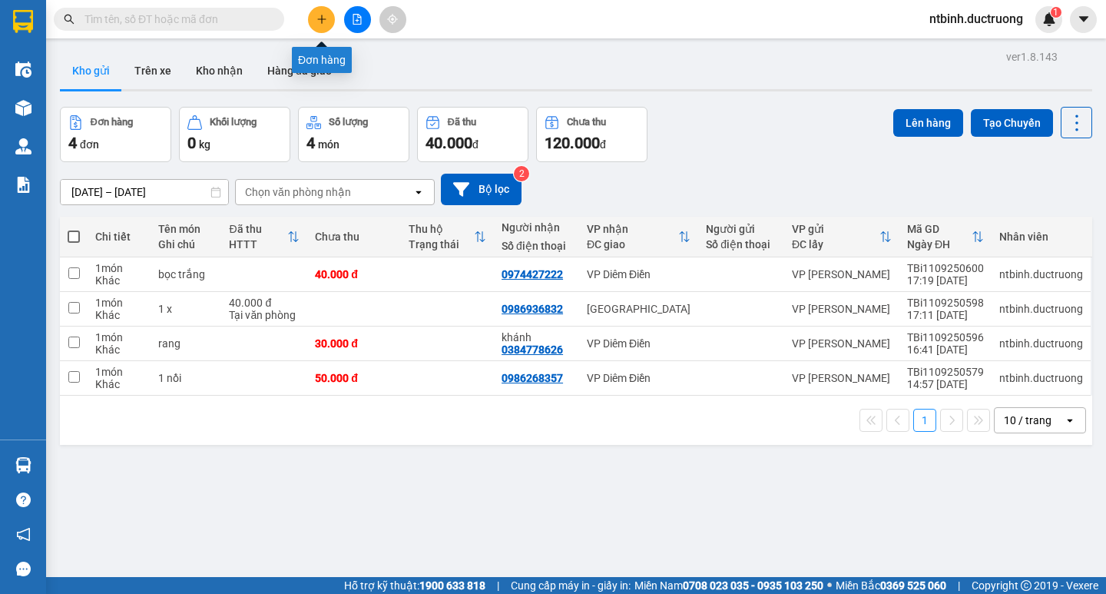
click at [323, 18] on icon "plus" at bounding box center [322, 19] width 11 height 11
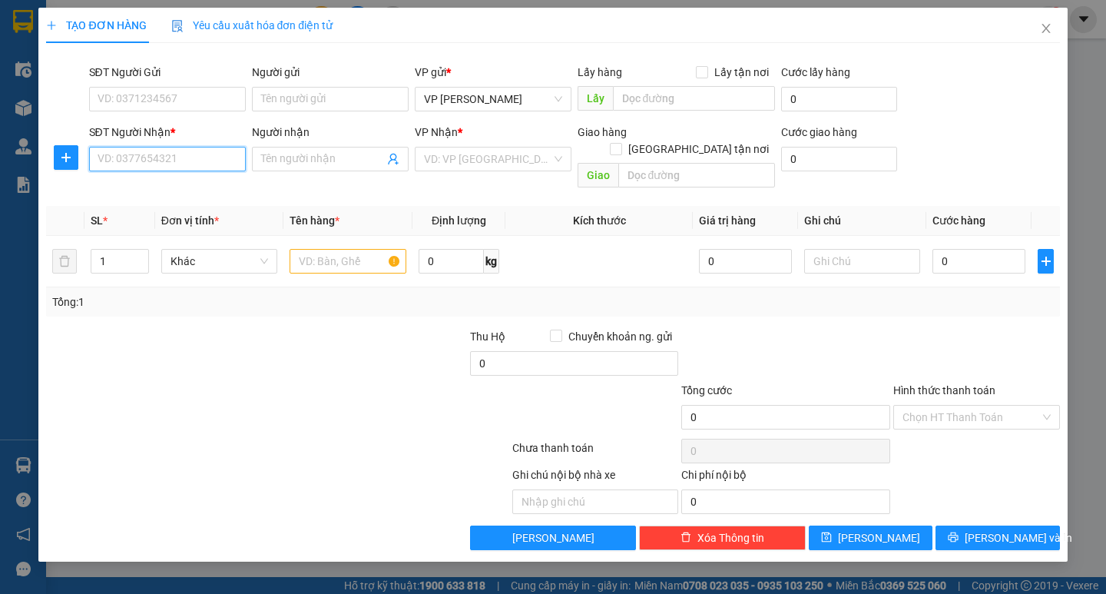
click at [162, 164] on input "SĐT Người Nhận *" at bounding box center [167, 159] width 157 height 25
type input "o"
click at [187, 184] on div "0901467154" at bounding box center [167, 189] width 138 height 17
type input "0901467154"
click at [327, 249] on input "text" at bounding box center [348, 261] width 116 height 25
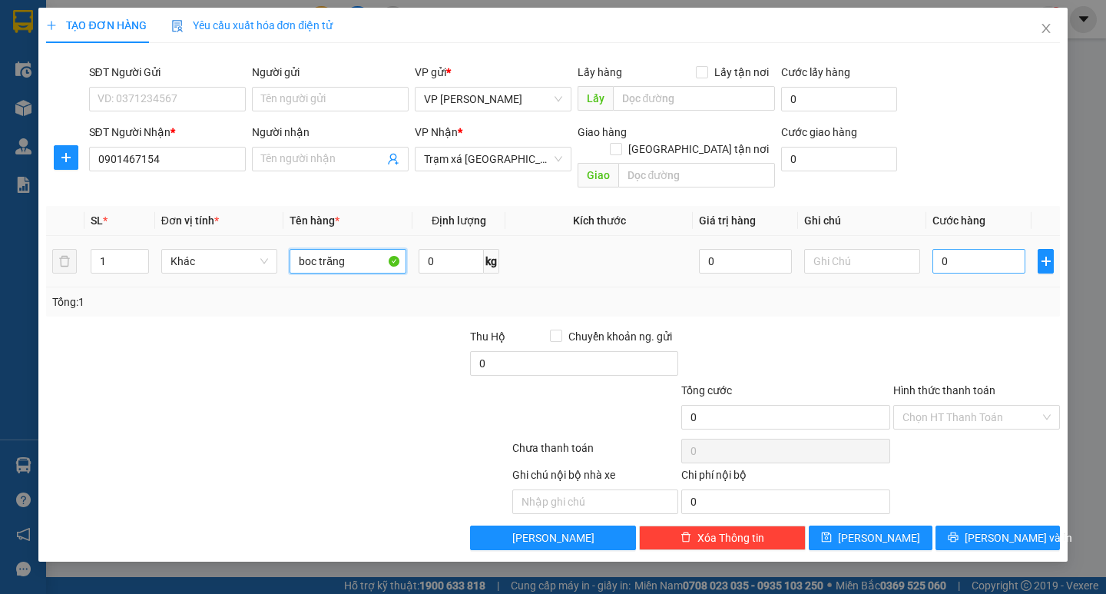
type input "boc trăng"
click at [963, 249] on input "0" at bounding box center [979, 261] width 93 height 25
type input "3"
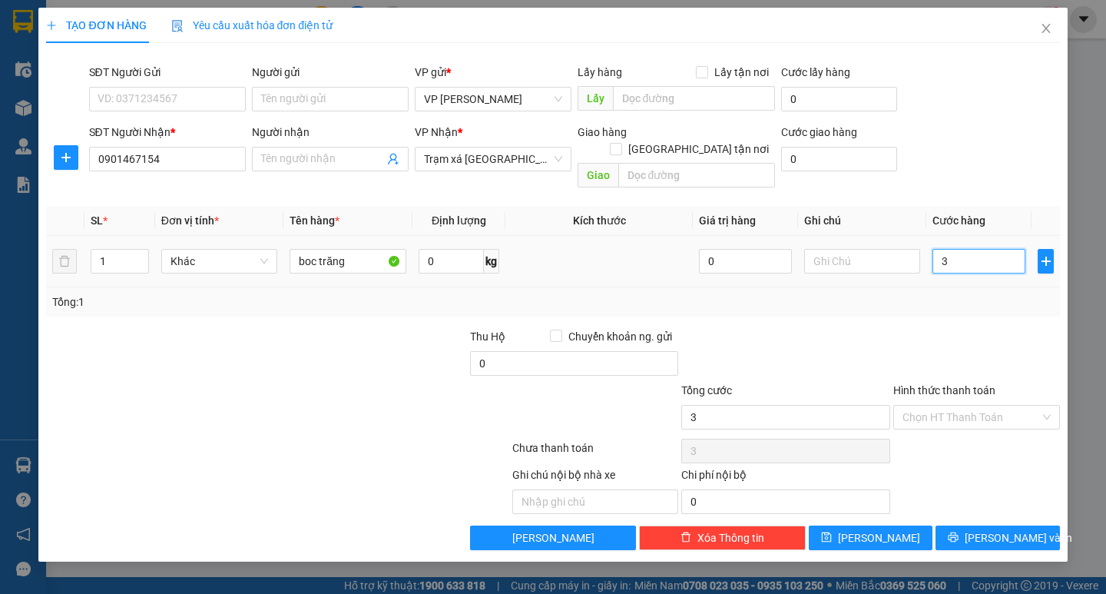
type input "30"
click at [963, 249] on input "30" at bounding box center [979, 261] width 93 height 25
type input "30.000"
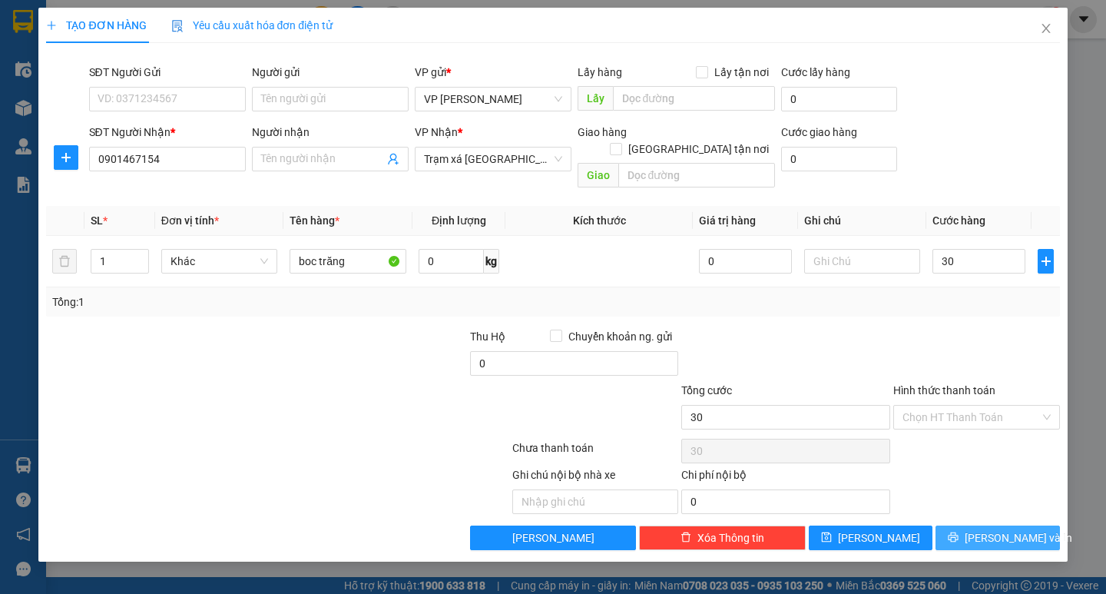
type input "30.000"
click at [1012, 529] on span "[PERSON_NAME] và In" at bounding box center [1019, 537] width 108 height 17
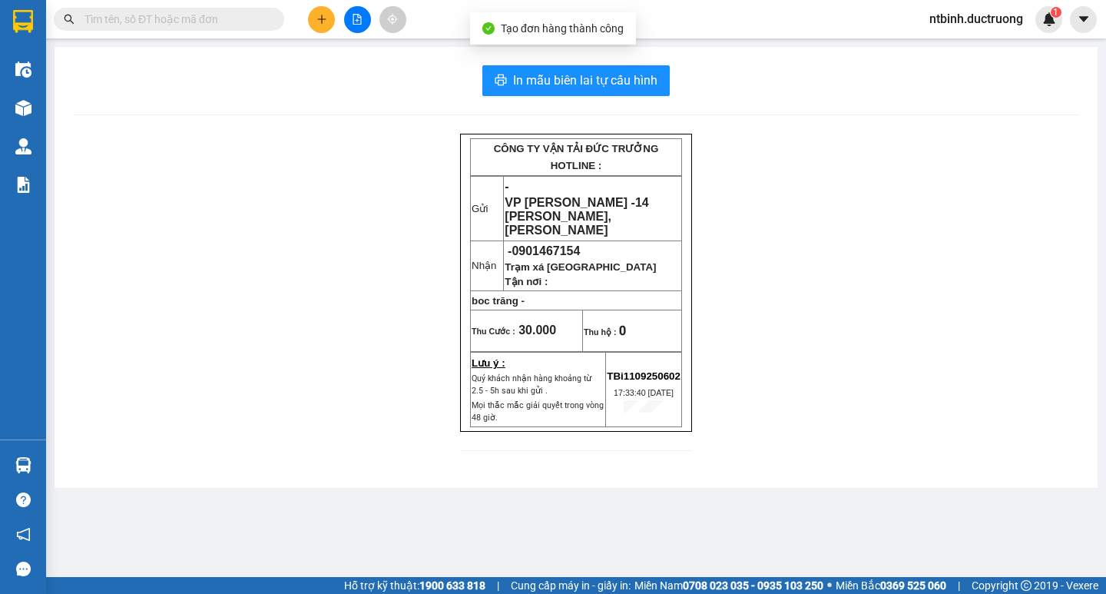
click at [613, 61] on div "In mẫu biên lai tự cấu hình CÔNG TY VẬN TẢI ĐỨC TRƯỞNG HOTLINE : Gửi - VP Trần …" at bounding box center [576, 267] width 1043 height 441
click at [619, 68] on button "In mẫu biên lai tự cấu hình" at bounding box center [576, 80] width 187 height 31
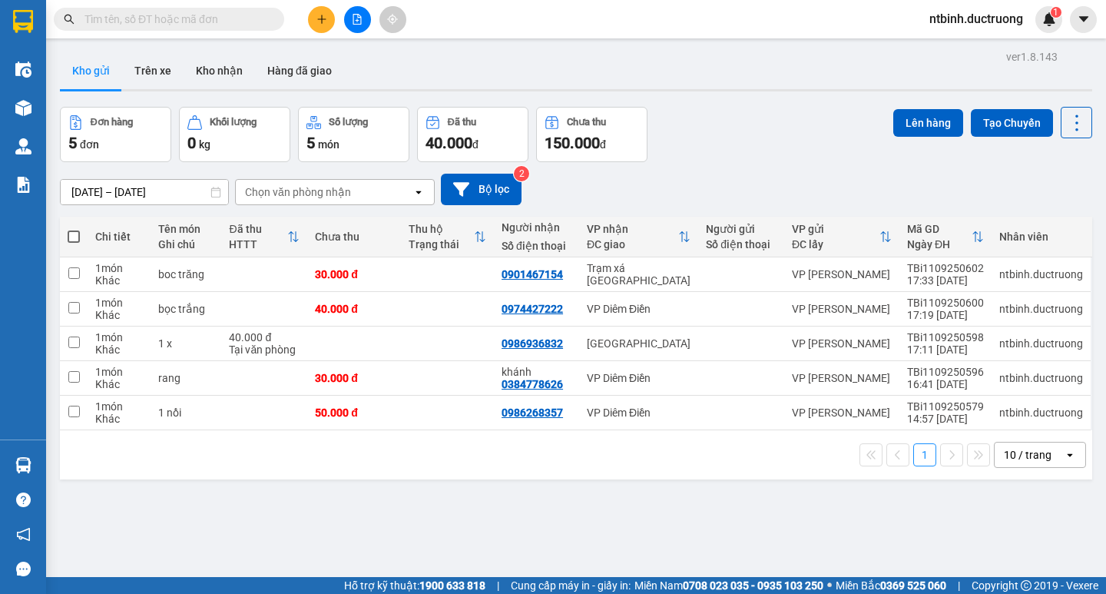
click at [327, 19] on icon "plus" at bounding box center [322, 19] width 11 height 11
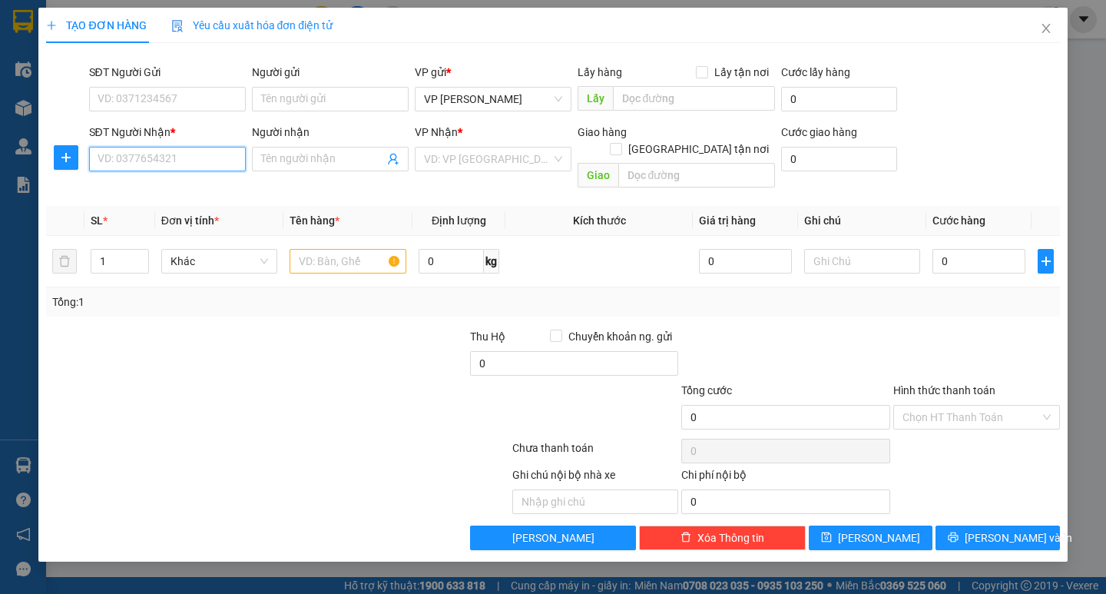
click at [204, 154] on input "SĐT Người Nhận *" at bounding box center [167, 159] width 157 height 25
type input "0984345497"
click at [486, 161] on input "search" at bounding box center [488, 159] width 128 height 23
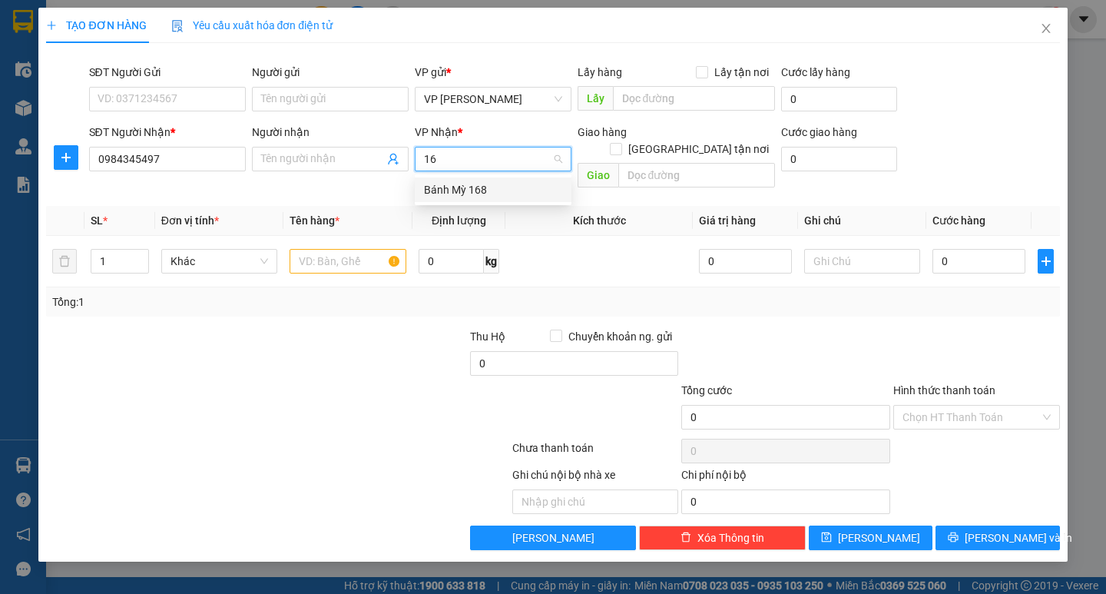
type input "168"
click at [473, 187] on div "Bánh Mỳ 168" at bounding box center [493, 189] width 138 height 17
click at [333, 249] on input "text" at bounding box center [348, 261] width 116 height 25
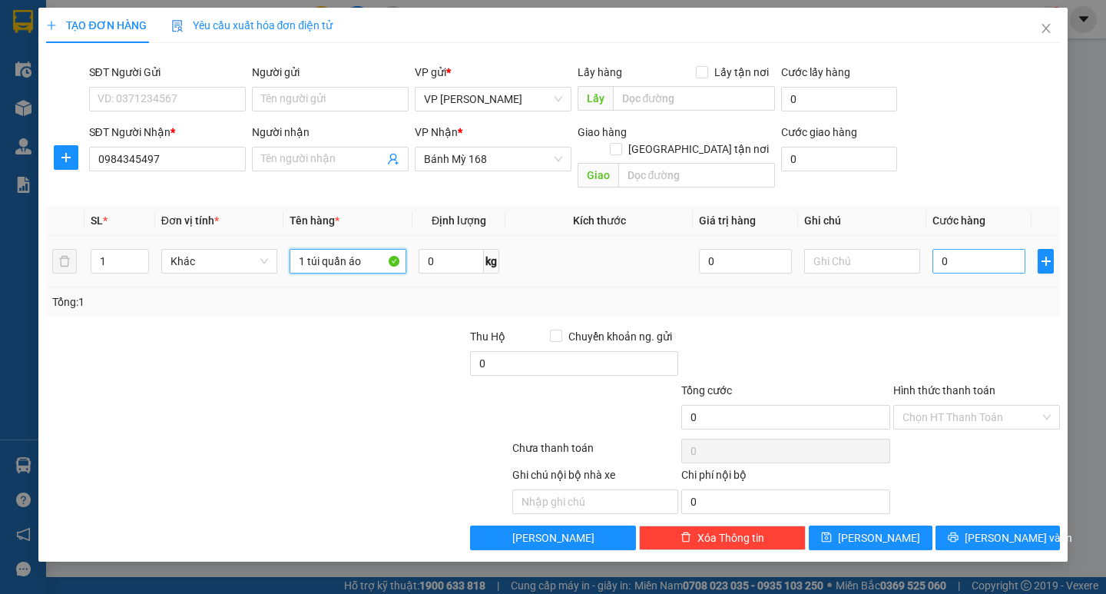
type input "1 túi quần áo"
click at [958, 249] on input "0" at bounding box center [979, 261] width 93 height 25
type input "6"
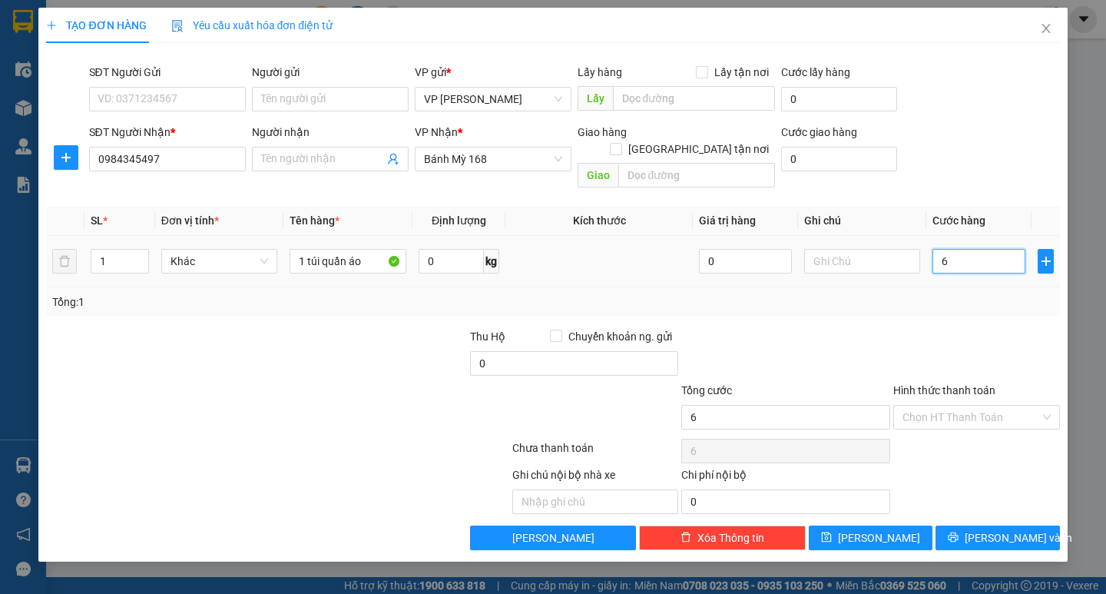
type input "60"
click at [958, 249] on input "60" at bounding box center [979, 261] width 93 height 25
type input "60.000"
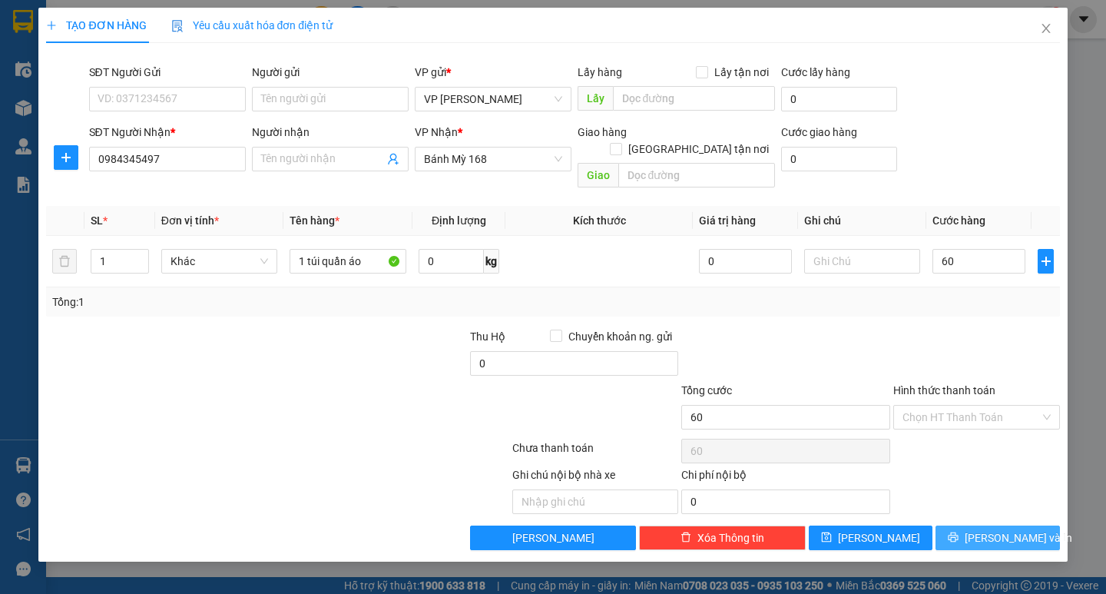
type input "60.000"
click at [995, 529] on span "[PERSON_NAME] và In" at bounding box center [1019, 537] width 108 height 17
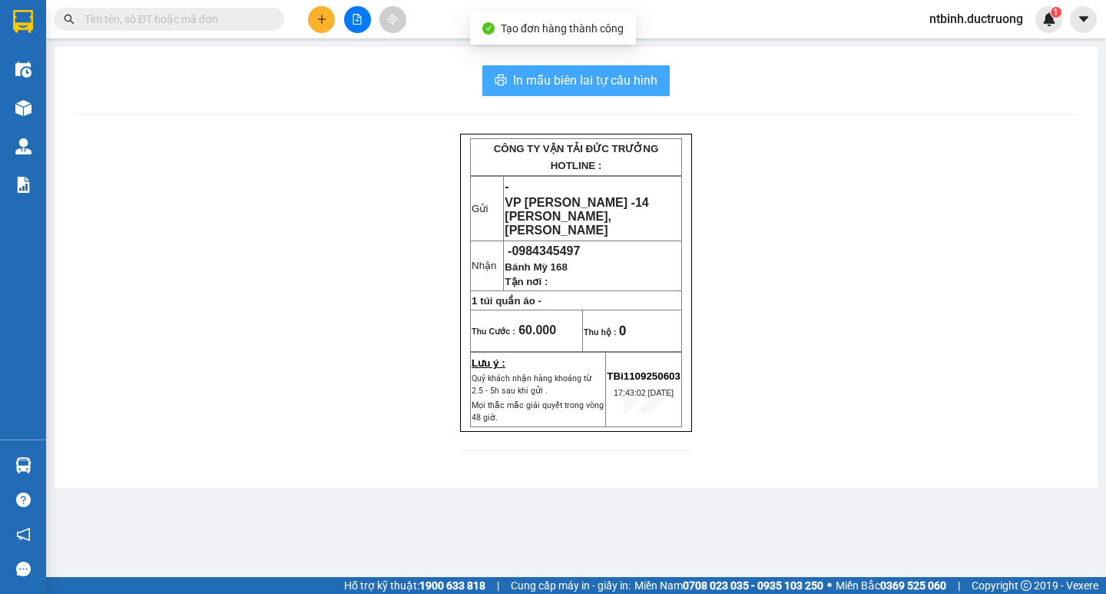
click at [591, 84] on span "In mẫu biên lai tự cấu hình" at bounding box center [585, 80] width 144 height 19
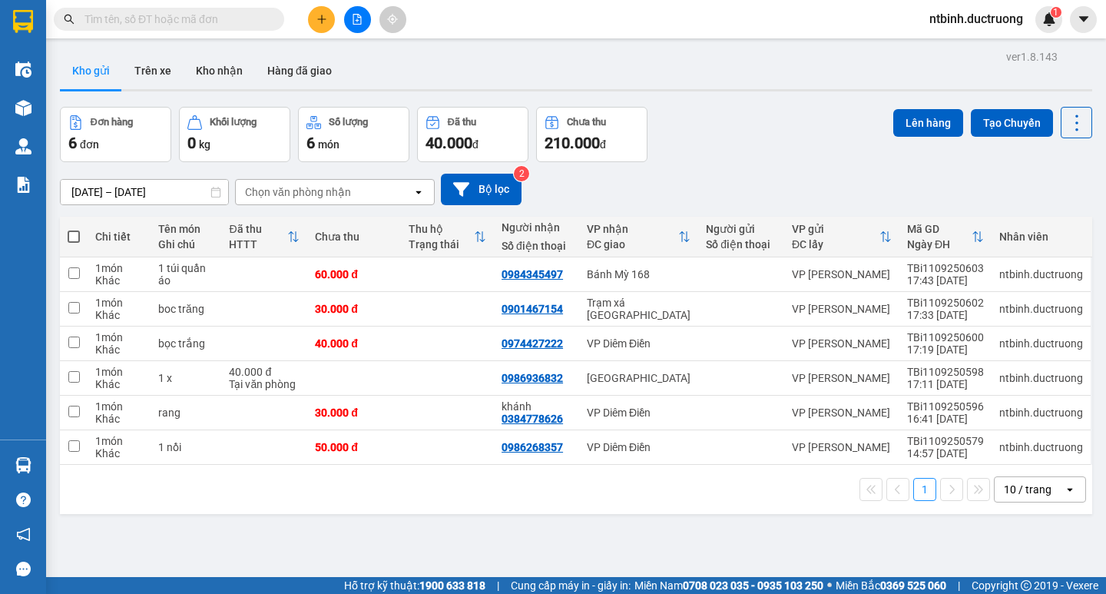
click at [327, 23] on button at bounding box center [321, 19] width 27 height 27
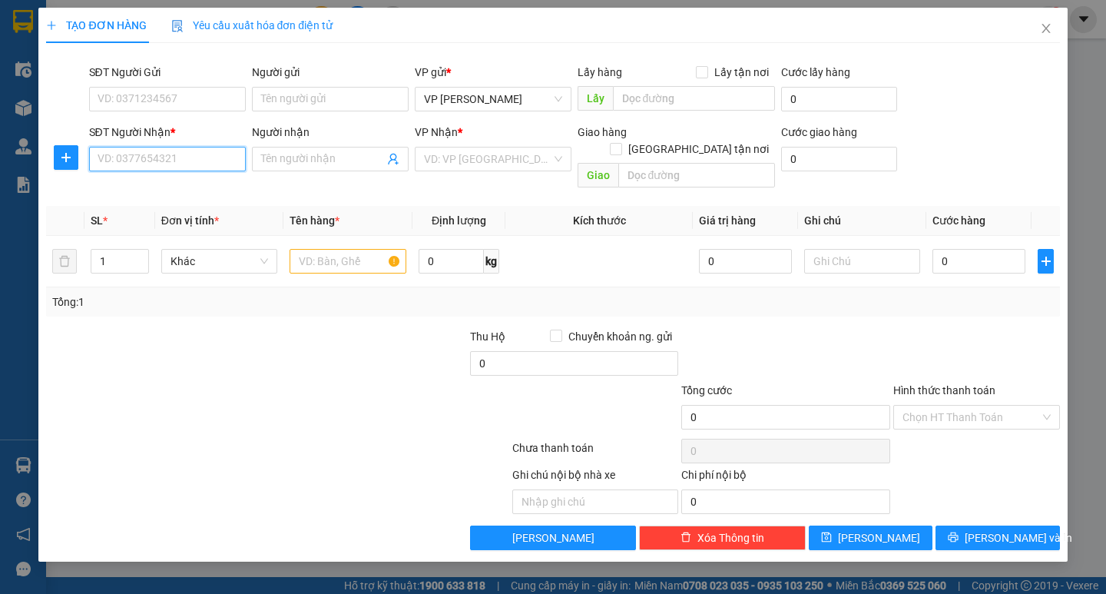
click at [147, 156] on input "SĐT Người Nhận *" at bounding box center [167, 159] width 157 height 25
type input "1"
click at [196, 184] on div "0389684117" at bounding box center [167, 189] width 138 height 17
type input "0389684117"
click at [330, 249] on input "text" at bounding box center [348, 261] width 116 height 25
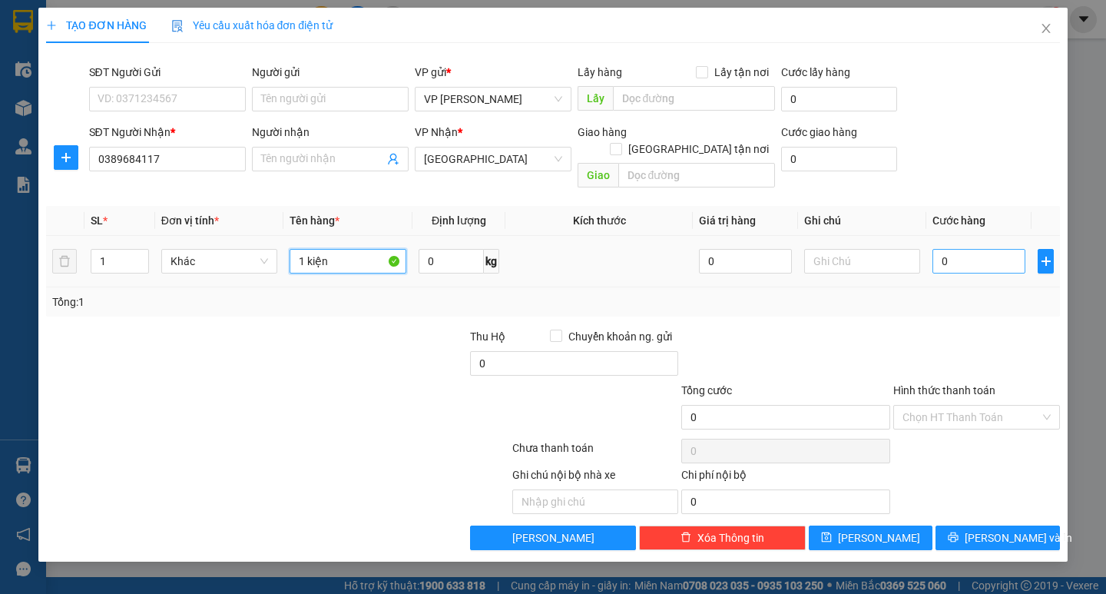
type input "1 kiện"
click at [944, 249] on input "0" at bounding box center [979, 261] width 93 height 25
type input "4"
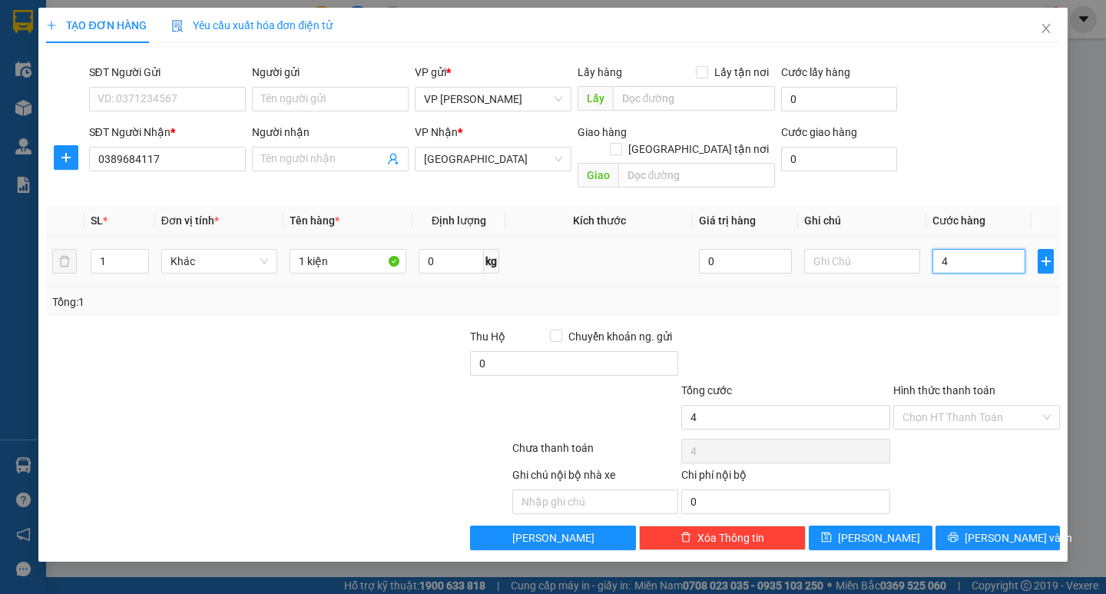
type input "40"
click at [944, 249] on input "40" at bounding box center [979, 261] width 93 height 25
type input "40.000"
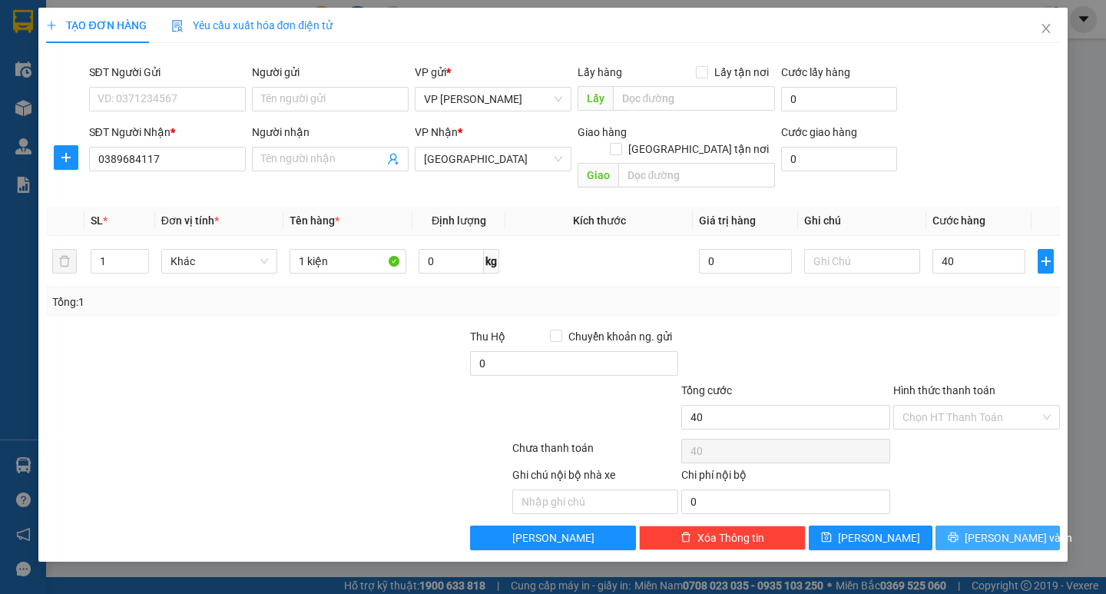
type input "40.000"
click at [1000, 529] on span "[PERSON_NAME] và In" at bounding box center [1019, 537] width 108 height 17
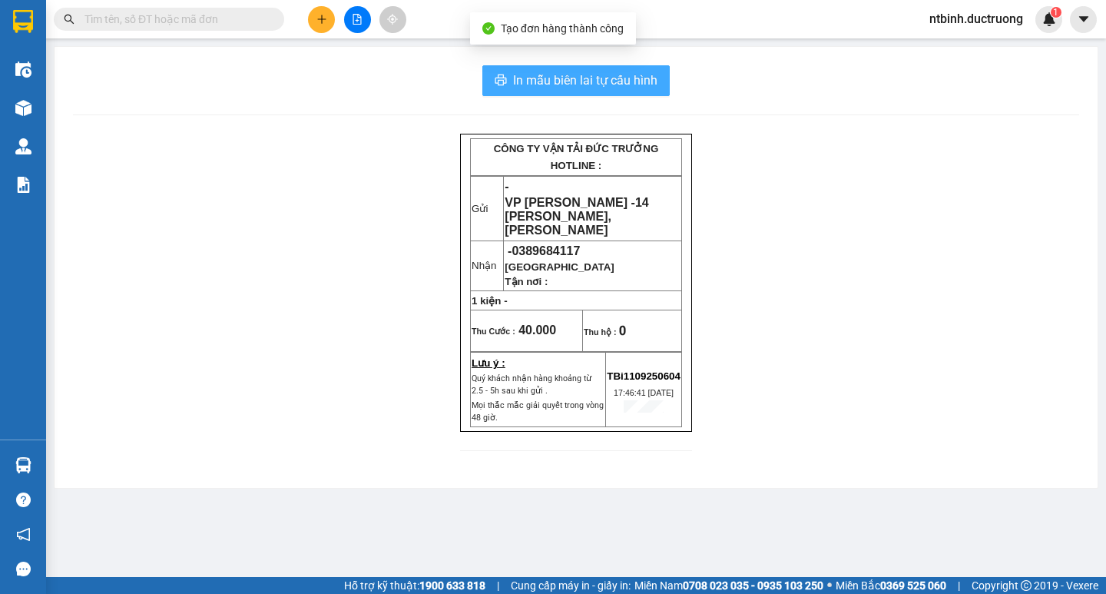
click at [658, 75] on button "In mẫu biên lai tự cấu hình" at bounding box center [576, 80] width 187 height 31
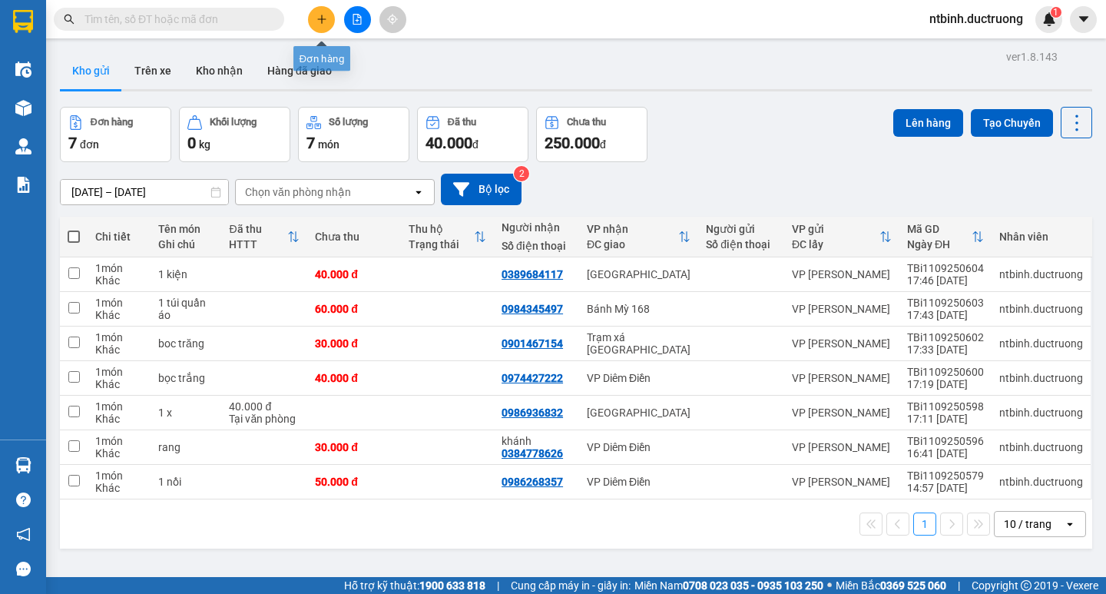
click at [321, 12] on button at bounding box center [321, 19] width 27 height 27
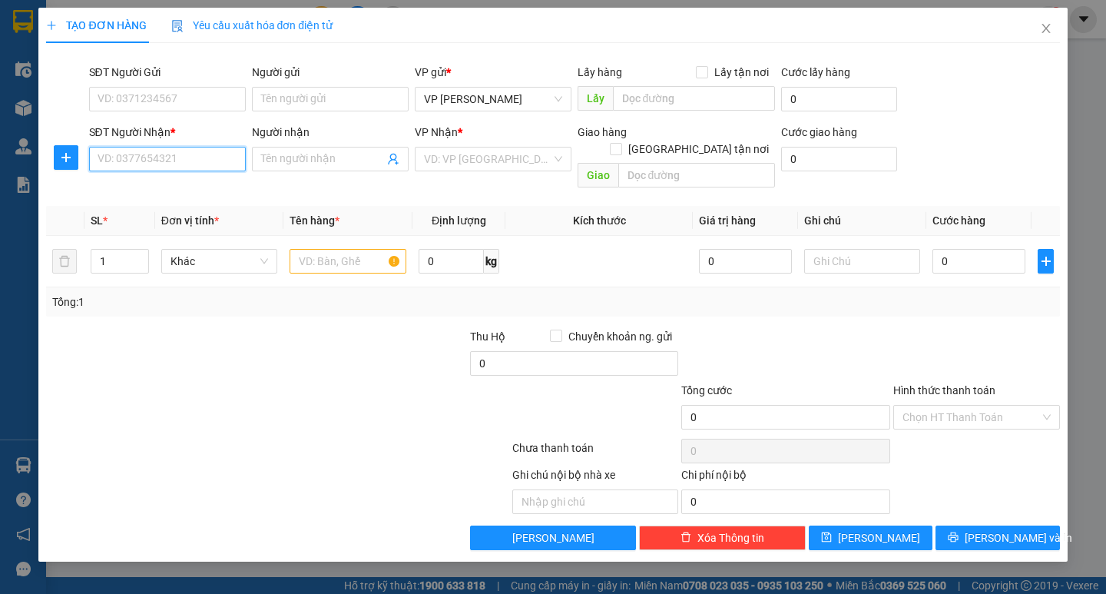
click at [139, 158] on input "SĐT Người Nhận *" at bounding box center [167, 159] width 157 height 25
click at [146, 188] on div "0976618630" at bounding box center [167, 189] width 138 height 17
type input "0976618630"
click at [332, 254] on input "text" at bounding box center [348, 261] width 116 height 25
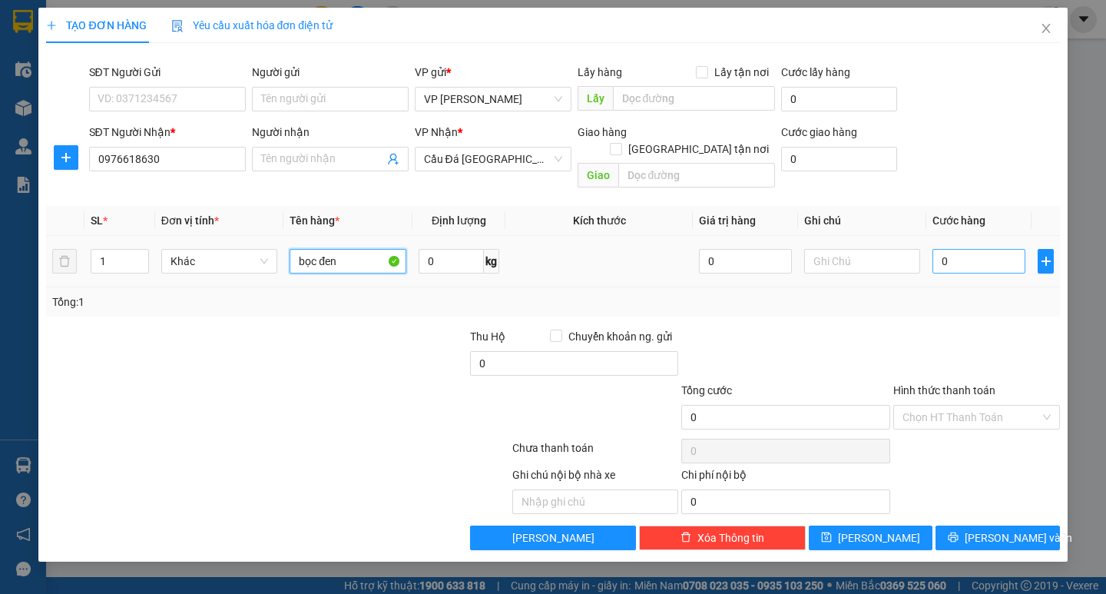
type input "bọc đen"
click at [959, 249] on input "0" at bounding box center [979, 261] width 93 height 25
type input "5"
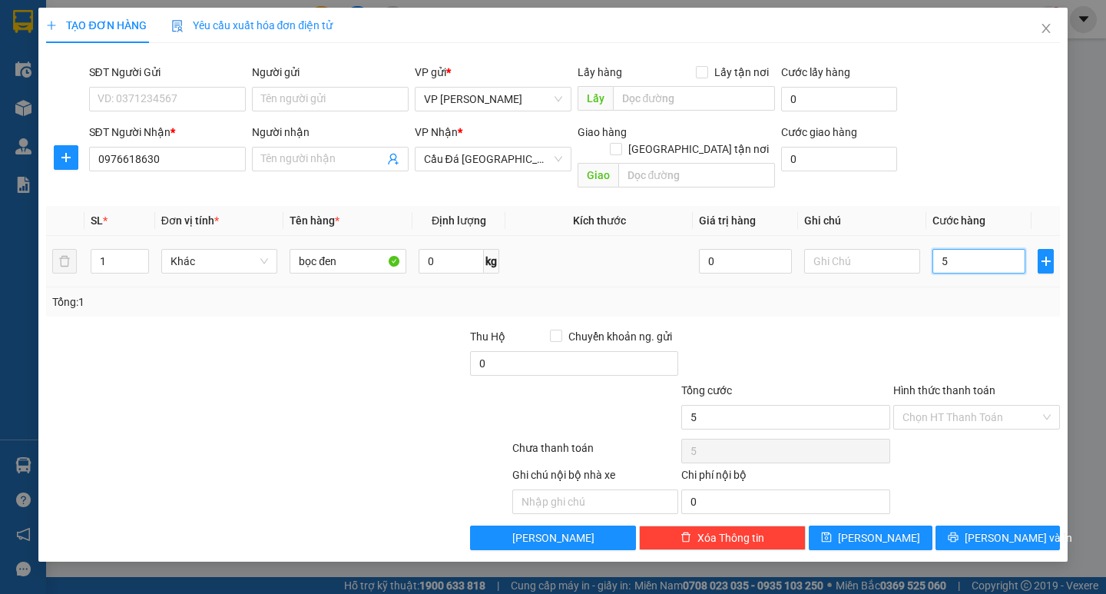
type input "50"
click at [959, 249] on input "50" at bounding box center [979, 261] width 93 height 25
type input "50.000"
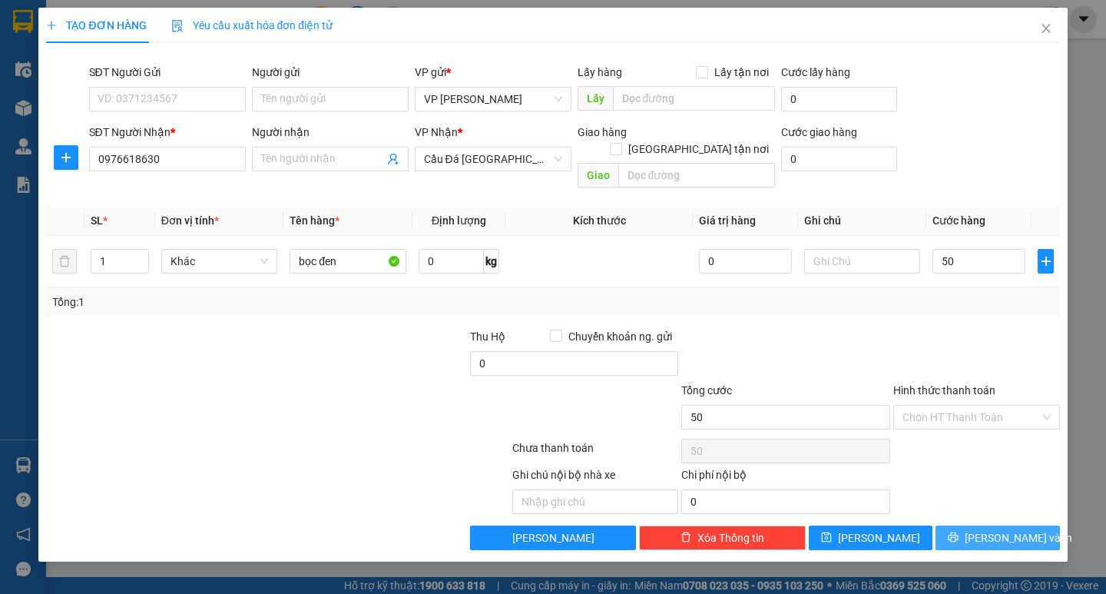
type input "50.000"
click at [983, 526] on button "[PERSON_NAME] và In" at bounding box center [998, 538] width 124 height 25
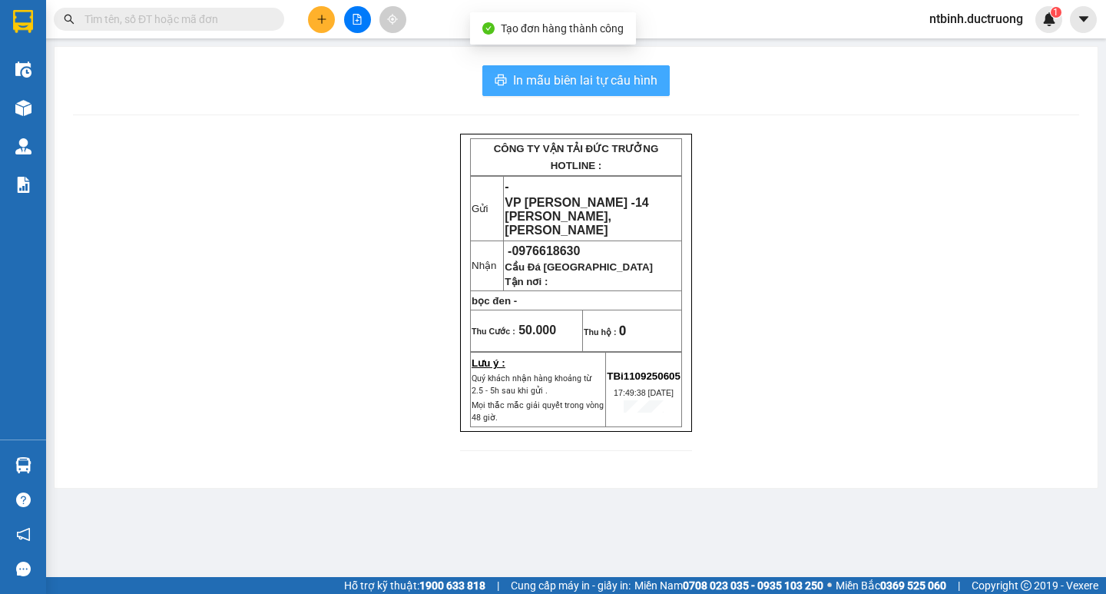
click at [582, 85] on span "In mẫu biên lai tự cấu hình" at bounding box center [585, 80] width 144 height 19
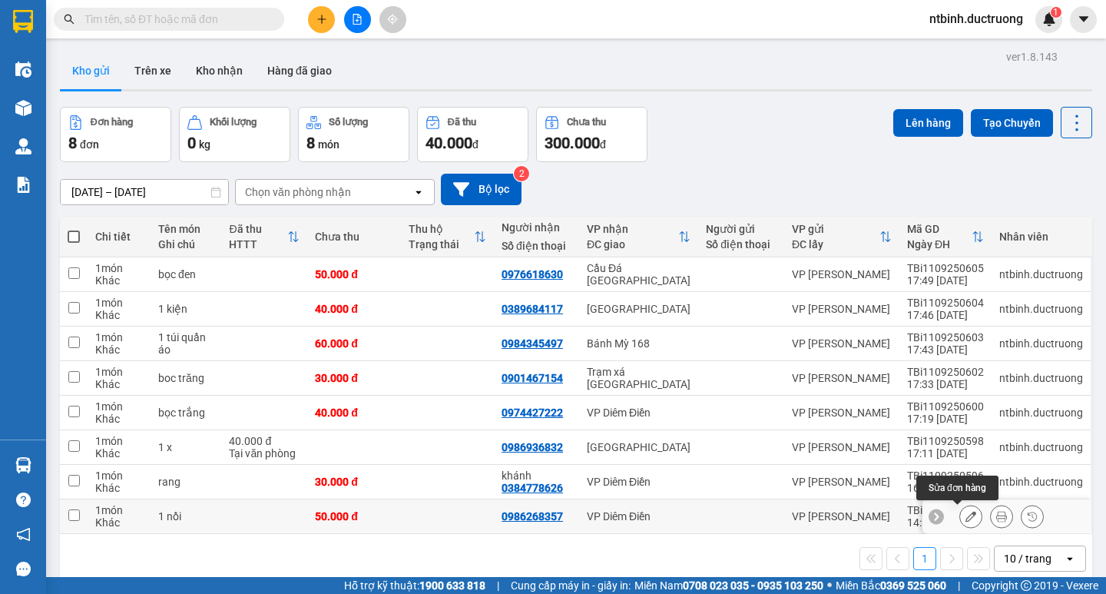
click at [960, 524] on button at bounding box center [971, 516] width 22 height 27
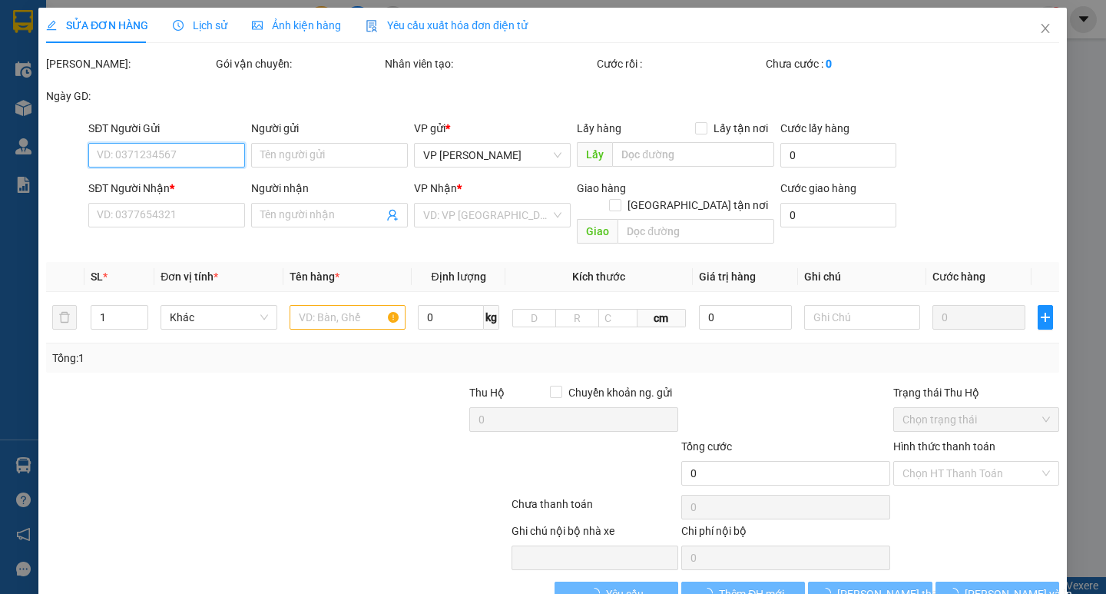
type input "0986268357"
type input "50.000"
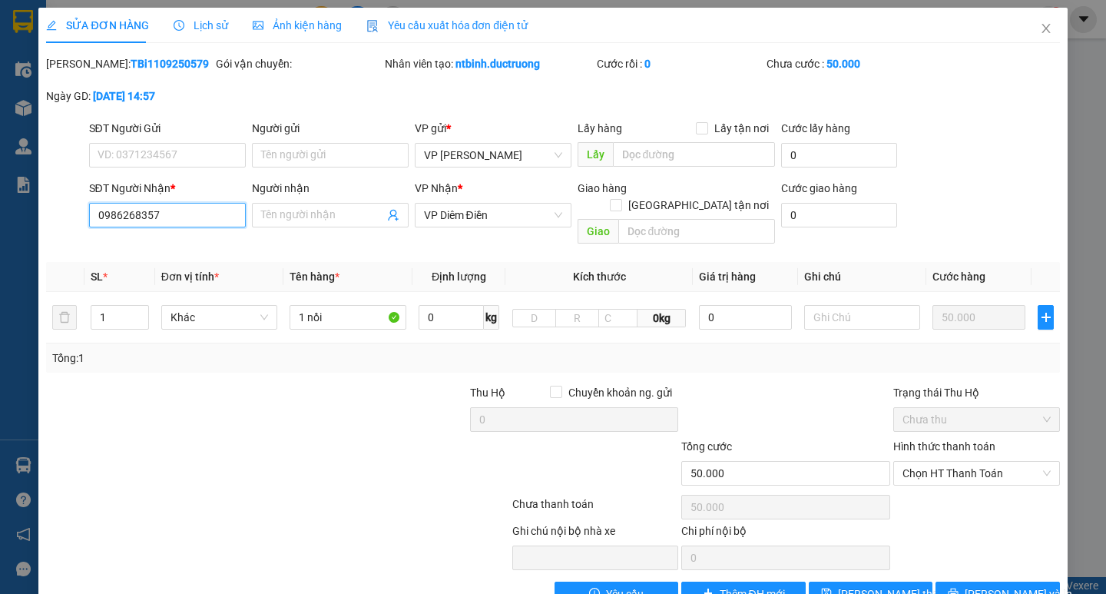
drag, startPoint x: 195, startPoint y: 225, endPoint x: 68, endPoint y: 226, distance: 126.8
click at [68, 226] on div "SĐT Người Nhận * 0986268357 0986268357 Người nhận Tên người nhận VP Nhận * VP D…" at bounding box center [553, 215] width 1016 height 71
click at [180, 143] on input "SĐT Người Gửi" at bounding box center [167, 155] width 157 height 25
type input "0912392619"
drag, startPoint x: 105, startPoint y: 218, endPoint x: 84, endPoint y: 218, distance: 21.5
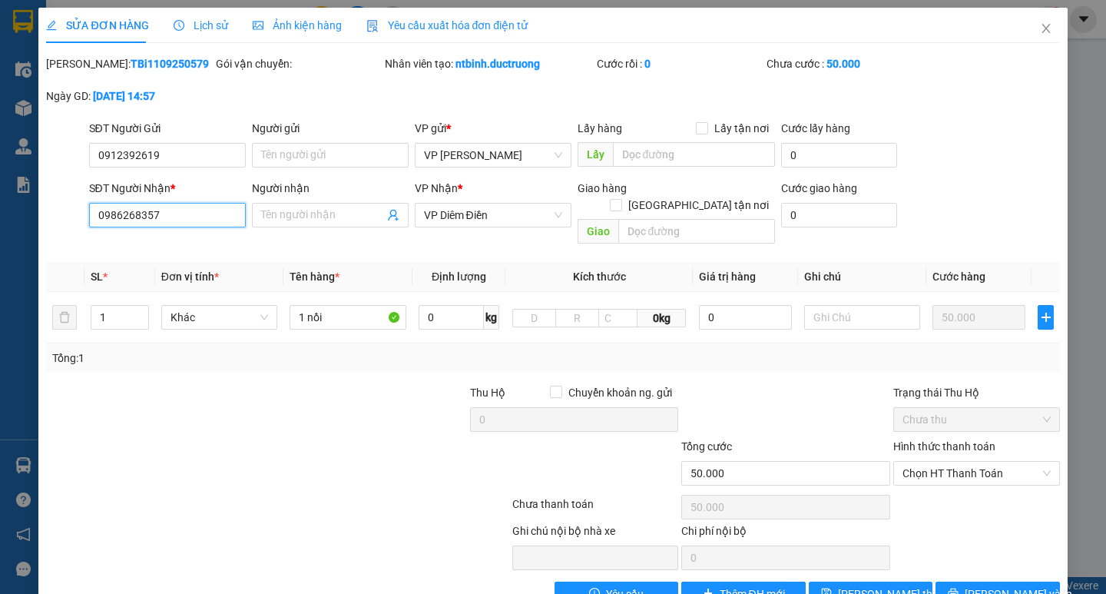
click at [84, 218] on div "SĐT Người Nhận * 0986268357 Người nhận Tên người nhận VP Nhận * VP Diêm Điền Gi…" at bounding box center [553, 215] width 1016 height 71
click at [486, 217] on span "VP Diêm Điền" at bounding box center [493, 215] width 138 height 23
type input "0979667882"
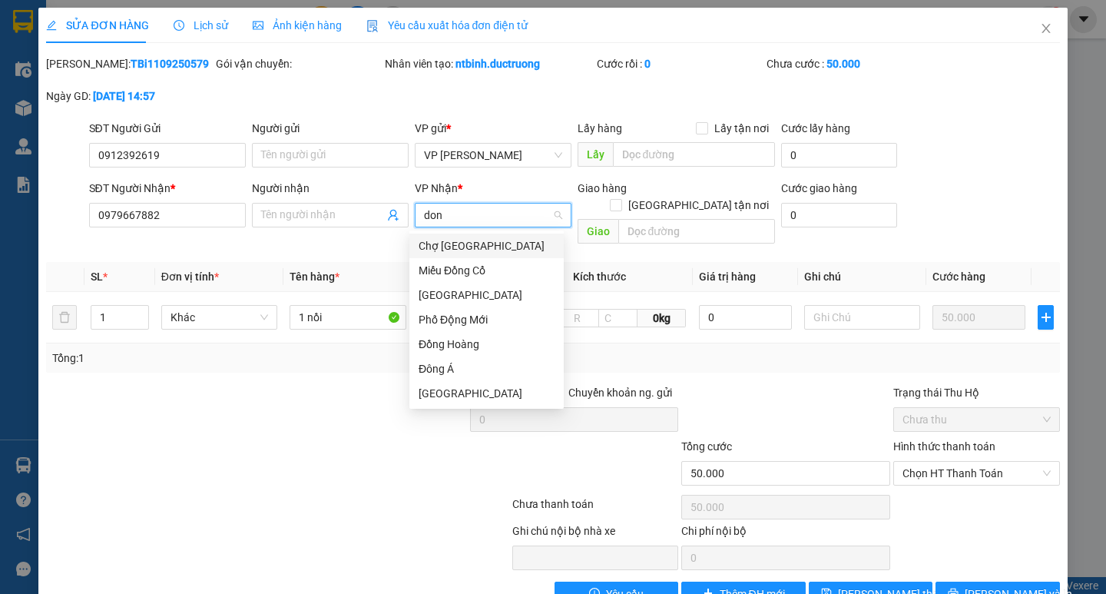
type input "dong"
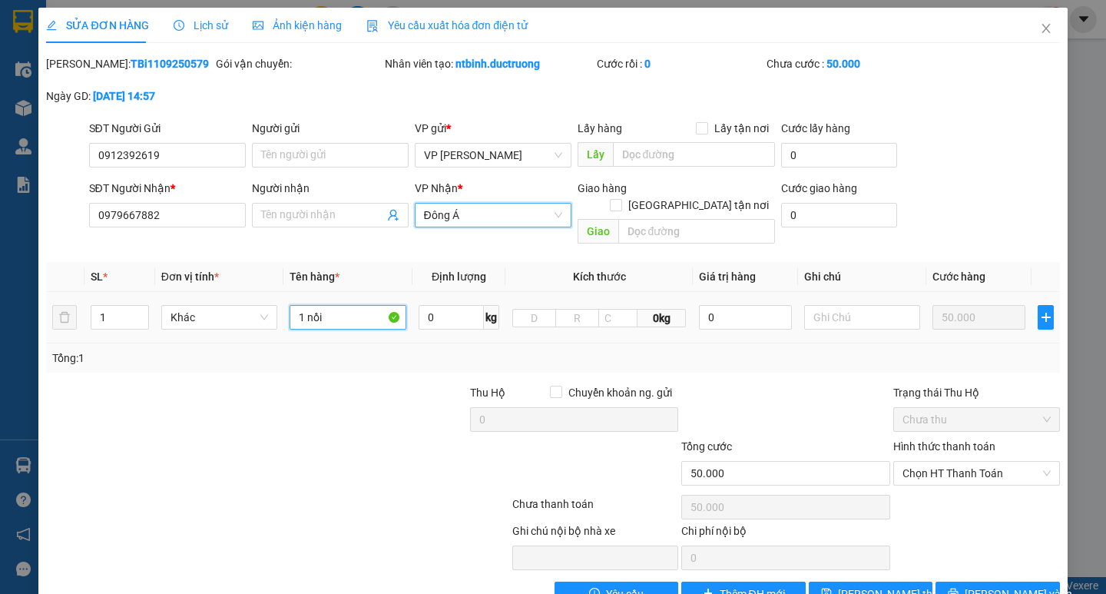
click at [330, 305] on input "1 nồi" at bounding box center [348, 317] width 116 height 25
type input "1 catong"
click at [985, 585] on span "[PERSON_NAME] và In" at bounding box center [1019, 593] width 108 height 17
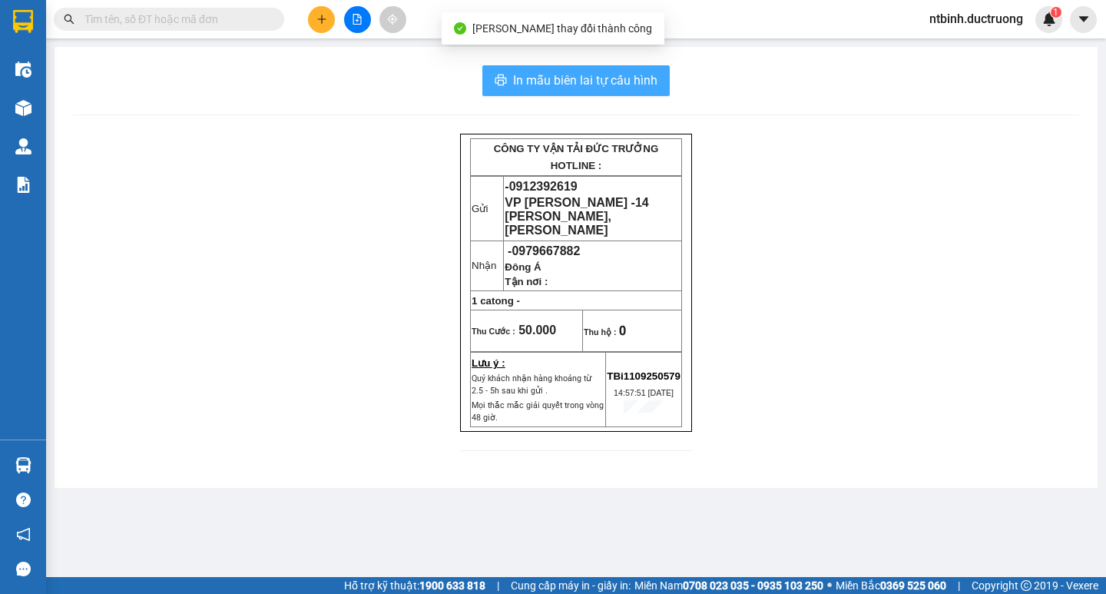
click at [619, 81] on span "In mẫu biên lai tự cấu hình" at bounding box center [585, 80] width 144 height 19
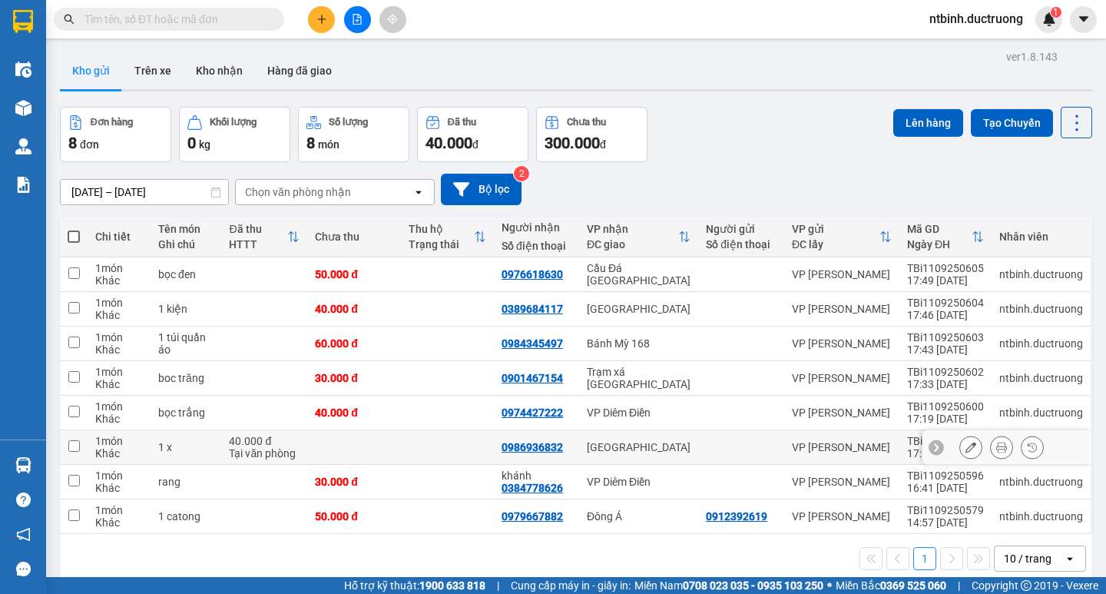
click at [418, 452] on td at bounding box center [447, 447] width 93 height 35
checkbox input "true"
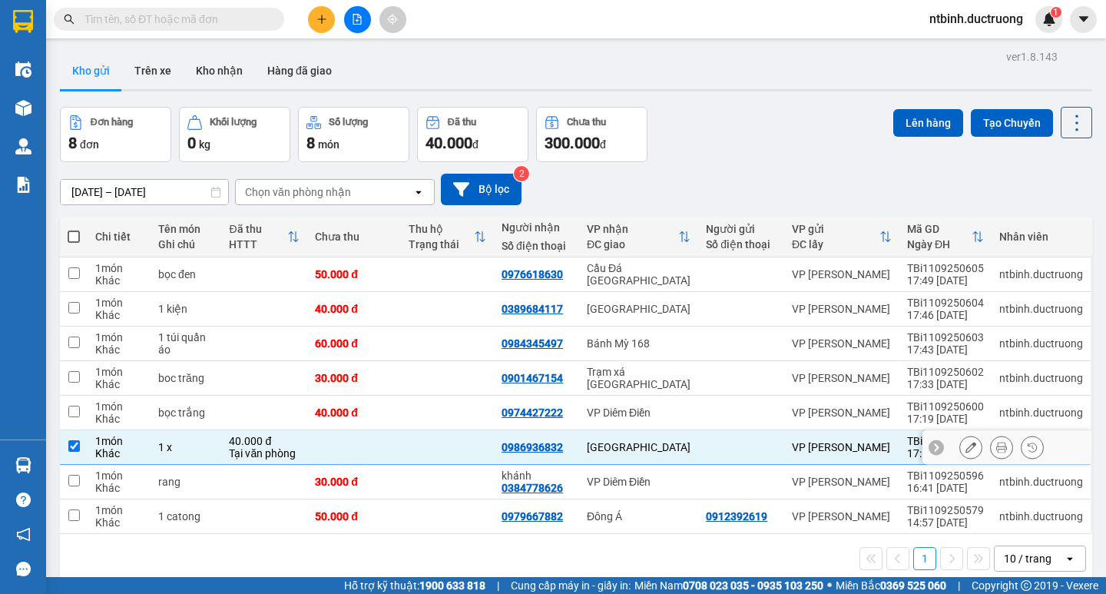
click at [410, 472] on td at bounding box center [447, 482] width 93 height 35
checkbox input "true"
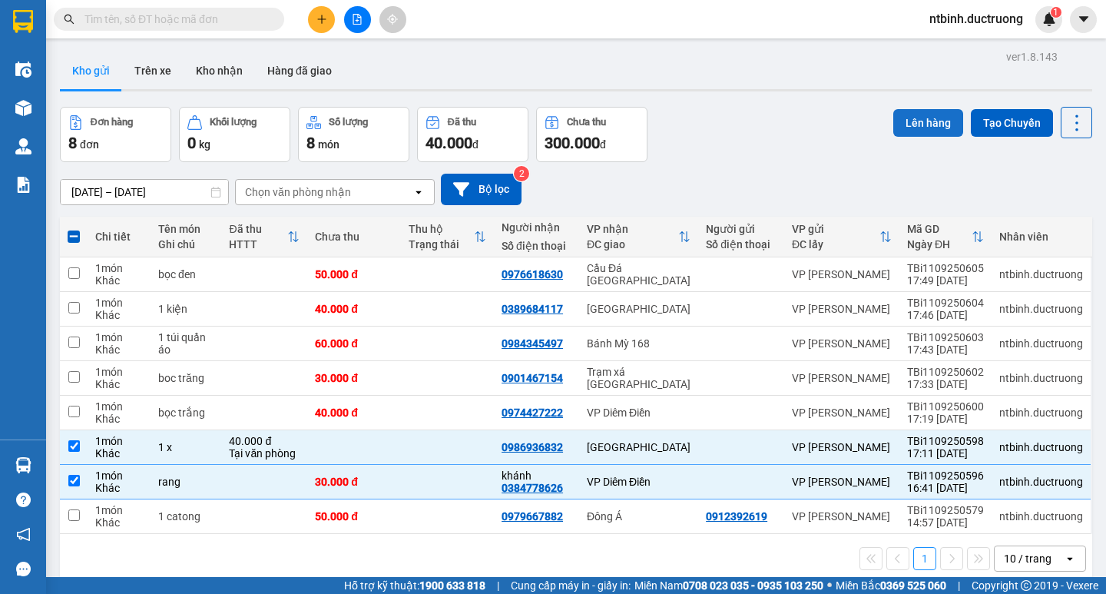
click at [895, 126] on button "Lên hàng" at bounding box center [929, 123] width 70 height 28
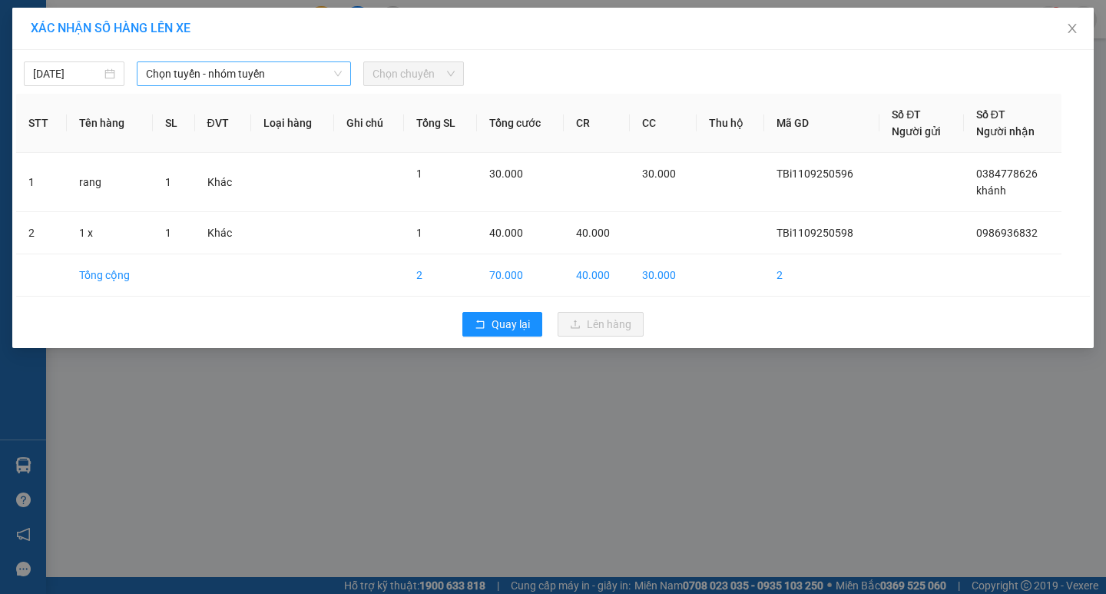
click at [262, 76] on span "Chọn tuyến - nhóm tuyến" at bounding box center [244, 73] width 196 height 23
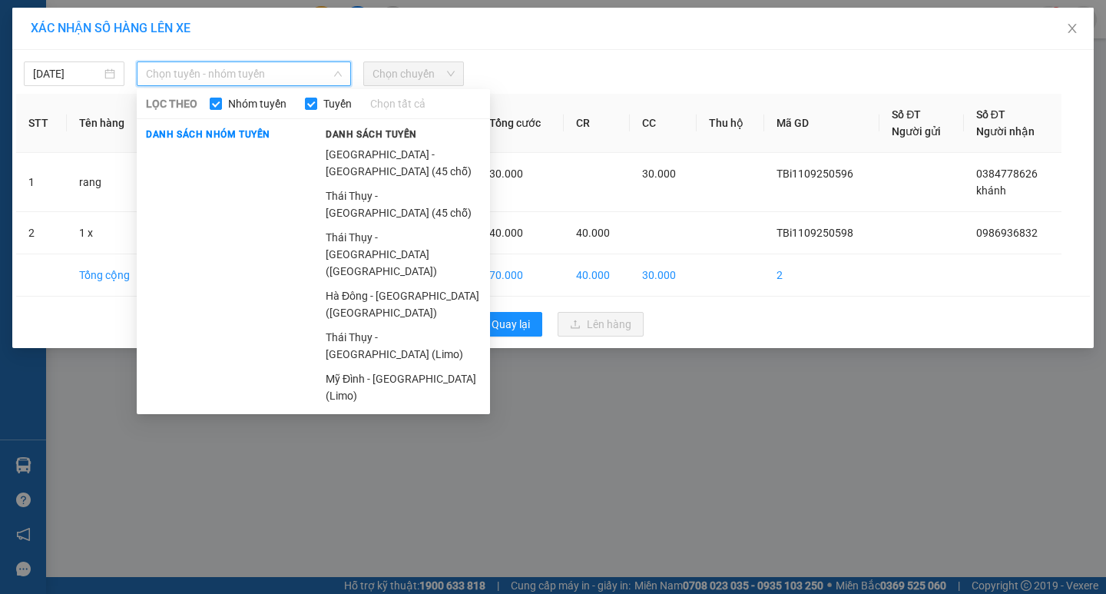
click at [349, 148] on li "[GEOGRAPHIC_DATA] - [GEOGRAPHIC_DATA] (45 chỗ)" at bounding box center [404, 162] width 174 height 41
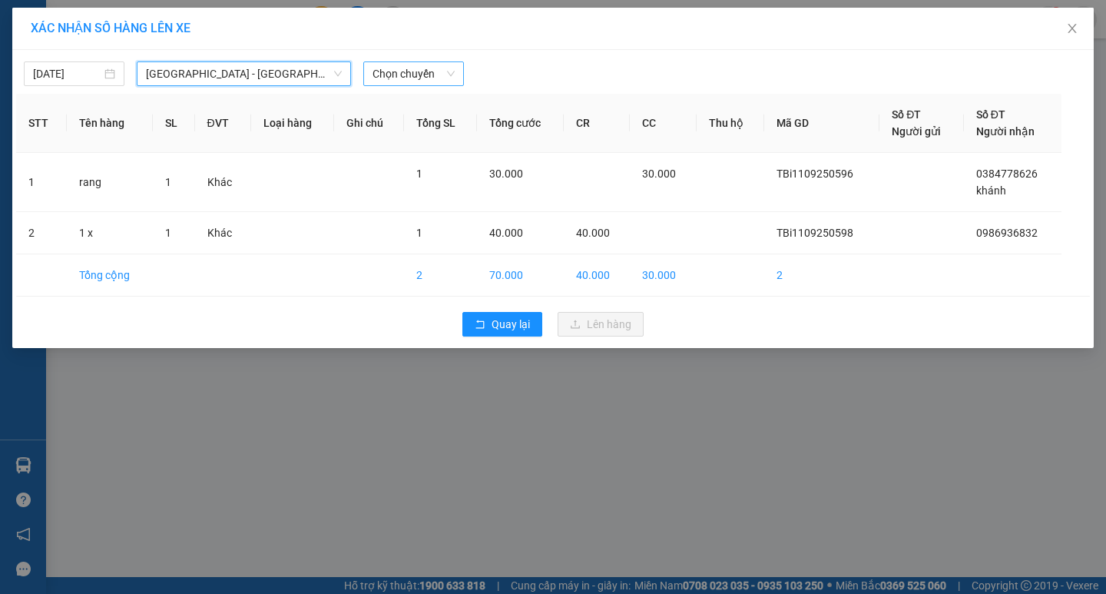
click at [393, 73] on span "Chọn chuyến" at bounding box center [414, 73] width 82 height 23
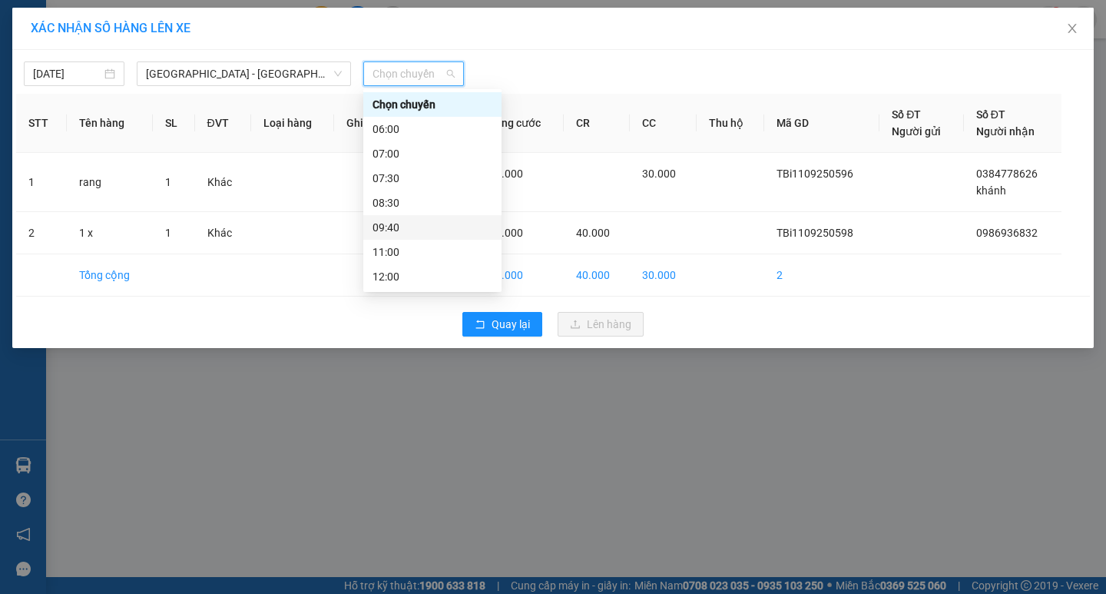
scroll to position [154, 0]
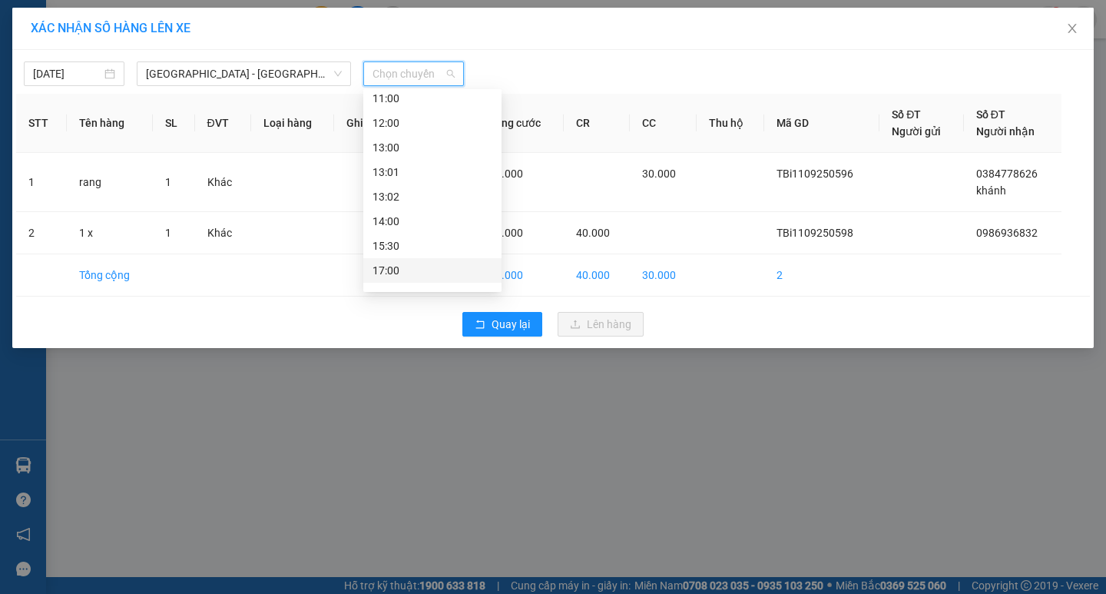
click at [423, 264] on div "17:00" at bounding box center [433, 270] width 120 height 17
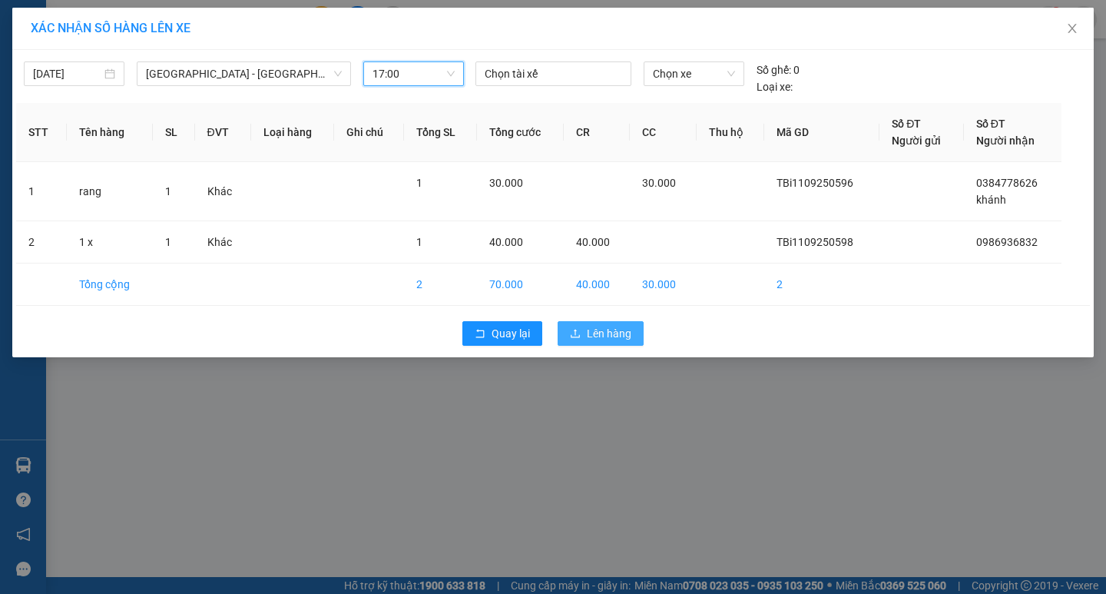
click at [615, 334] on span "Lên hàng" at bounding box center [609, 333] width 45 height 17
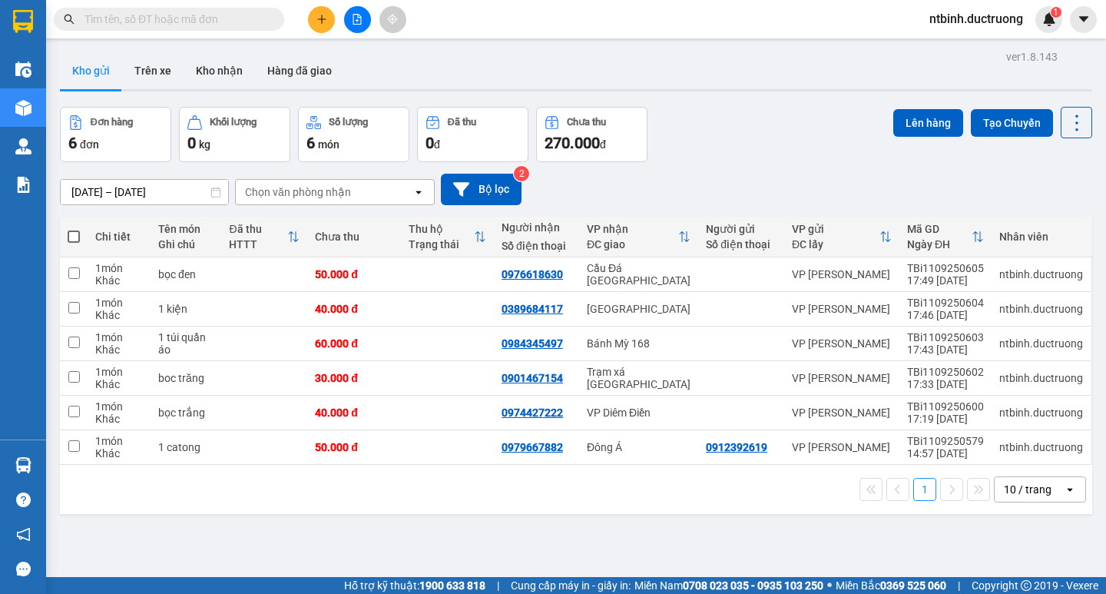
click at [78, 237] on span at bounding box center [74, 236] width 12 height 12
click at [74, 229] on input "checkbox" at bounding box center [74, 229] width 0 height 0
checkbox input "true"
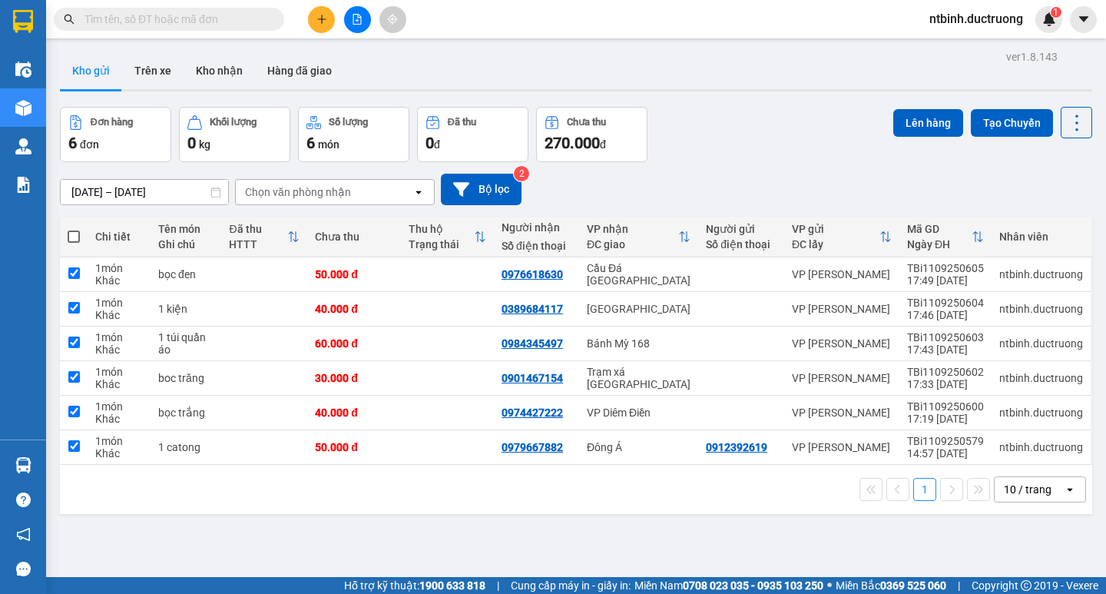
checkbox input "true"
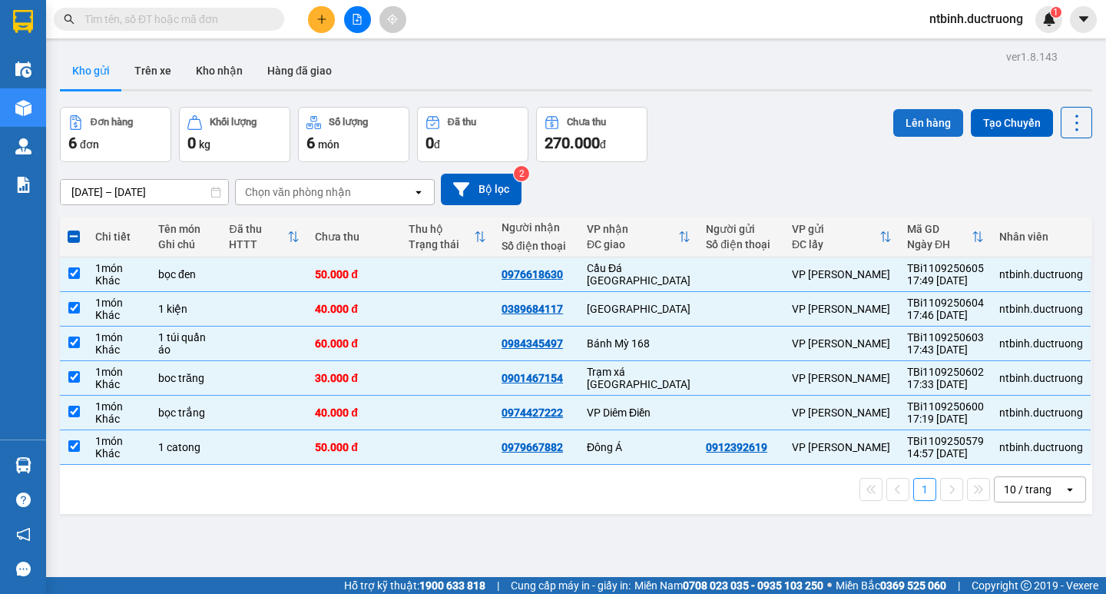
click at [894, 127] on button "Lên hàng" at bounding box center [929, 123] width 70 height 28
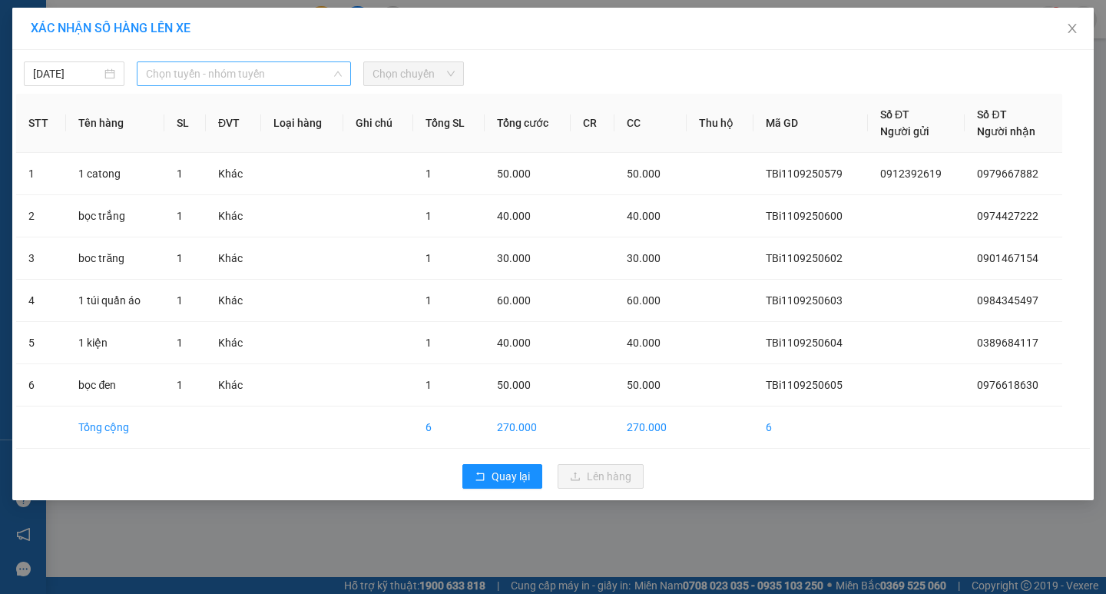
click at [300, 63] on span "Chọn tuyến - nhóm tuyến" at bounding box center [244, 73] width 196 height 23
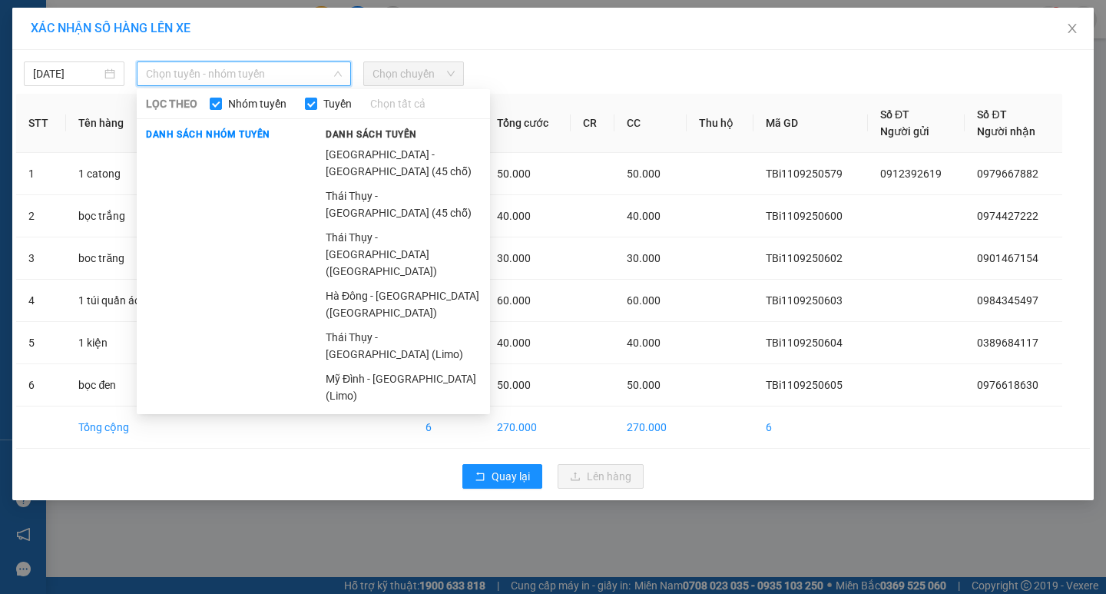
drag, startPoint x: 376, startPoint y: 146, endPoint x: 390, endPoint y: 114, distance: 35.1
click at [376, 148] on li "Hà Nội - Thái Thụy (45 chỗ)" at bounding box center [404, 162] width 174 height 41
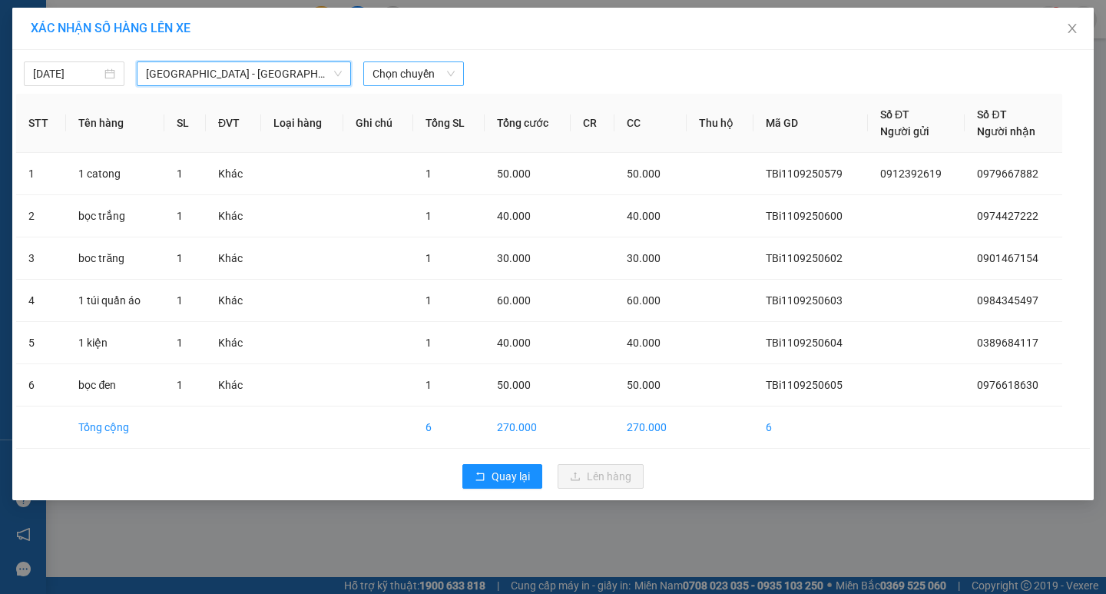
click at [402, 76] on span "Chọn chuyến" at bounding box center [414, 73] width 82 height 23
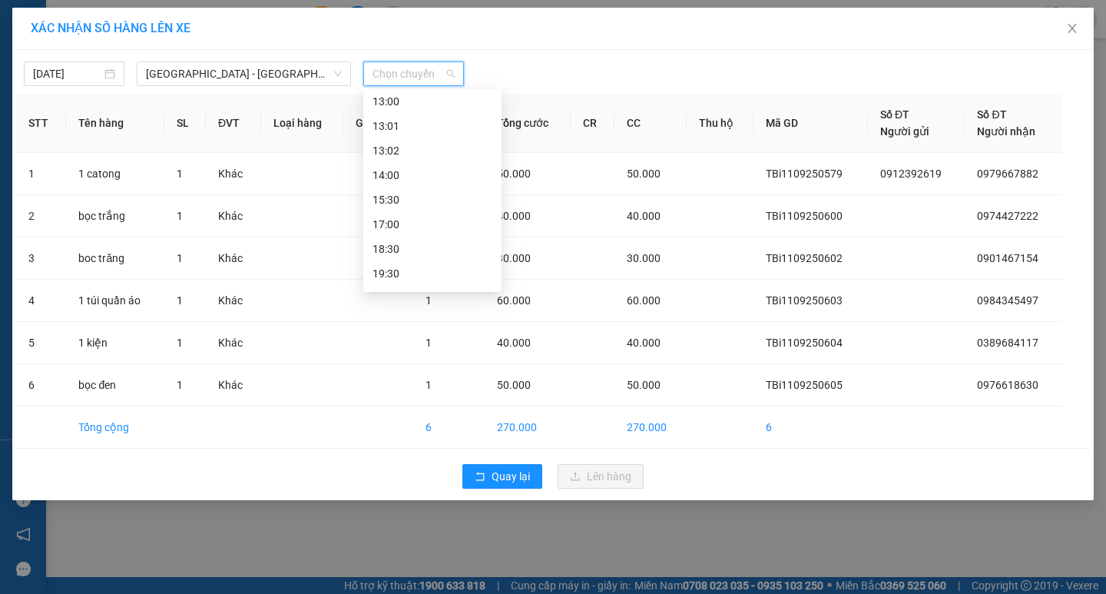
scroll to position [221, 0]
click at [400, 223] on div "18:30" at bounding box center [433, 227] width 120 height 17
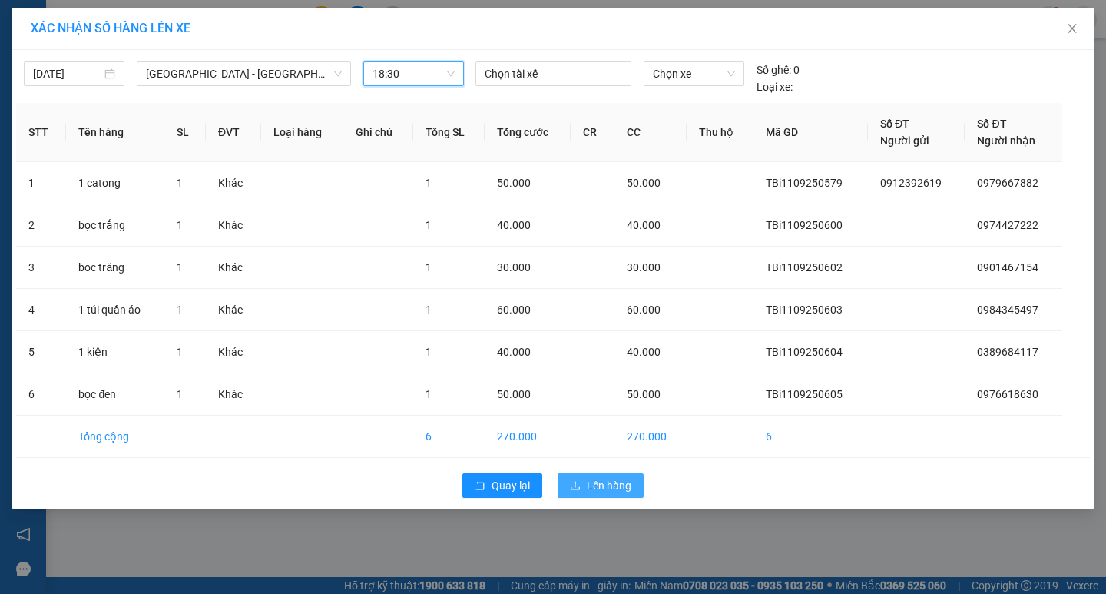
click at [601, 487] on span "Lên hàng" at bounding box center [609, 485] width 45 height 17
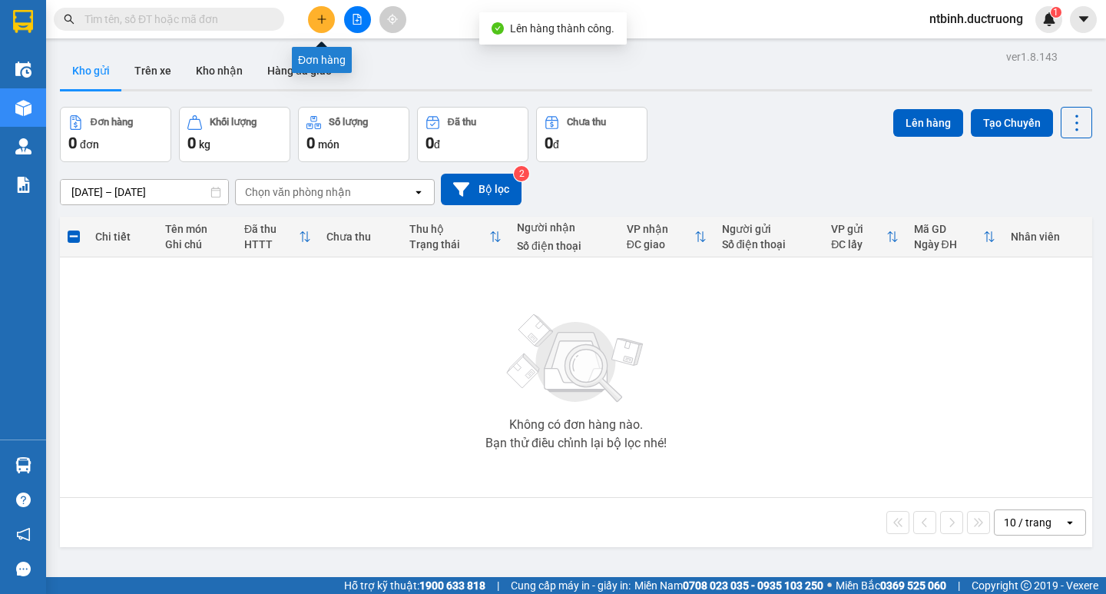
click at [354, 14] on icon "file-add" at bounding box center [357, 19] width 8 height 11
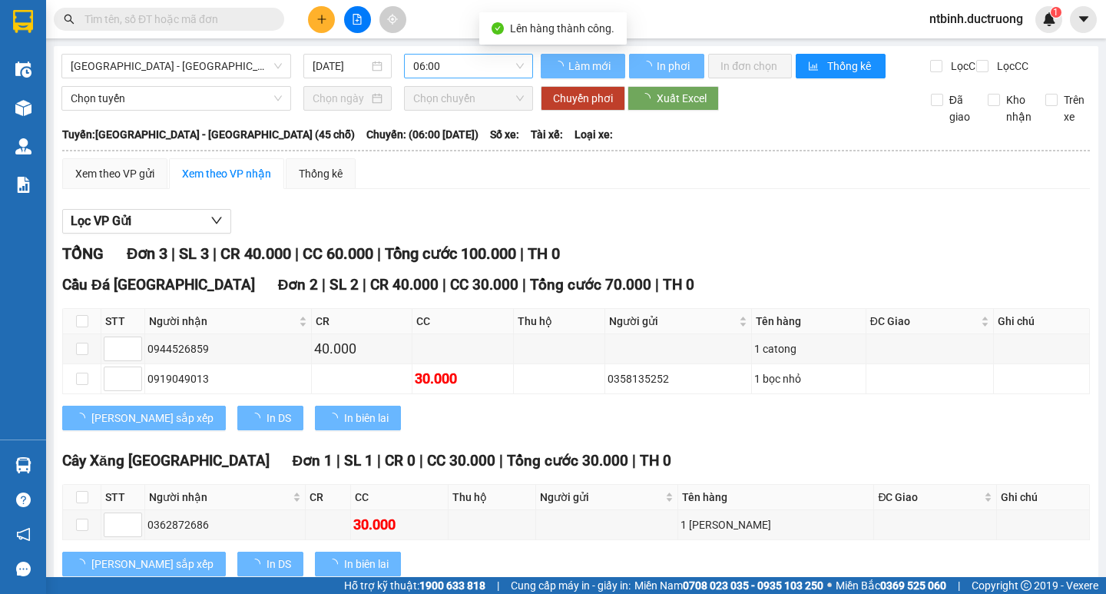
click at [440, 71] on span "06:00" at bounding box center [468, 66] width 111 height 23
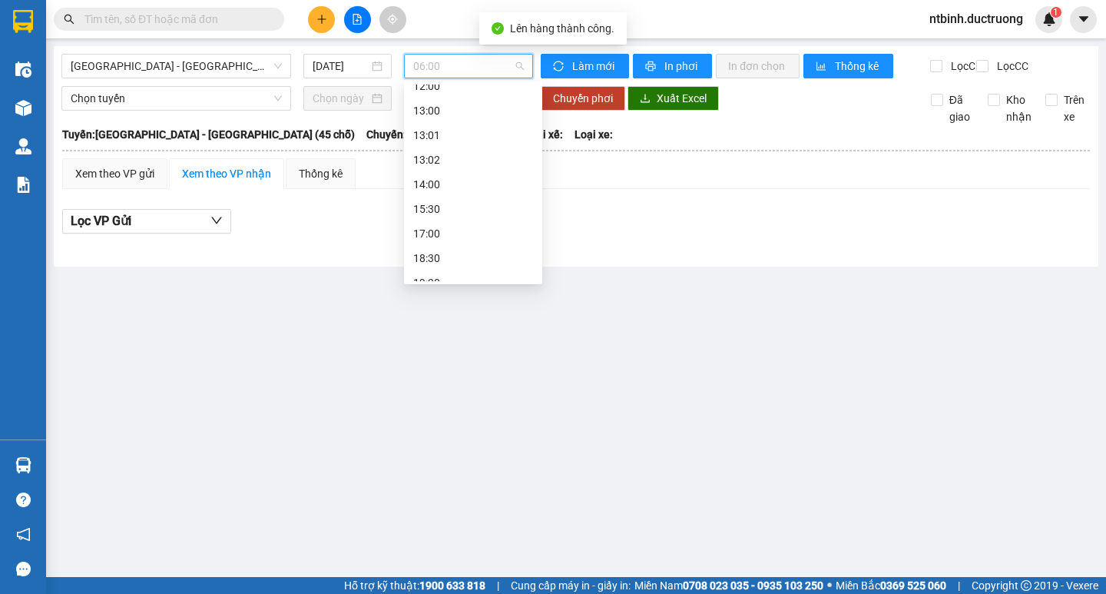
scroll to position [221, 0]
click at [460, 215] on div "18:30" at bounding box center [473, 219] width 120 height 17
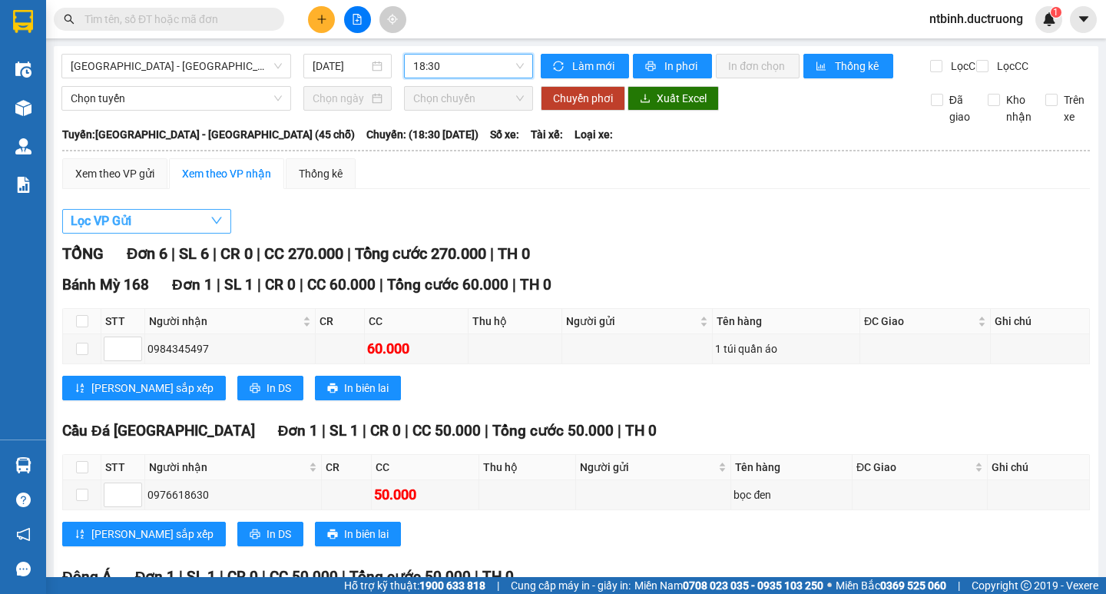
click at [153, 234] on button "Lọc VP Gửi" at bounding box center [146, 221] width 169 height 25
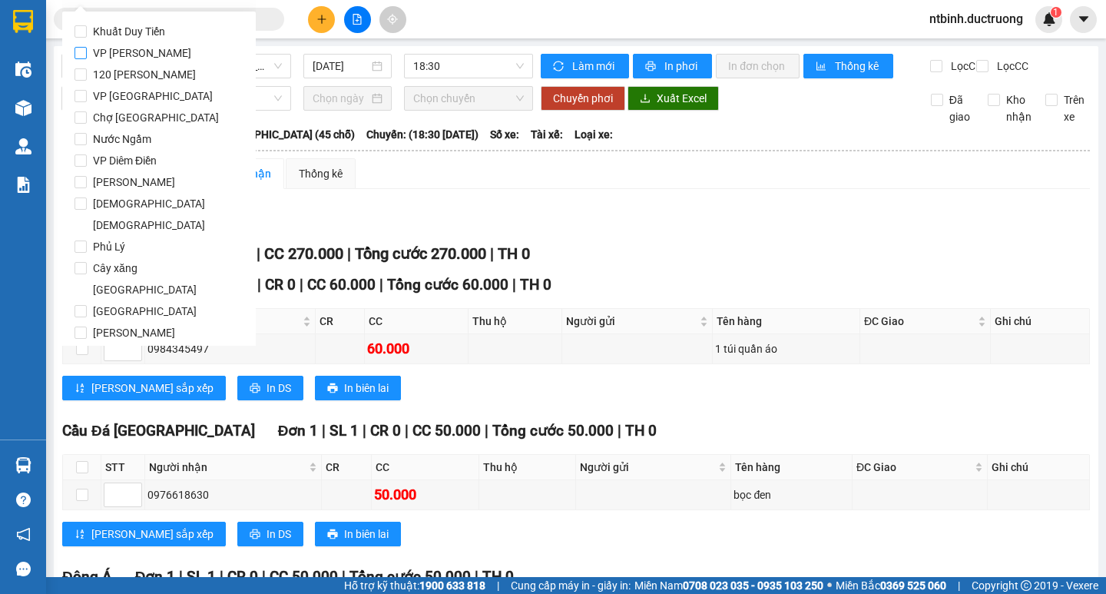
click at [140, 48] on span "VP [PERSON_NAME]" at bounding box center [142, 53] width 111 height 22
click at [87, 48] on input "VP [PERSON_NAME]" at bounding box center [81, 53] width 12 height 12
checkbox input "true"
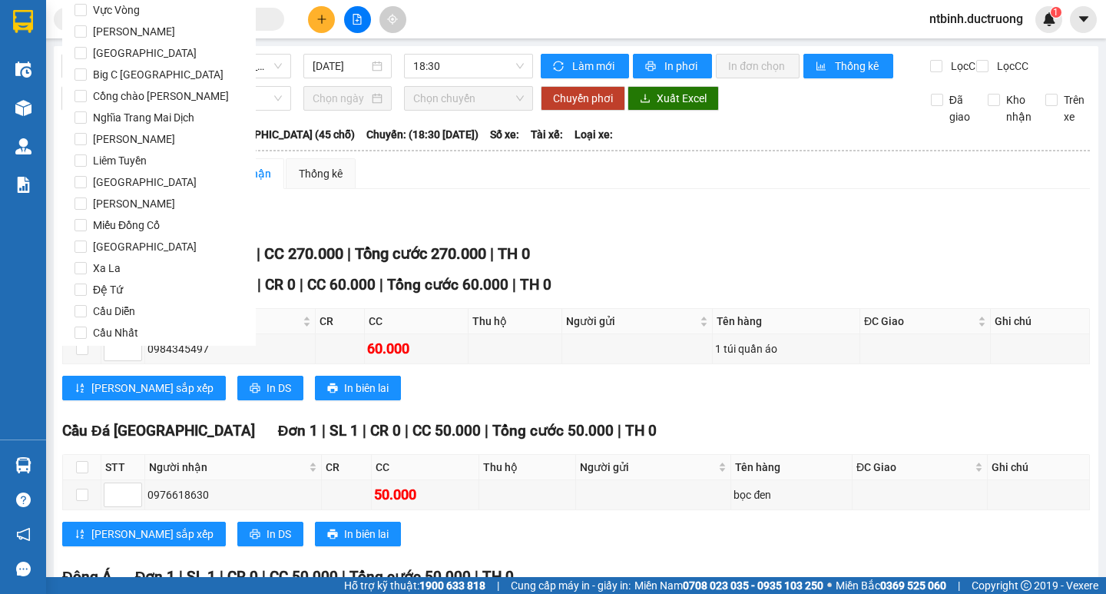
scroll to position [1279, 0]
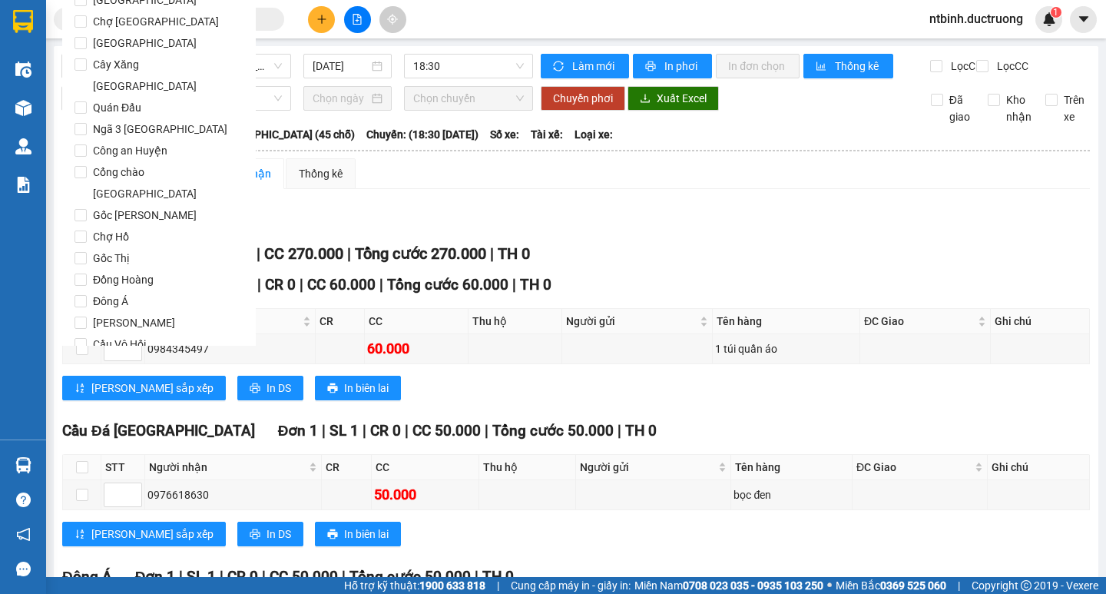
click at [91, 423] on span "Lọc" at bounding box center [96, 431] width 18 height 17
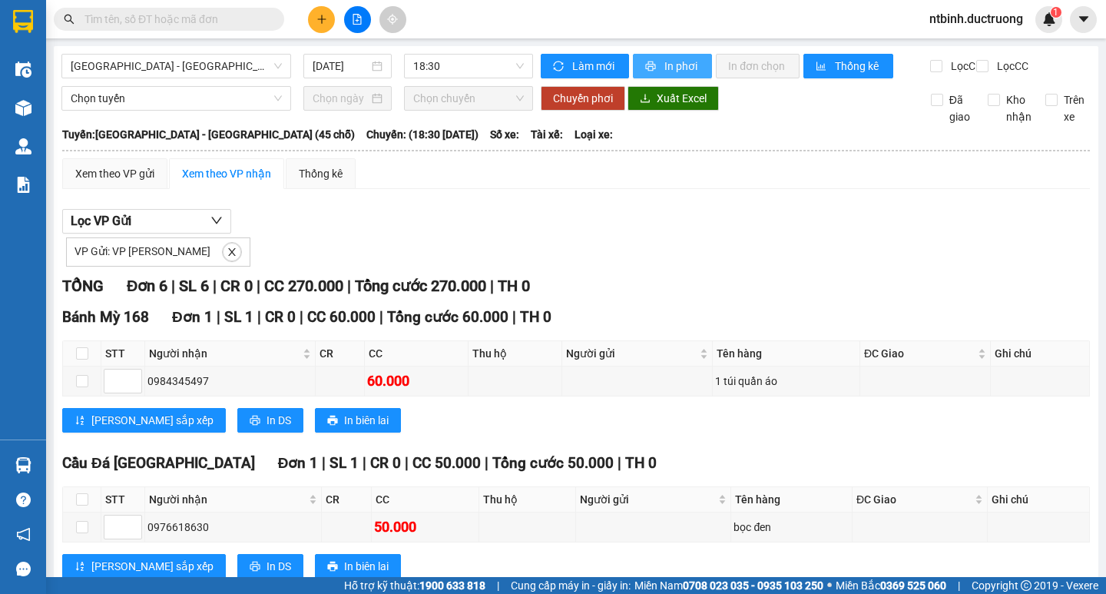
click at [679, 61] on span "In phơi" at bounding box center [682, 66] width 35 height 17
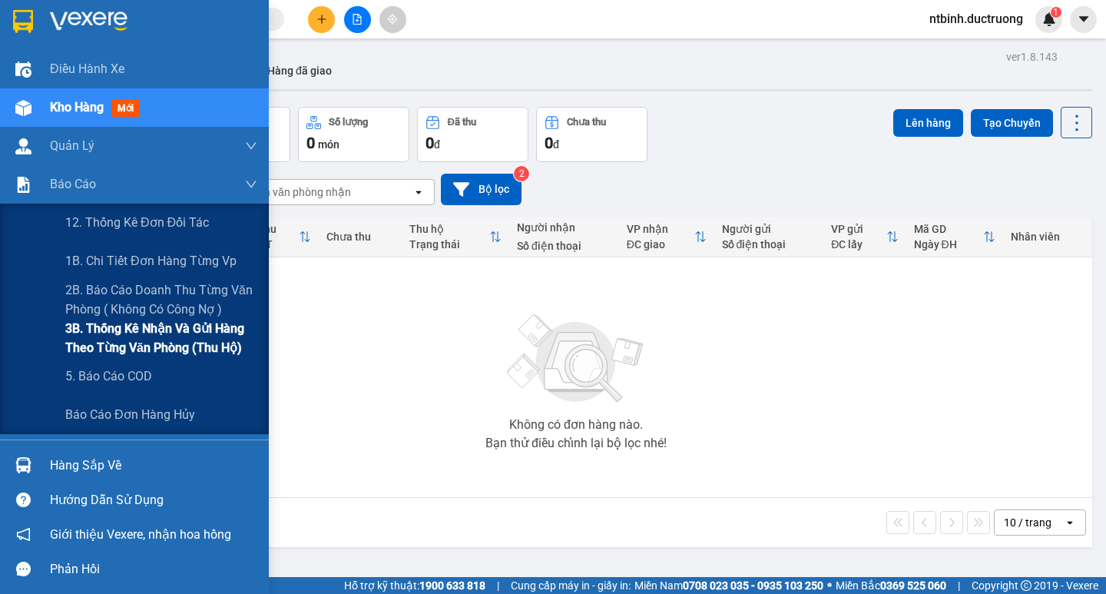
click at [191, 328] on span "3B. Thống kê nhận và gửi hàng theo từng văn phòng (thu hộ)" at bounding box center [161, 338] width 192 height 38
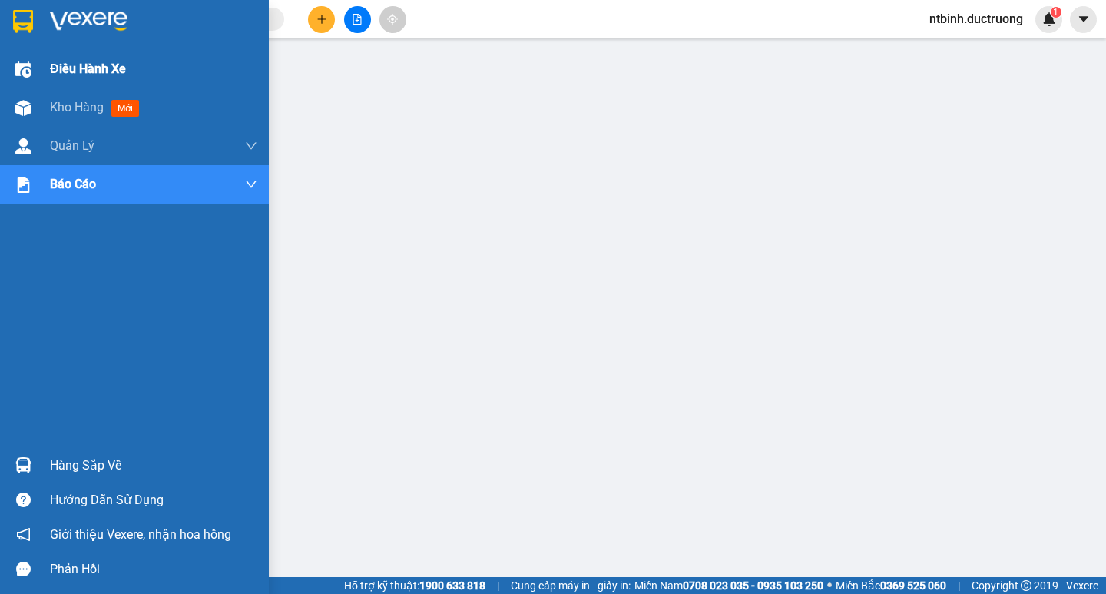
click at [54, 66] on span "Điều hành xe" at bounding box center [88, 68] width 76 height 19
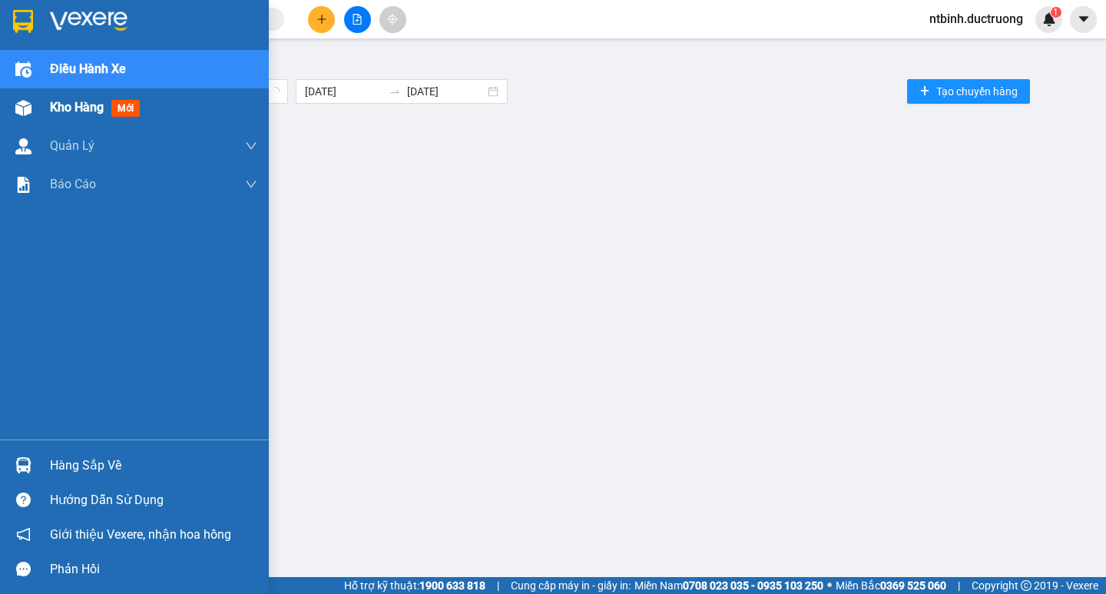
drag, startPoint x: 57, startPoint y: 81, endPoint x: 56, endPoint y: 114, distance: 33.0
click at [57, 102] on div "Điều hành xe Kho hàng mới Quản [PERSON_NAME] lý chuyến Quản lý khách hàng Quản …" at bounding box center [134, 245] width 269 height 390
click at [56, 114] on span "Kho hàng" at bounding box center [77, 107] width 54 height 15
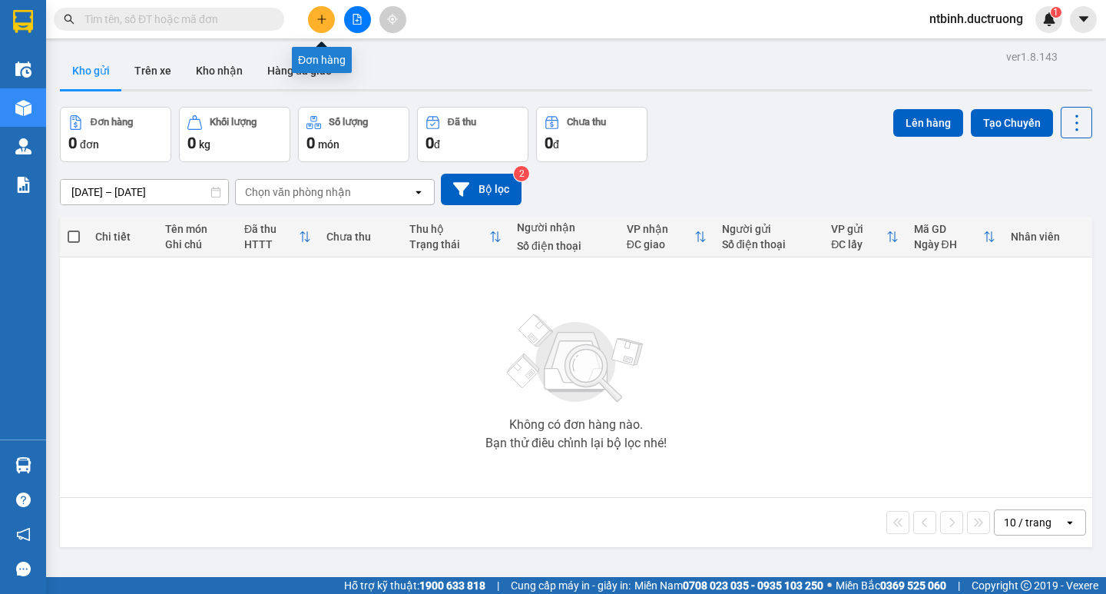
click at [320, 28] on button at bounding box center [321, 19] width 27 height 27
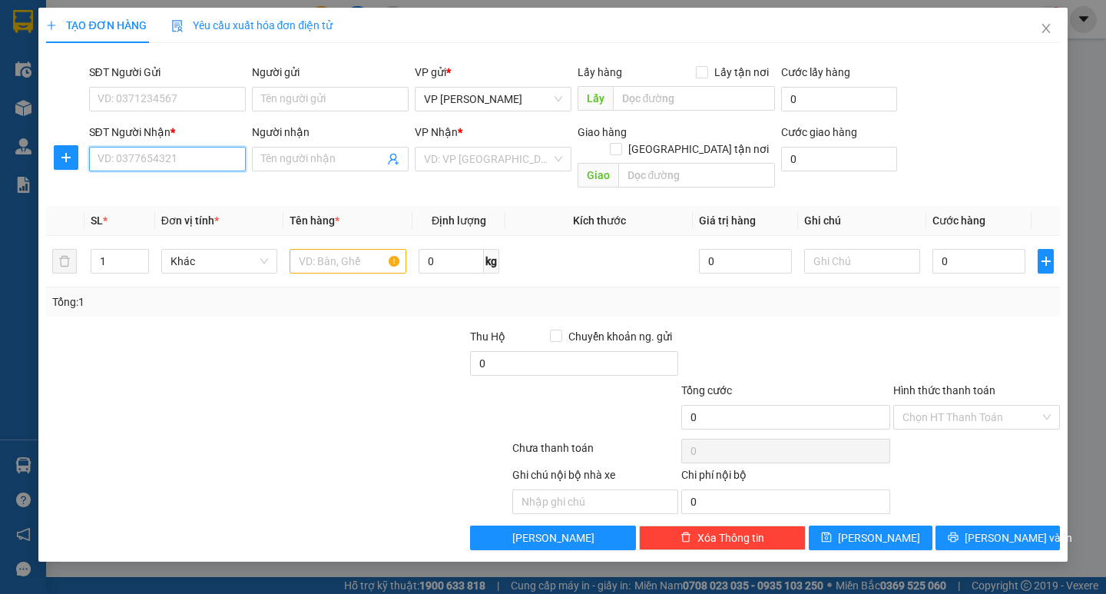
drag, startPoint x: 124, startPoint y: 164, endPoint x: 131, endPoint y: 150, distance: 15.5
click at [125, 162] on input "SĐT Người Nhận *" at bounding box center [167, 159] width 157 height 25
type input "0395163226"
click at [470, 158] on input "search" at bounding box center [488, 159] width 128 height 23
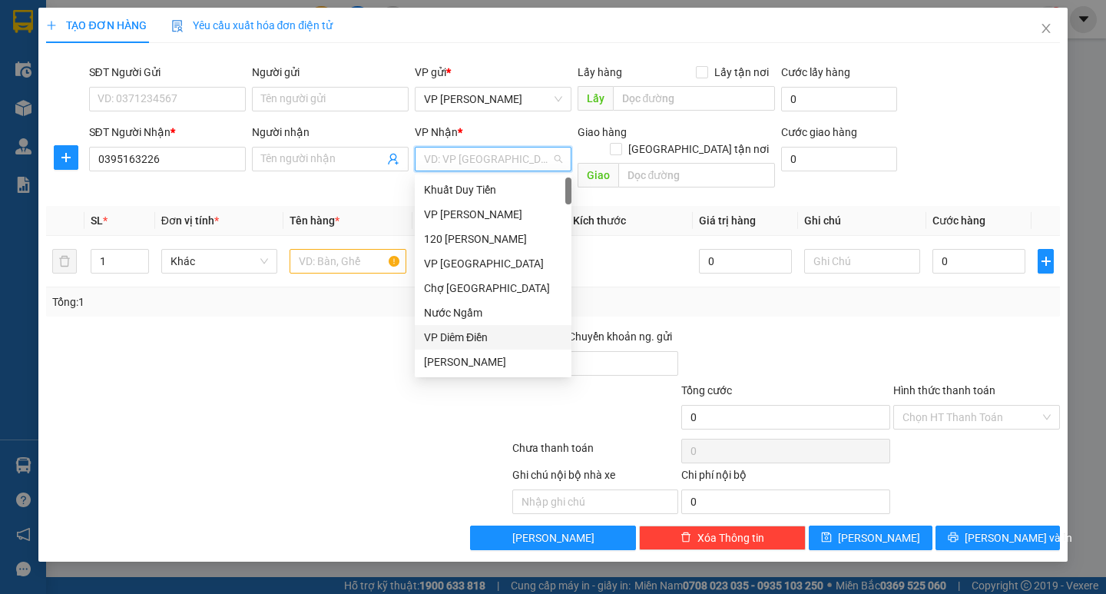
click at [471, 329] on div "VP Diêm Điền" at bounding box center [493, 337] width 138 height 17
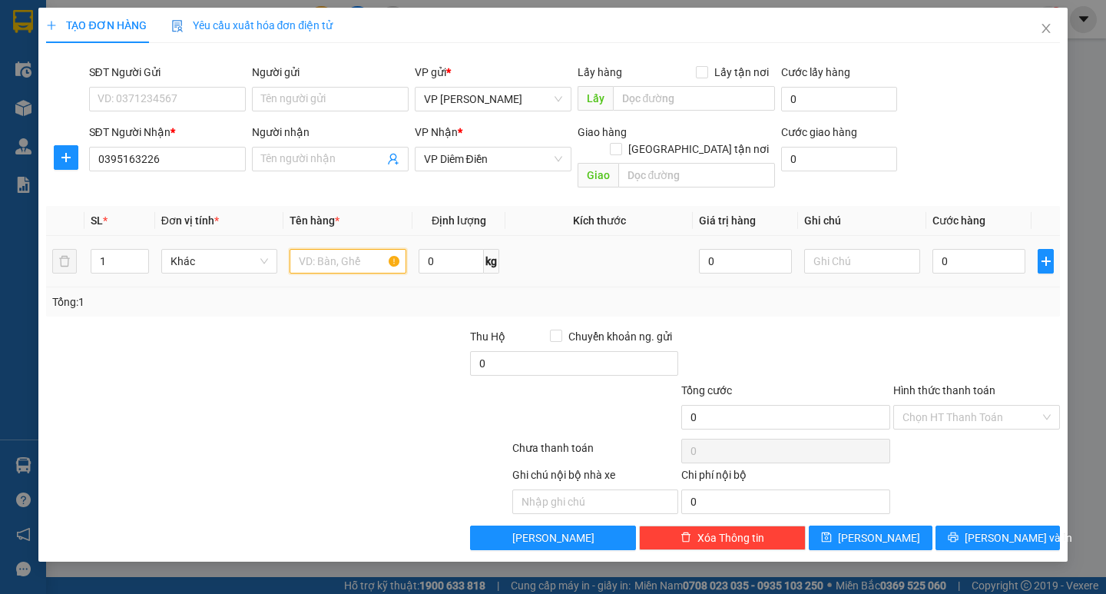
click at [323, 250] on input "text" at bounding box center [348, 261] width 116 height 25
type input "cao cào"
click at [965, 251] on input "0" at bounding box center [979, 261] width 93 height 25
type input "4"
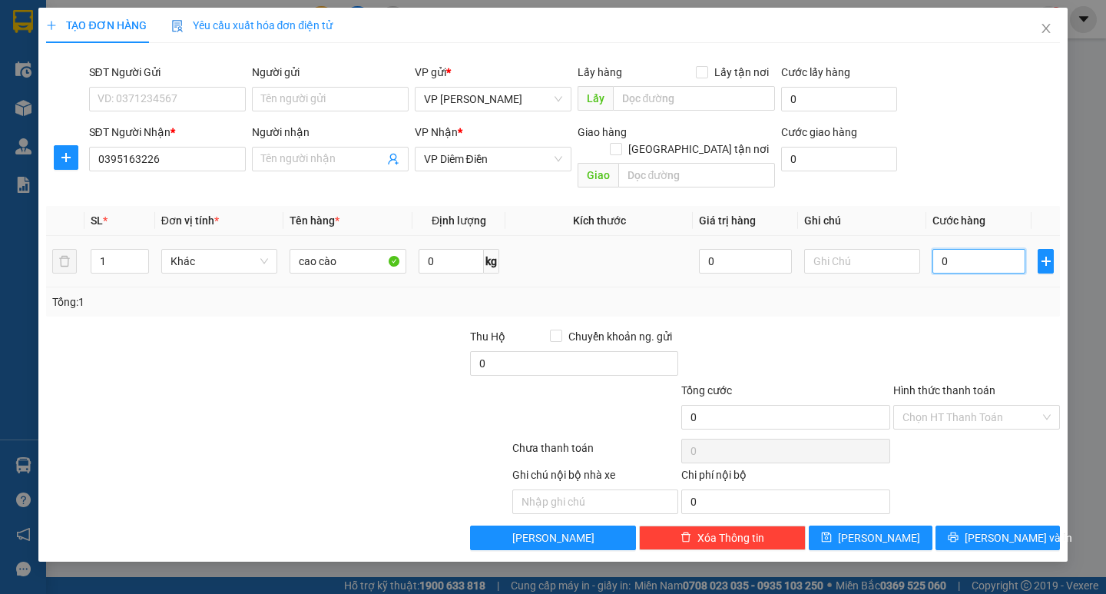
type input "4"
type input "40"
click at [965, 251] on input "40" at bounding box center [979, 261] width 93 height 25
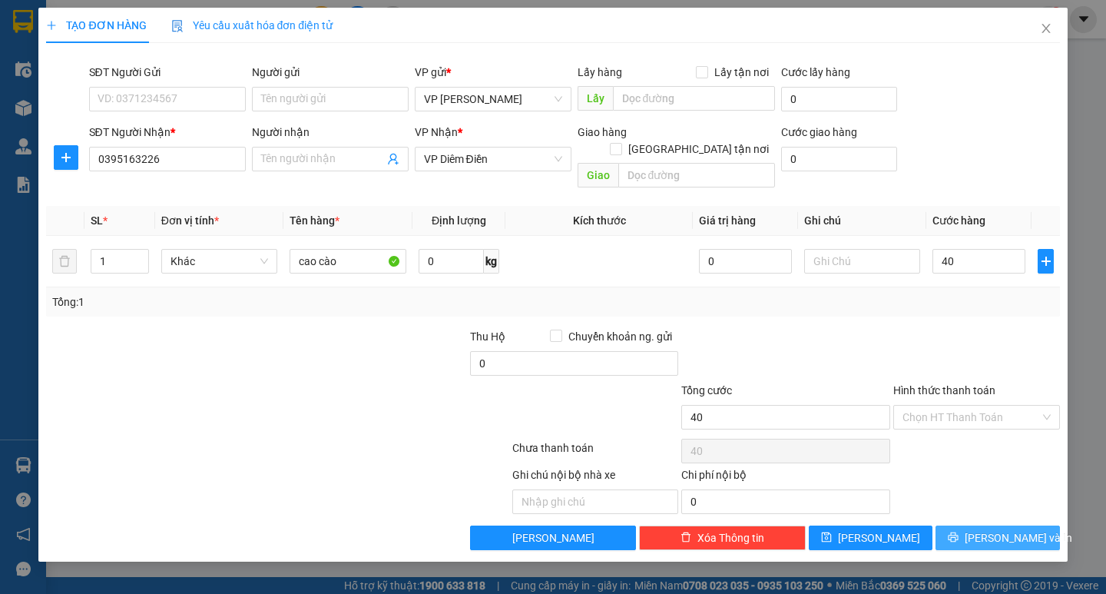
type input "40.000"
click at [1020, 526] on button "[PERSON_NAME] và In" at bounding box center [998, 538] width 124 height 25
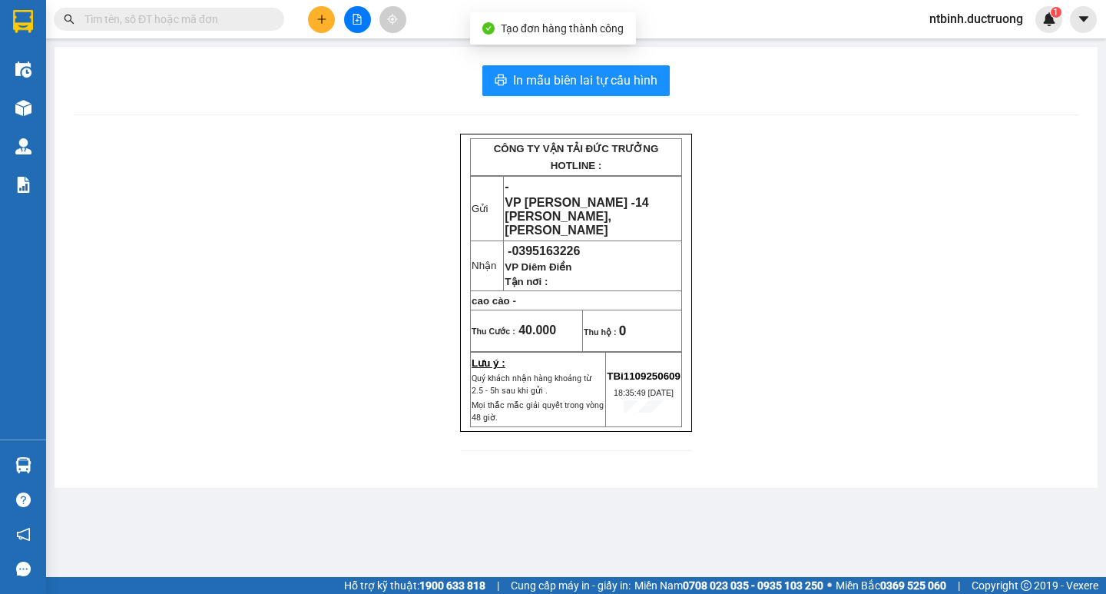
click at [660, 98] on div "In mẫu biên lai tự cấu hình CÔNG TY VẬN TẢI ĐỨC TRƯỞNG HOTLINE : Gửi - VP [PERS…" at bounding box center [576, 267] width 1043 height 441
click at [656, 89] on span "In mẫu biên lai tự cấu hình" at bounding box center [585, 80] width 144 height 19
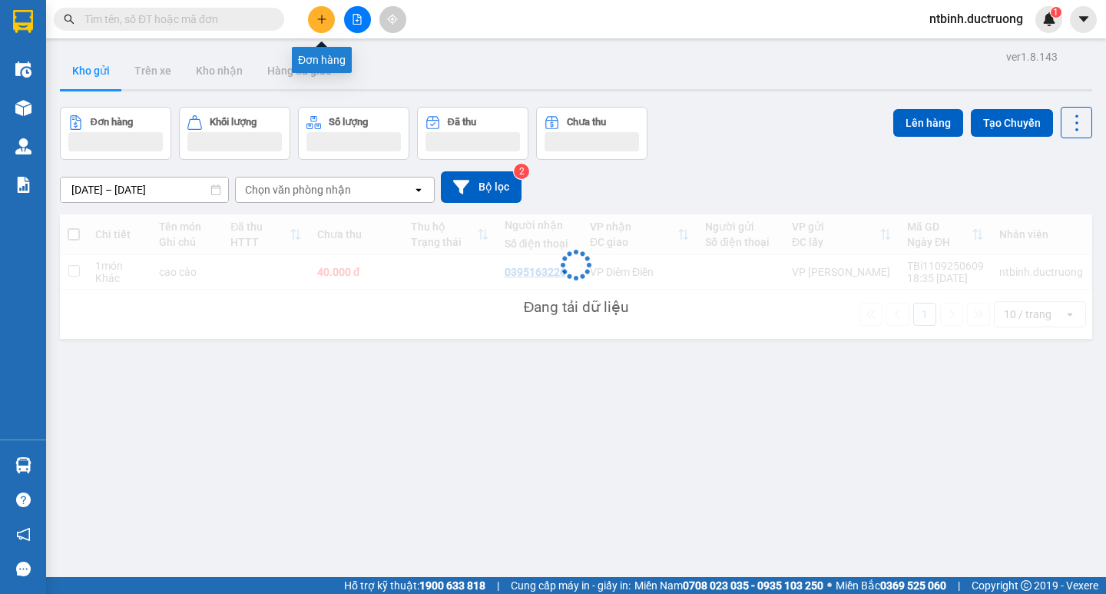
click at [319, 22] on icon "plus" at bounding box center [322, 19] width 11 height 11
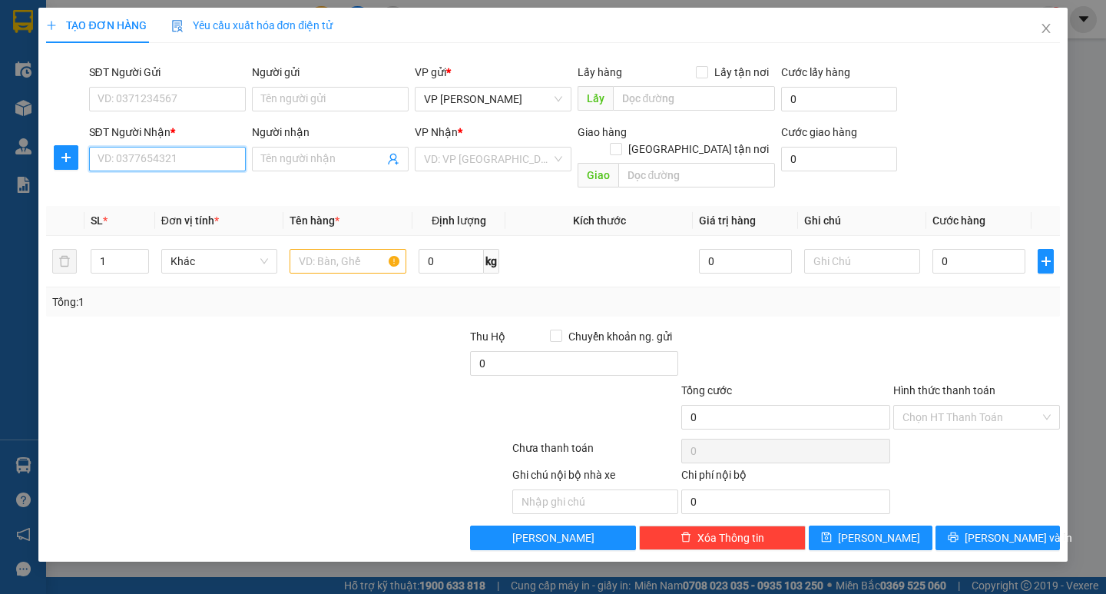
click at [152, 166] on input "SĐT Người Nhận *" at bounding box center [167, 159] width 157 height 25
type input "0363254007"
click at [469, 164] on input "search" at bounding box center [488, 159] width 128 height 23
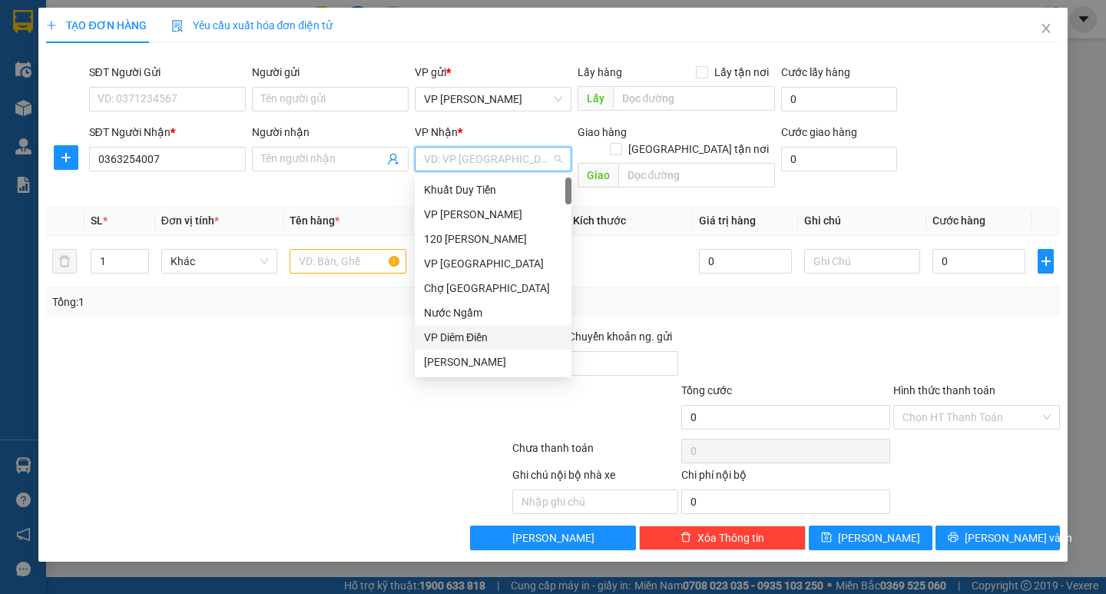
click at [477, 337] on div "VP Diêm Điền" at bounding box center [493, 337] width 138 height 17
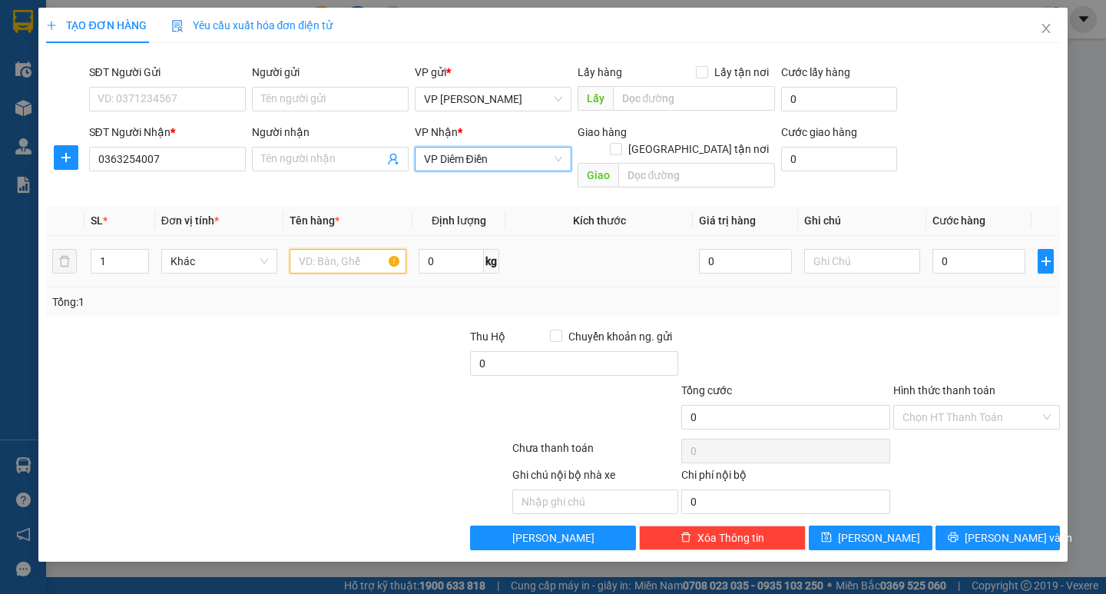
click at [343, 249] on input "text" at bounding box center [348, 261] width 116 height 25
type input "chai nhựa"
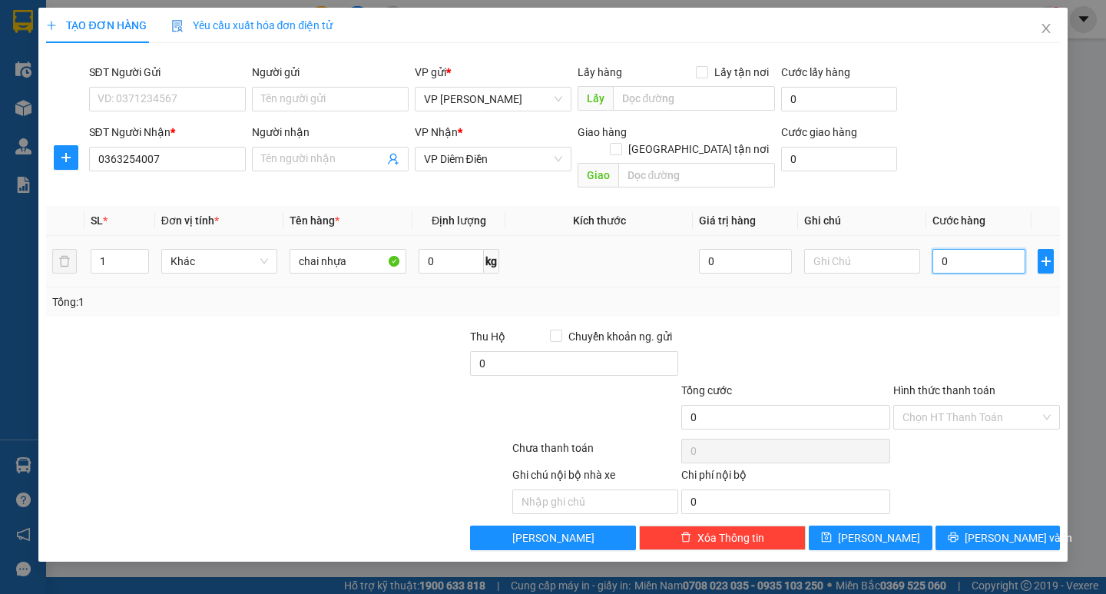
click at [959, 249] on input "0" at bounding box center [979, 261] width 93 height 25
type input "4"
type input "40"
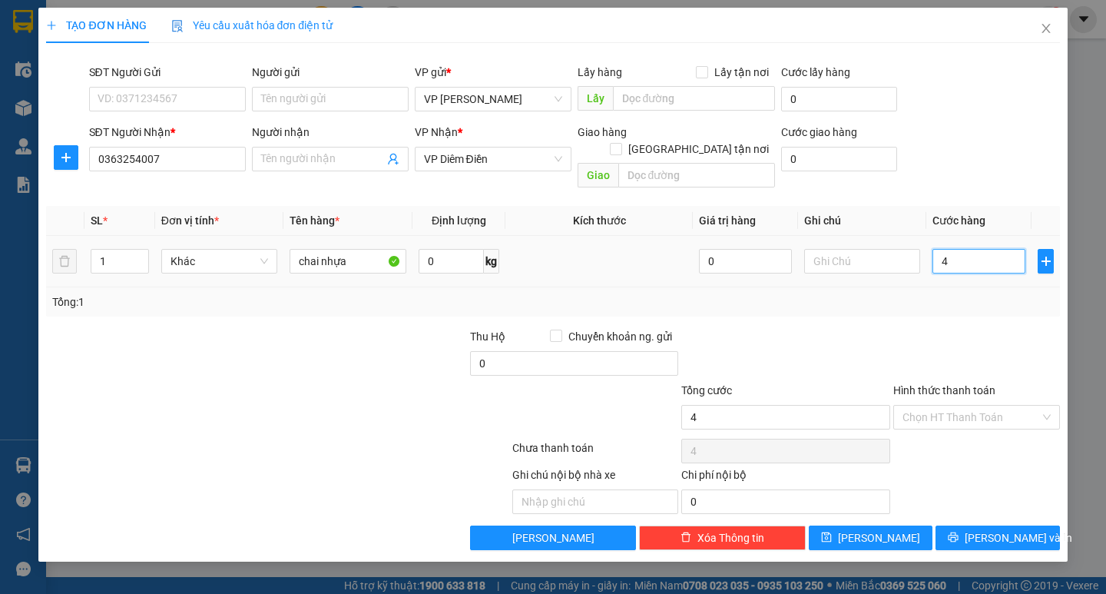
type input "40"
click at [960, 249] on input "40" at bounding box center [979, 261] width 93 height 25
type input "4"
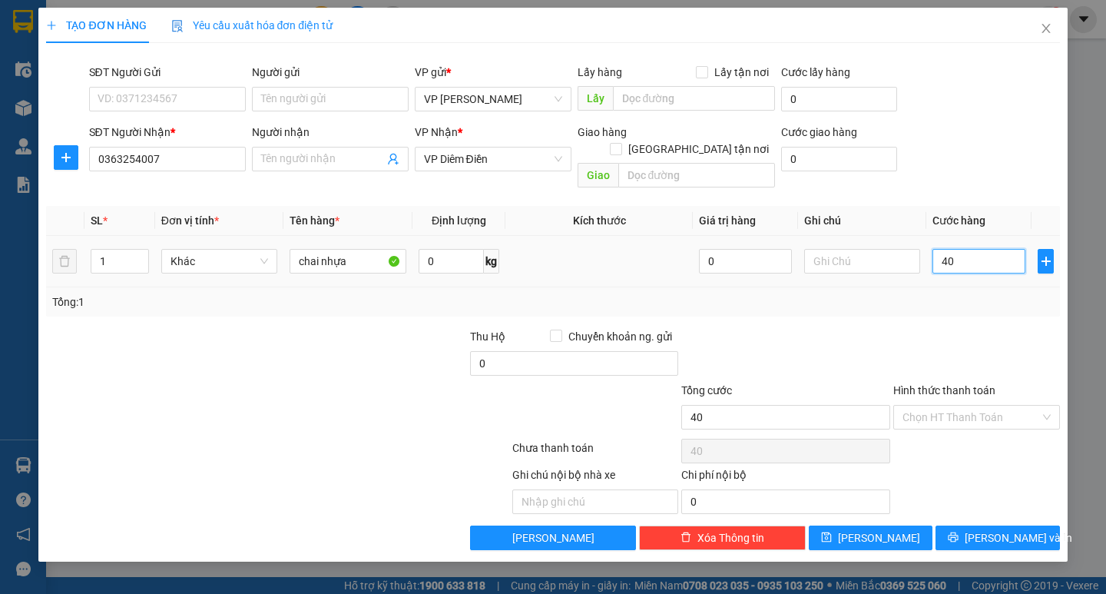
type input "4"
type input "0"
type input "03"
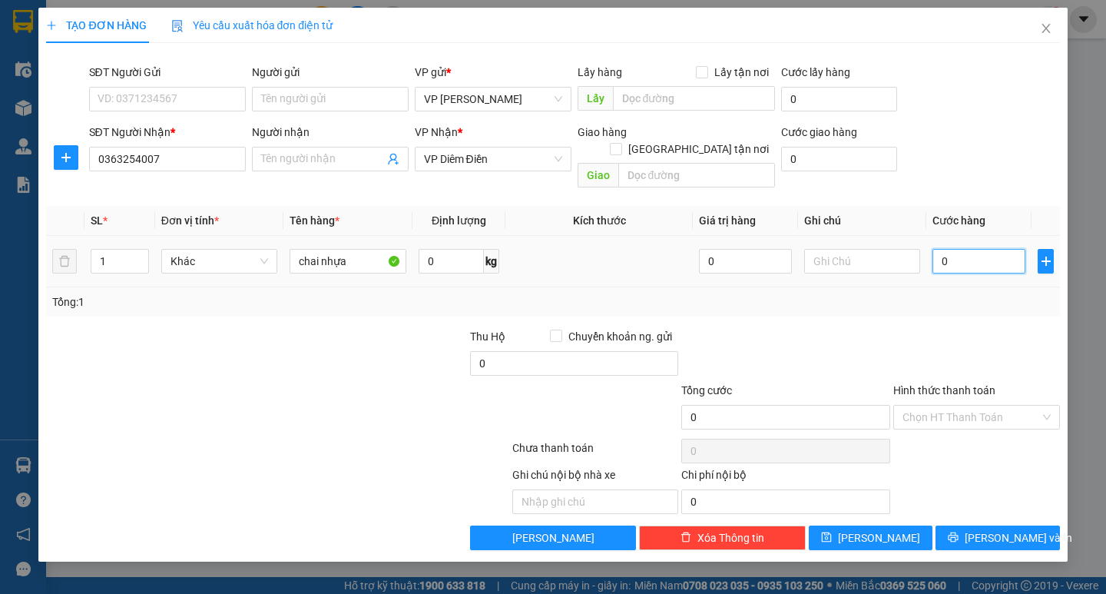
type input "3"
type input "030"
type input "30"
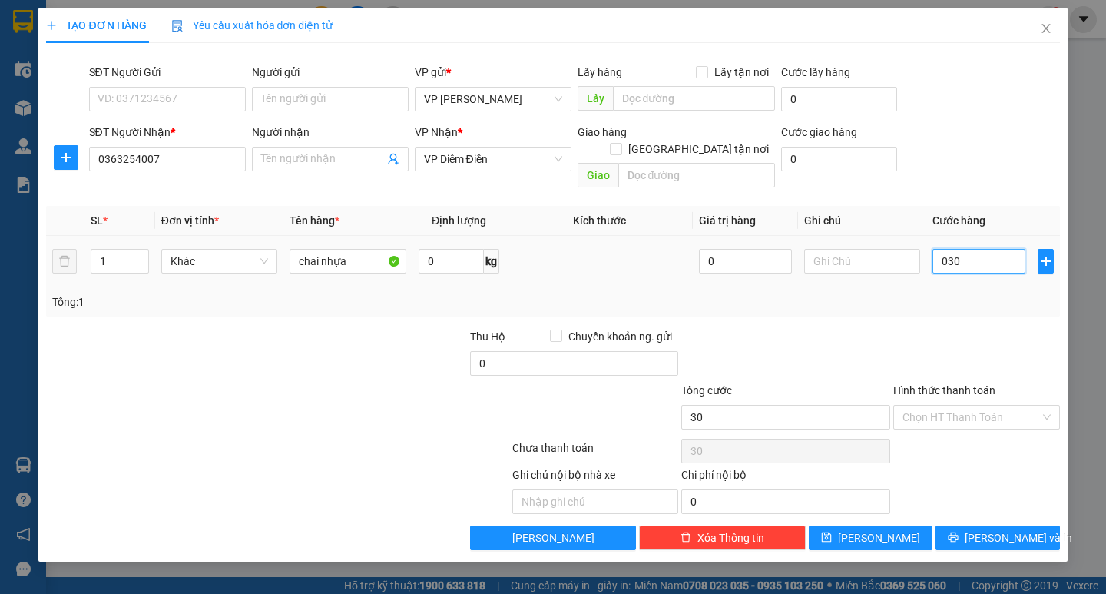
click at [960, 249] on input "030" at bounding box center [979, 261] width 93 height 25
click at [965, 249] on input "030" at bounding box center [979, 261] width 93 height 25
type input "0"
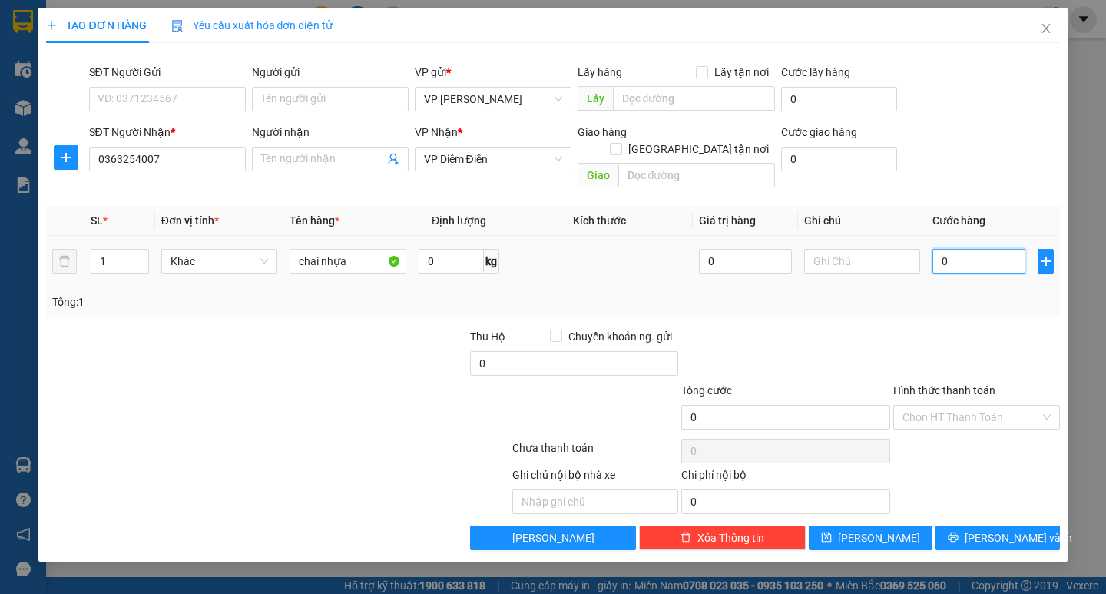
click at [965, 249] on input "0" at bounding box center [979, 261] width 93 height 25
click at [945, 249] on input "0" at bounding box center [979, 261] width 93 height 25
type input "3"
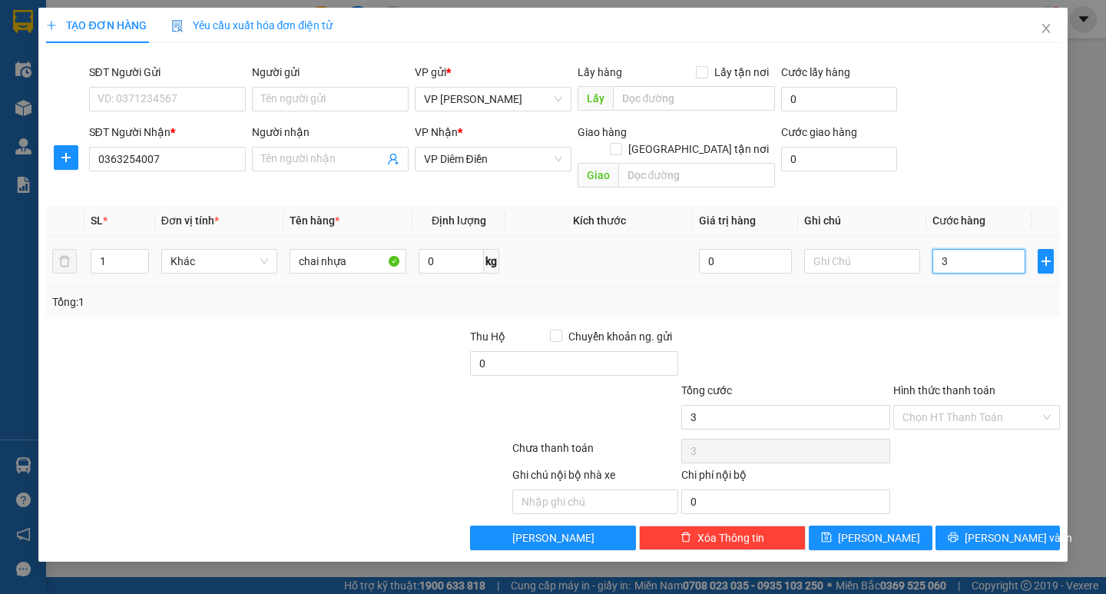
type input "30"
drag, startPoint x: 945, startPoint y: 240, endPoint x: 957, endPoint y: 243, distance: 11.8
click at [957, 249] on input "30" at bounding box center [979, 261] width 93 height 25
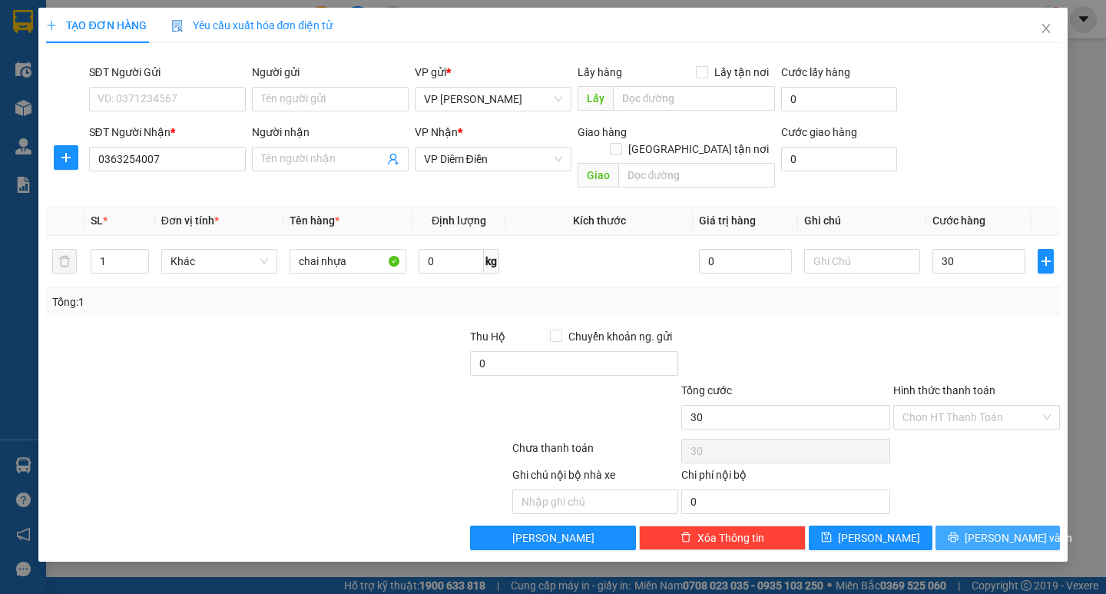
type input "30.000"
click at [1009, 529] on span "[PERSON_NAME] và In" at bounding box center [1019, 537] width 108 height 17
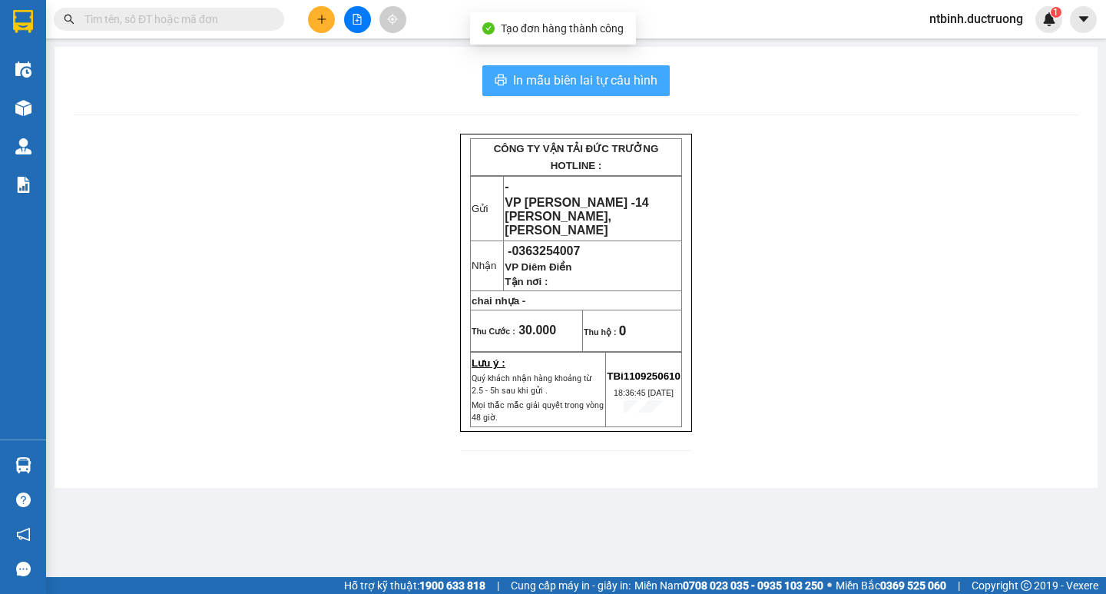
click at [577, 81] on span "In mẫu biên lai tự cấu hình" at bounding box center [585, 80] width 144 height 19
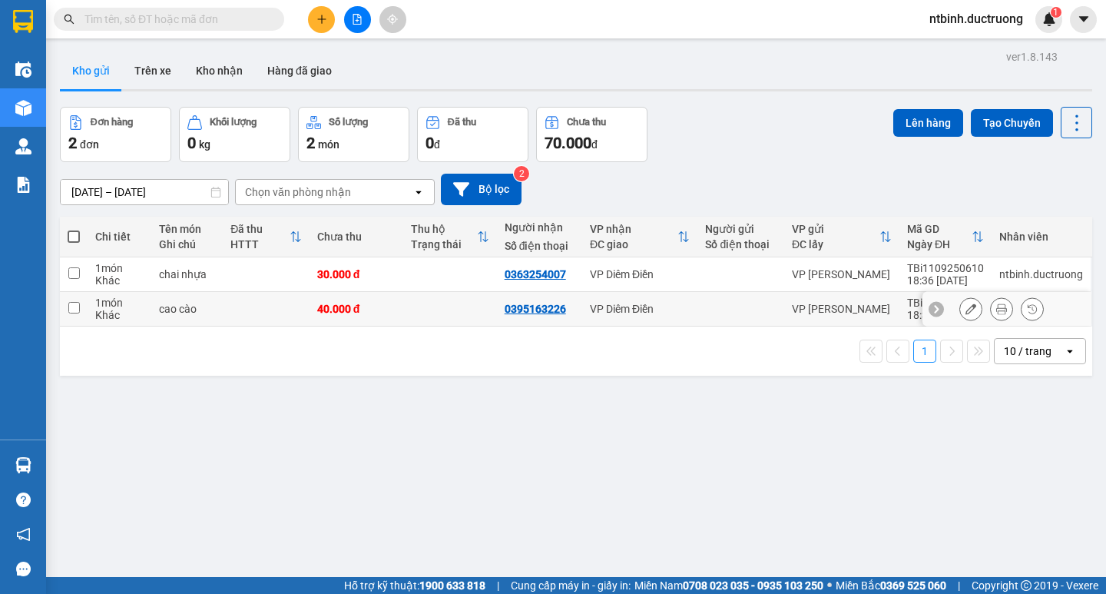
click at [415, 273] on td at bounding box center [450, 274] width 94 height 35
checkbox input "true"
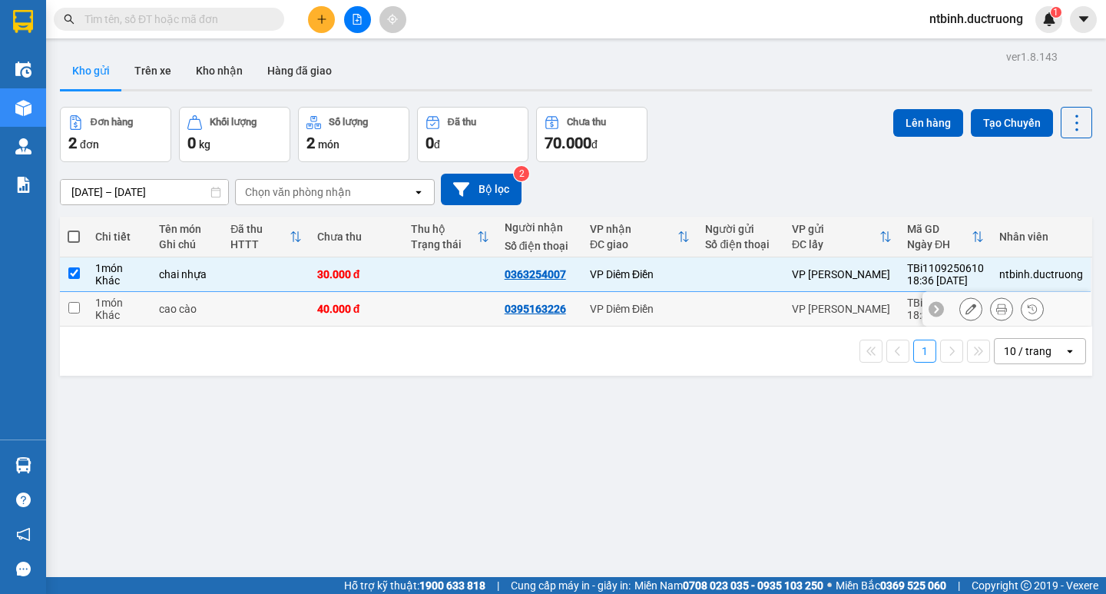
click at [419, 315] on td at bounding box center [450, 309] width 94 height 35
checkbox input "true"
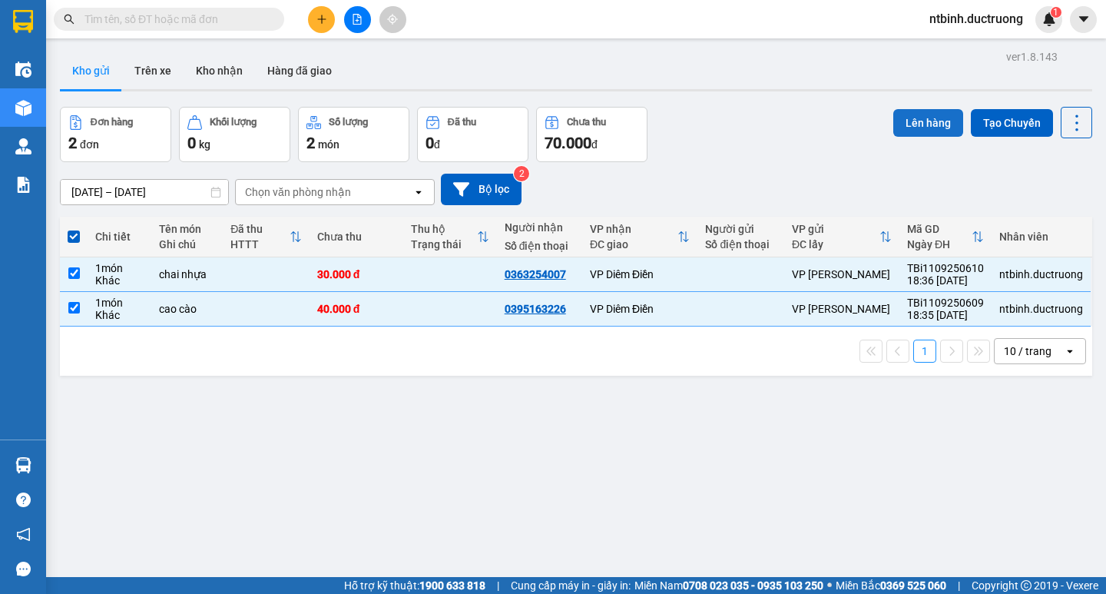
click at [927, 116] on button "Lên hàng" at bounding box center [929, 123] width 70 height 28
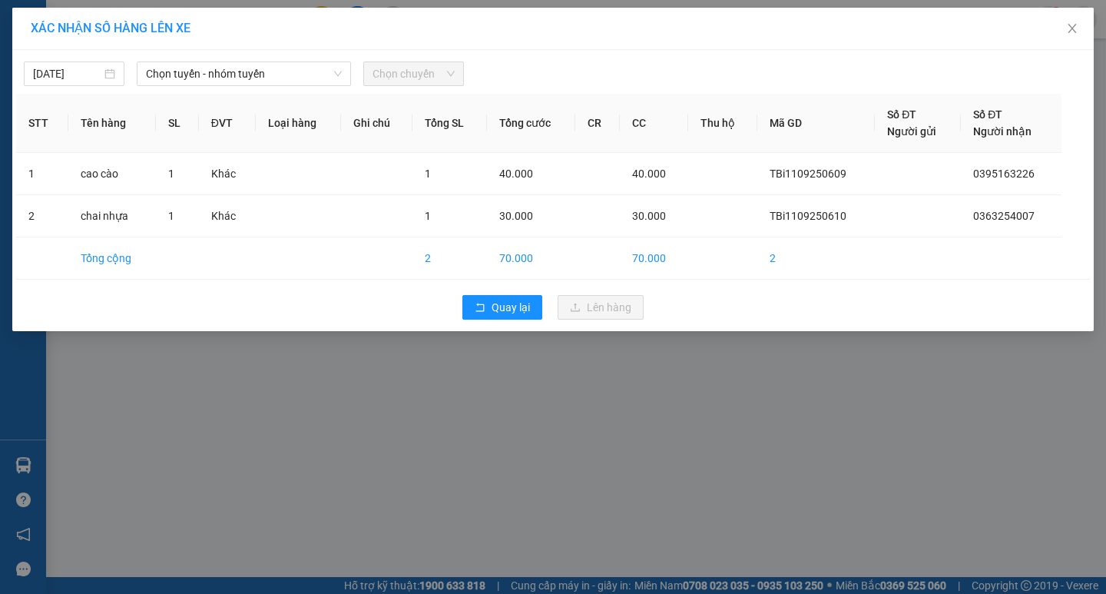
click at [251, 86] on div "[DATE] Chọn tuyến - nhóm tuyến Chọn chuyến STT Tên hàng SL ĐVT Loại hàng Ghi ch…" at bounding box center [553, 190] width 1082 height 281
click at [278, 82] on span "Chọn tuyến - nhóm tuyến" at bounding box center [244, 73] width 196 height 23
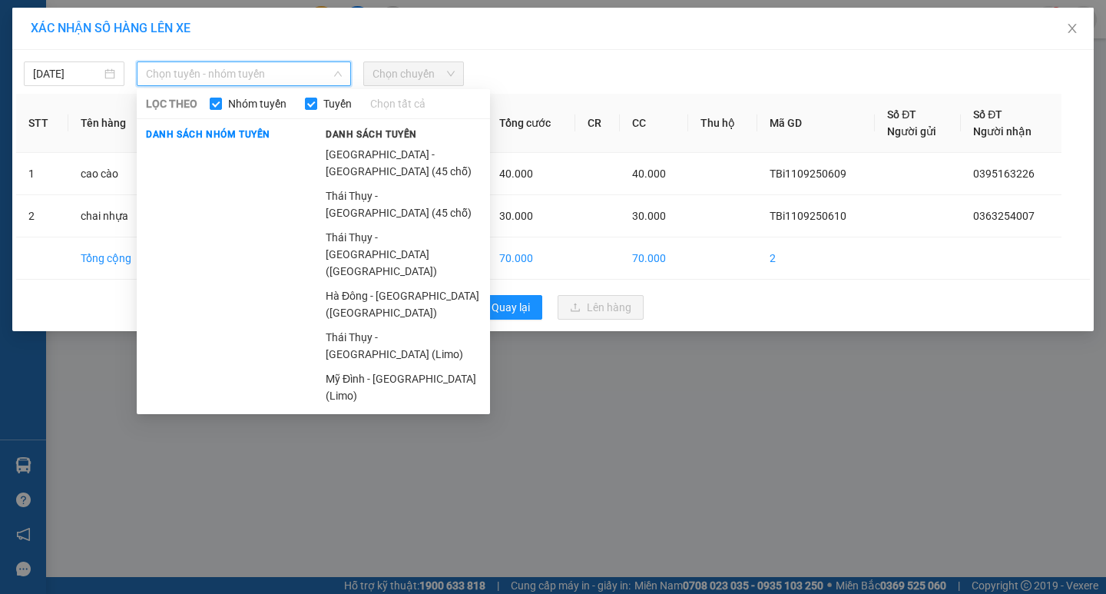
click at [390, 158] on li "[GEOGRAPHIC_DATA] - [GEOGRAPHIC_DATA] (45 chỗ)" at bounding box center [404, 162] width 174 height 41
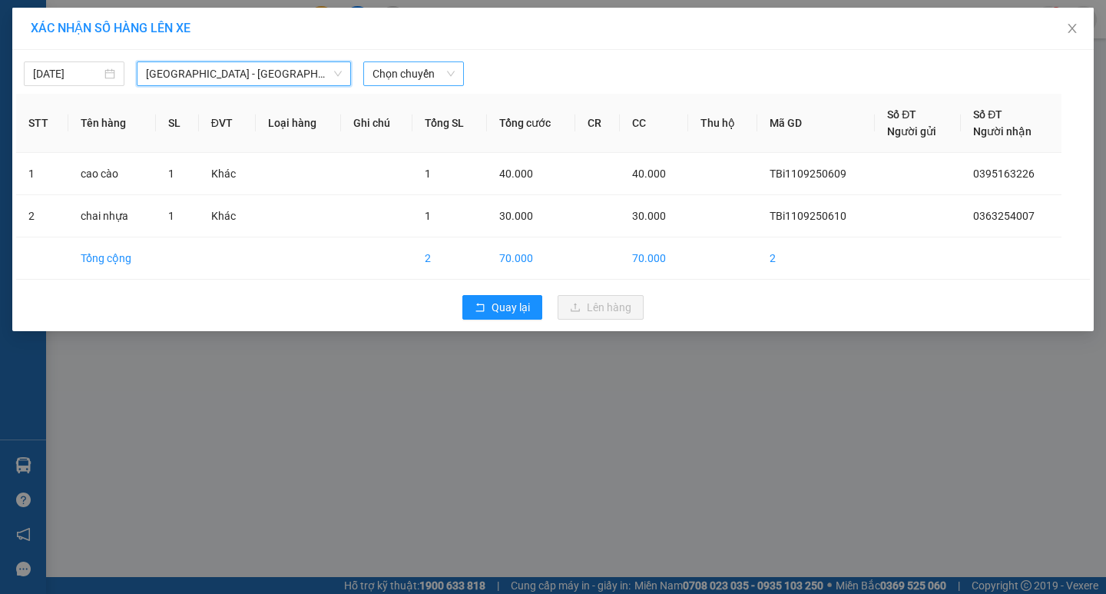
click at [400, 83] on span "Chọn chuyến" at bounding box center [414, 73] width 82 height 23
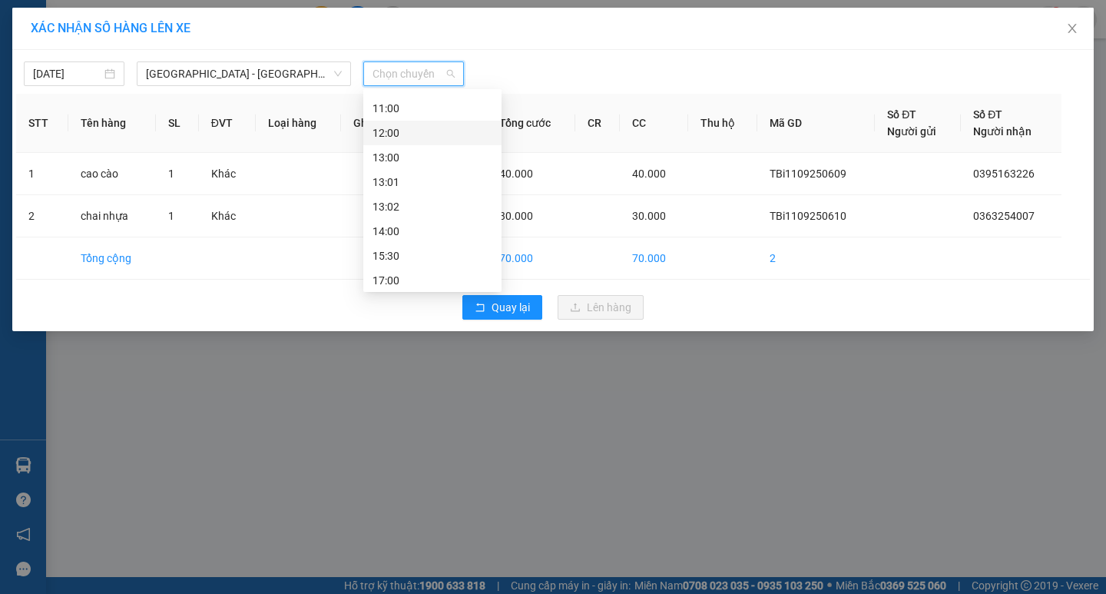
scroll to position [221, 0]
click at [400, 249] on div "19:30" at bounding box center [433, 252] width 120 height 17
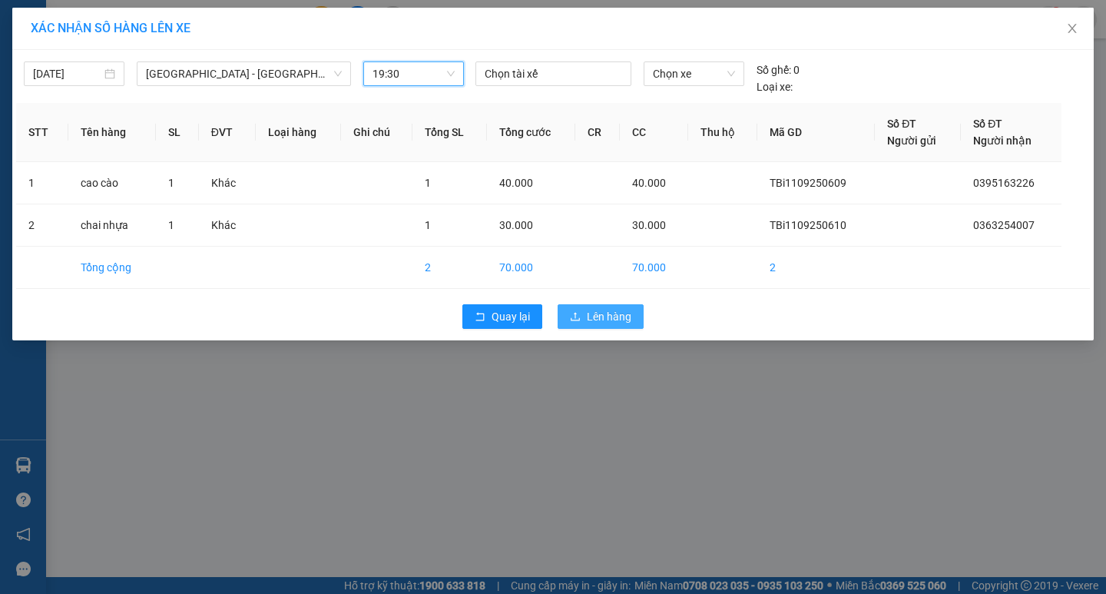
click at [593, 311] on span "Lên hàng" at bounding box center [609, 316] width 45 height 17
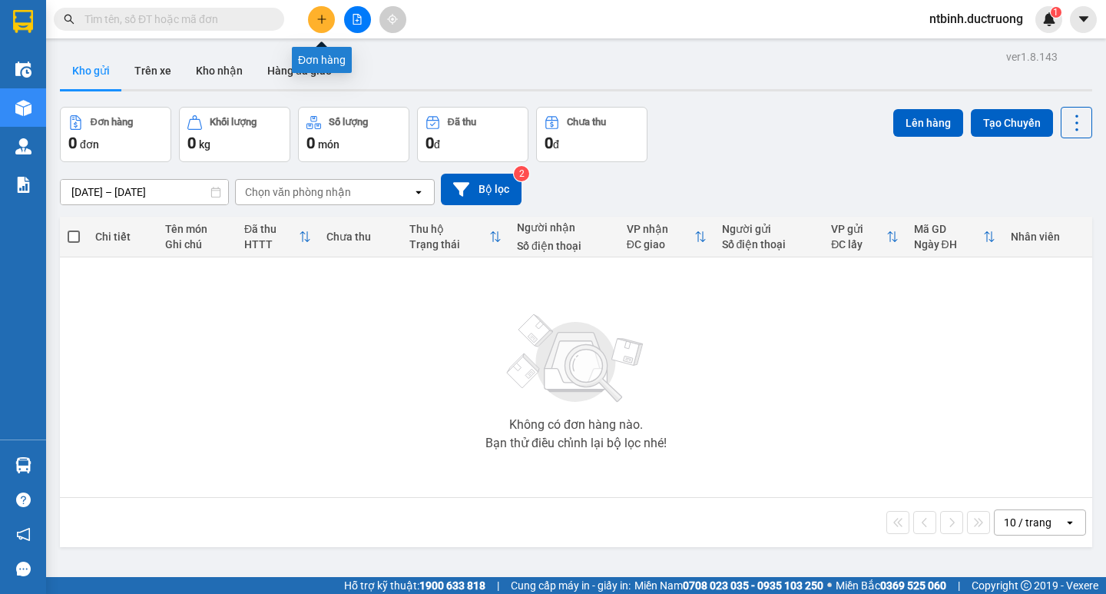
click at [322, 18] on icon "plus" at bounding box center [321, 19] width 1 height 8
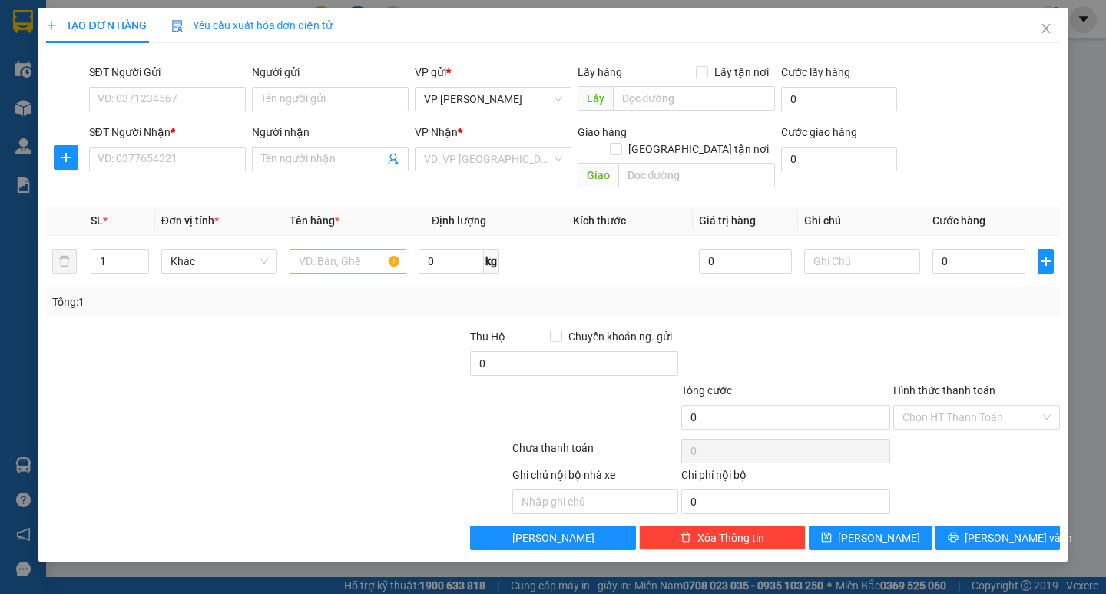
click at [158, 172] on div "SĐT Người Nhận * VD: 0377654321" at bounding box center [167, 151] width 157 height 54
click at [207, 173] on div "SĐT Người Nhận * VD: 0377654321" at bounding box center [167, 151] width 157 height 54
click at [197, 164] on input "SĐT Người Nhận *" at bounding box center [167, 159] width 157 height 25
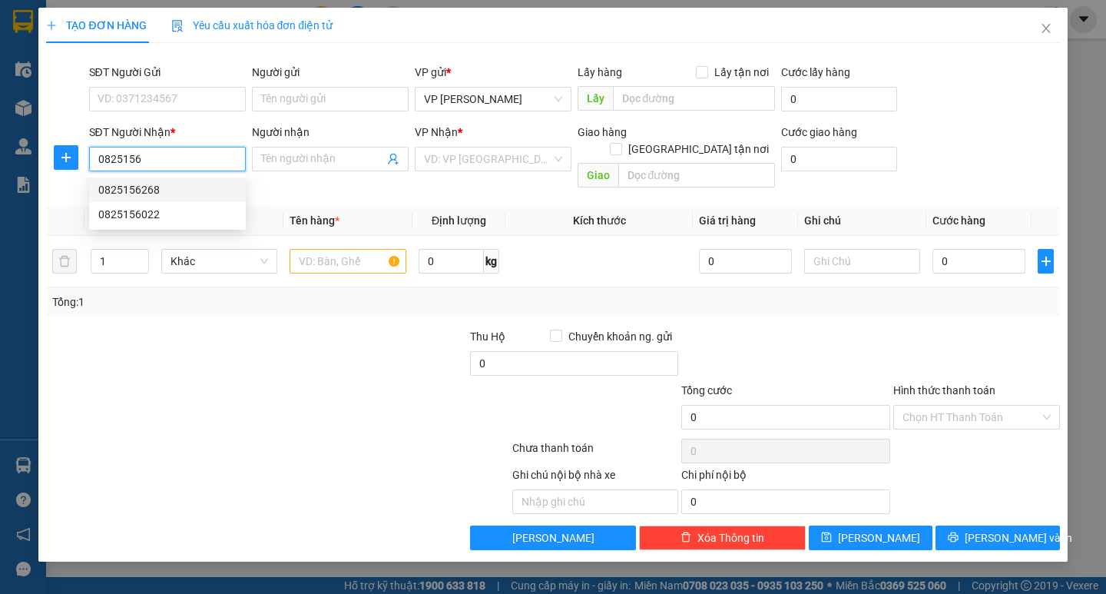
click at [186, 191] on div "0825156268" at bounding box center [167, 189] width 138 height 17
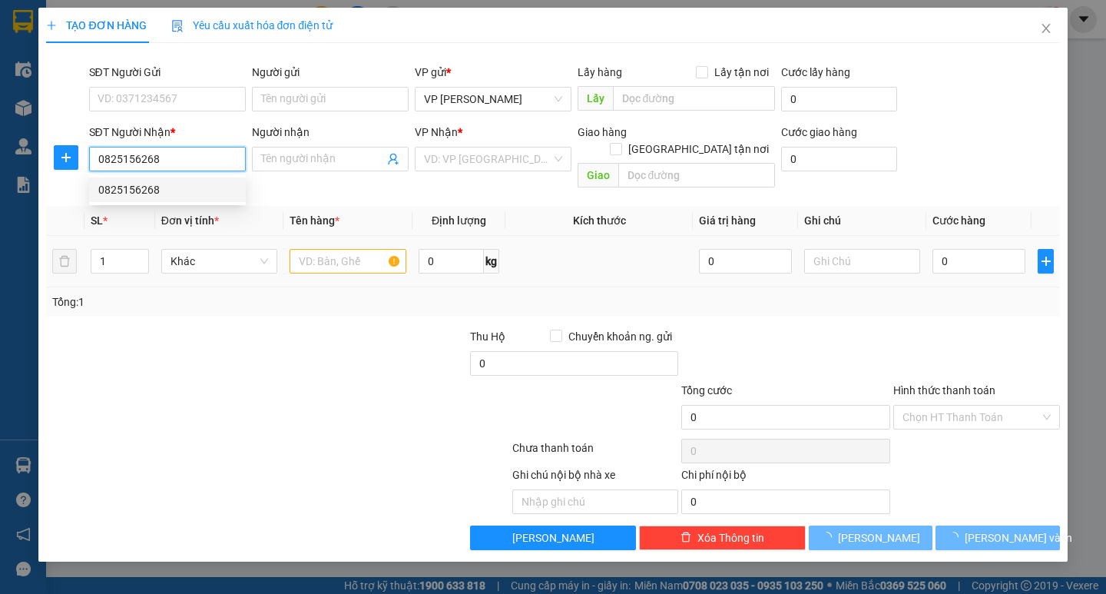
type input "0825156268"
click at [357, 249] on input "text" at bounding box center [348, 261] width 116 height 25
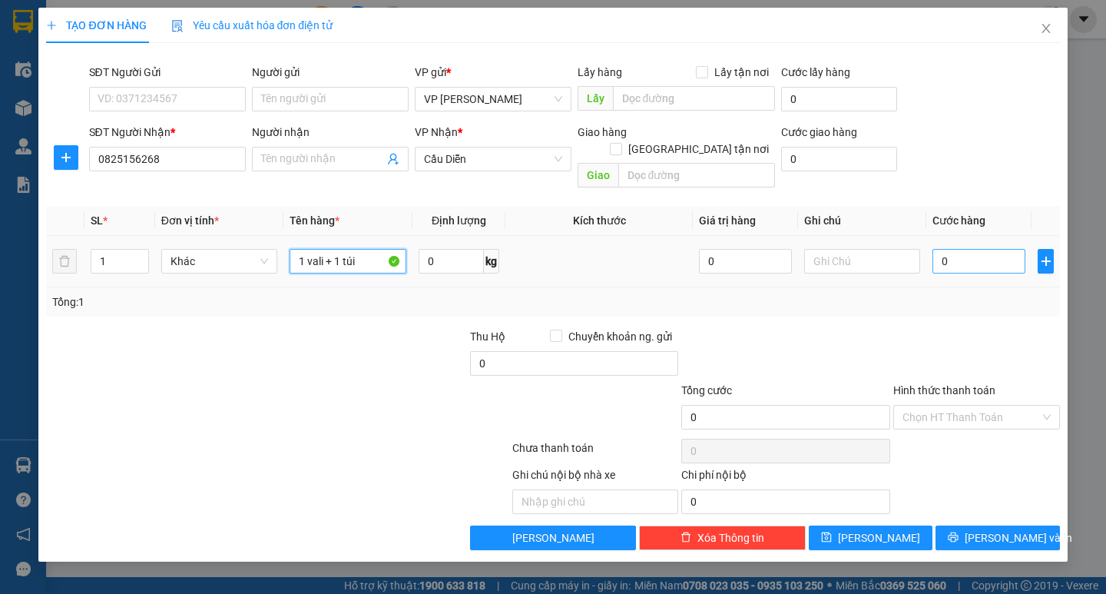
type input "1 vali + 1 túi"
click at [966, 249] on input "0" at bounding box center [979, 261] width 93 height 25
click at [937, 252] on input "0" at bounding box center [979, 261] width 93 height 25
type input "10"
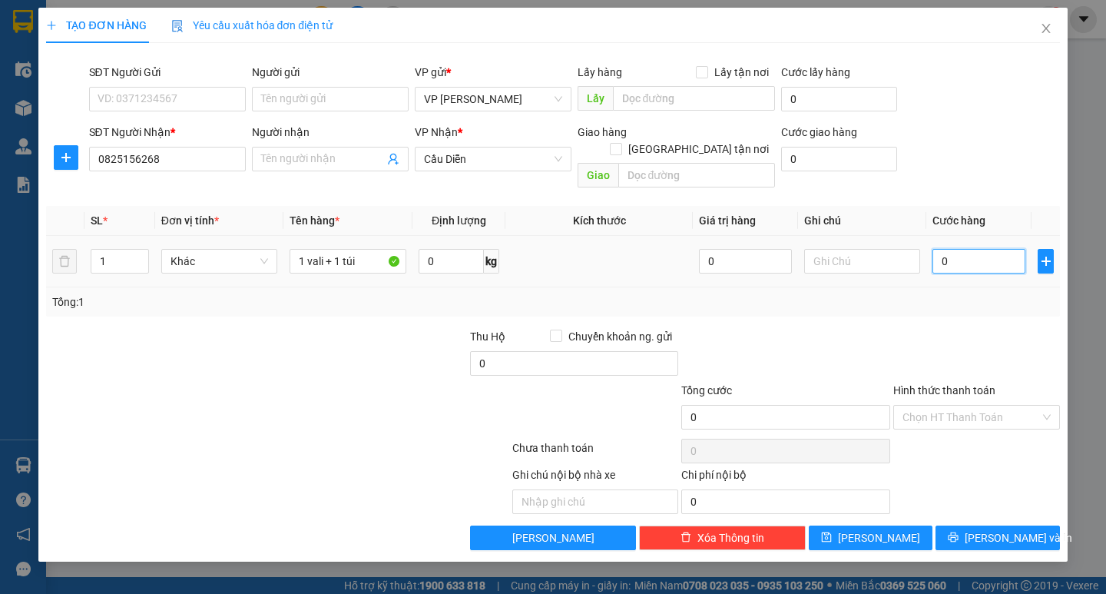
type input "10"
type input "120"
type input "10"
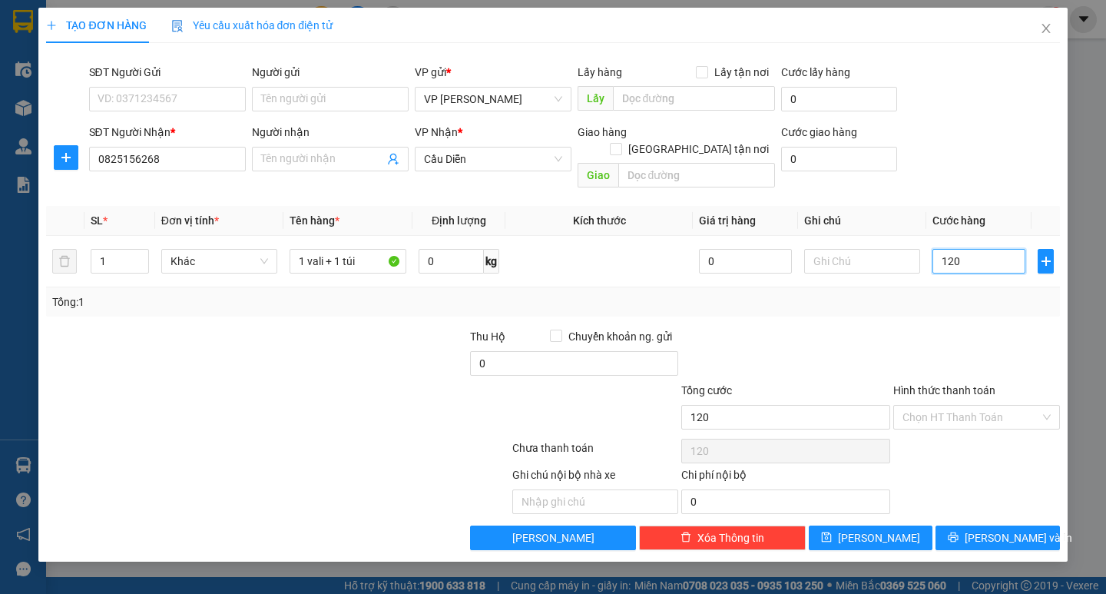
type input "10"
type input "110"
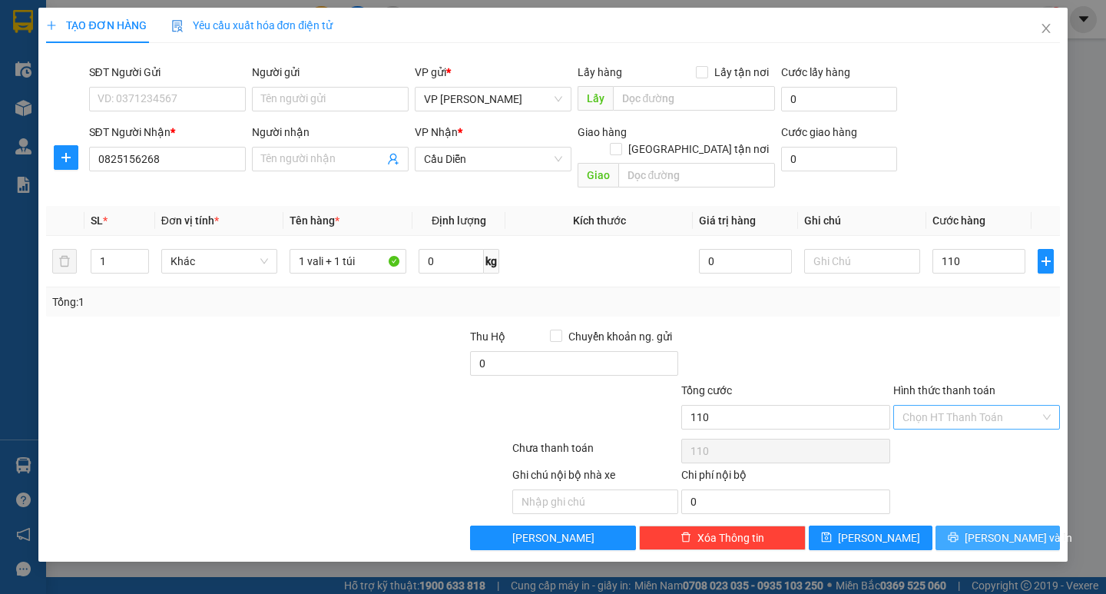
click at [1020, 529] on span "Lưu và In" at bounding box center [1019, 537] width 108 height 17
type input "110.000"
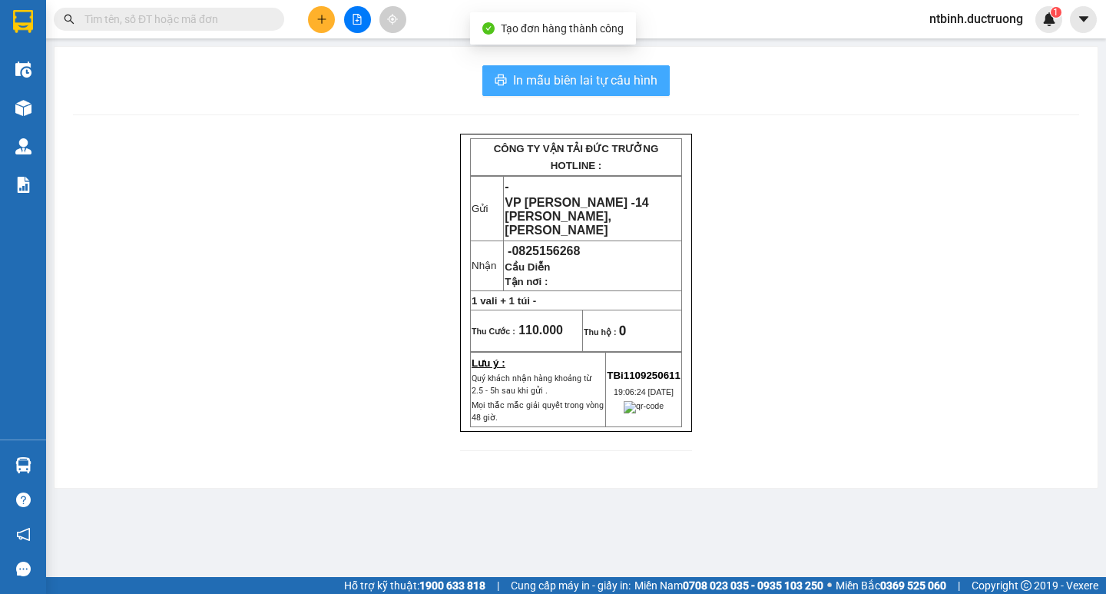
click at [552, 95] on button "In mẫu biên lai tự cấu hình" at bounding box center [576, 80] width 187 height 31
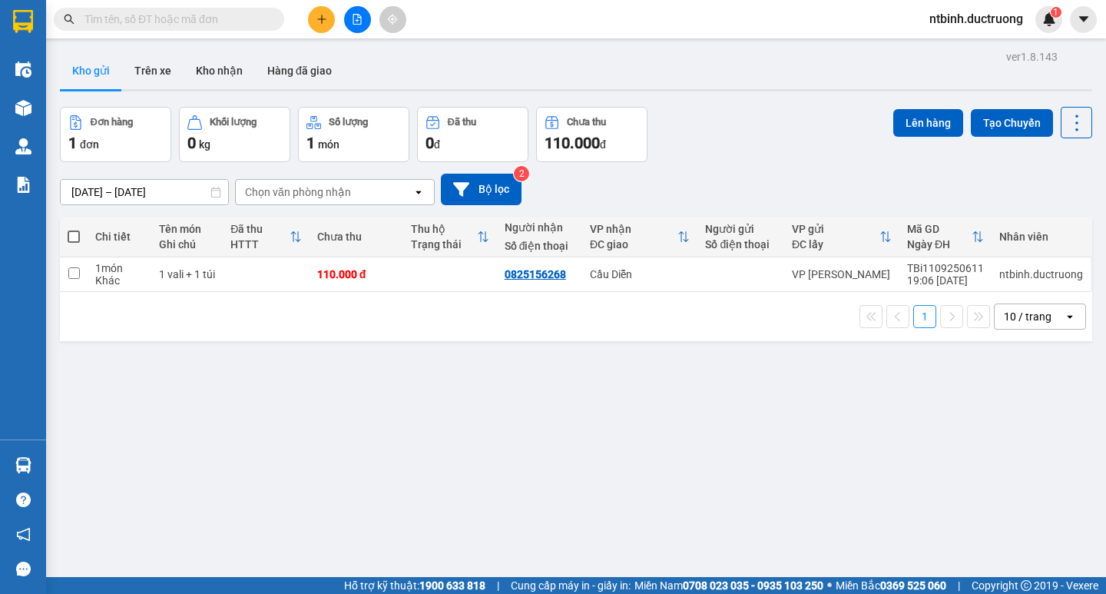
click at [403, 286] on td at bounding box center [450, 274] width 94 height 35
checkbox input "true"
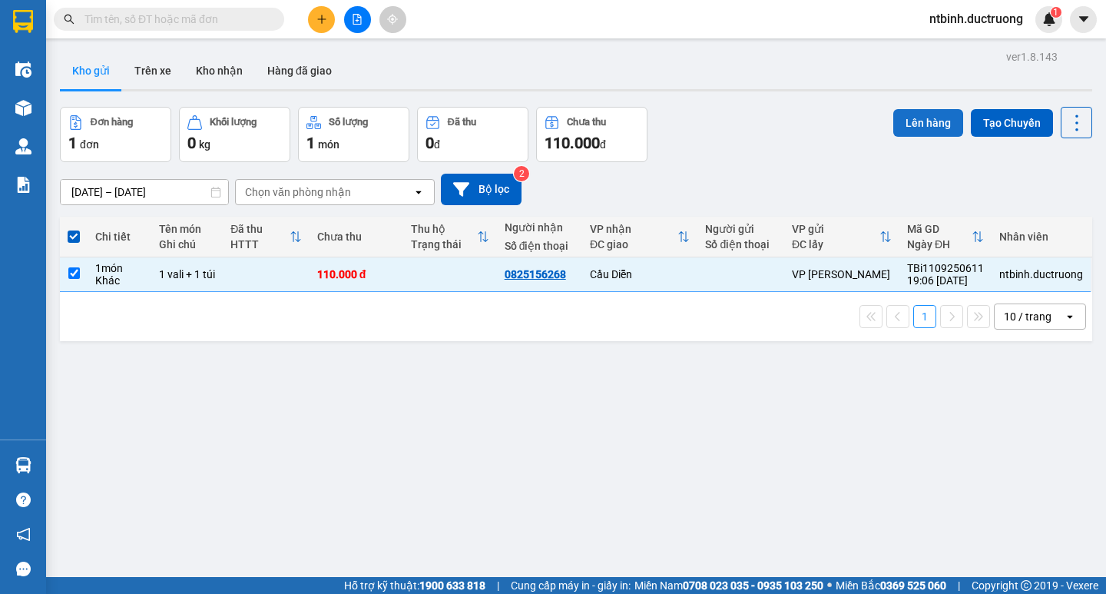
click at [911, 118] on button "Lên hàng" at bounding box center [929, 123] width 70 height 28
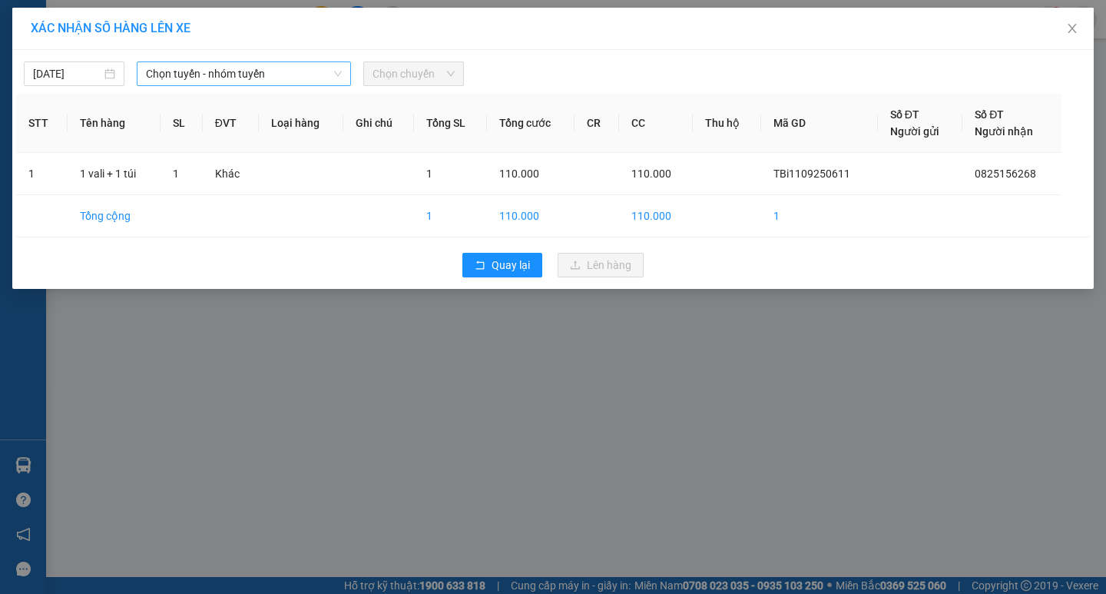
click at [285, 76] on span "Chọn tuyến - nhóm tuyến" at bounding box center [244, 73] width 196 height 23
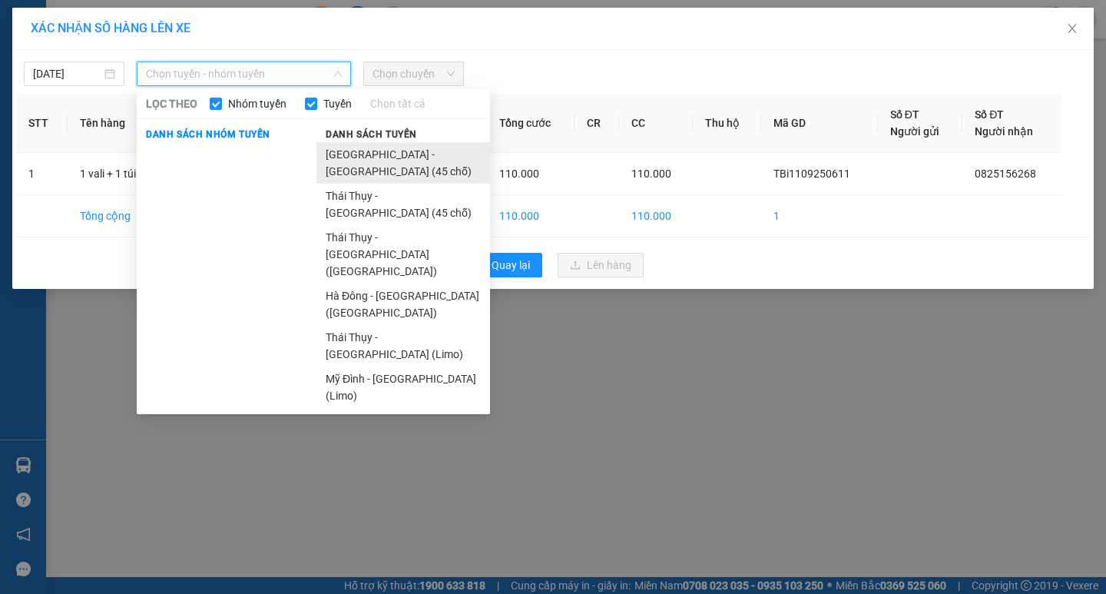
click at [373, 162] on li "[GEOGRAPHIC_DATA] - [GEOGRAPHIC_DATA] (45 chỗ)" at bounding box center [404, 162] width 174 height 41
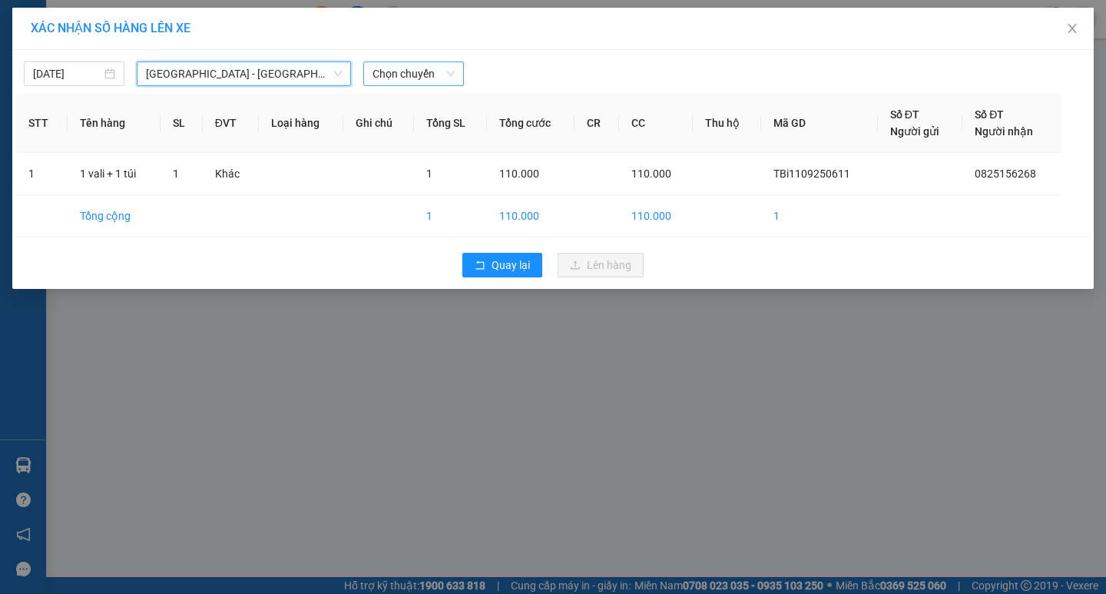
click at [406, 62] on span "Chọn chuyến" at bounding box center [414, 73] width 82 height 23
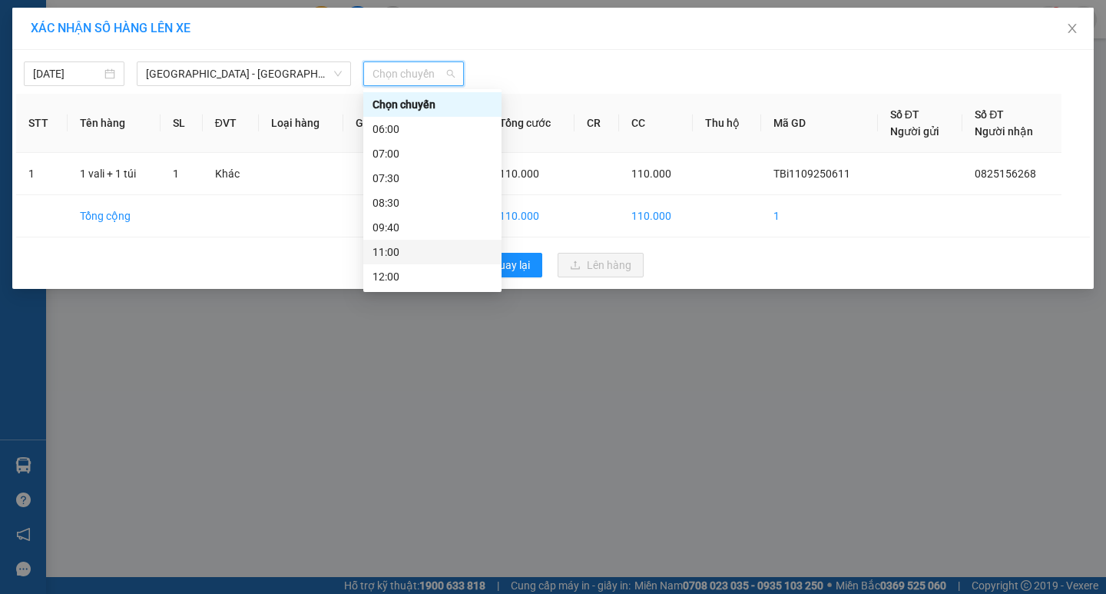
scroll to position [221, 0]
click at [409, 221] on div "18:30" at bounding box center [433, 227] width 120 height 17
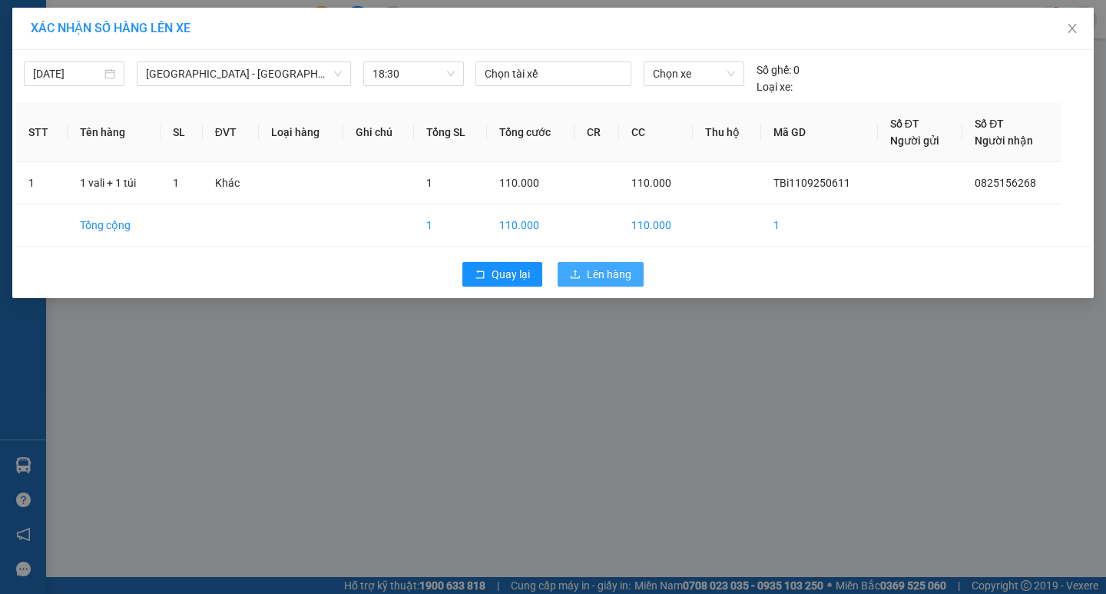
click at [599, 273] on span "Lên hàng" at bounding box center [609, 274] width 45 height 17
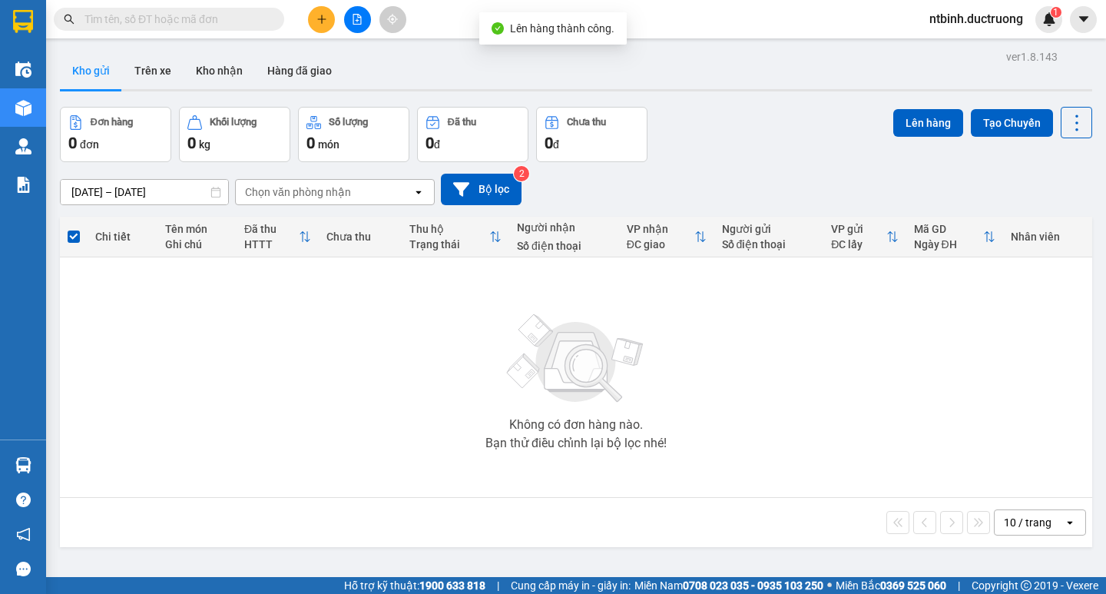
click at [359, 9] on button at bounding box center [357, 19] width 27 height 27
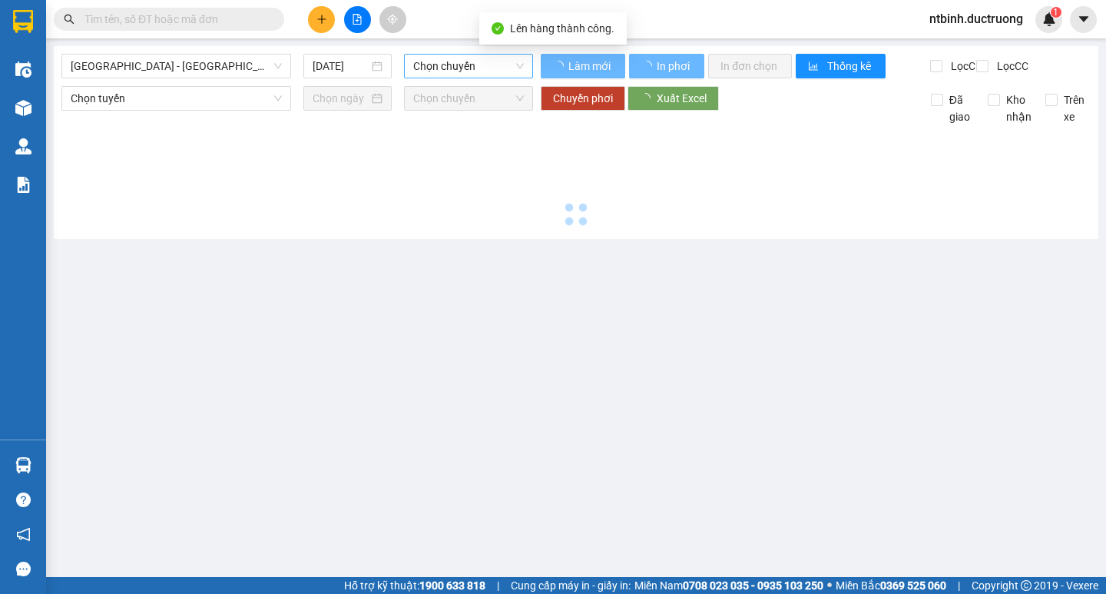
click at [459, 71] on span "Chọn chuyến" at bounding box center [468, 66] width 111 height 23
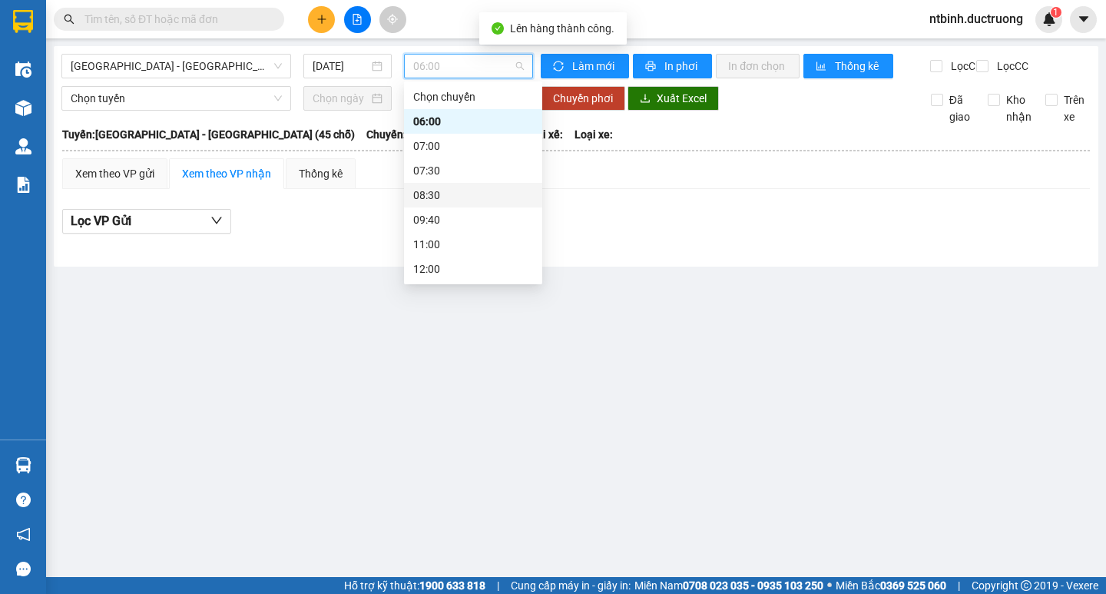
scroll to position [221, 0]
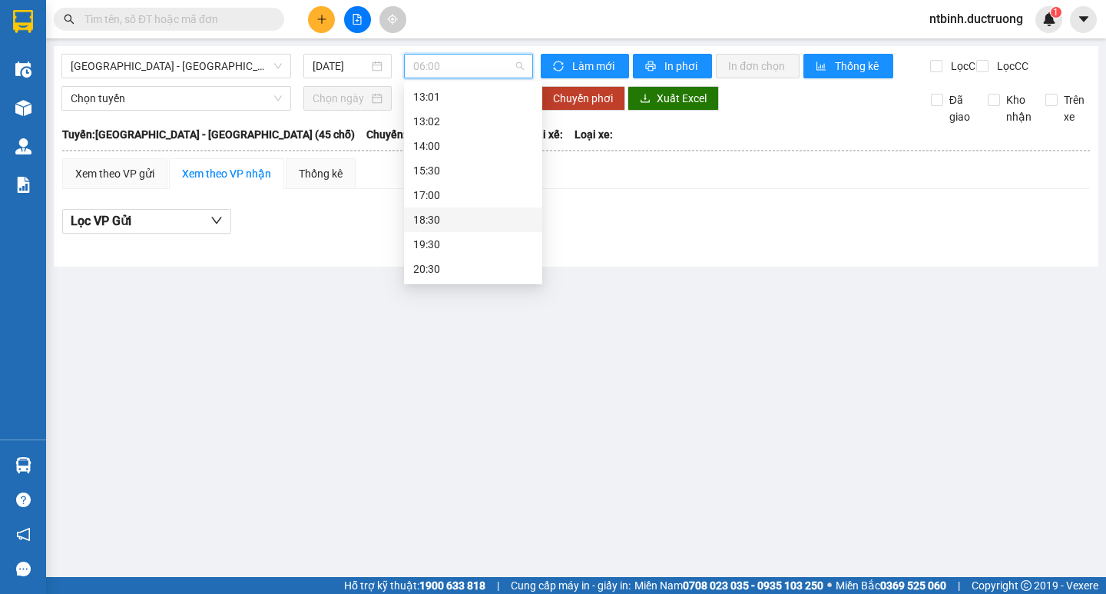
click at [453, 217] on div "18:30" at bounding box center [473, 219] width 120 height 17
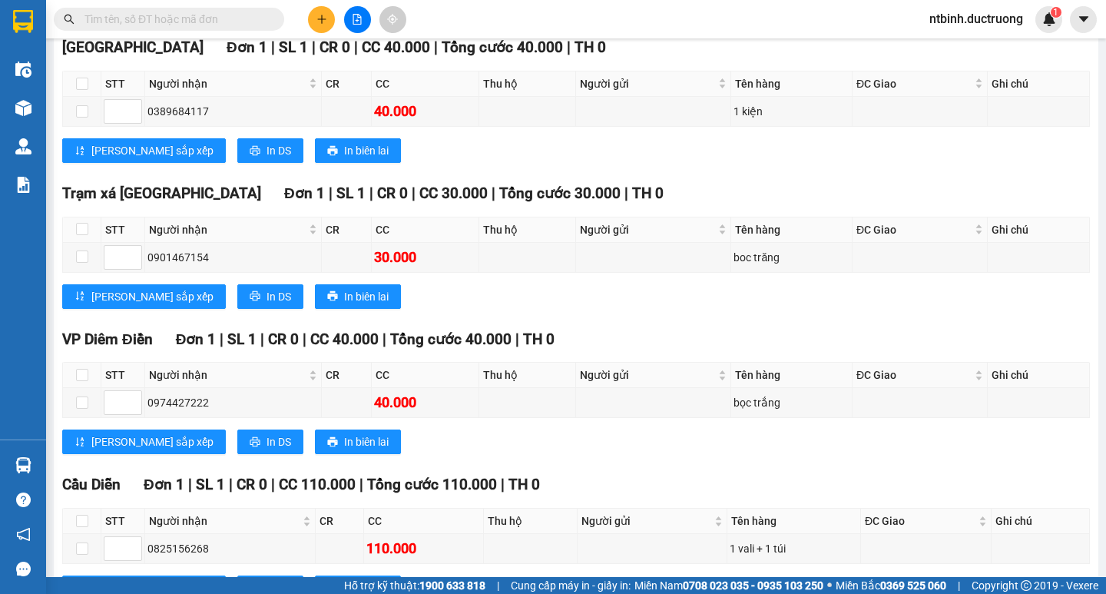
scroll to position [754, 0]
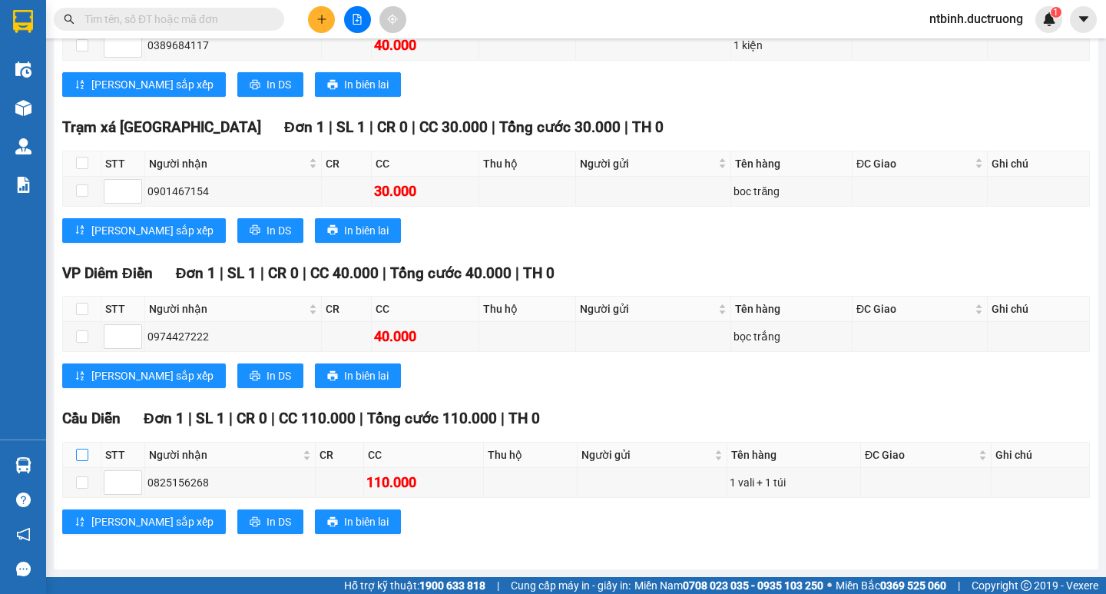
click at [81, 457] on input "checkbox" at bounding box center [82, 455] width 12 height 12
checkbox input "true"
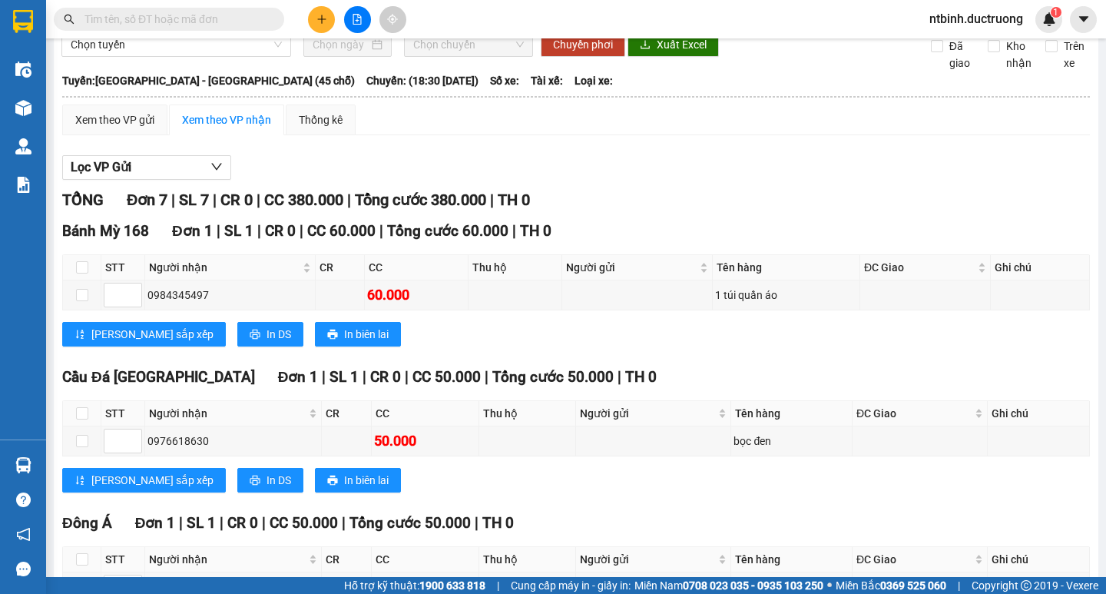
scroll to position [0, 0]
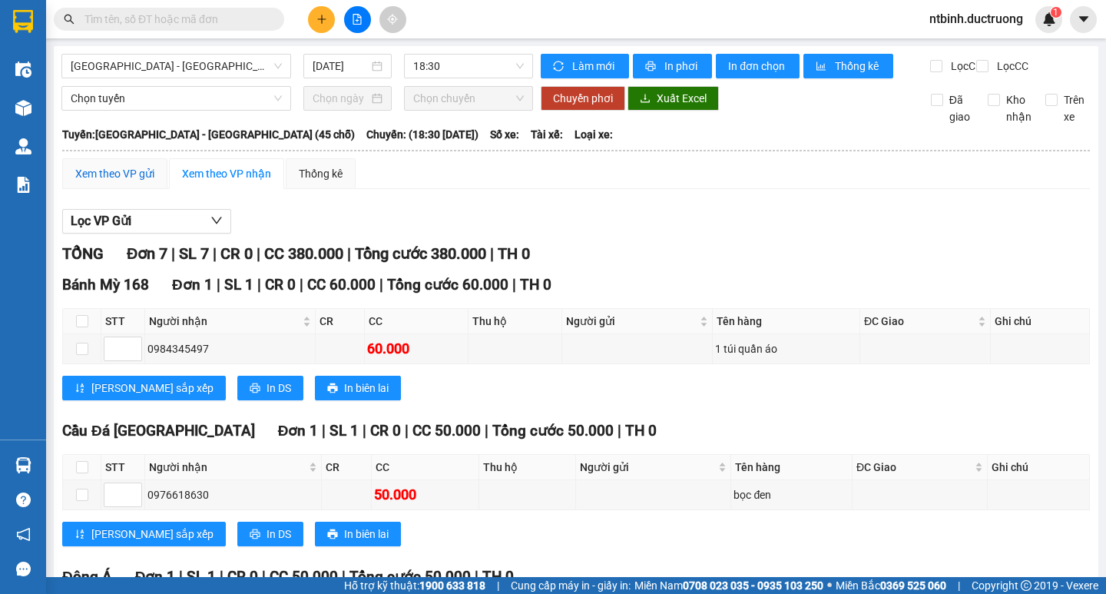
click at [97, 182] on div "Xem theo VP gửi" at bounding box center [114, 173] width 79 height 17
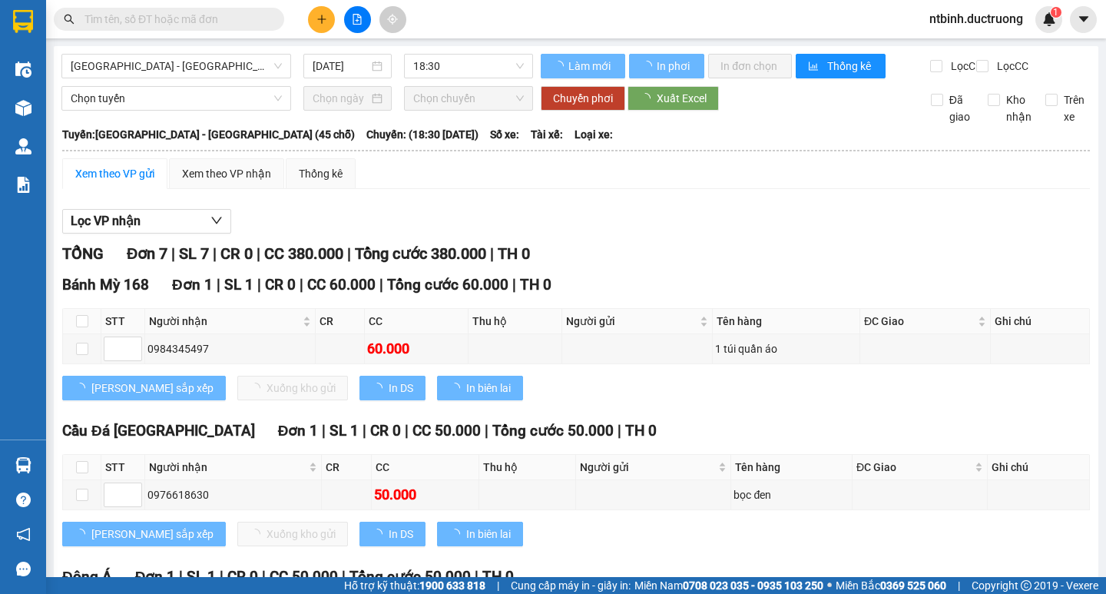
click at [108, 182] on div "Xem theo VP gửi" at bounding box center [114, 173] width 79 height 17
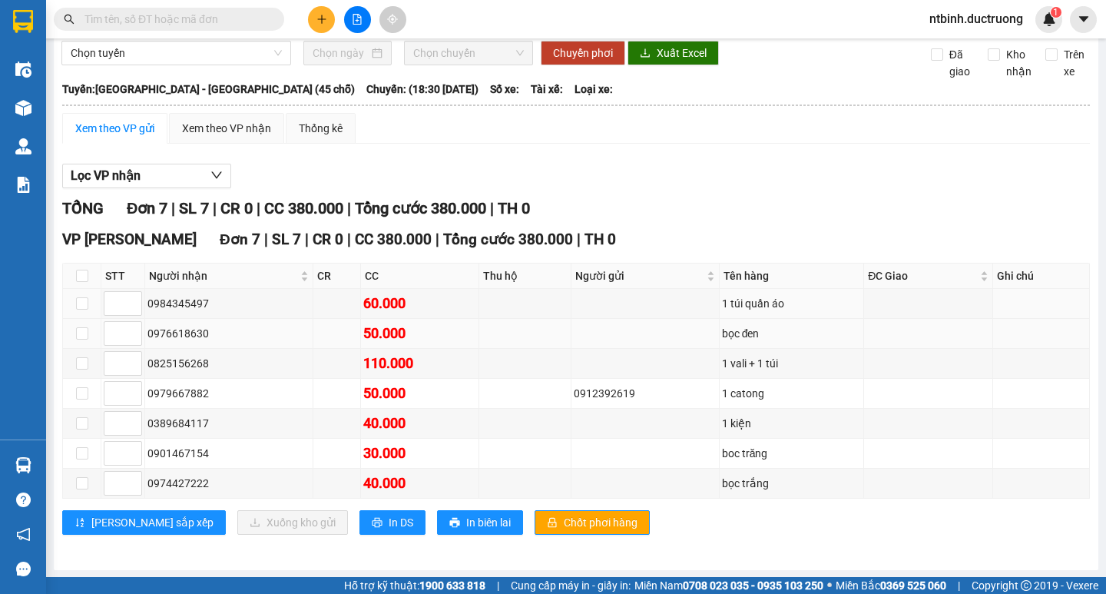
scroll to position [59, 0]
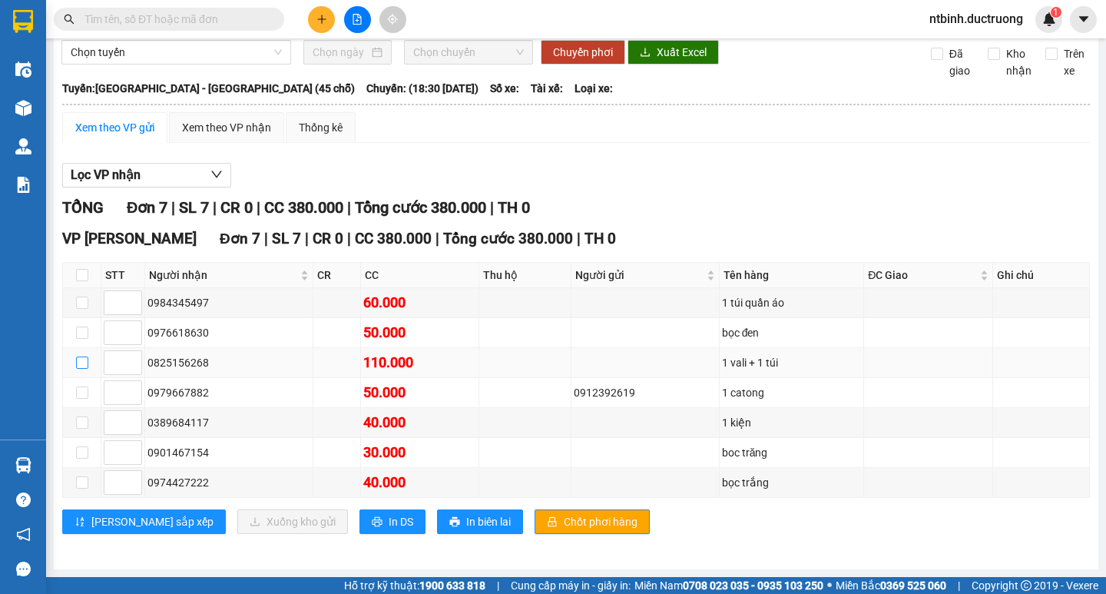
click at [85, 362] on input "checkbox" at bounding box center [82, 363] width 12 height 12
checkbox input "true"
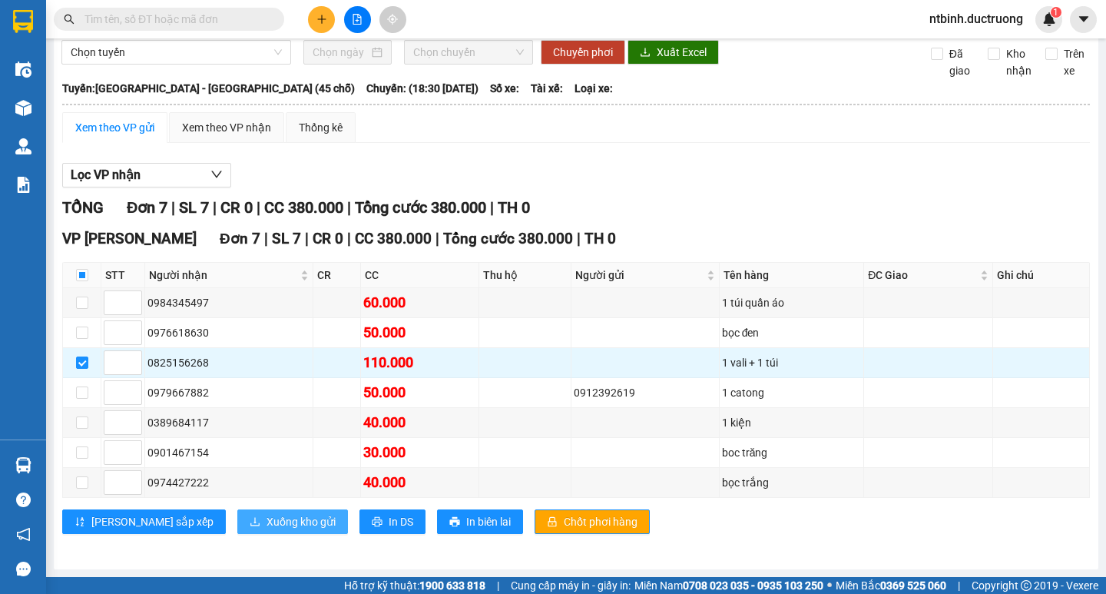
click at [267, 527] on span "Xuống kho gửi" at bounding box center [301, 521] width 69 height 17
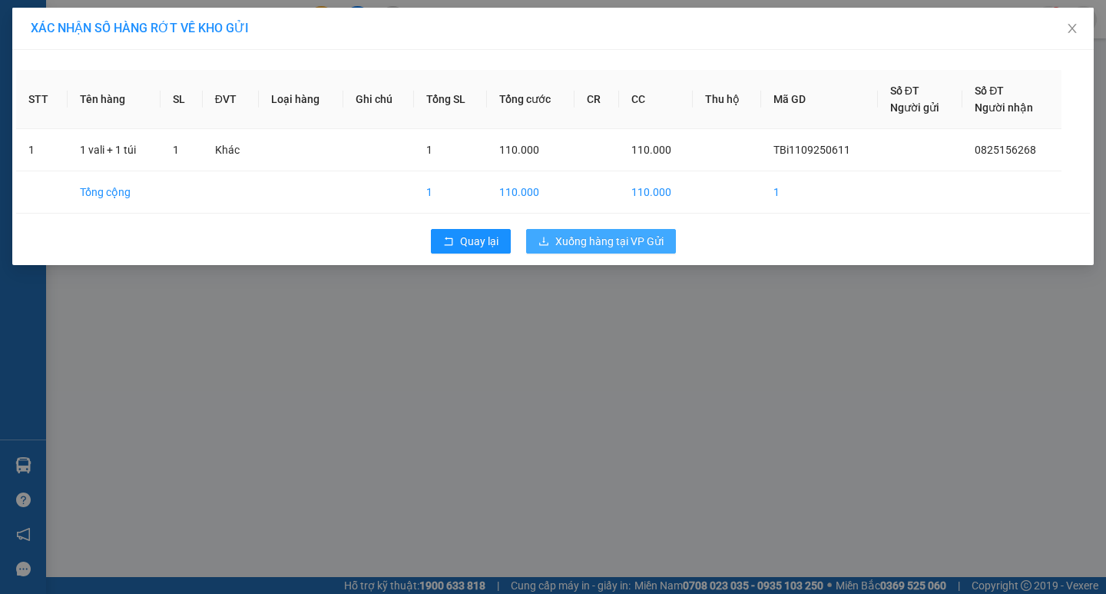
click at [619, 244] on span "Xuống hàng tại VP Gửi" at bounding box center [610, 241] width 108 height 17
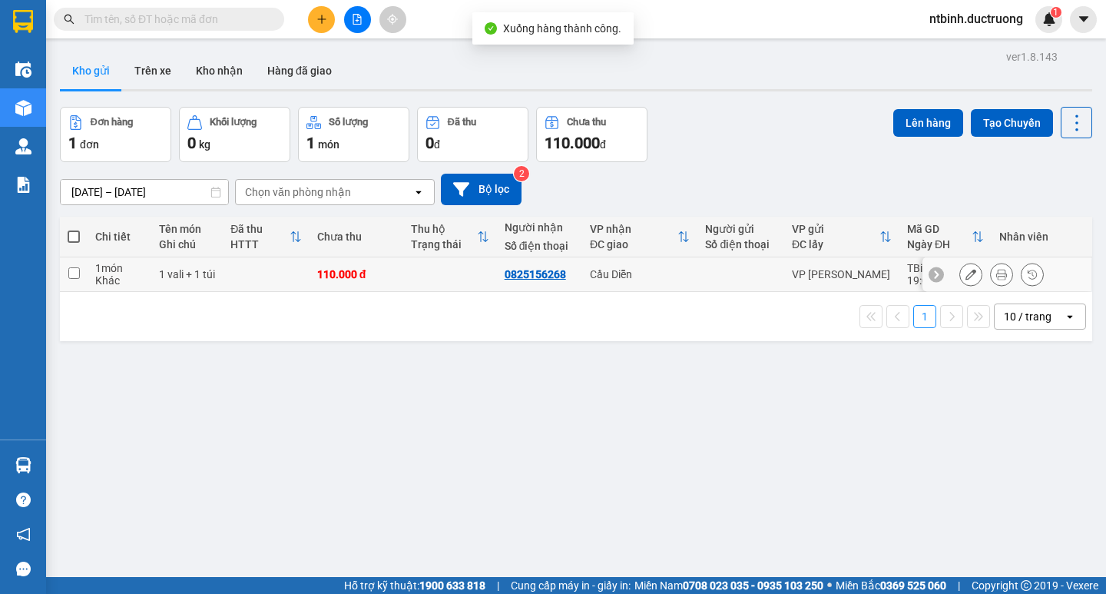
click at [966, 277] on icon at bounding box center [971, 274] width 11 height 11
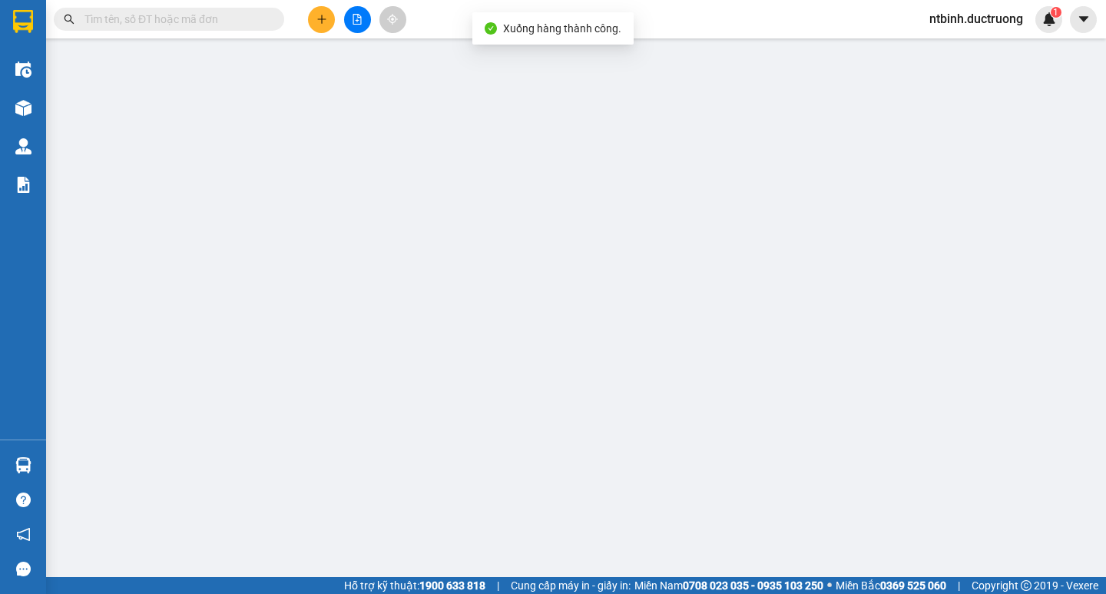
type input "0825156268"
type input "110.000"
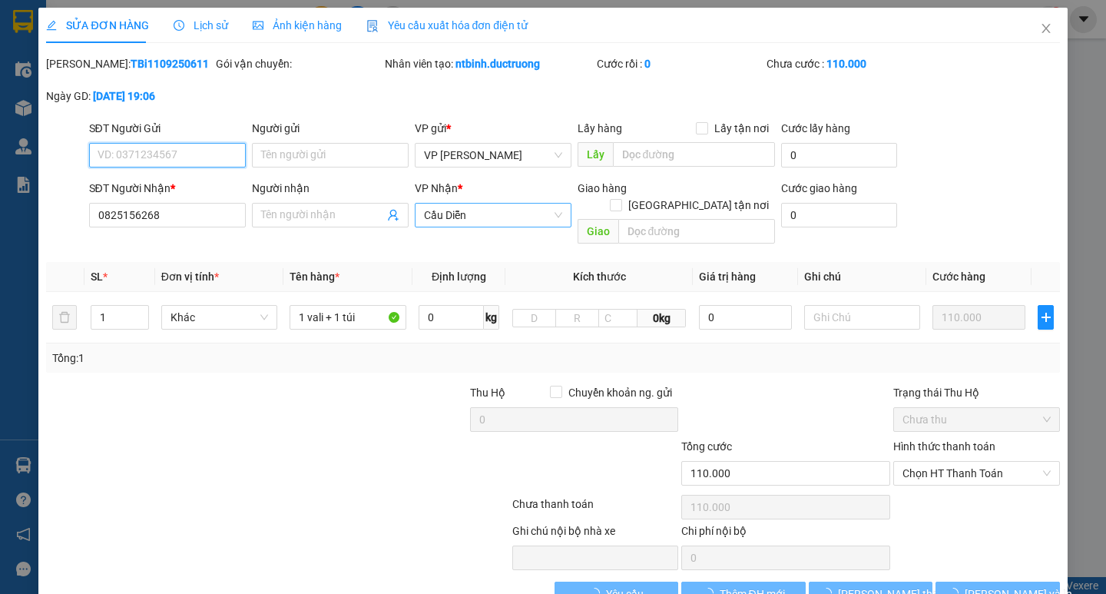
click at [472, 217] on span "Cầu Diễn" at bounding box center [493, 215] width 138 height 23
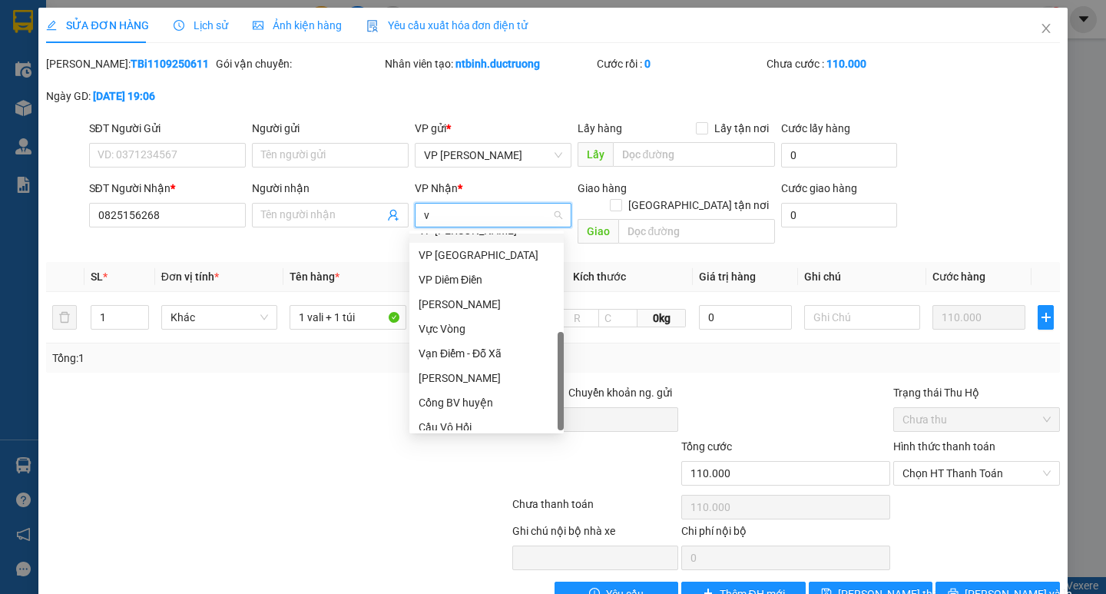
type input "vp"
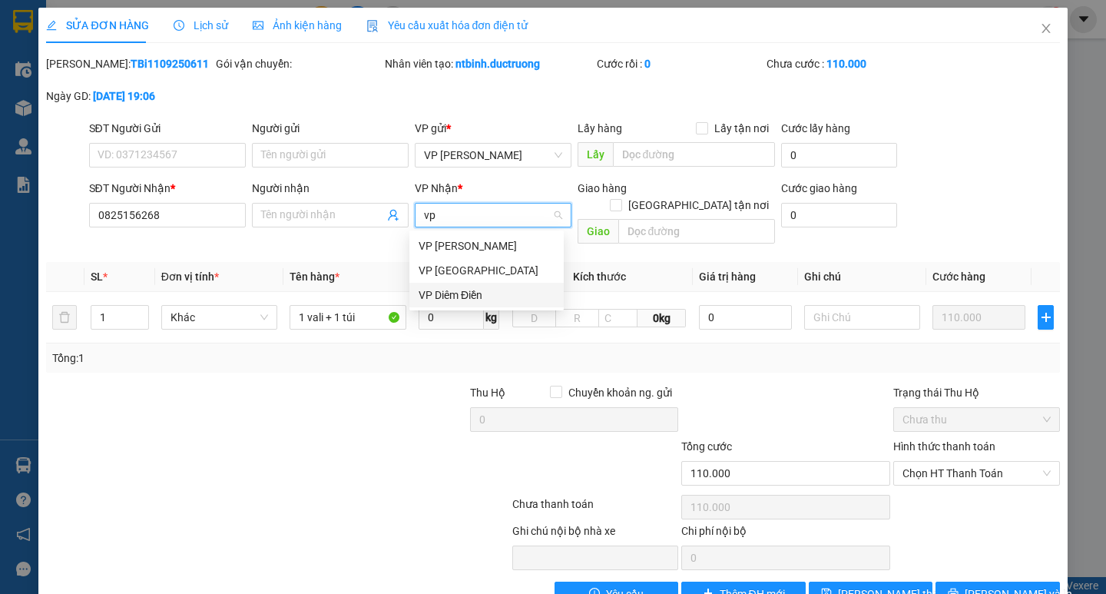
click at [481, 303] on div "VP Diêm Điền" at bounding box center [487, 295] width 136 height 17
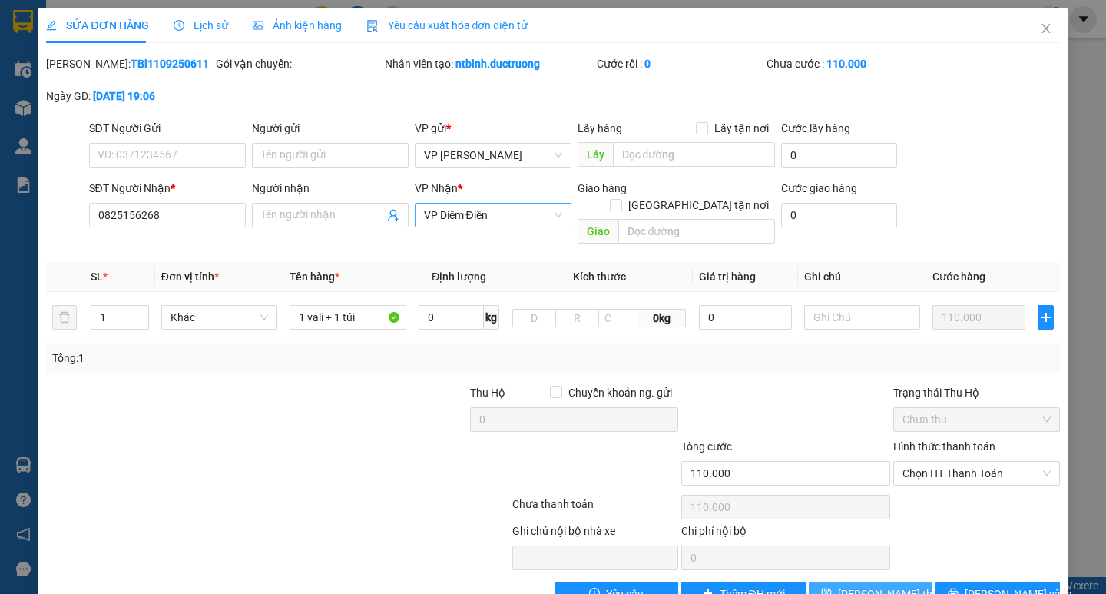
click at [873, 585] on span "Lưu thay đổi" at bounding box center [899, 593] width 123 height 17
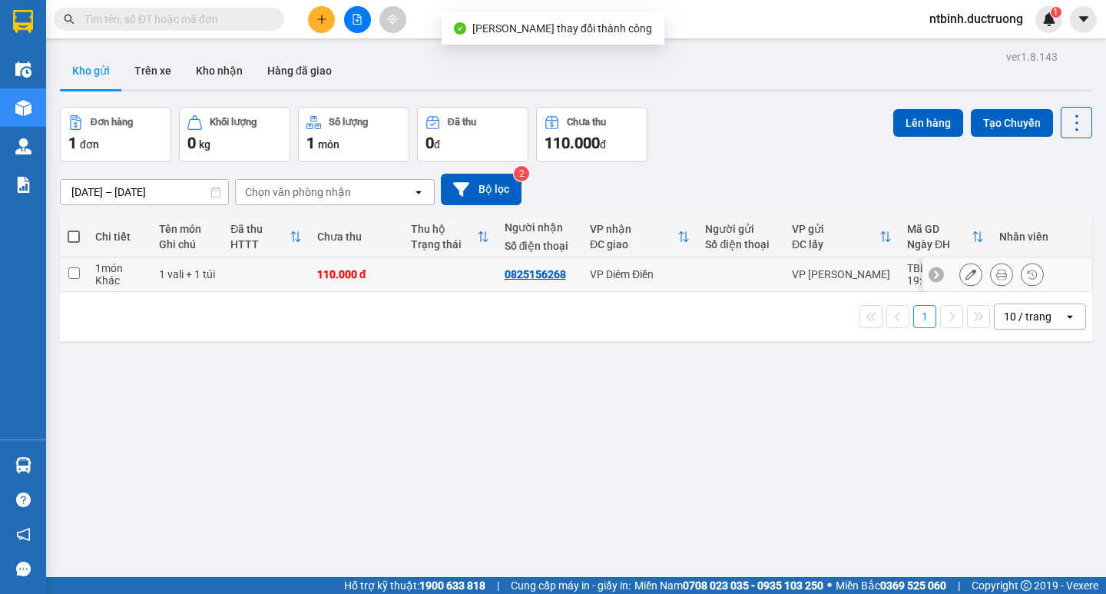
click at [997, 279] on icon at bounding box center [1002, 274] width 11 height 11
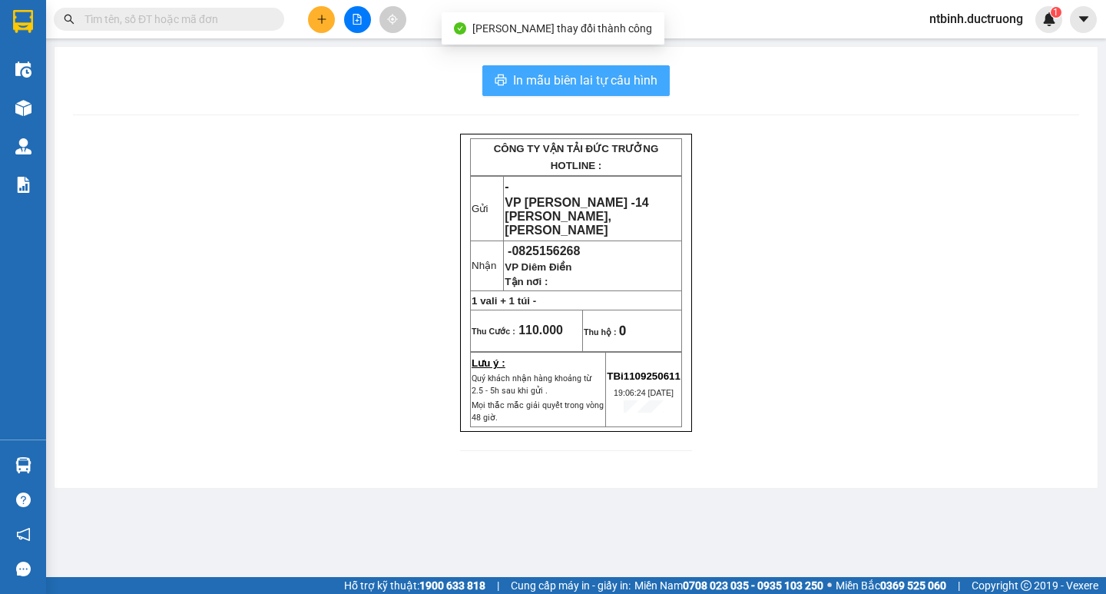
click at [642, 79] on span "In mẫu biên lai tự cấu hình" at bounding box center [585, 80] width 144 height 19
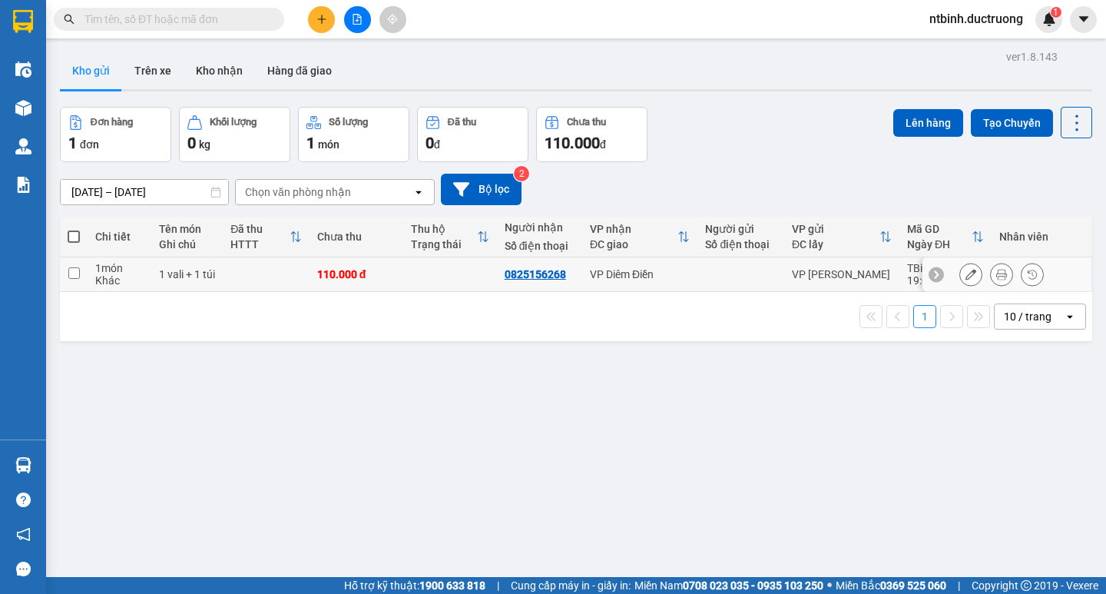
click at [432, 276] on td at bounding box center [450, 274] width 94 height 35
checkbox input "true"
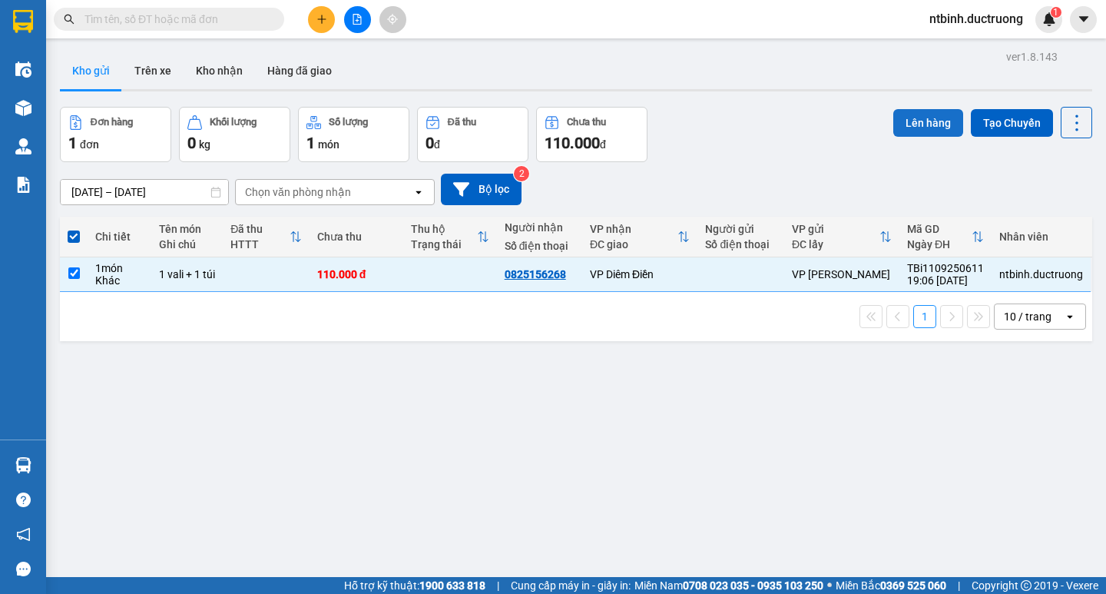
click at [920, 119] on button "Lên hàng" at bounding box center [929, 123] width 70 height 28
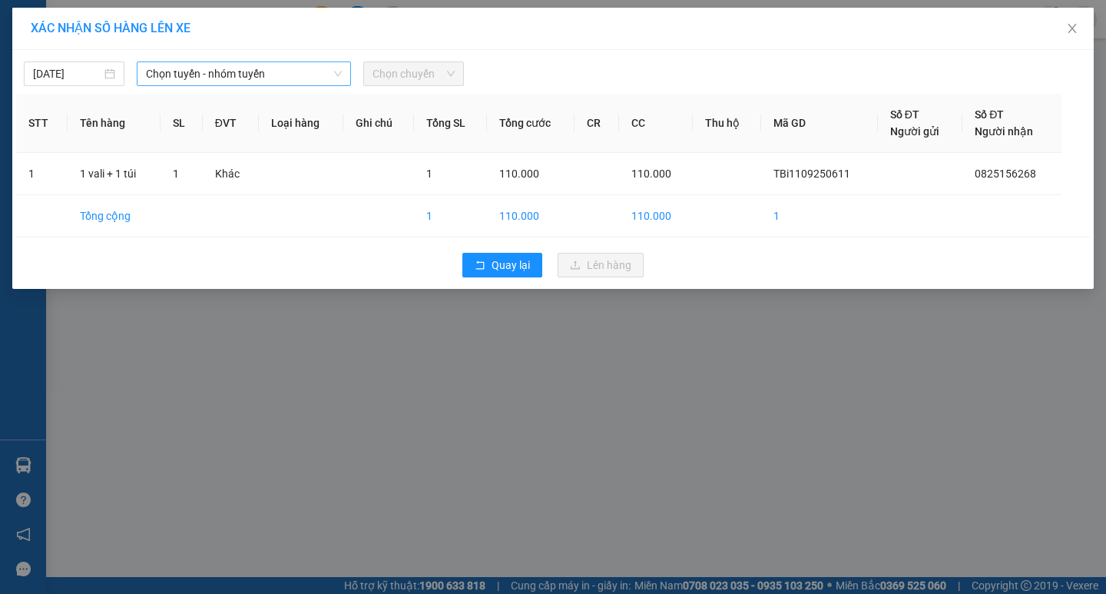
click at [230, 81] on span "Chọn tuyến - nhóm tuyến" at bounding box center [244, 73] width 196 height 23
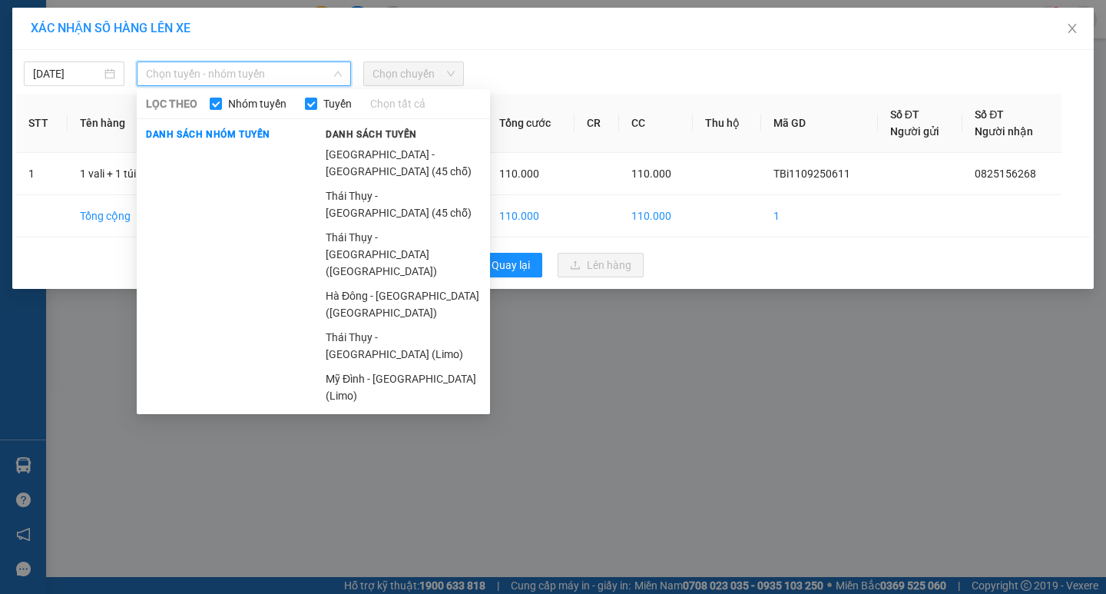
click at [373, 141] on span "Danh sách tuyến" at bounding box center [372, 135] width 110 height 14
click at [373, 143] on li "[GEOGRAPHIC_DATA] - [GEOGRAPHIC_DATA] (45 chỗ)" at bounding box center [404, 162] width 174 height 41
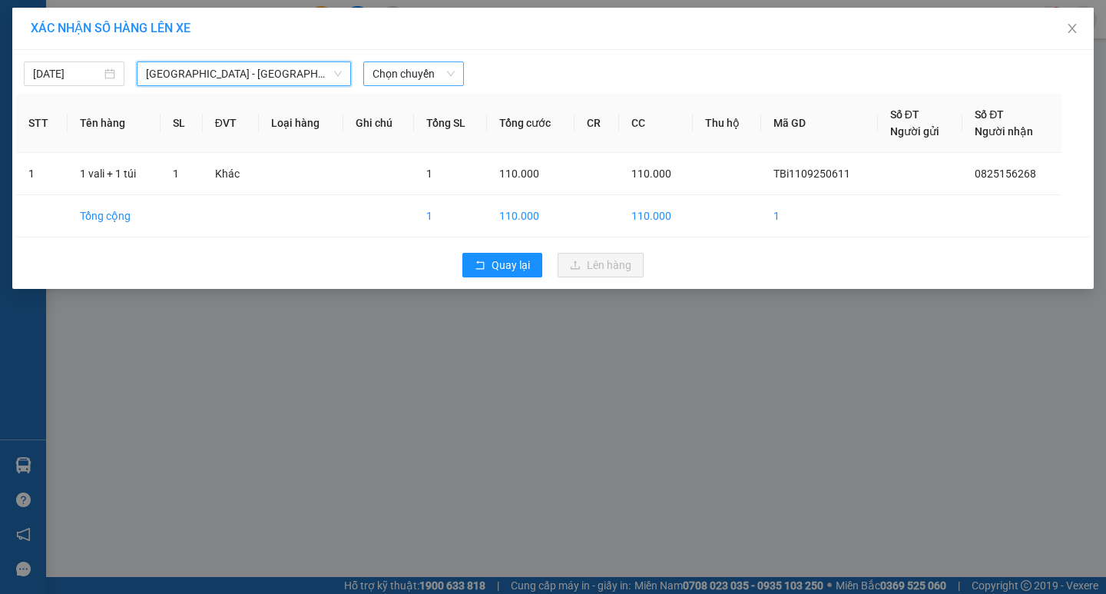
click at [404, 66] on span "Chọn chuyến" at bounding box center [414, 73] width 82 height 23
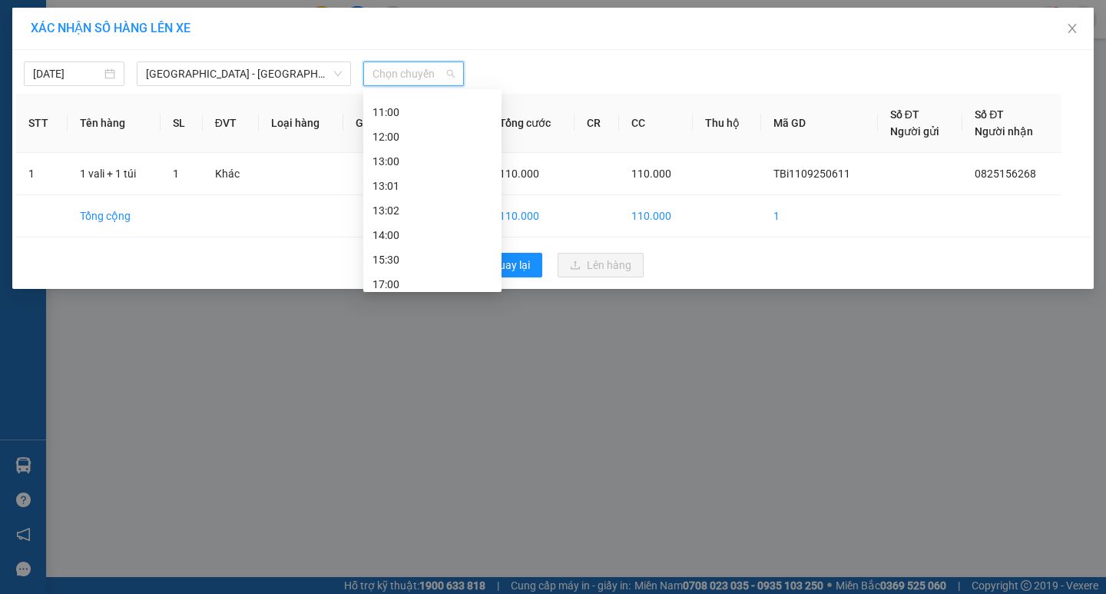
scroll to position [221, 0]
click at [413, 248] on div "19:30" at bounding box center [433, 252] width 120 height 17
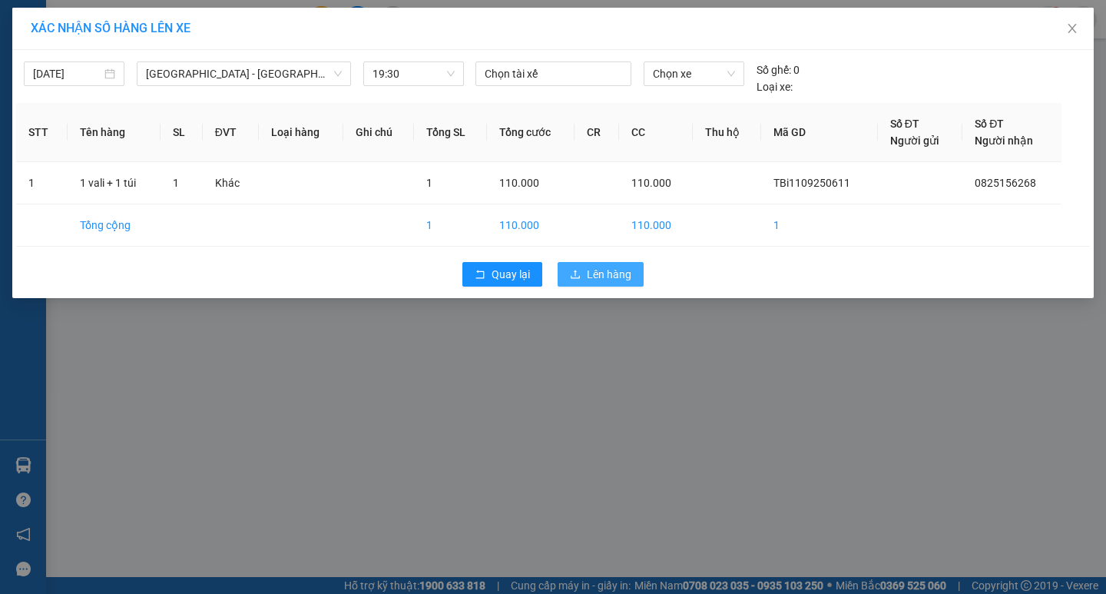
click at [586, 272] on button "Lên hàng" at bounding box center [601, 274] width 86 height 25
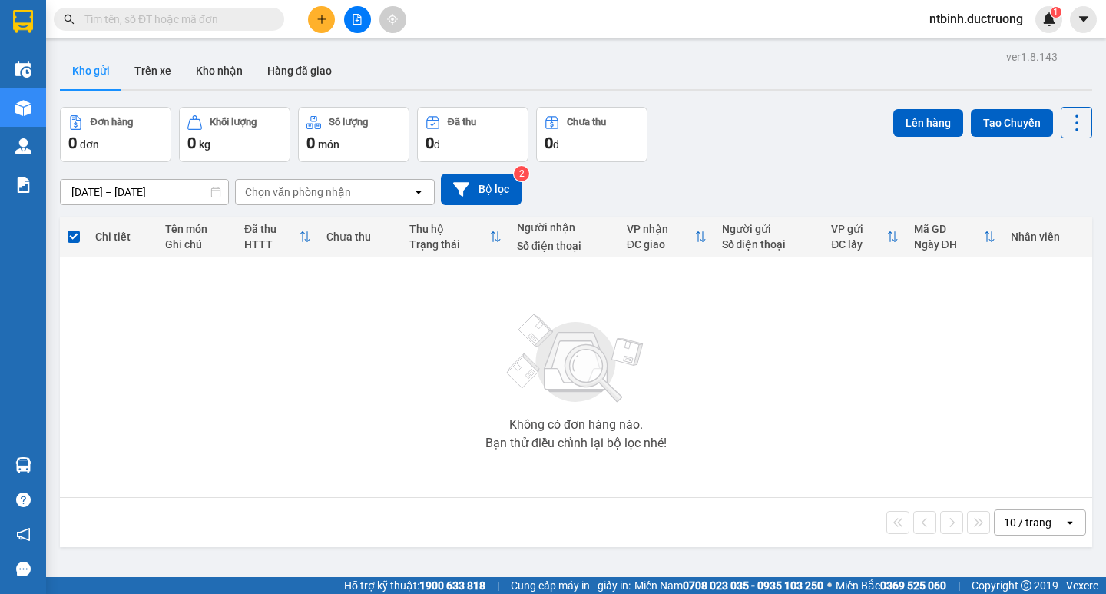
click at [330, 22] on button at bounding box center [321, 19] width 27 height 27
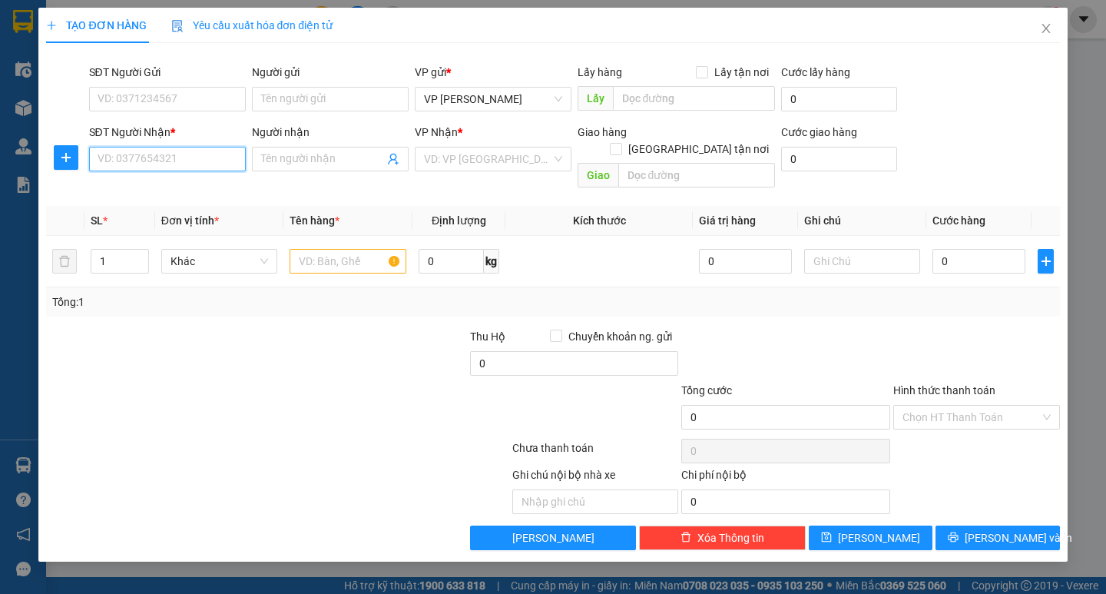
click at [138, 150] on input "SĐT Người Nhận *" at bounding box center [167, 159] width 157 height 25
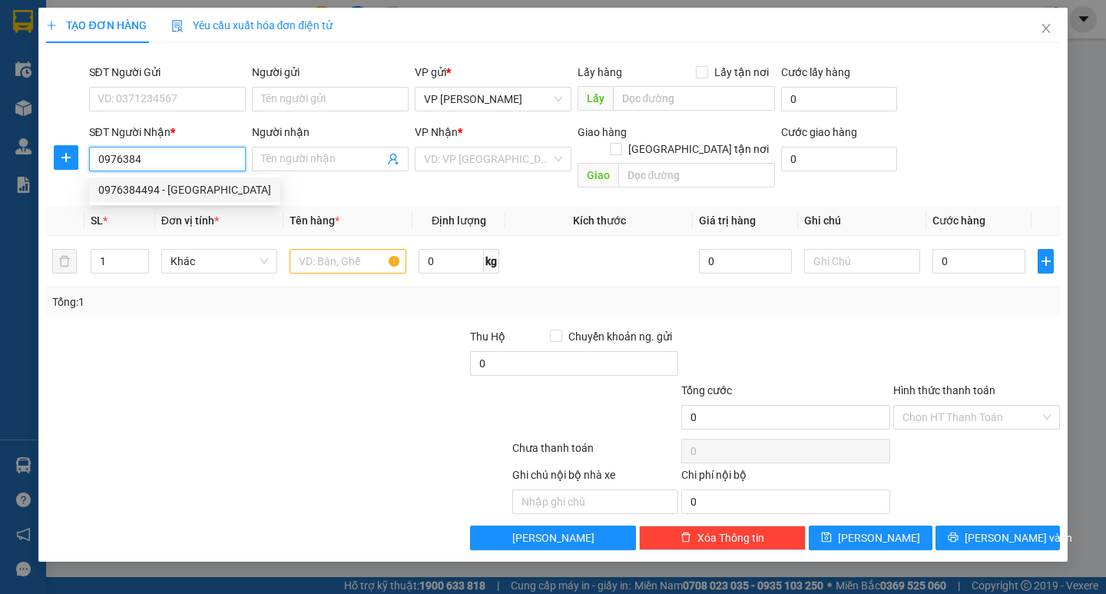
click at [167, 196] on div "0976384494 - thụy bình" at bounding box center [184, 189] width 173 height 17
type input "0976384494"
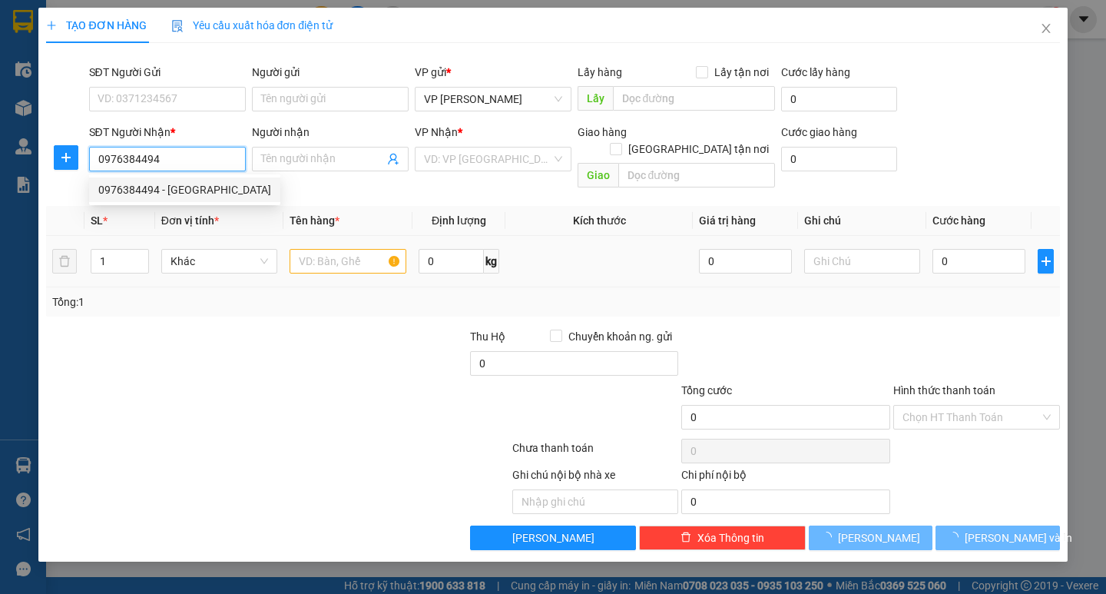
type input "thụy bình"
type input "0976384494"
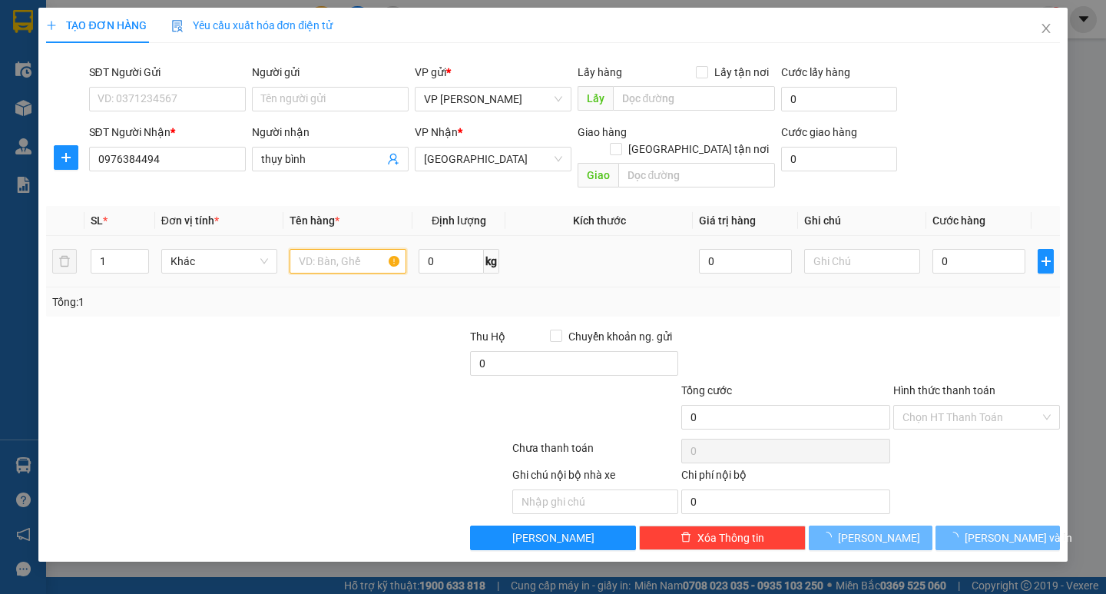
click at [326, 254] on input "text" at bounding box center [348, 261] width 116 height 25
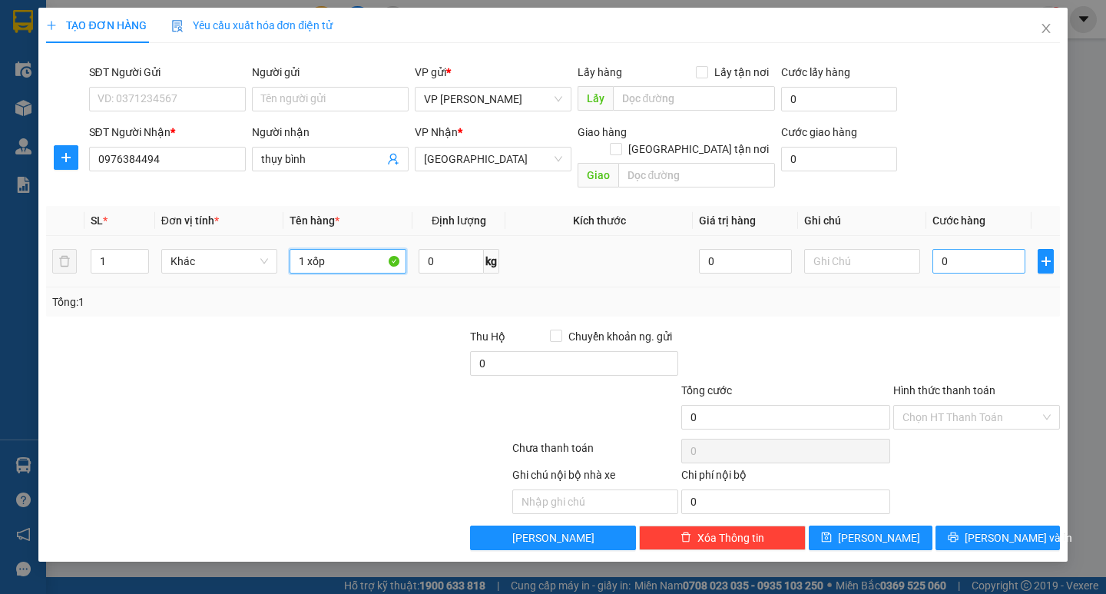
type input "1 xốp"
click at [967, 249] on input "0" at bounding box center [979, 261] width 93 height 25
click at [933, 249] on input "0" at bounding box center [979, 261] width 93 height 25
type input "60"
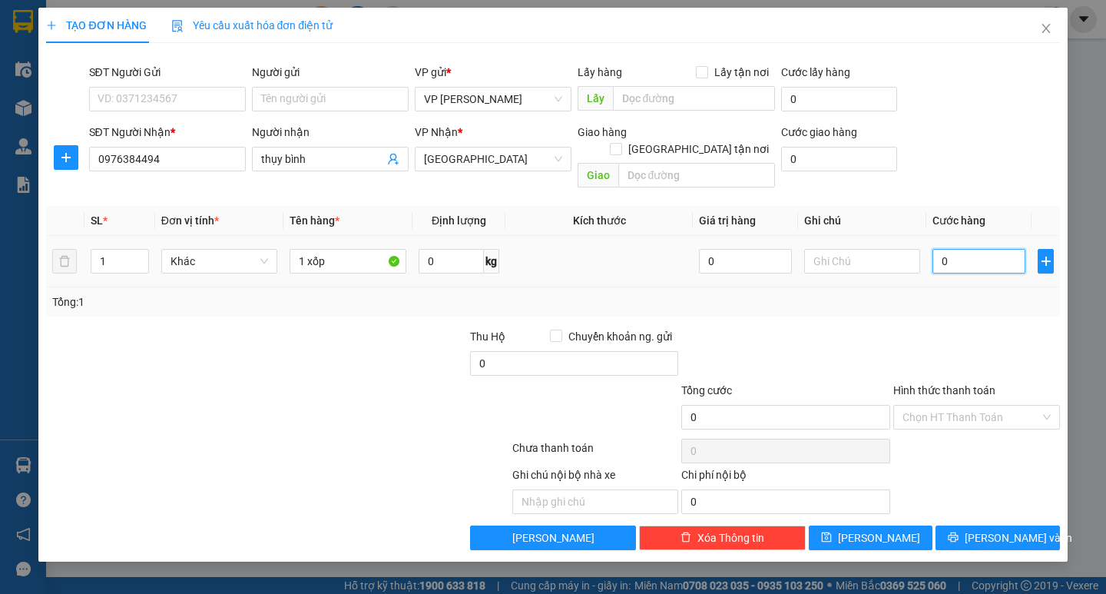
type input "60"
click at [947, 337] on div at bounding box center [977, 355] width 170 height 54
type input "60.000"
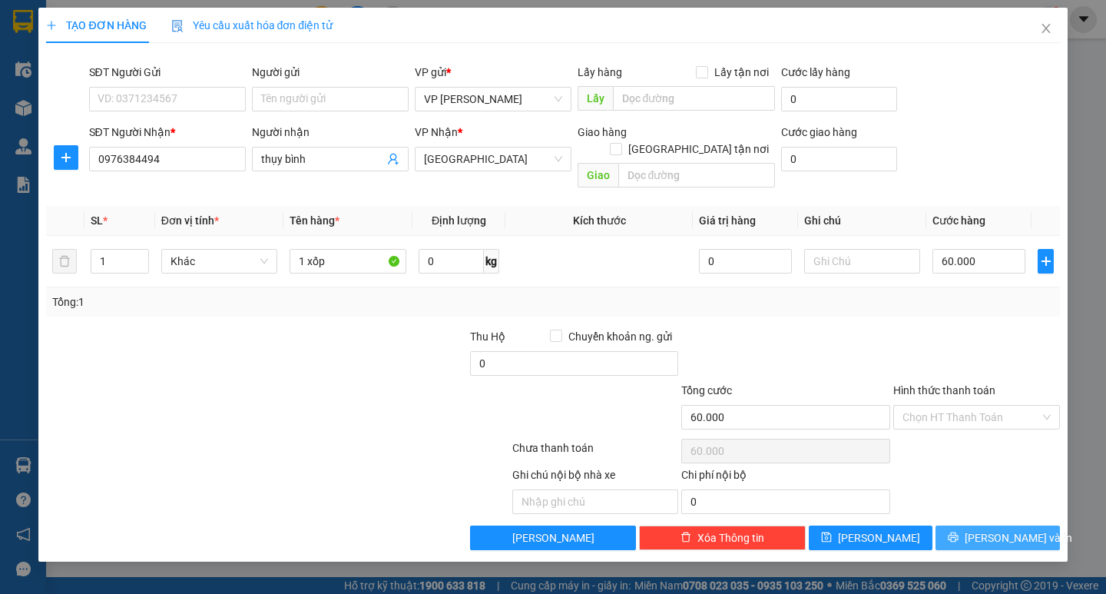
click at [989, 526] on button "Lưu và In" at bounding box center [998, 538] width 124 height 25
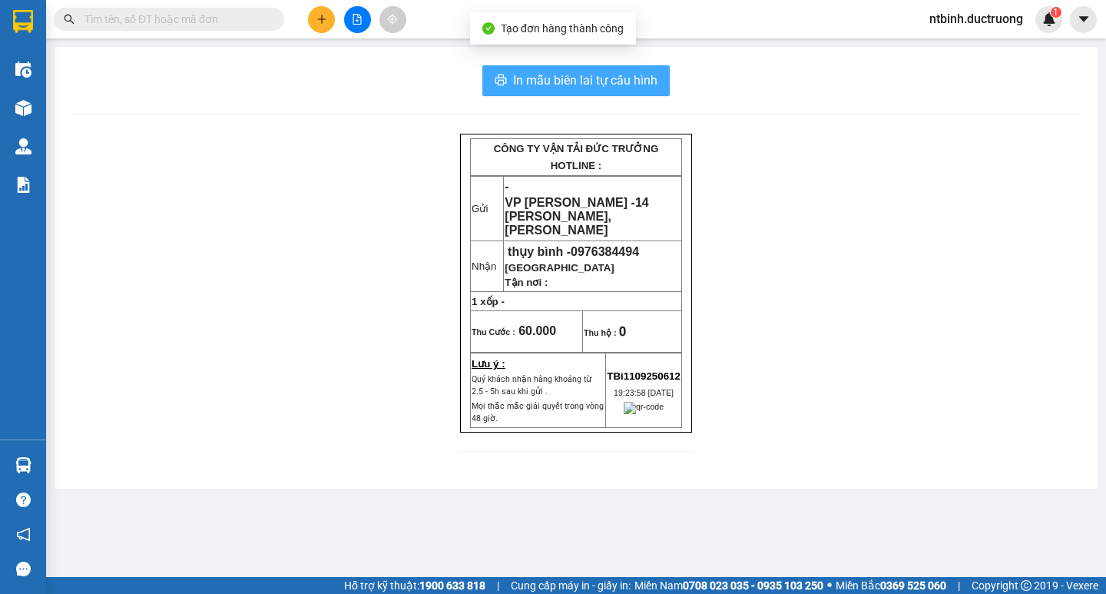
click at [559, 83] on span "In mẫu biên lai tự cấu hình" at bounding box center [585, 80] width 144 height 19
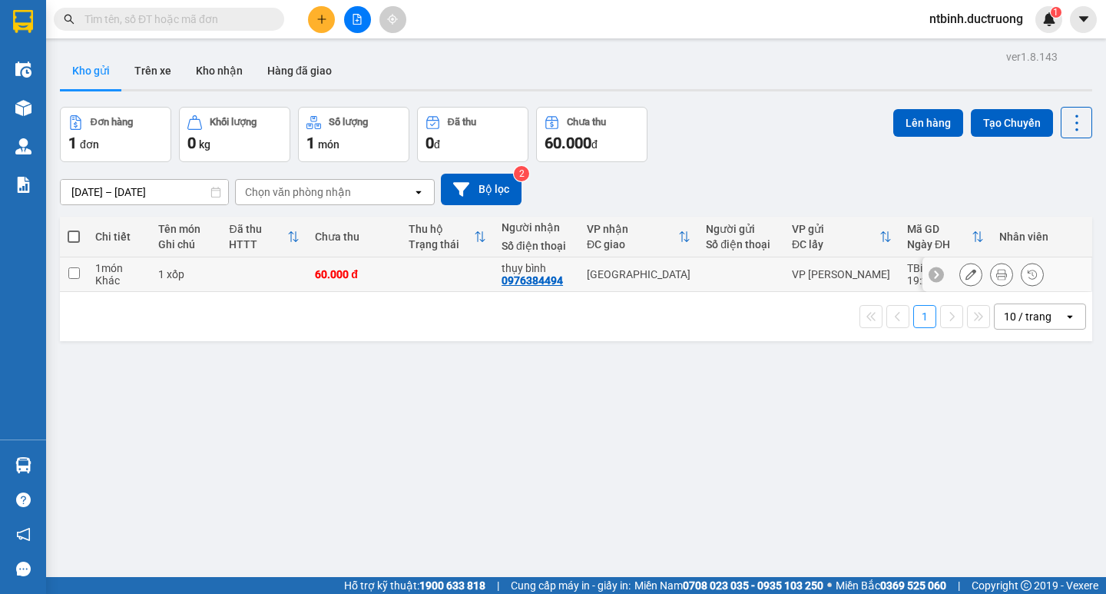
click at [490, 274] on td at bounding box center [447, 274] width 93 height 35
checkbox input "true"
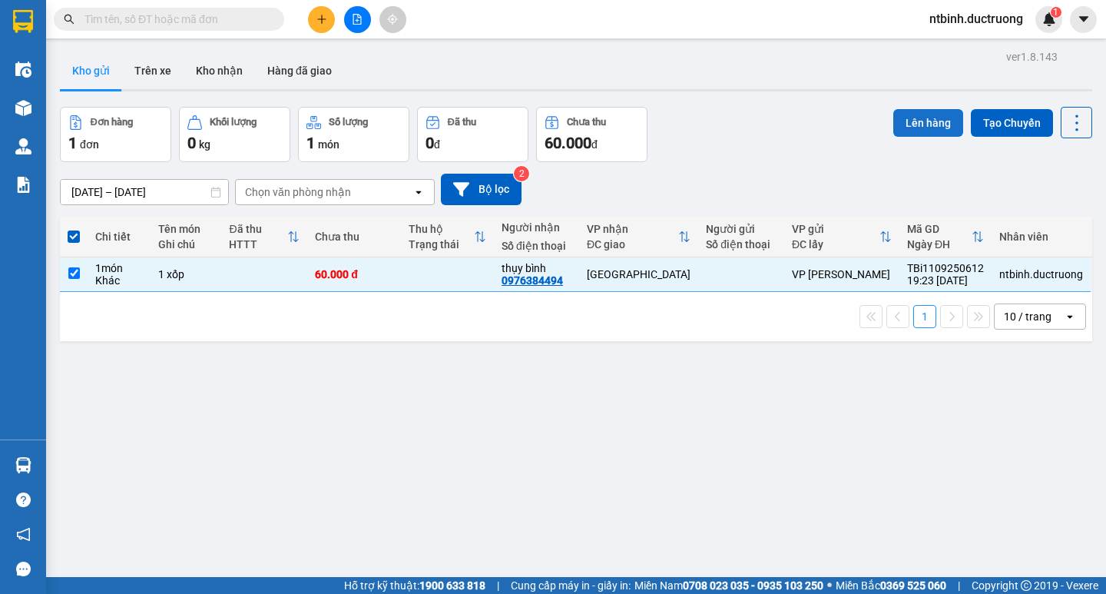
click at [902, 118] on button "Lên hàng" at bounding box center [929, 123] width 70 height 28
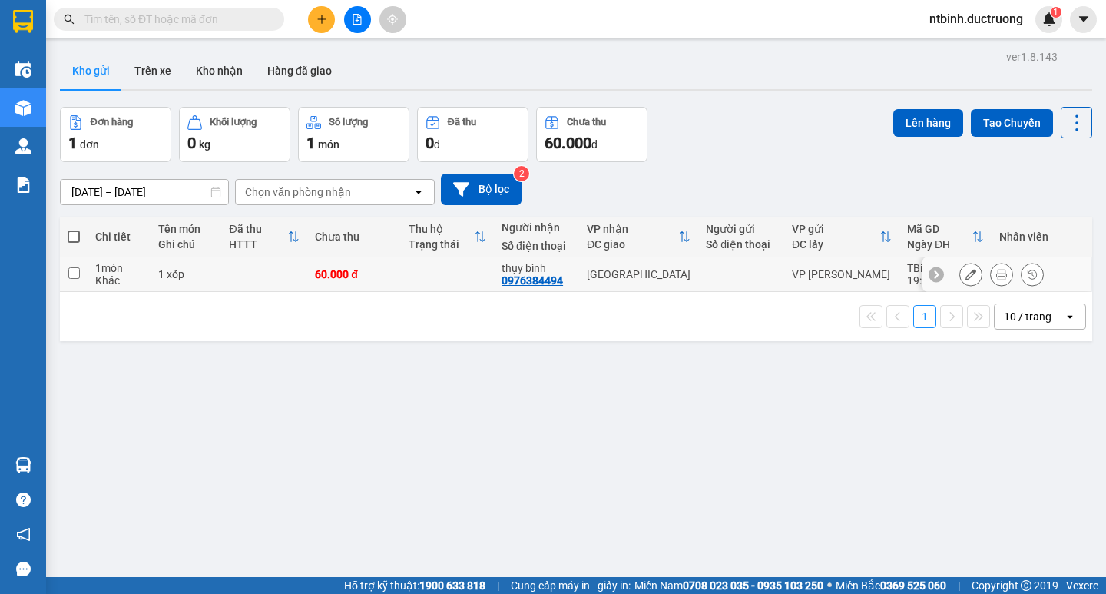
click at [438, 260] on td at bounding box center [447, 274] width 93 height 35
checkbox input "true"
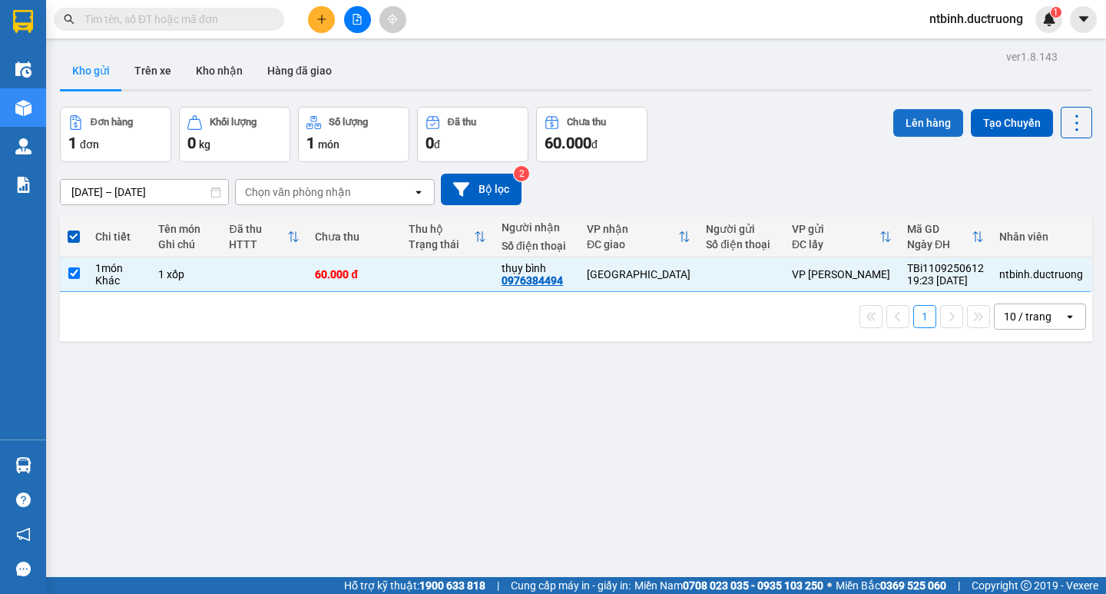
click at [894, 128] on button "Lên hàng" at bounding box center [929, 123] width 70 height 28
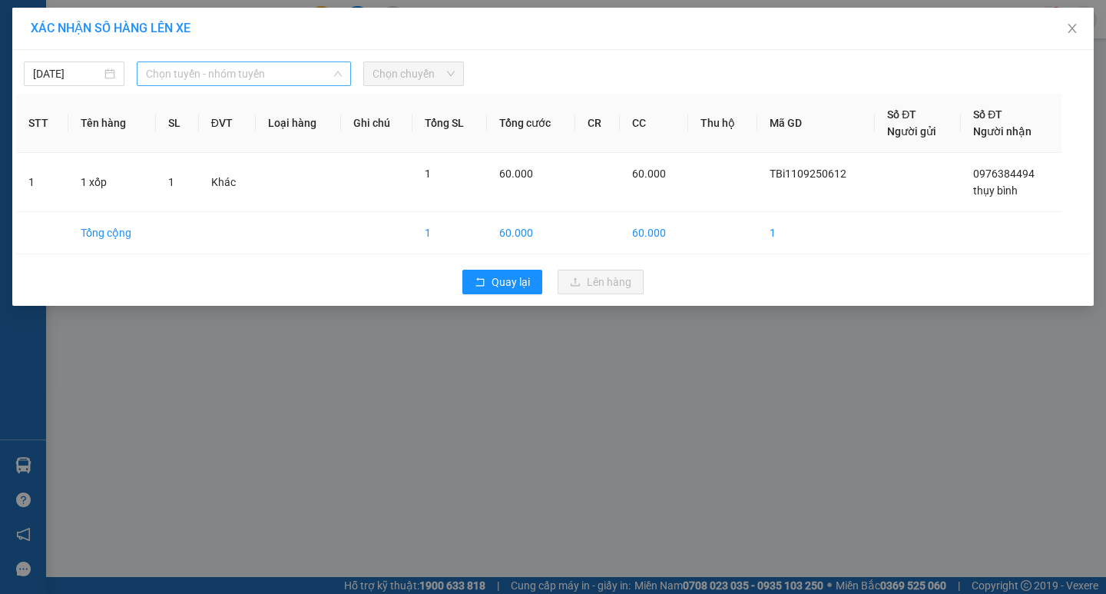
click at [283, 75] on span "Chọn tuyến - nhóm tuyến" at bounding box center [244, 73] width 196 height 23
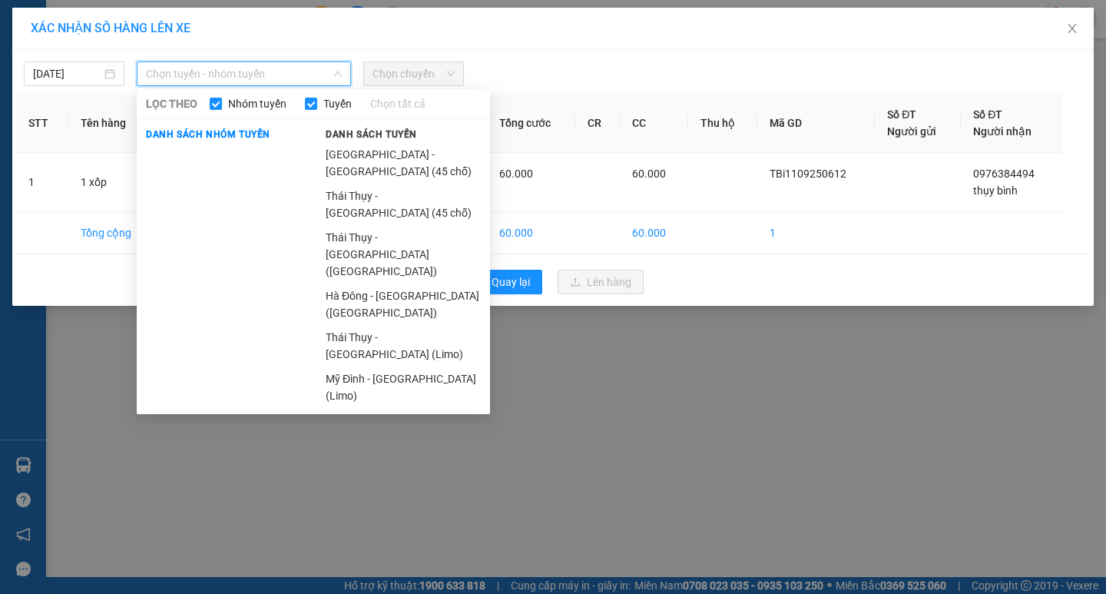
drag, startPoint x: 354, startPoint y: 138, endPoint x: 386, endPoint y: 114, distance: 39.5
click at [357, 146] on div "Danh sách tuyến [GEOGRAPHIC_DATA] - [GEOGRAPHIC_DATA] (45 chỗ) [GEOGRAPHIC_DATA…" at bounding box center [404, 266] width 174 height 283
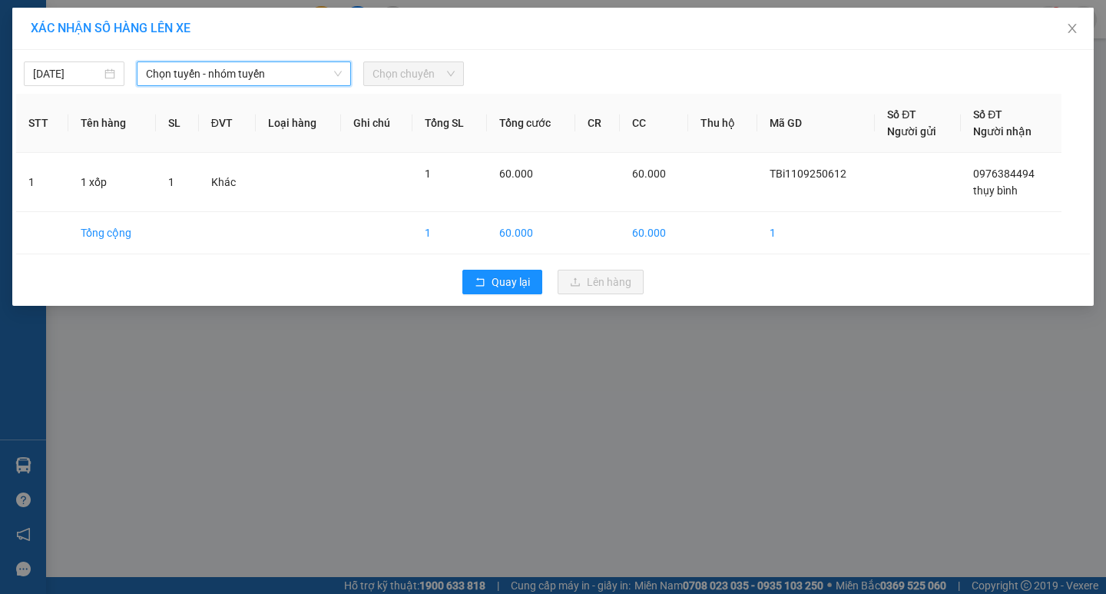
click at [404, 81] on span "Chọn chuyến" at bounding box center [414, 73] width 82 height 23
click at [327, 78] on span "Chọn tuyến - nhóm tuyến" at bounding box center [244, 73] width 196 height 23
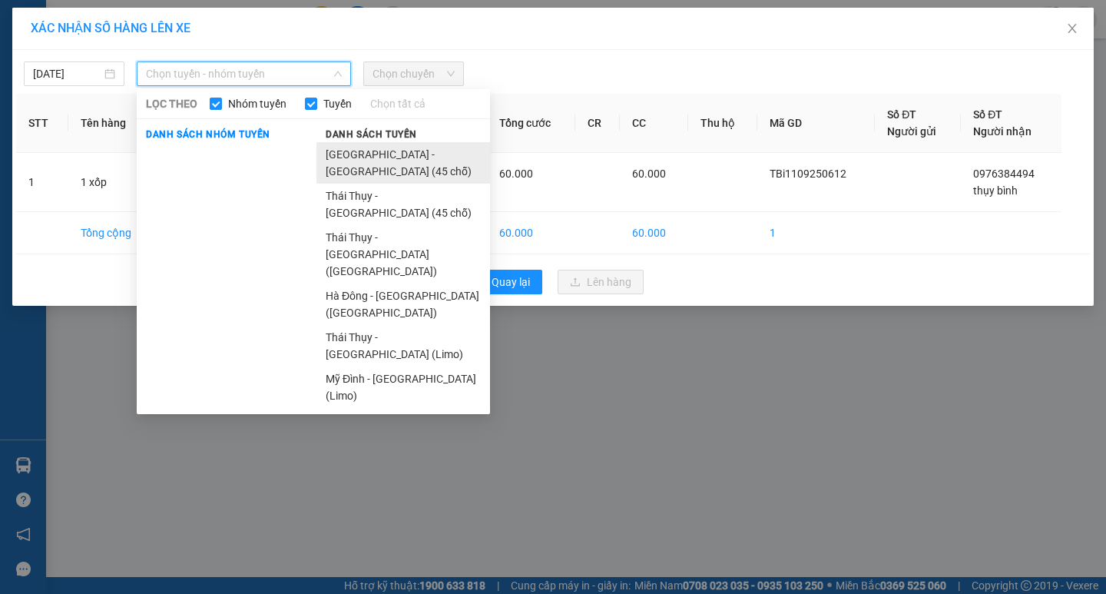
click at [380, 152] on li "[GEOGRAPHIC_DATA] - [GEOGRAPHIC_DATA] (45 chỗ)" at bounding box center [404, 162] width 174 height 41
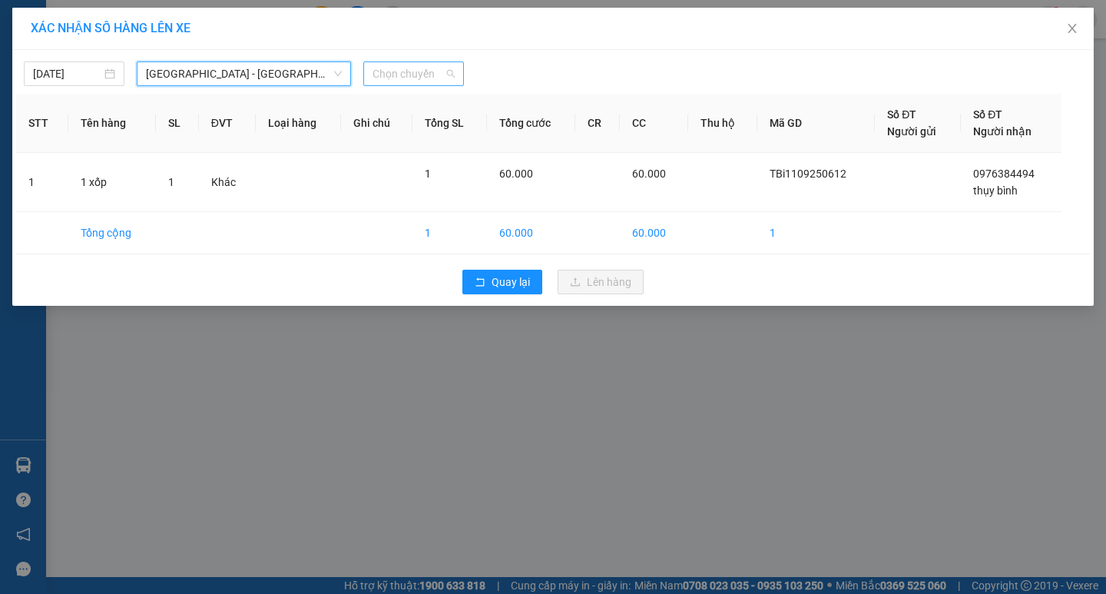
click at [398, 81] on span "Chọn chuyến" at bounding box center [414, 73] width 82 height 23
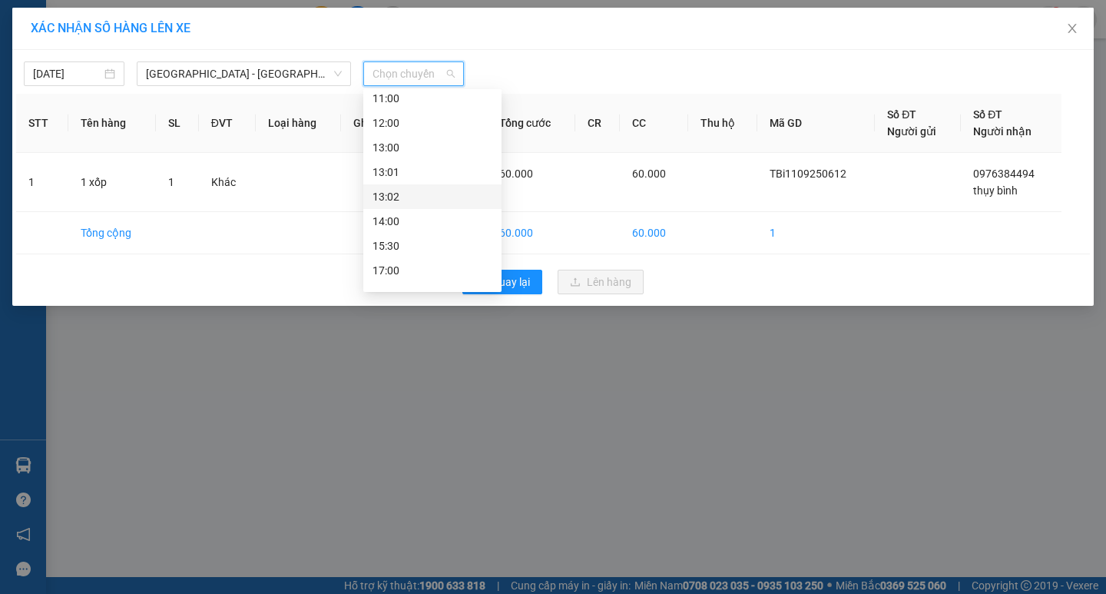
scroll to position [221, 0]
click at [413, 245] on div "19:30" at bounding box center [433, 252] width 120 height 17
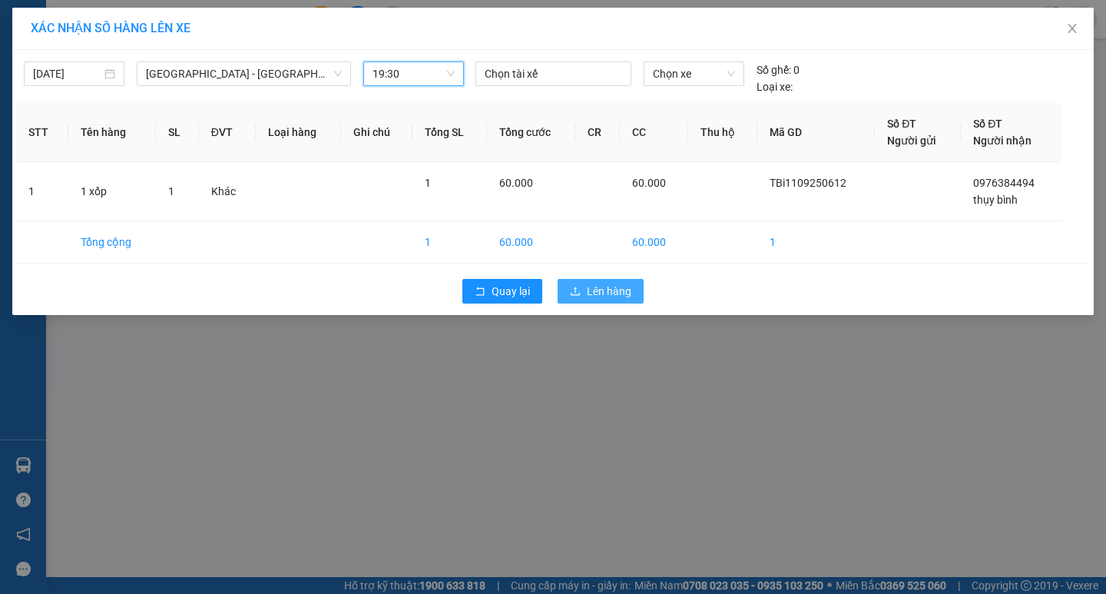
click at [591, 286] on span "Lên hàng" at bounding box center [609, 291] width 45 height 17
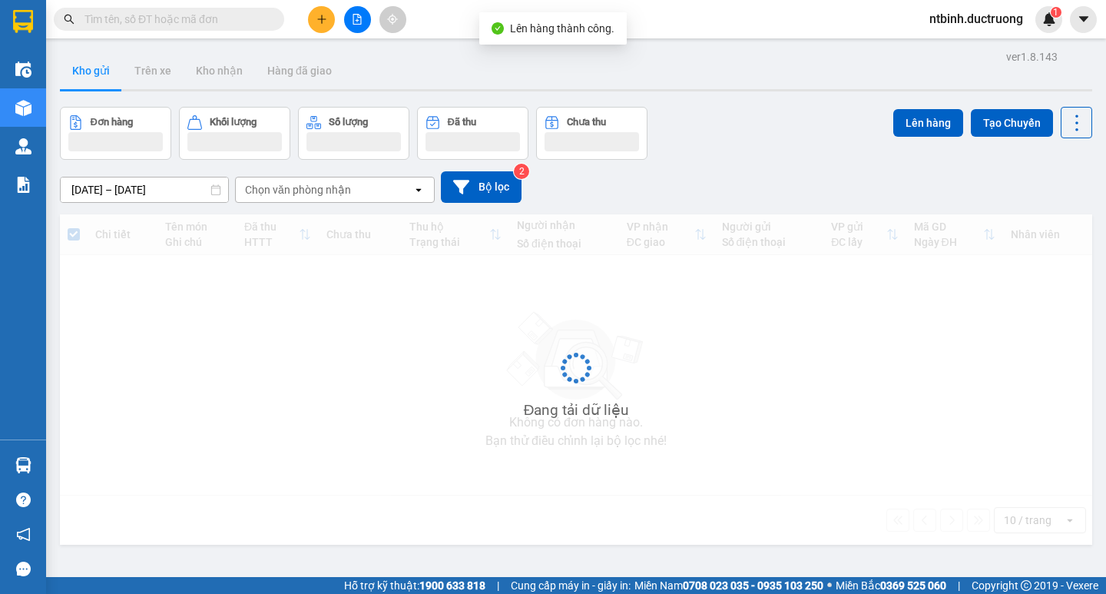
click at [357, 20] on icon "file-add" at bounding box center [357, 19] width 11 height 11
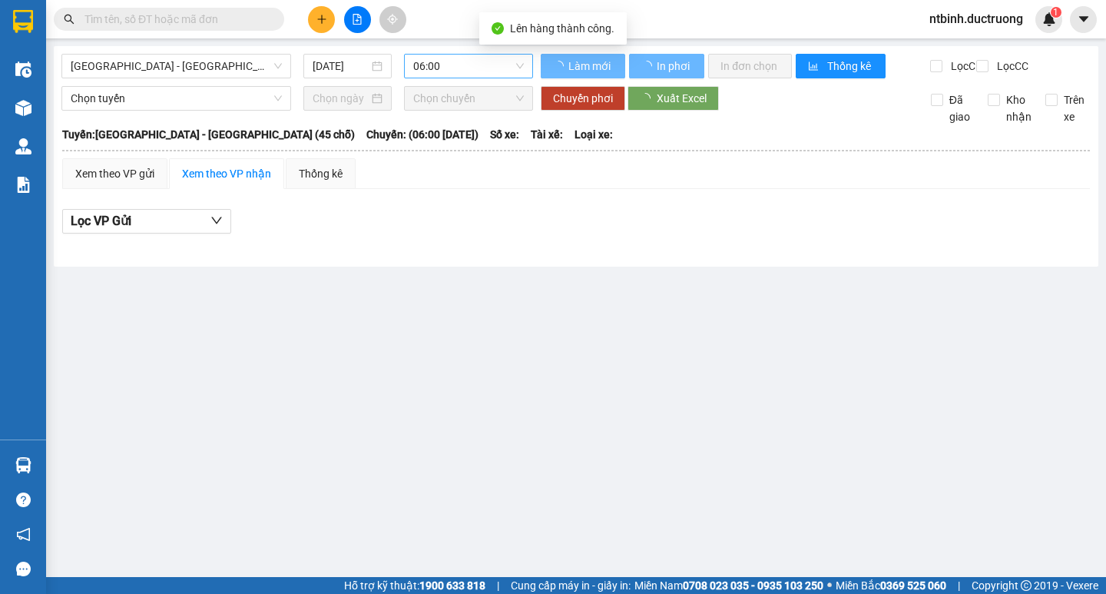
click at [444, 67] on span "06:00" at bounding box center [468, 66] width 111 height 23
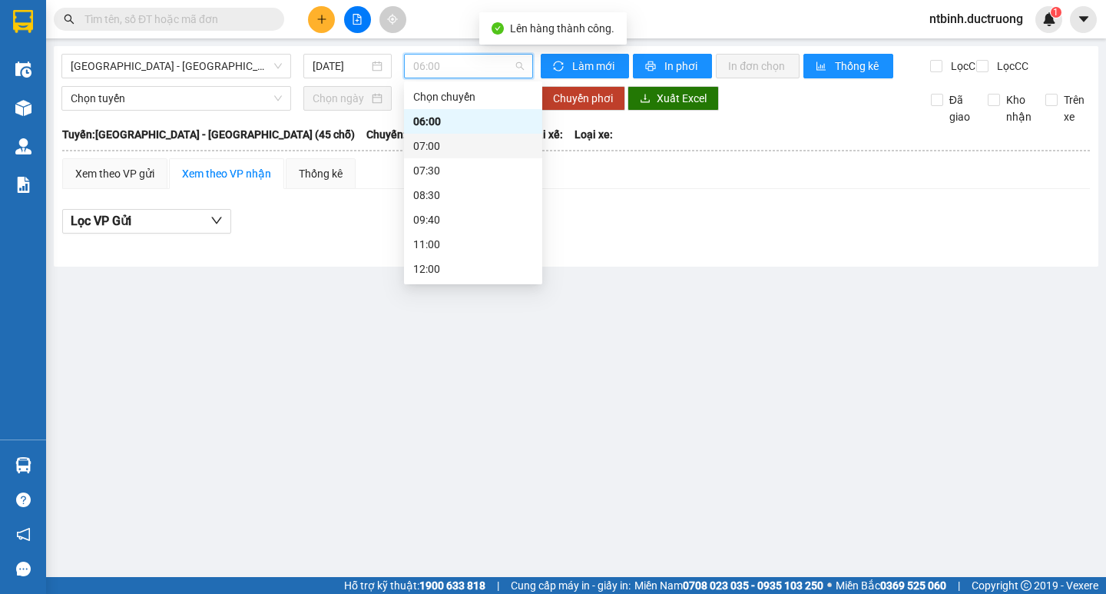
scroll to position [221, 0]
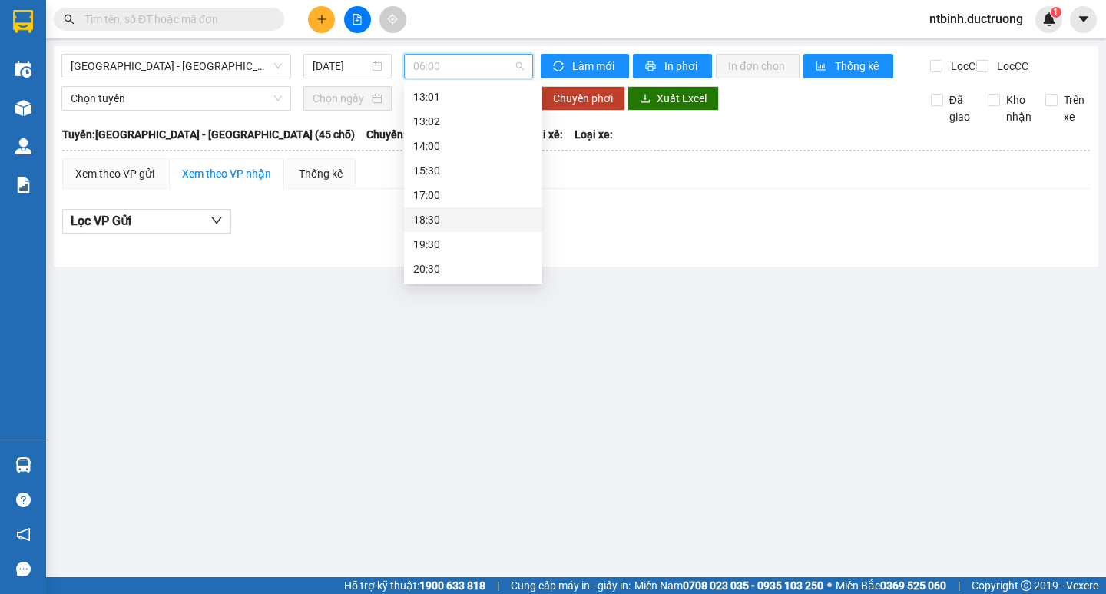
click at [437, 246] on div "19:30" at bounding box center [473, 244] width 120 height 17
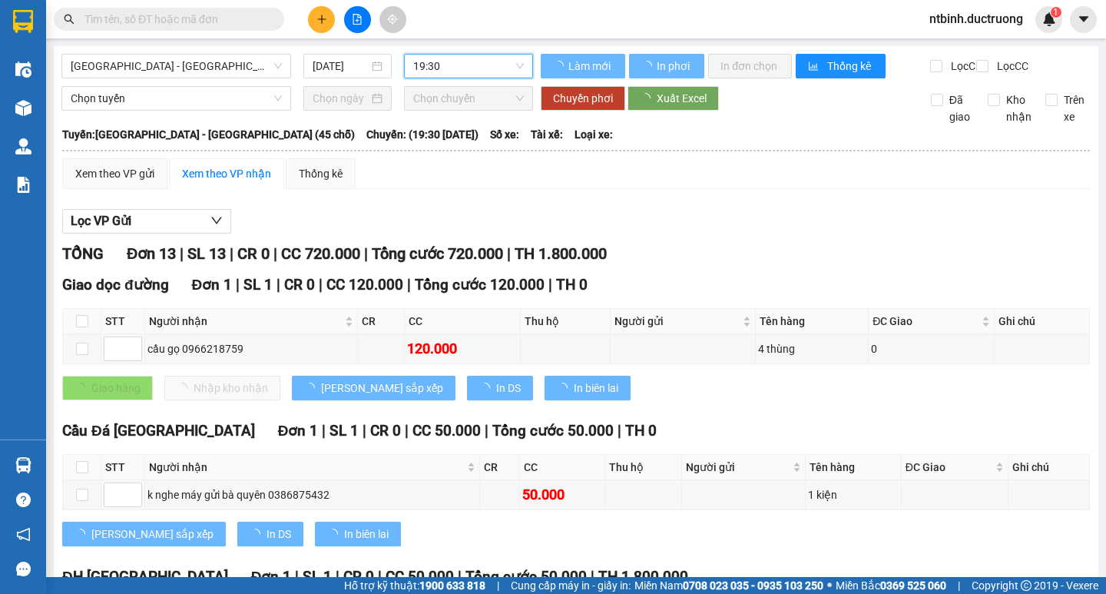
click at [148, 189] on div "Xem theo VP gửi" at bounding box center [114, 173] width 105 height 31
click at [0, 0] on div at bounding box center [0, 0] width 0 height 0
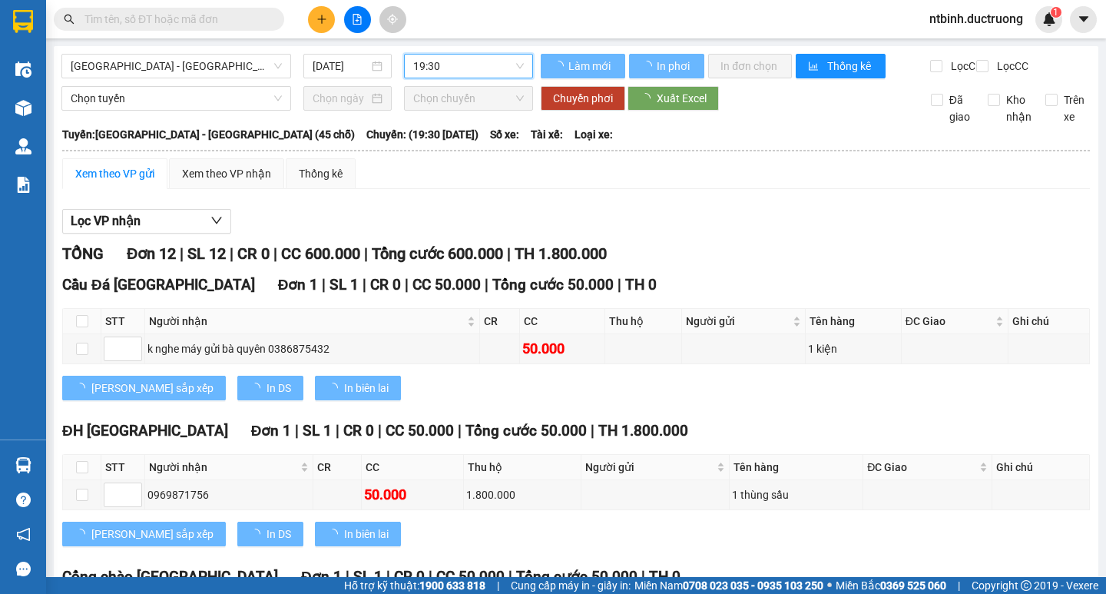
click at [140, 230] on span "Lọc VP nhận" at bounding box center [106, 220] width 70 height 19
click at [154, 237] on body "Kết quả tìm kiếm ( 0 ) Bộ lọc No Data ntbinh.ductruong 1 Điều hành xe Kho hàng …" at bounding box center [553, 297] width 1106 height 594
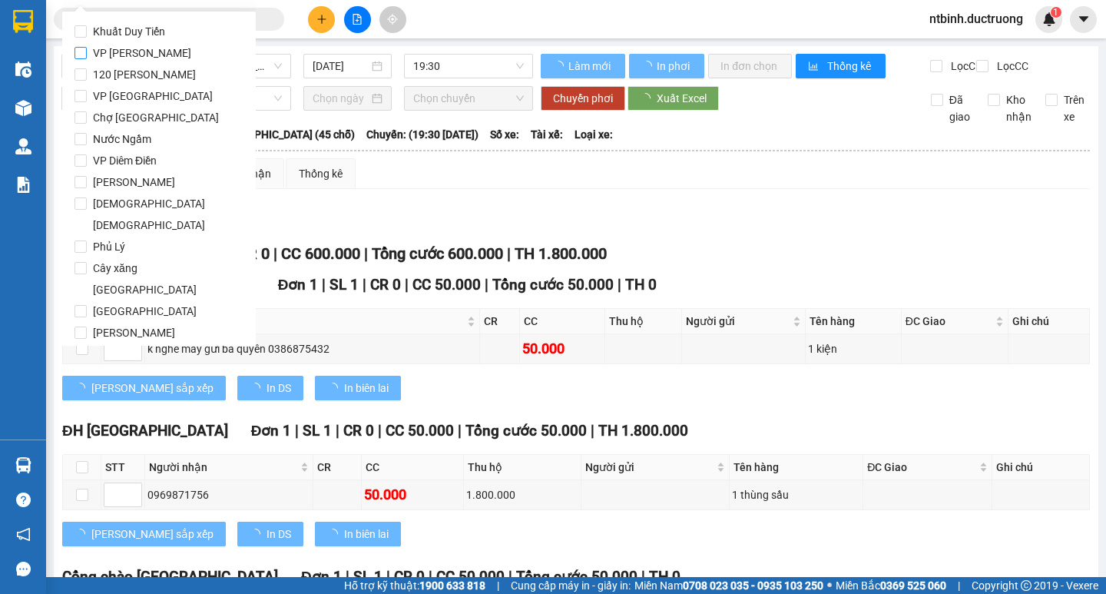
click at [132, 51] on span "VP [PERSON_NAME]" at bounding box center [142, 53] width 111 height 22
click at [87, 51] on input "VP [PERSON_NAME]" at bounding box center [81, 53] width 12 height 12
checkbox input "true"
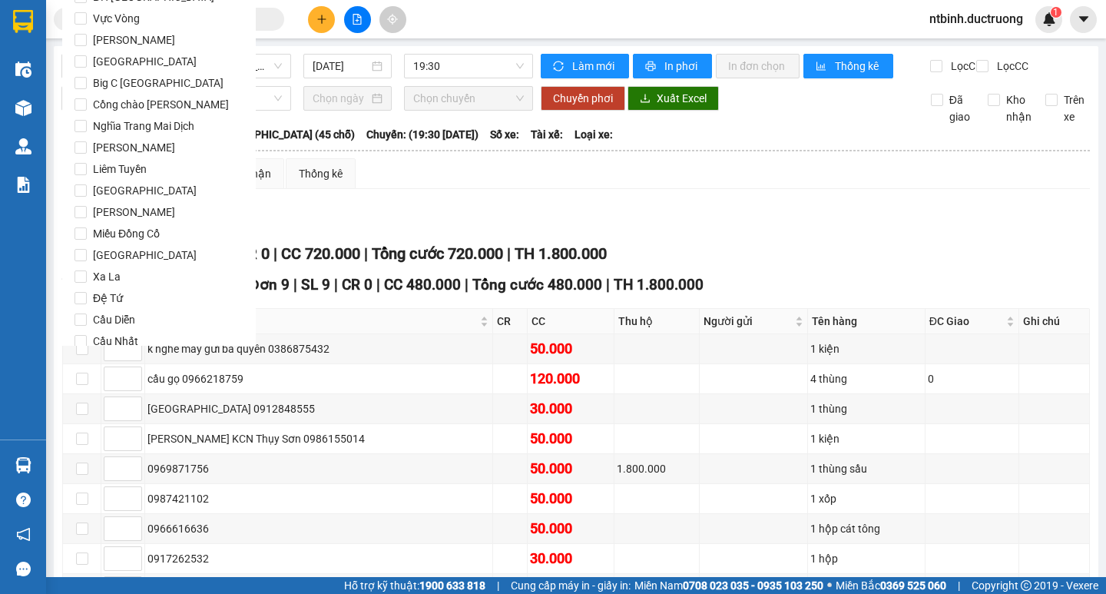
scroll to position [1279, 0]
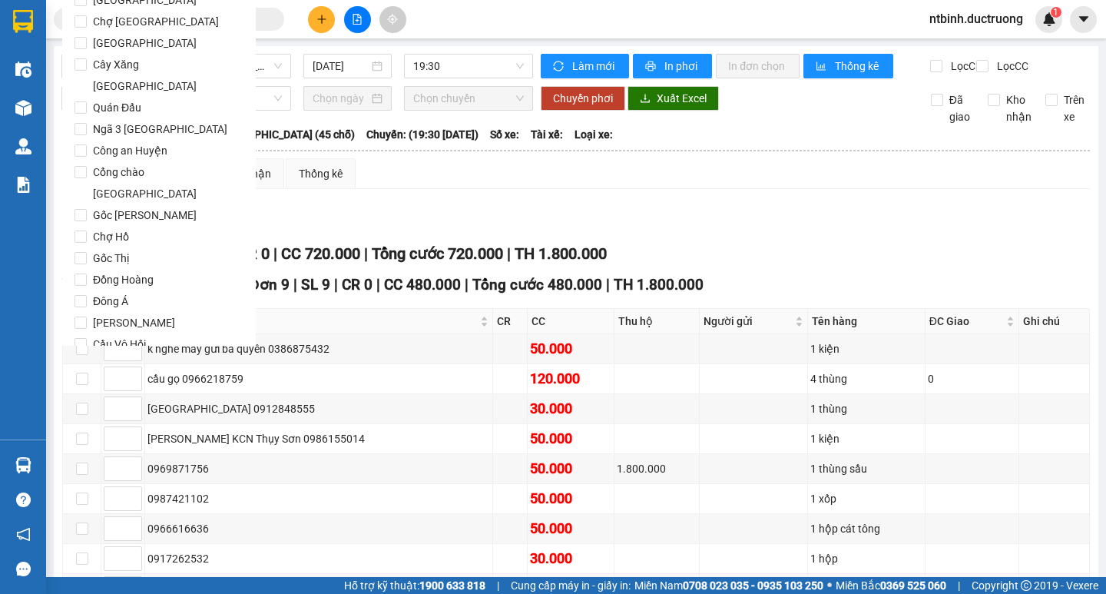
click at [100, 423] on span "Lọc" at bounding box center [96, 431] width 18 height 17
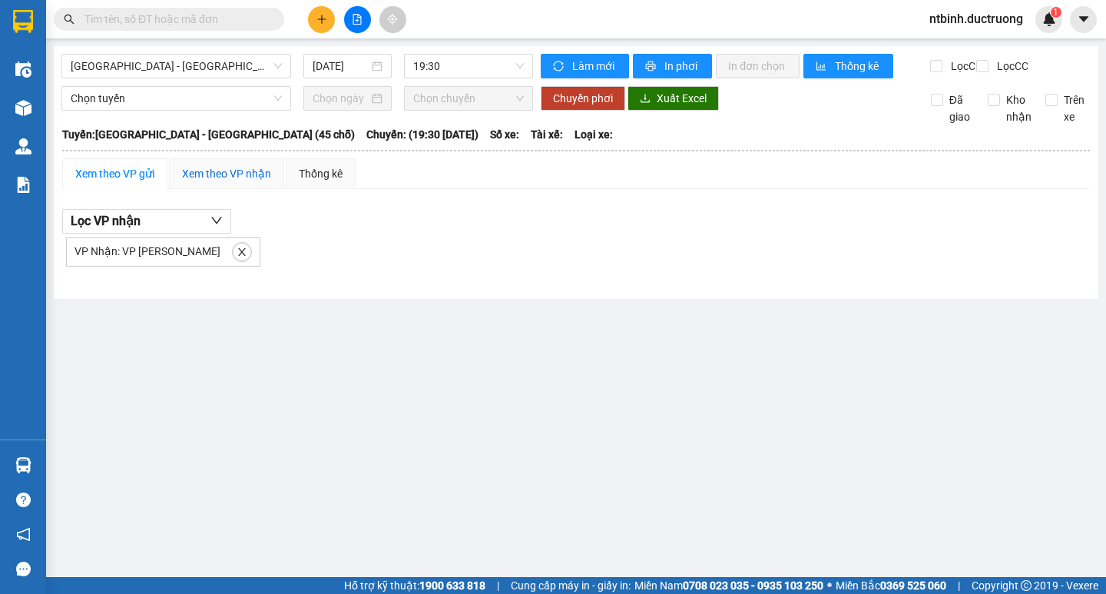
click at [235, 182] on div "Xem theo VP nhận" at bounding box center [226, 173] width 89 height 17
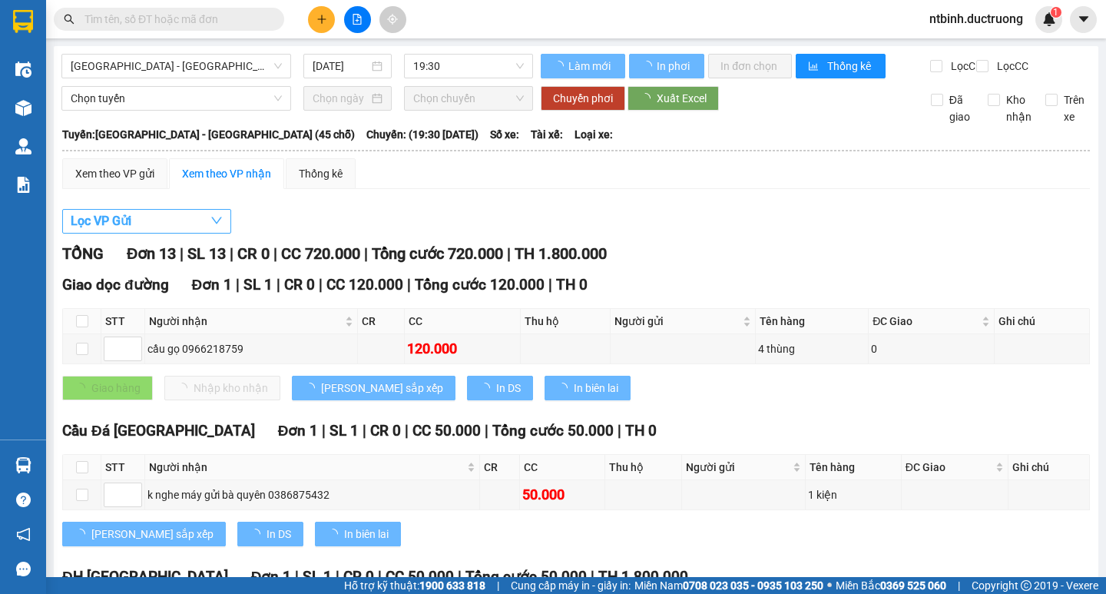
click at [158, 234] on button "Lọc VP Gửi" at bounding box center [146, 221] width 169 height 25
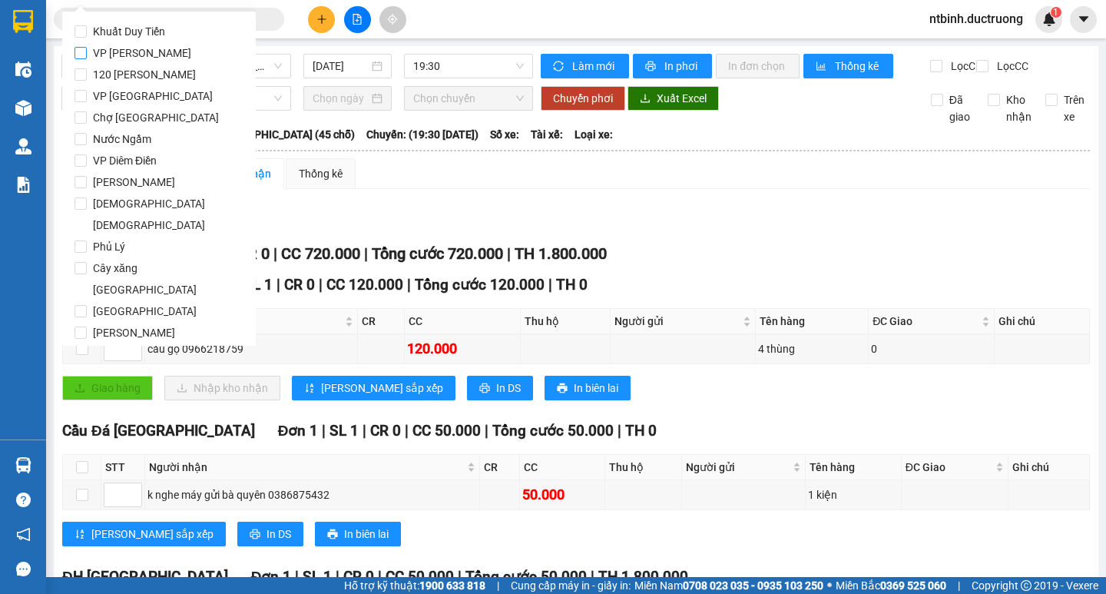
click at [144, 53] on span "VP [PERSON_NAME]" at bounding box center [142, 53] width 111 height 22
click at [87, 53] on input "VP [PERSON_NAME]" at bounding box center [81, 53] width 12 height 12
checkbox input "true"
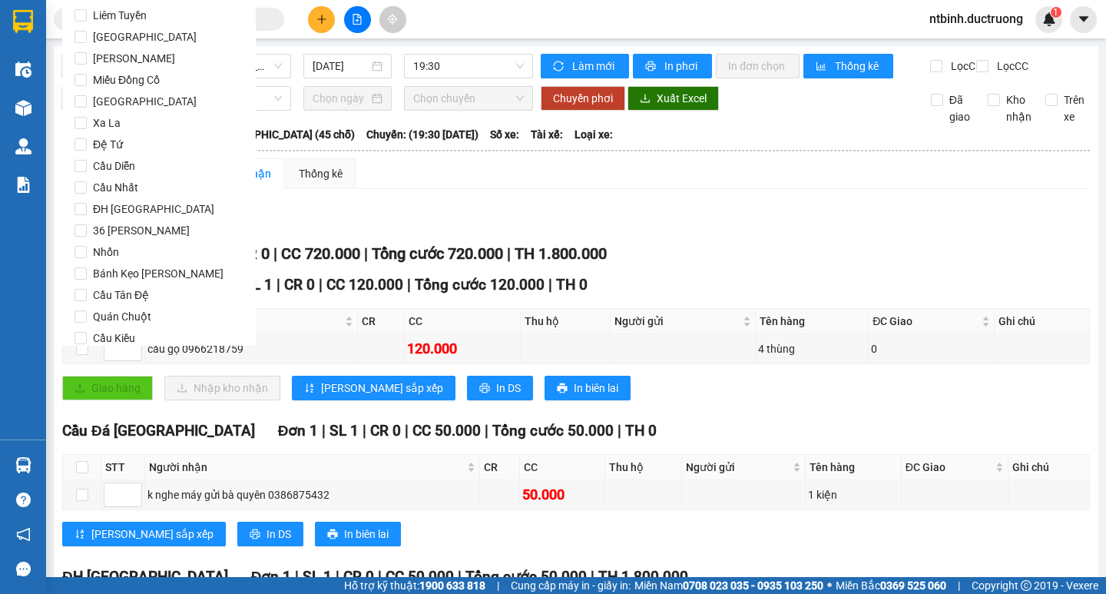
scroll to position [1279, 0]
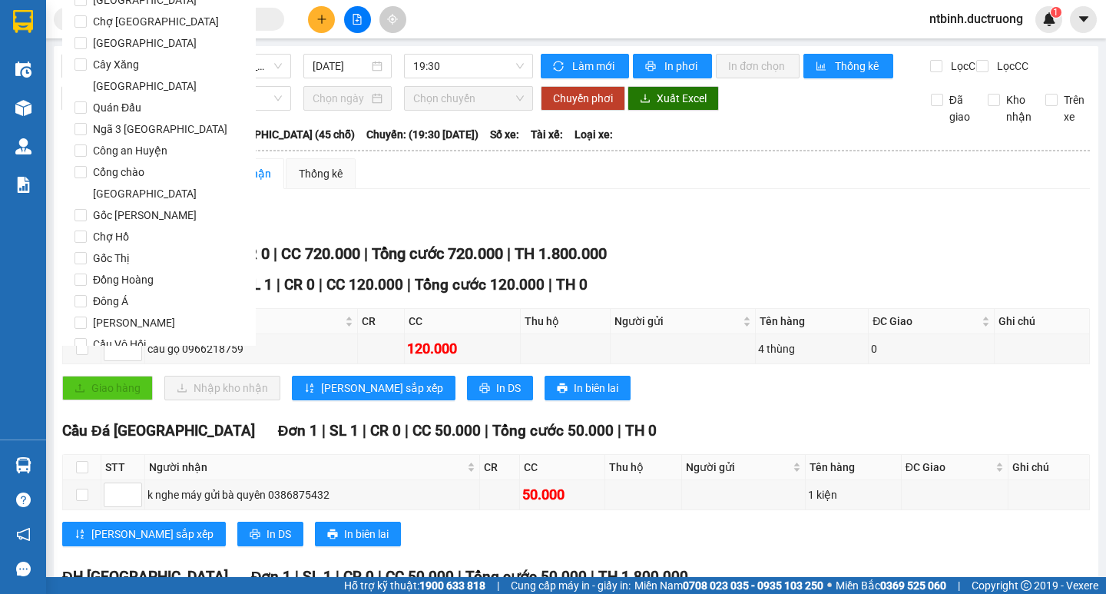
click at [96, 423] on span "Lọc" at bounding box center [96, 431] width 18 height 17
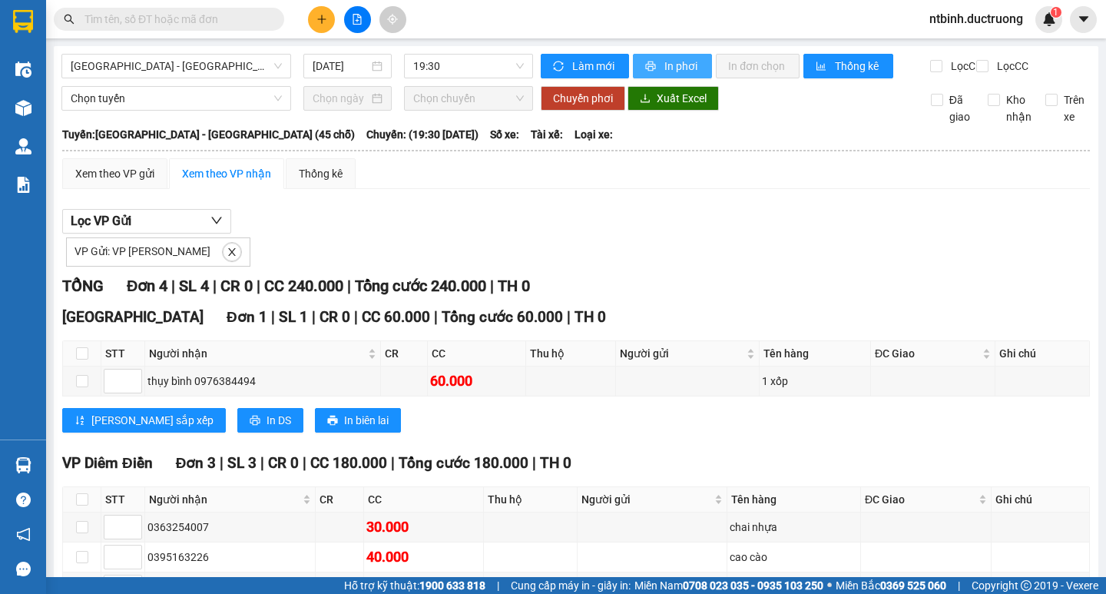
click at [672, 56] on button "In phơi" at bounding box center [672, 66] width 79 height 25
